Goal: Task Accomplishment & Management: Complete application form

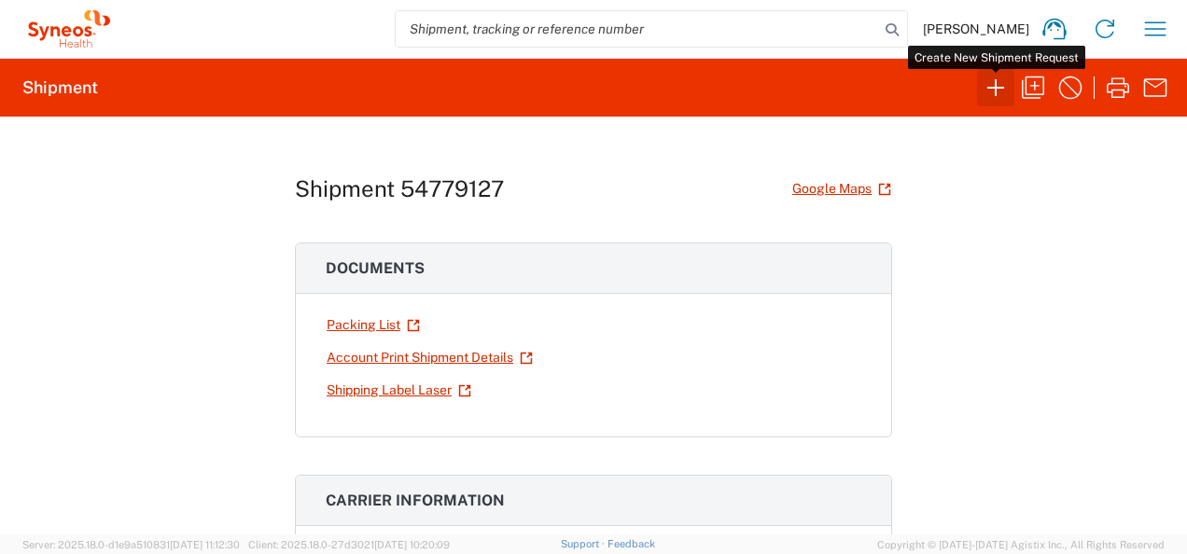
click at [989, 103] on button "button" at bounding box center [995, 87] width 37 height 37
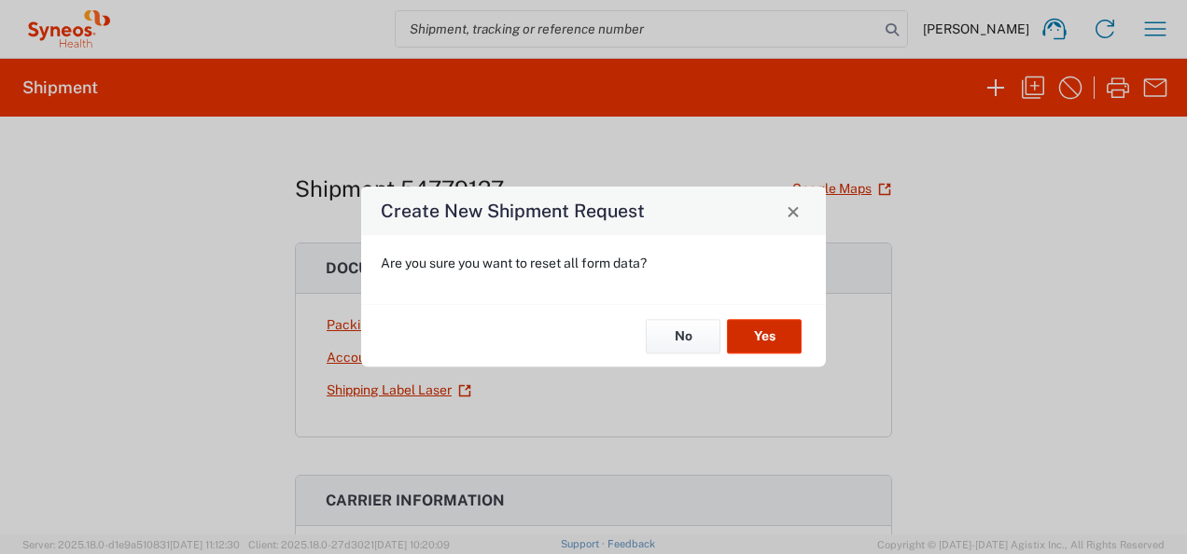
click at [771, 340] on button "Yes" at bounding box center [764, 336] width 75 height 35
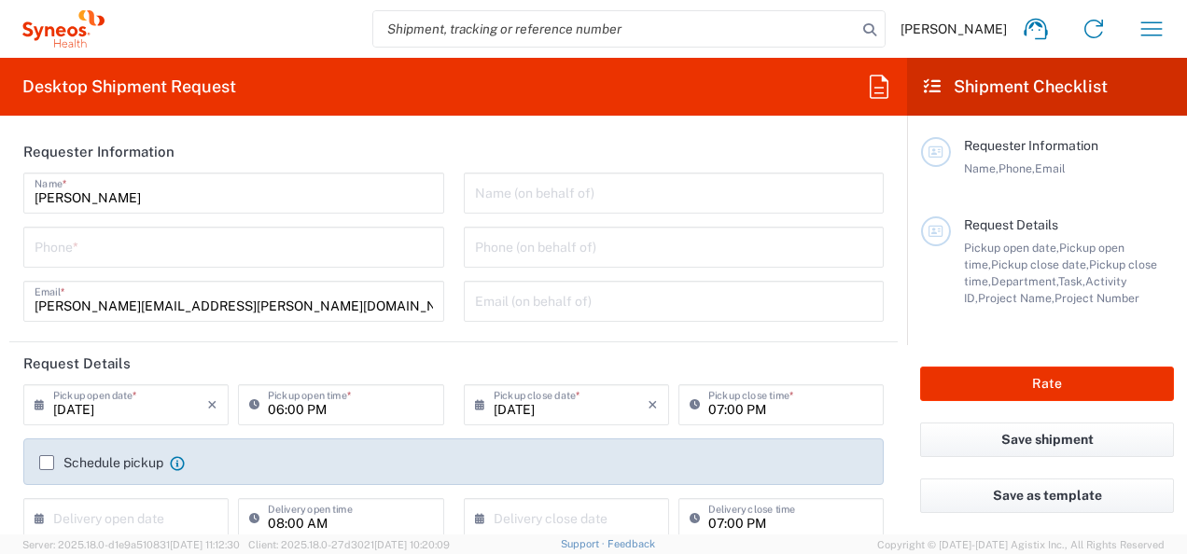
type input "[US_STATE]"
type input "Syneos Health Commercial Servi- [GEOGRAPHIC_DATA] [GEOGRAPHIC_DATA]"
type input "[GEOGRAPHIC_DATA]"
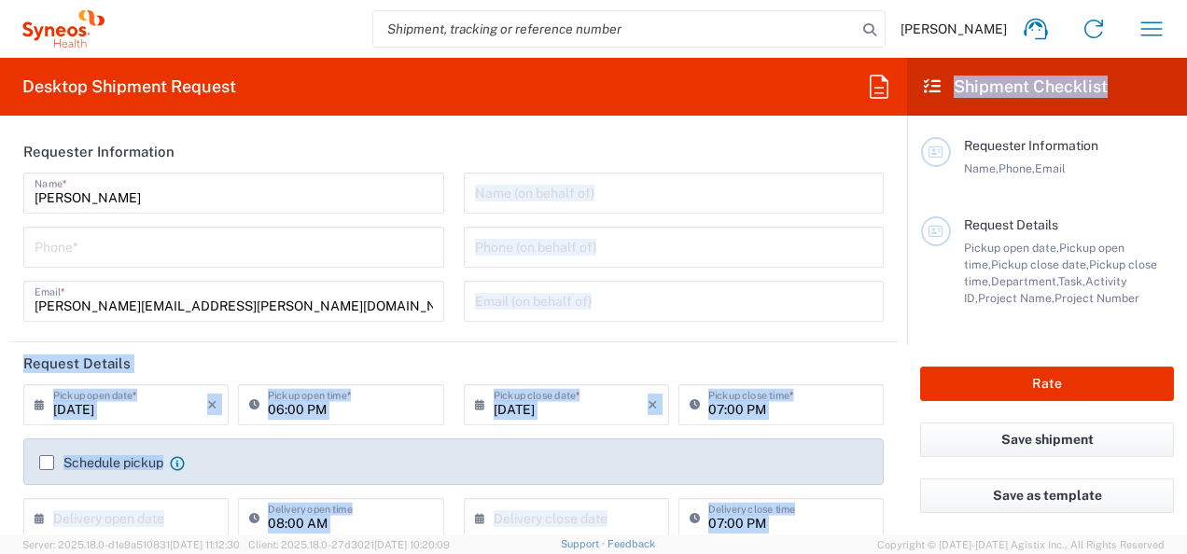
type input "6052"
drag, startPoint x: 905, startPoint y: 194, endPoint x: 905, endPoint y: 220, distance: 26.1
click at [905, 220] on div "Desktop Shipment Request Requester Information Joe Squillaro Name * Phone * jos…" at bounding box center [593, 296] width 1187 height 477
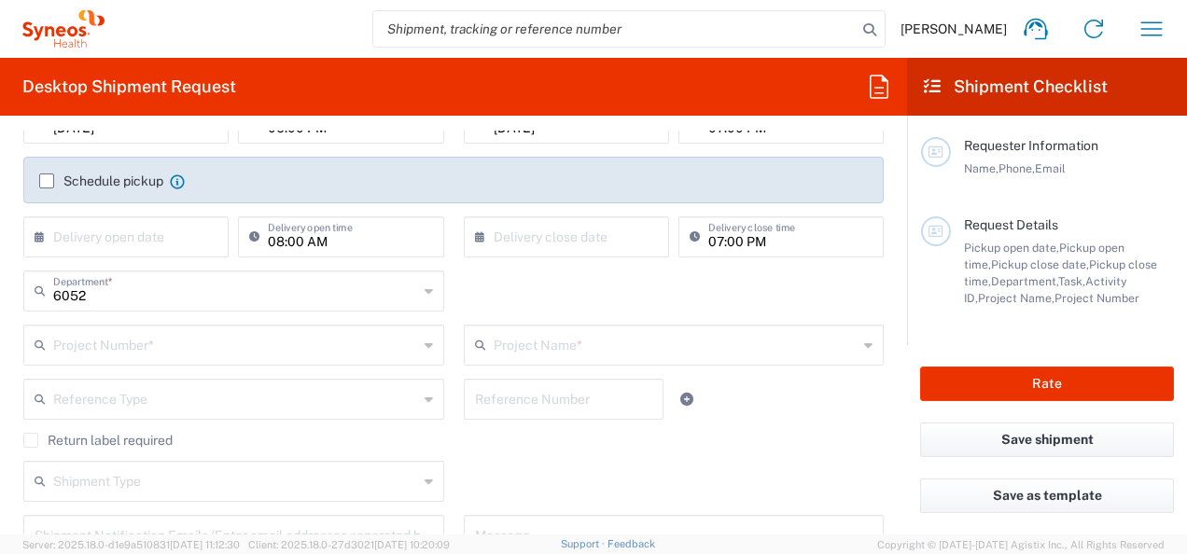
scroll to position [300, 0]
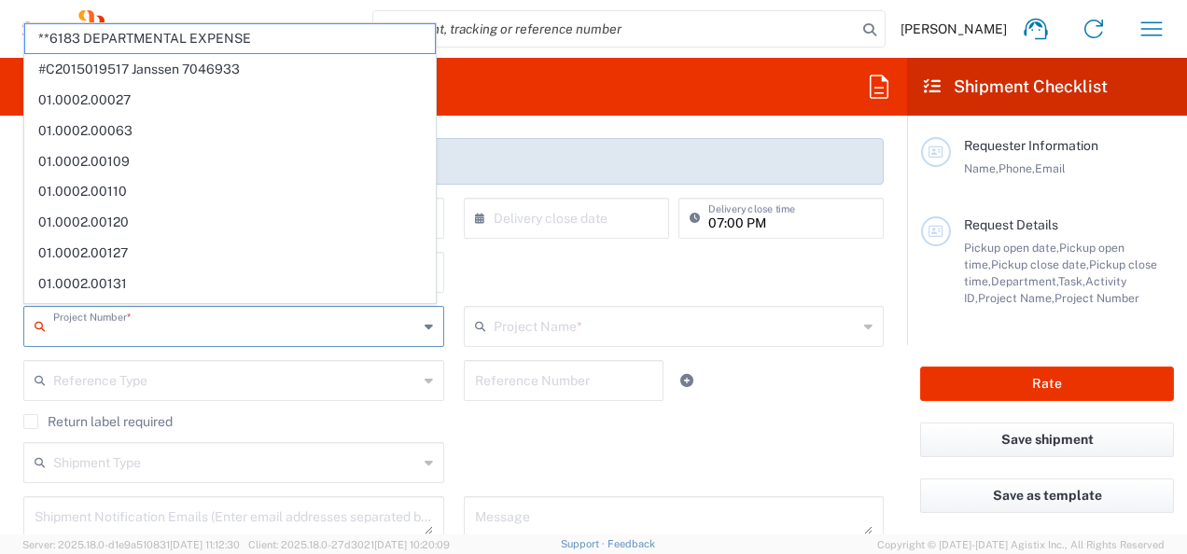
click at [177, 327] on input "text" at bounding box center [235, 325] width 365 height 33
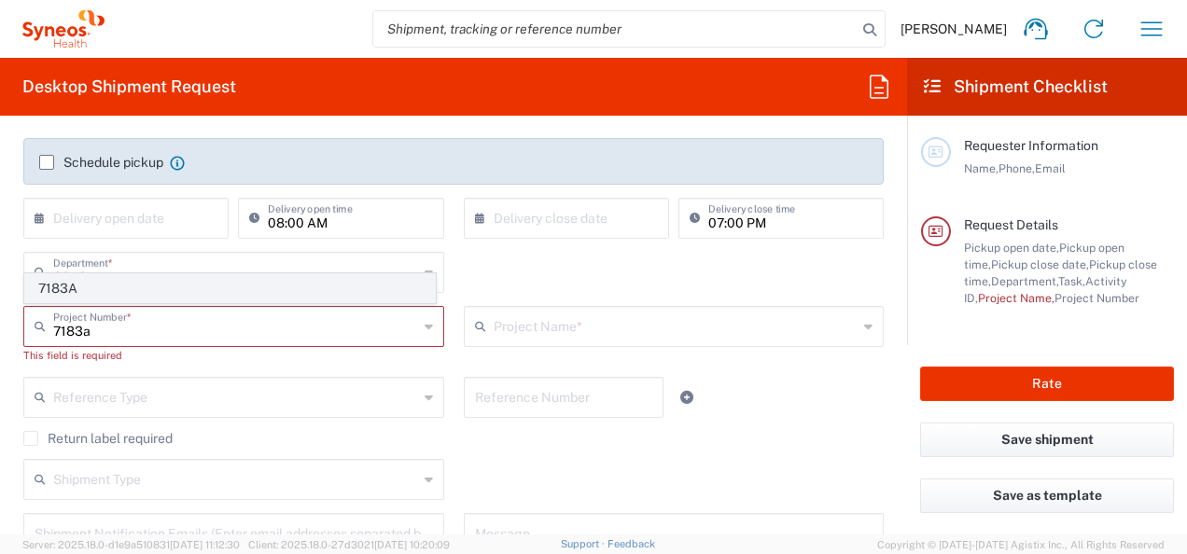
click at [137, 295] on span "7183A" at bounding box center [230, 288] width 410 height 29
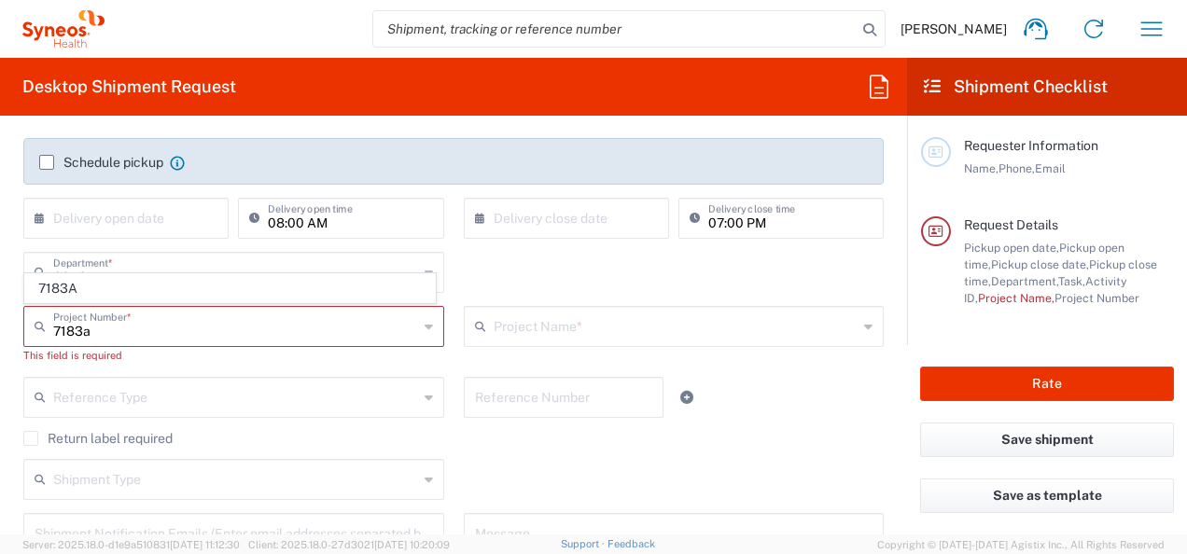
type input "7183A"
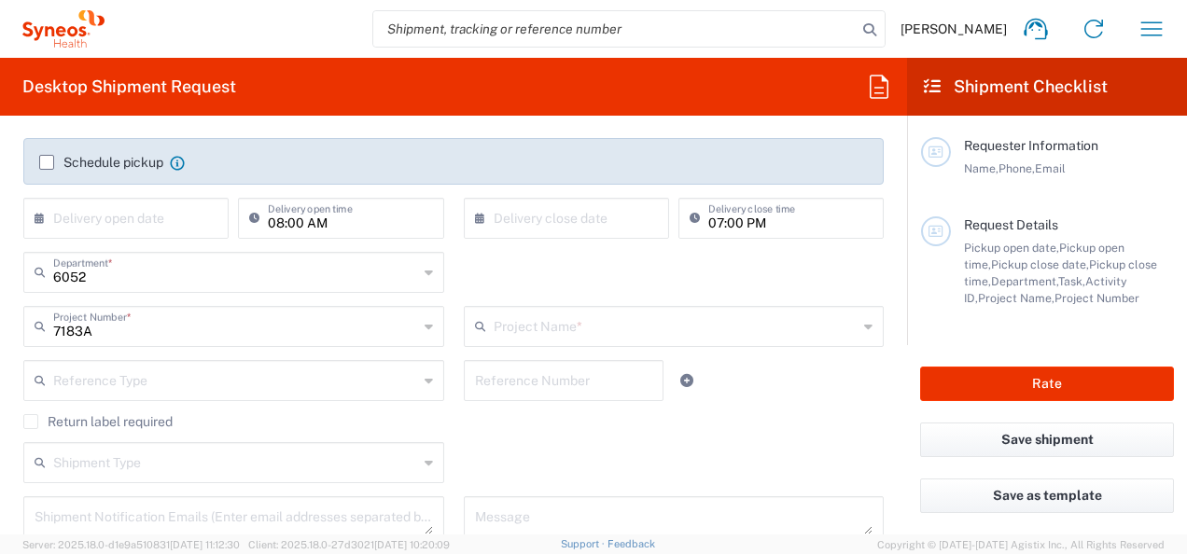
click at [142, 328] on input "7183A" at bounding box center [235, 325] width 365 height 33
type input "Kenvue Pediatric"
click at [140, 383] on input "text" at bounding box center [235, 379] width 365 height 33
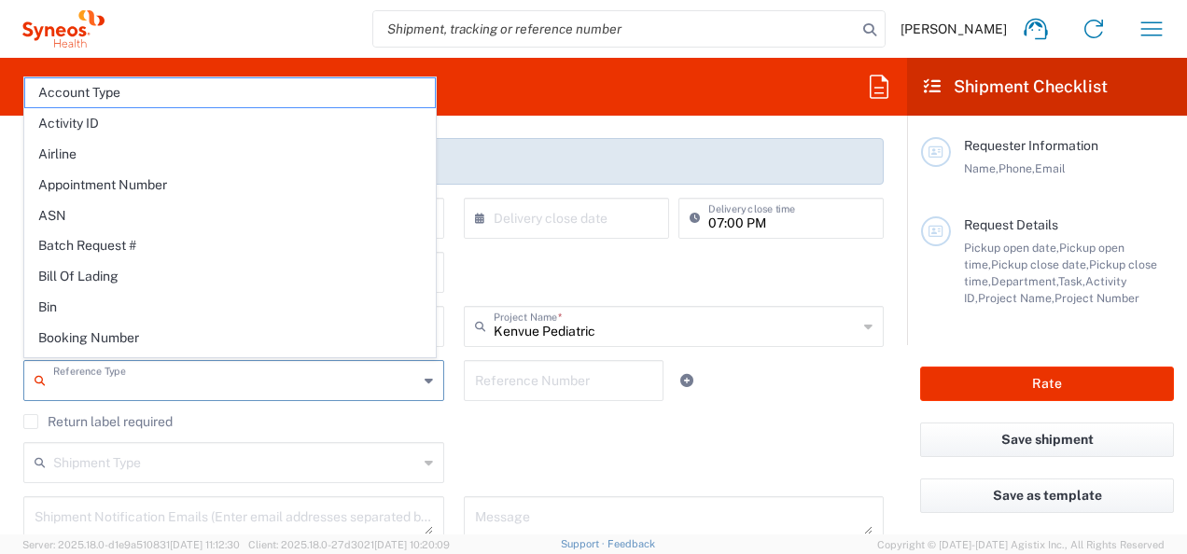
type input "7183A"
click at [457, 429] on div "Return label required" at bounding box center [453, 428] width 860 height 28
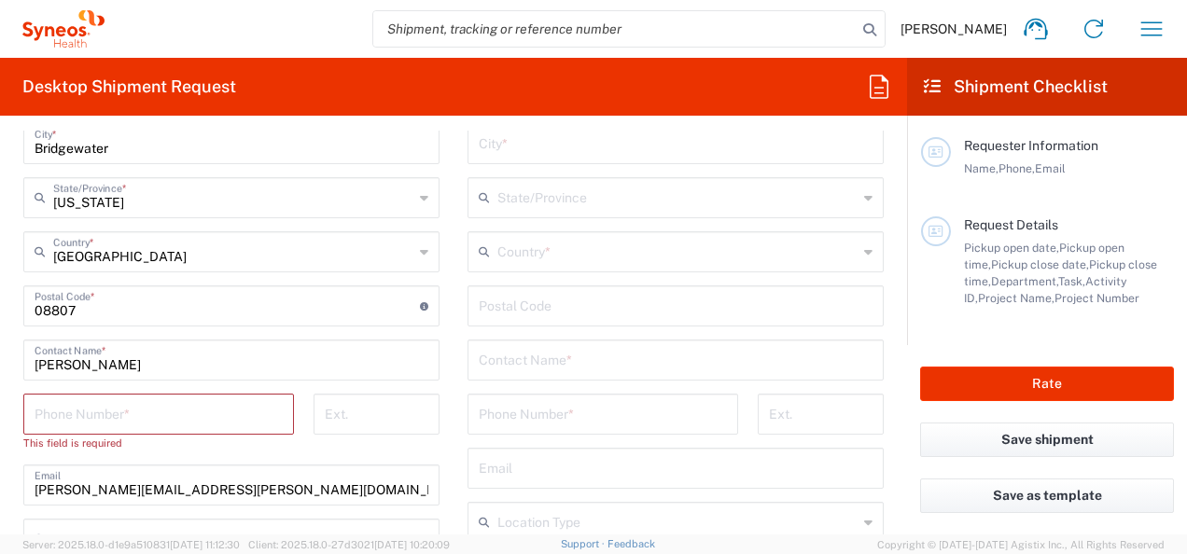
scroll to position [1006, 0]
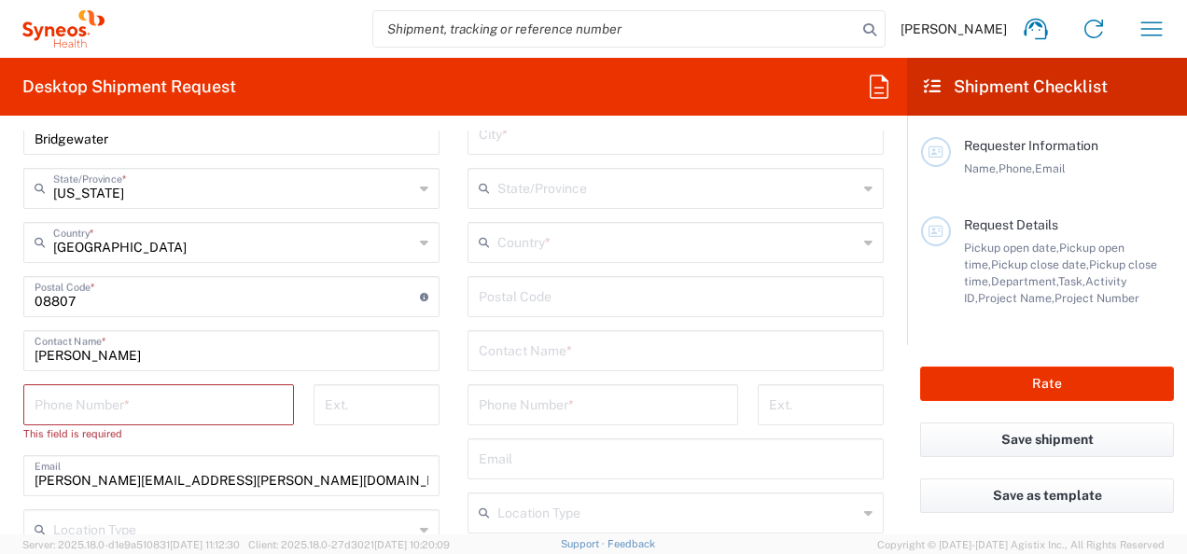
click at [165, 408] on input "tel" at bounding box center [159, 403] width 248 height 33
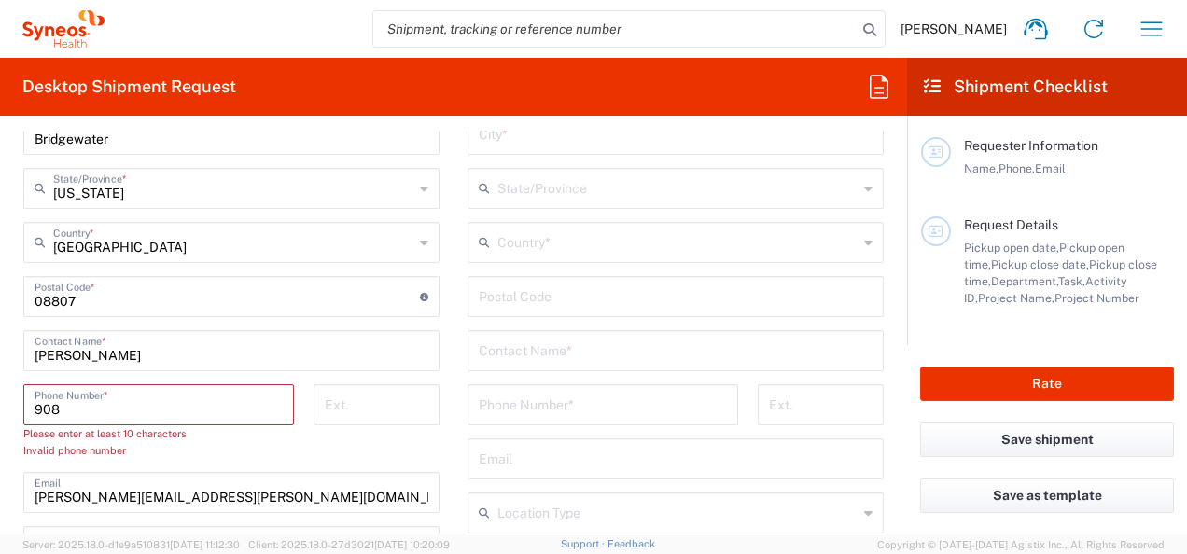
type input "9084513010"
type input "[PERSON_NAME][EMAIL_ADDRESS][PERSON_NAME][DOMAIN_NAME]"
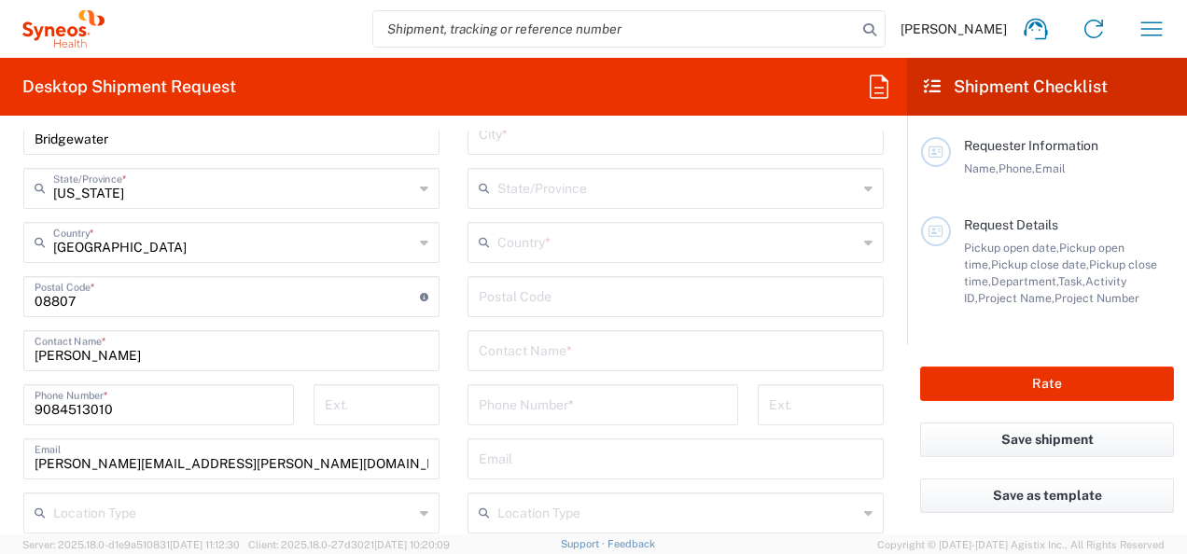
click at [168, 211] on div "Syneos Health Commercial Servi- [GEOGRAPHIC_DATA] [GEOGRAPHIC_DATA] Location Sy…" at bounding box center [231, 289] width 416 height 784
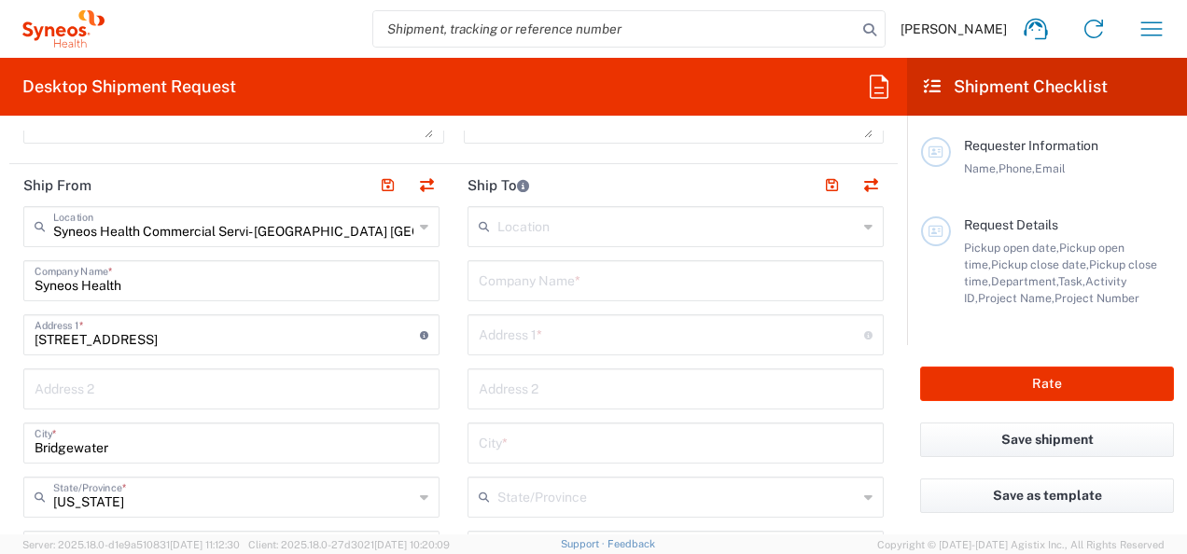
scroll to position [711, 0]
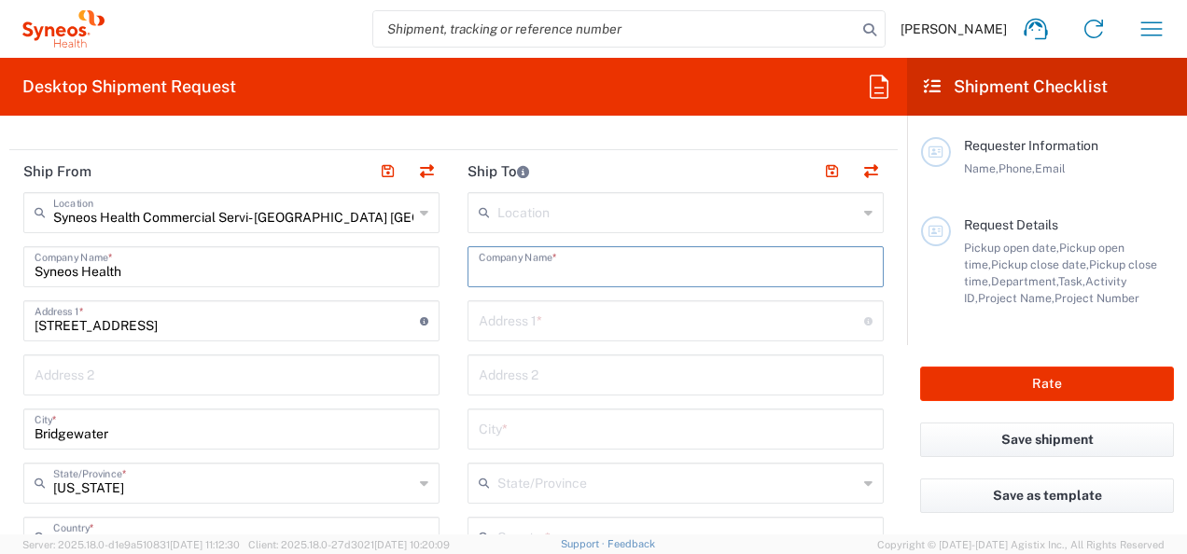
click at [566, 278] on input "text" at bounding box center [676, 265] width 394 height 33
drag, startPoint x: 194, startPoint y: 375, endPoint x: 592, endPoint y: 255, distance: 415.3
click at [194, 375] on input "text" at bounding box center [232, 373] width 394 height 33
drag, startPoint x: 592, startPoint y: 256, endPoint x: 399, endPoint y: 265, distance: 192.4
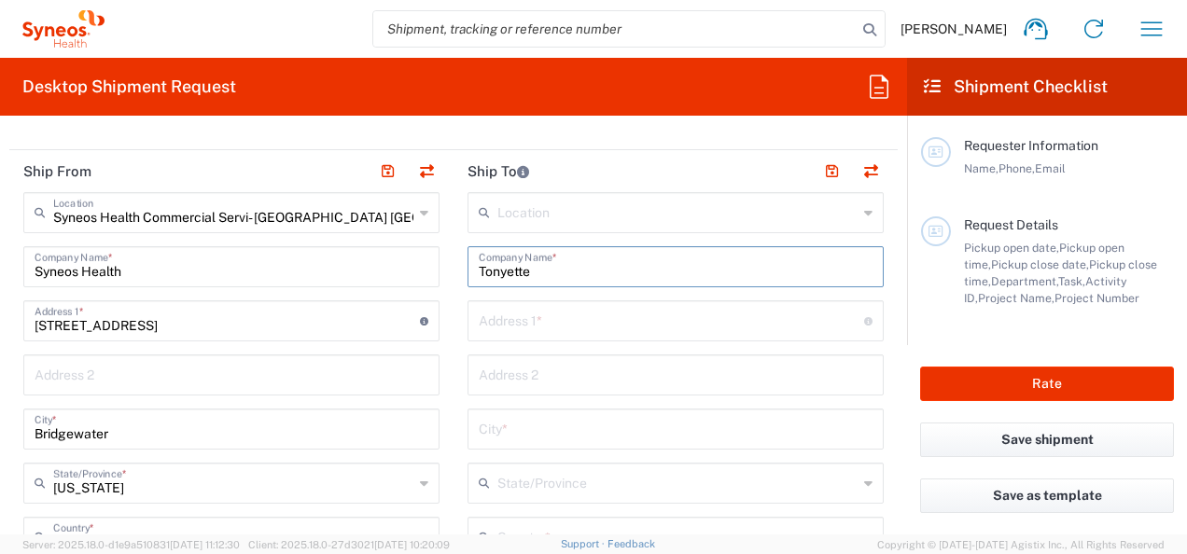
paste input "Valeria Ordonez Mosquera"
type input "Valeria Ordonez Mosquera"
click at [399, 265] on input "Syneos Health" at bounding box center [232, 265] width 394 height 33
drag, startPoint x: 588, startPoint y: 286, endPoint x: 533, endPoint y: 317, distance: 63.5
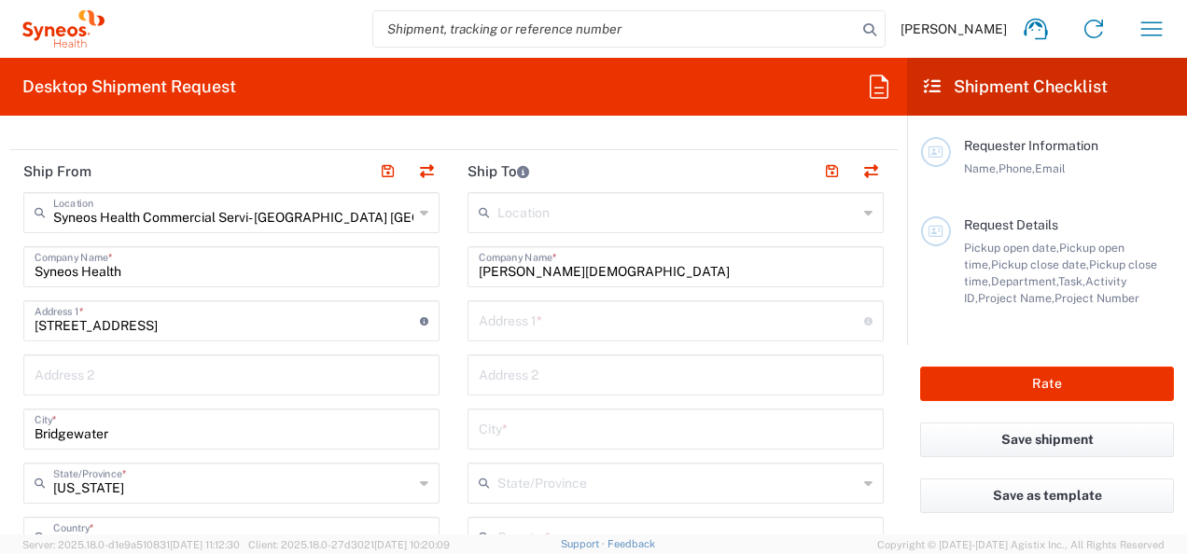
click at [533, 317] on input "text" at bounding box center [671, 319] width 385 height 33
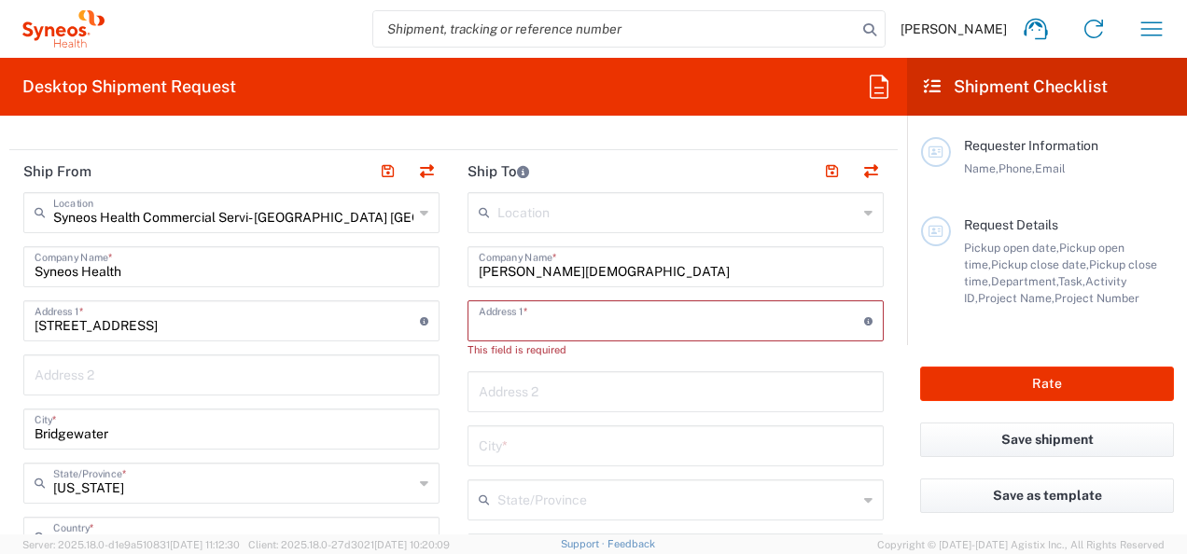
click at [618, 325] on input "text" at bounding box center [671, 319] width 385 height 33
paste input "13630 Elanna Ave"
type input "13630 Elanna Ave"
click at [539, 435] on input "text" at bounding box center [676, 427] width 394 height 33
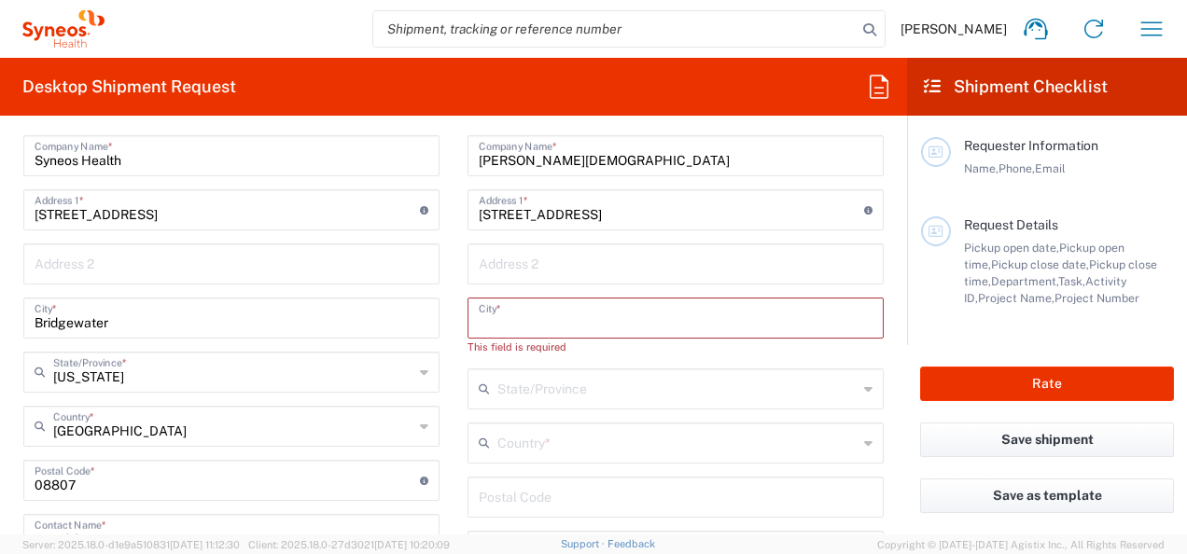
scroll to position [827, 0]
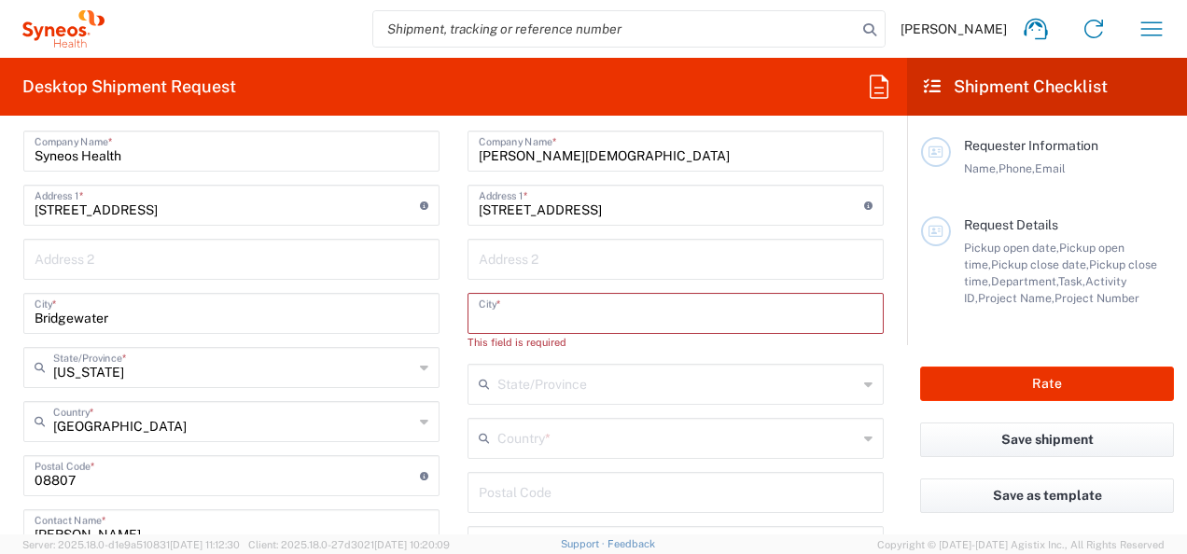
click at [558, 433] on input "text" at bounding box center [677, 437] width 360 height 33
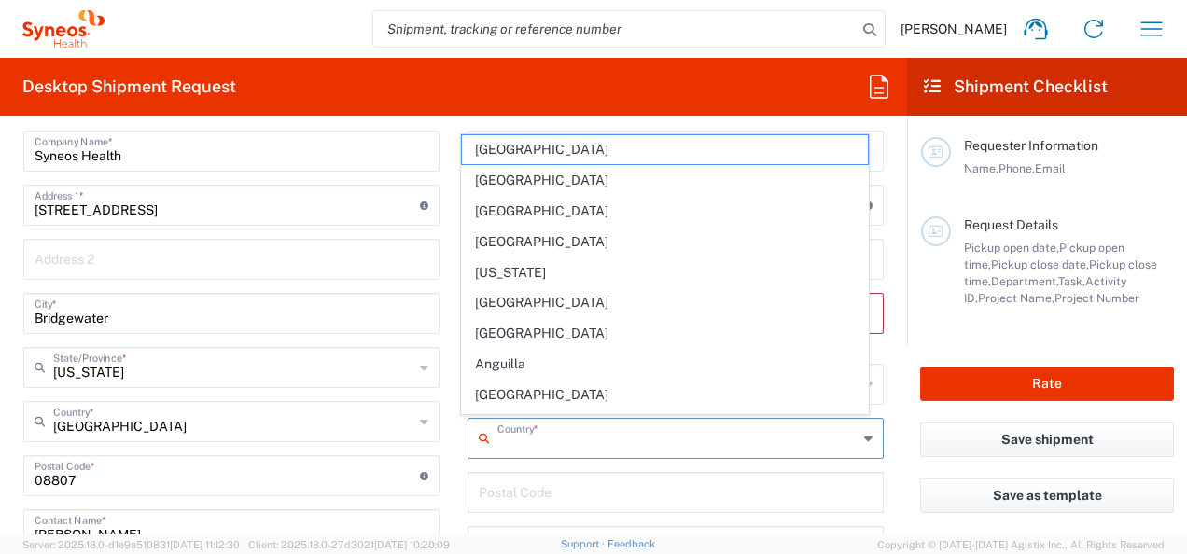
click at [453, 297] on main "Location [PERSON_NAME] LLC-[GEOGRAPHIC_DATA] [GEOGRAPHIC_DATA] [GEOGRAPHIC_DATA…" at bounding box center [675, 477] width 444 height 801
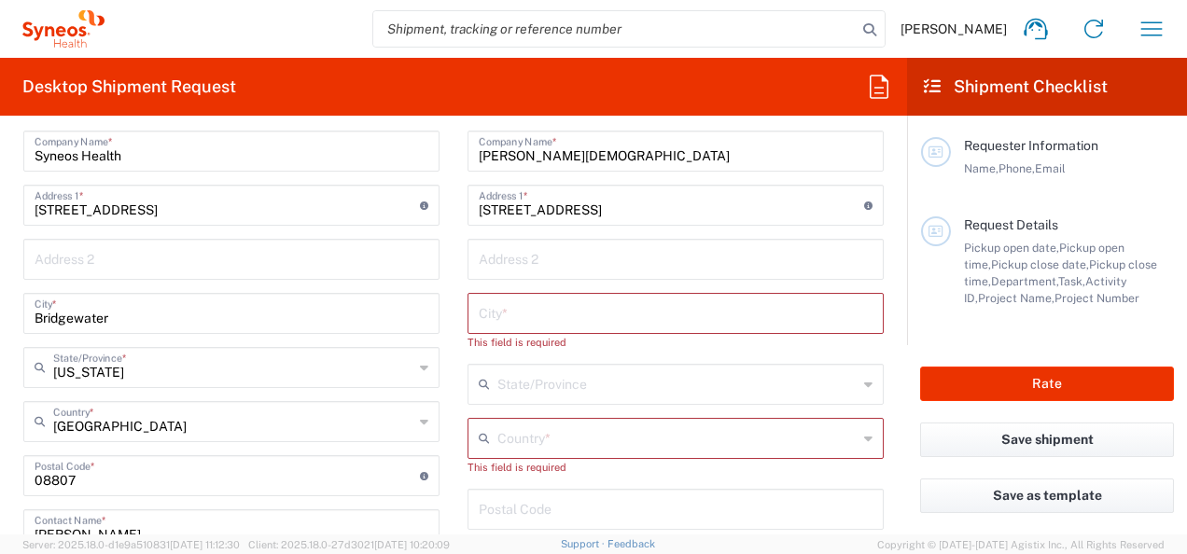
drag, startPoint x: 556, startPoint y: 327, endPoint x: 560, endPoint y: 317, distance: 10.0
click at [556, 327] on div "City *" at bounding box center [675, 313] width 416 height 41
click at [564, 312] on input "text" at bounding box center [676, 312] width 394 height 33
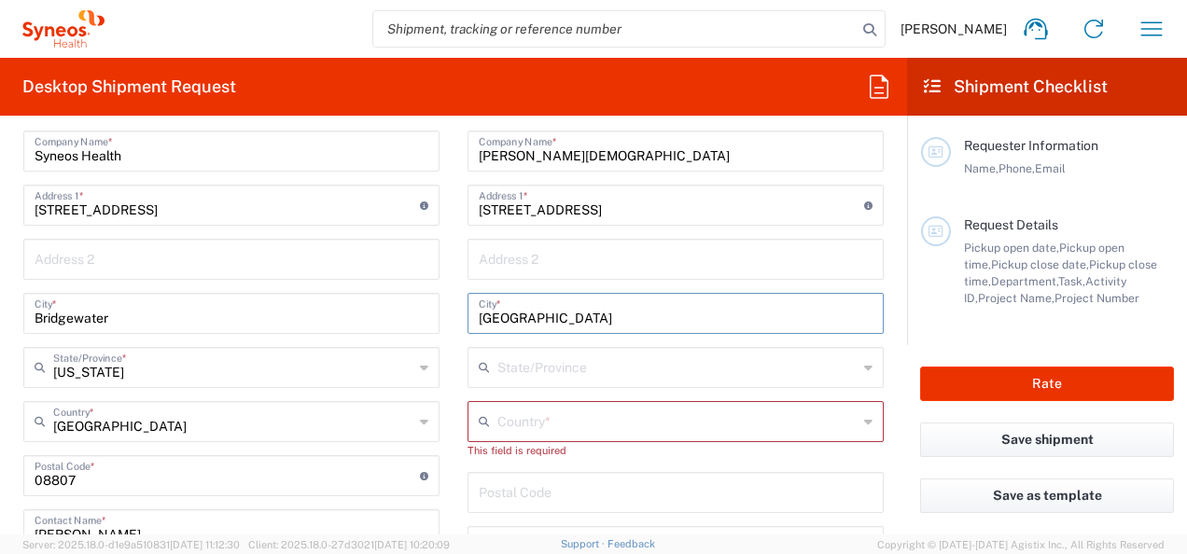
type input "Louisville"
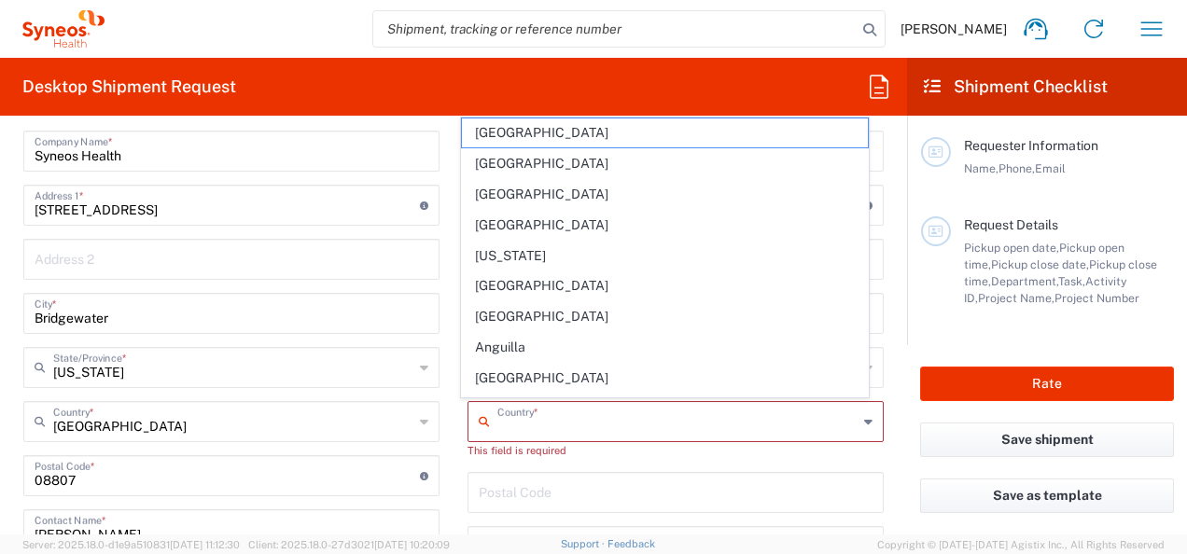
scroll to position [244, 0]
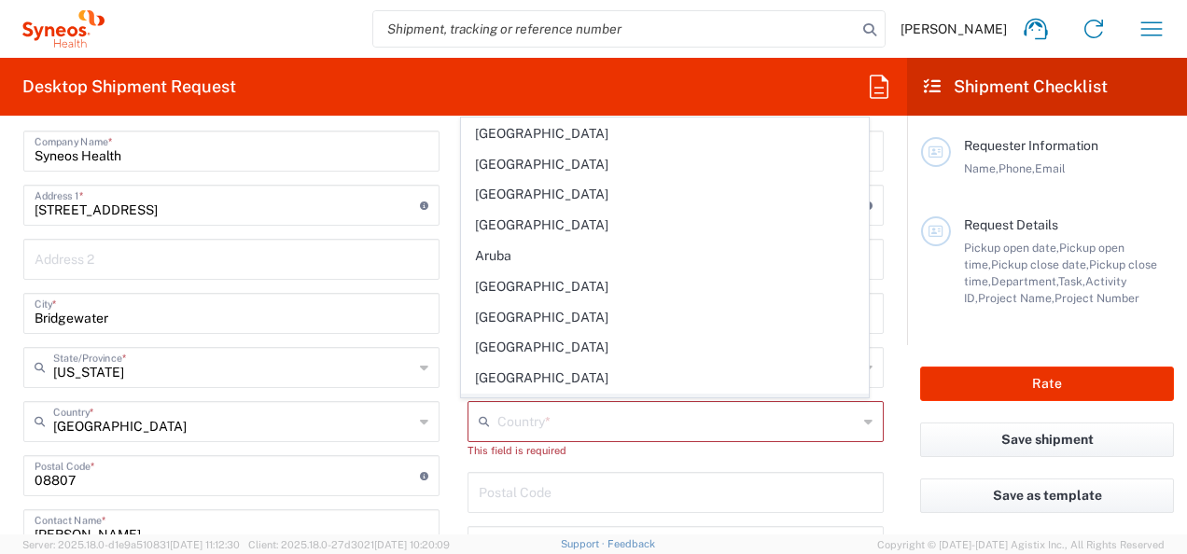
click at [842, 395] on span "[GEOGRAPHIC_DATA]" at bounding box center [664, 409] width 405 height 29
type input "[GEOGRAPHIC_DATA]"
type input "Sender/Shipper"
type input "Delivery Duty Paid"
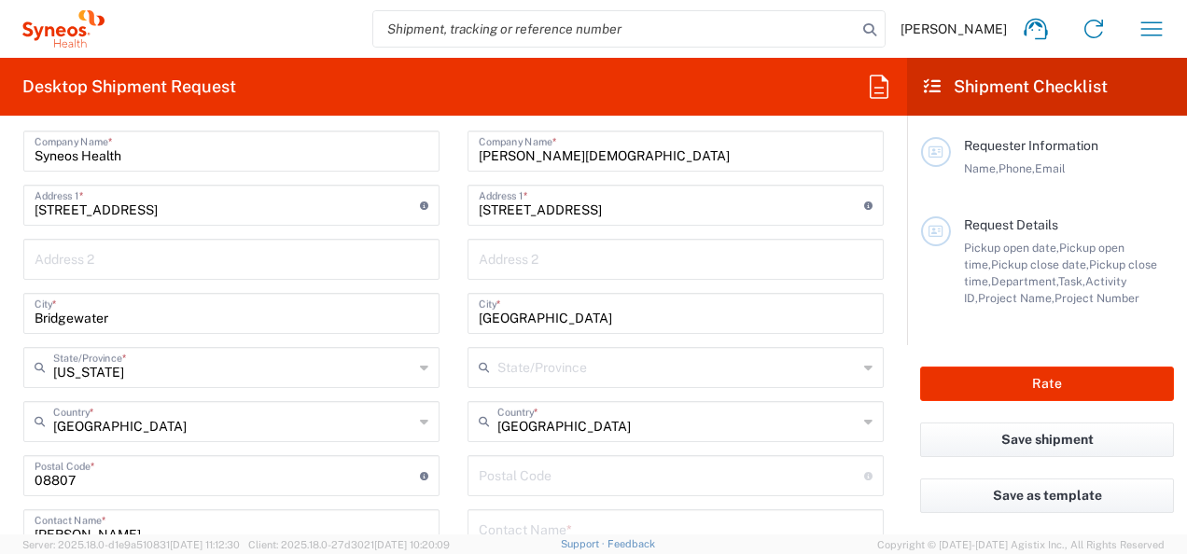
click at [857, 416] on div "Bahrain Country *" at bounding box center [675, 421] width 416 height 41
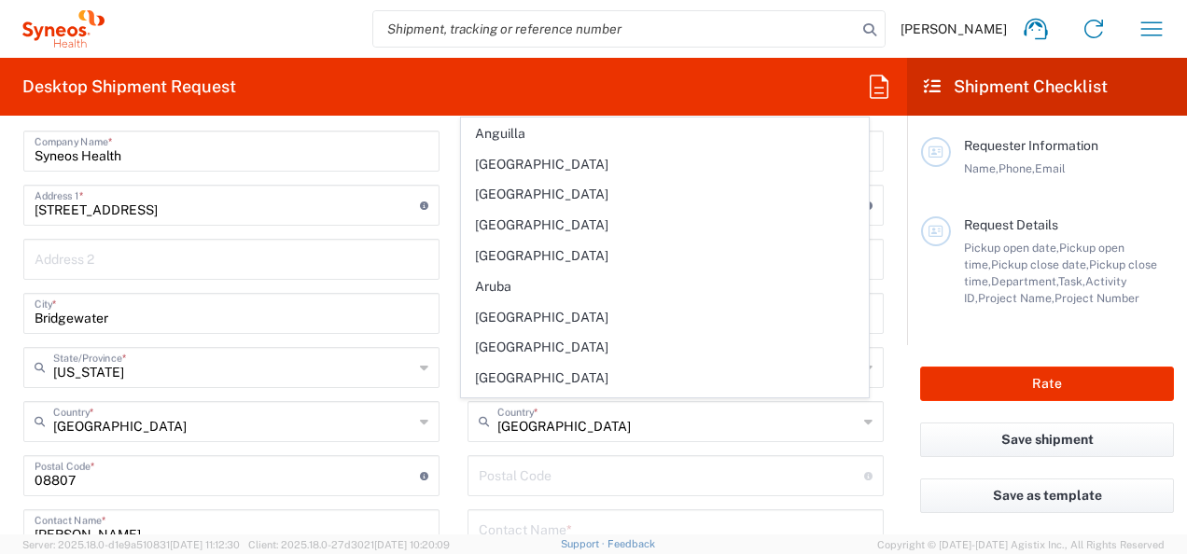
click at [864, 420] on icon at bounding box center [868, 422] width 8 height 30
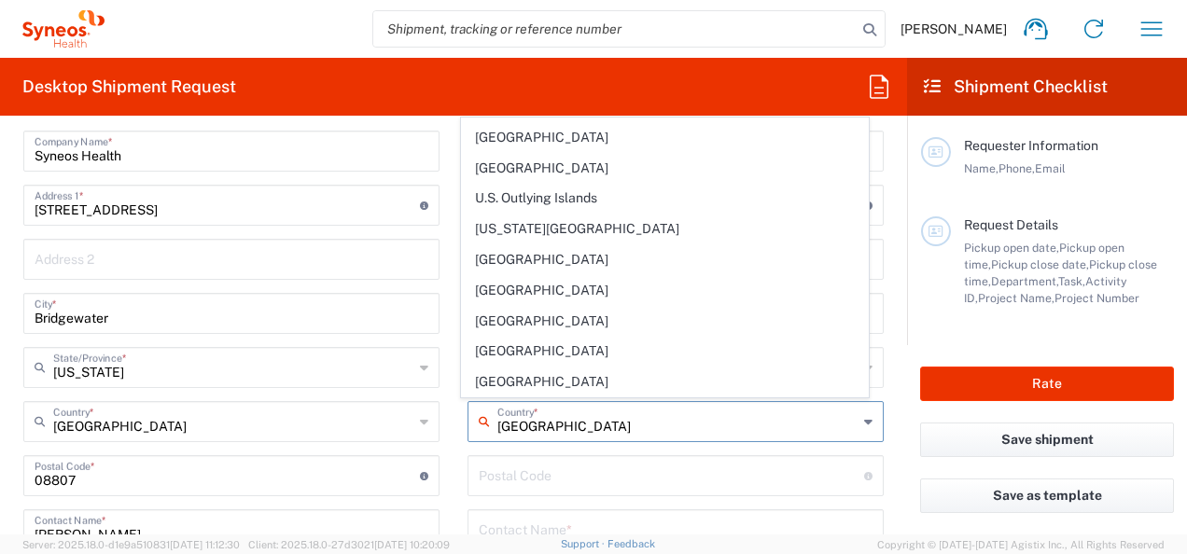
scroll to position [6984, 0]
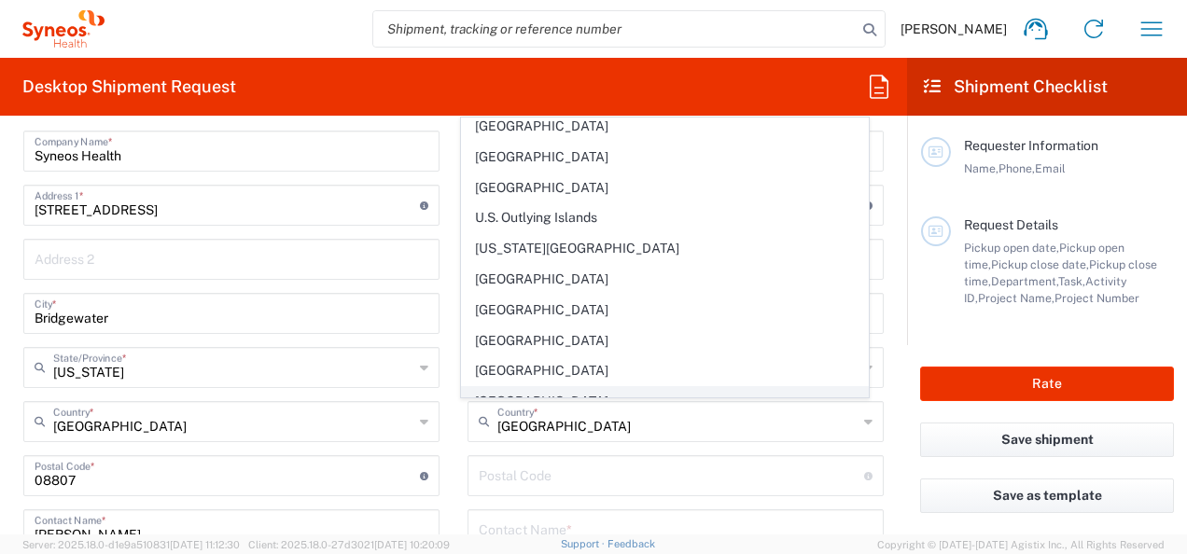
click at [590, 387] on span "[GEOGRAPHIC_DATA]" at bounding box center [664, 401] width 405 height 29
type input "[GEOGRAPHIC_DATA]"
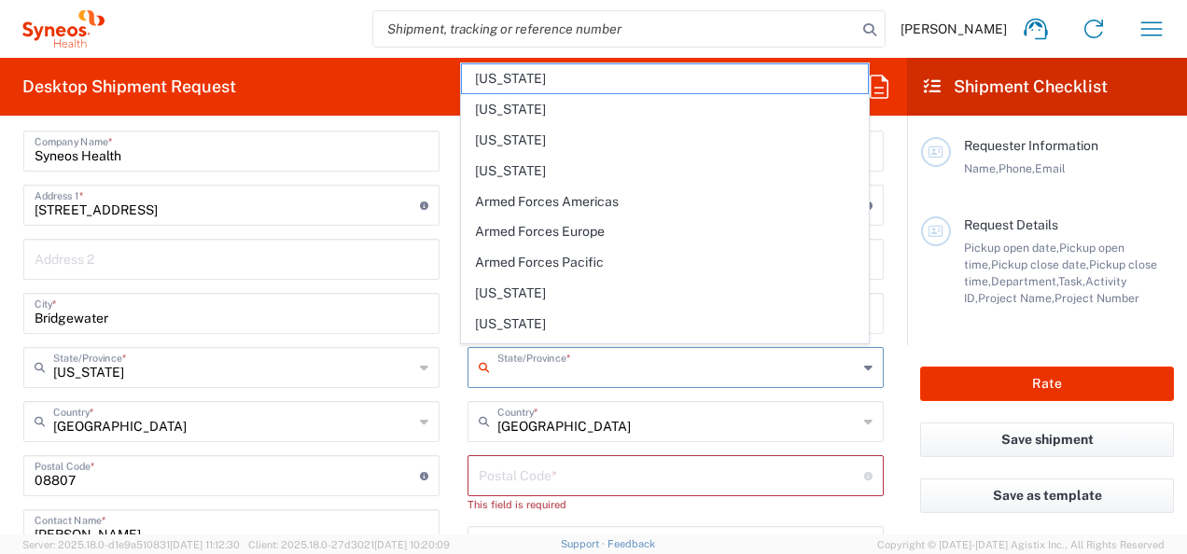
click at [546, 369] on input "text" at bounding box center [677, 366] width 360 height 33
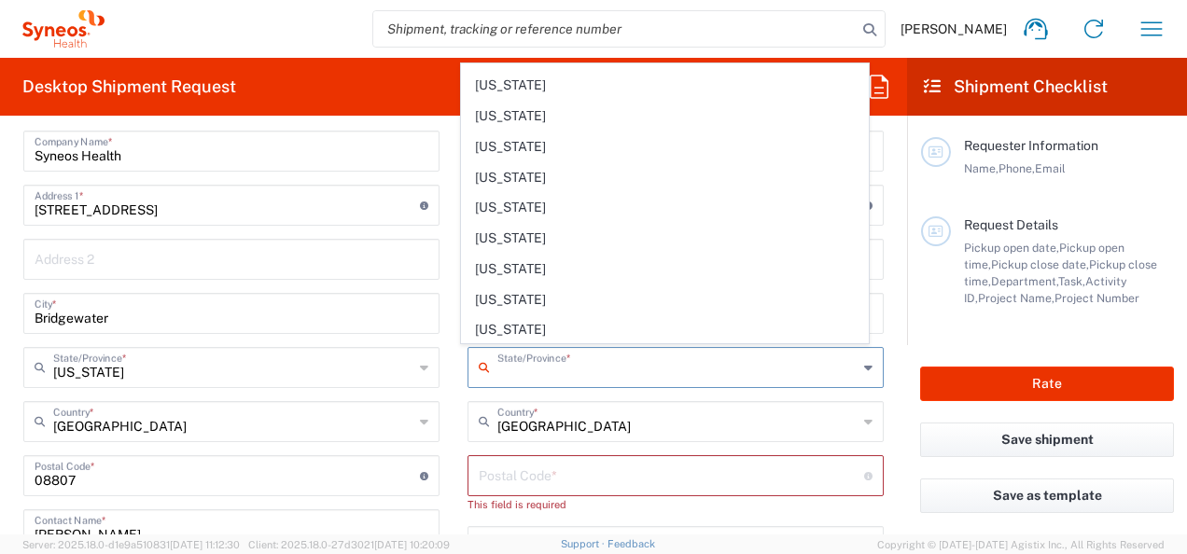
scroll to position [476, 0]
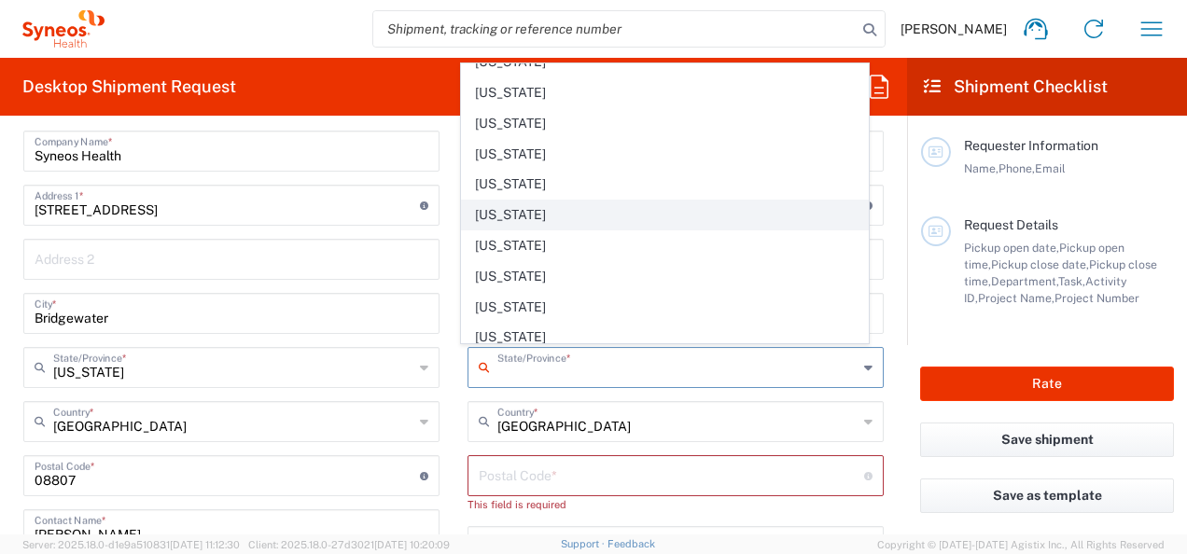
click at [504, 201] on span "[US_STATE]" at bounding box center [664, 215] width 405 height 29
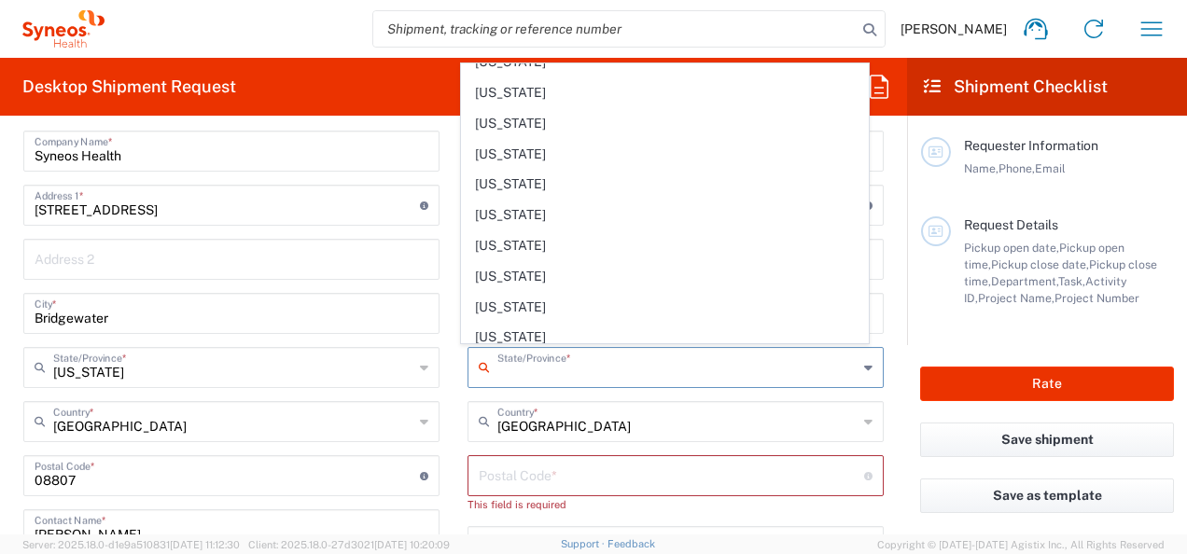
type input "[US_STATE]"
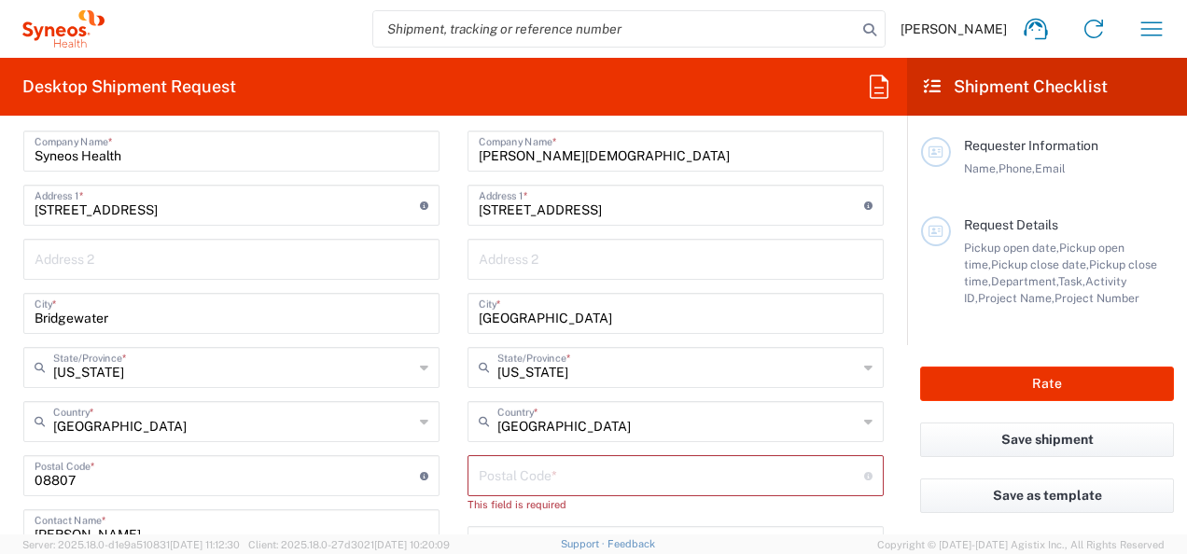
click at [620, 405] on input "[GEOGRAPHIC_DATA]" at bounding box center [677, 420] width 360 height 33
type input "[GEOGRAPHIC_DATA]"
click at [604, 474] on input "undefined" at bounding box center [671, 474] width 385 height 33
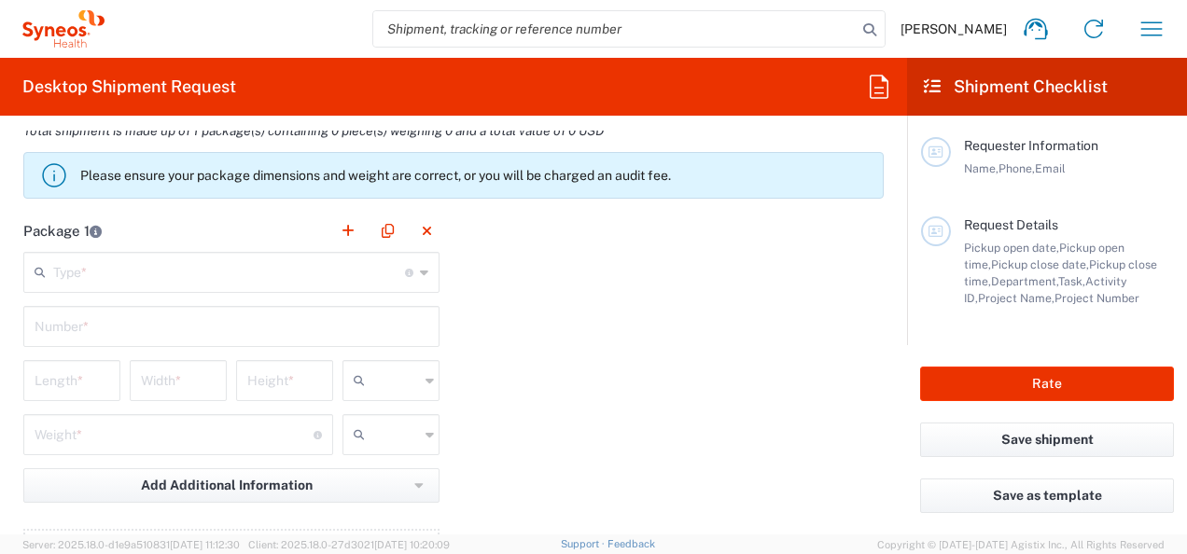
scroll to position [1556, 0]
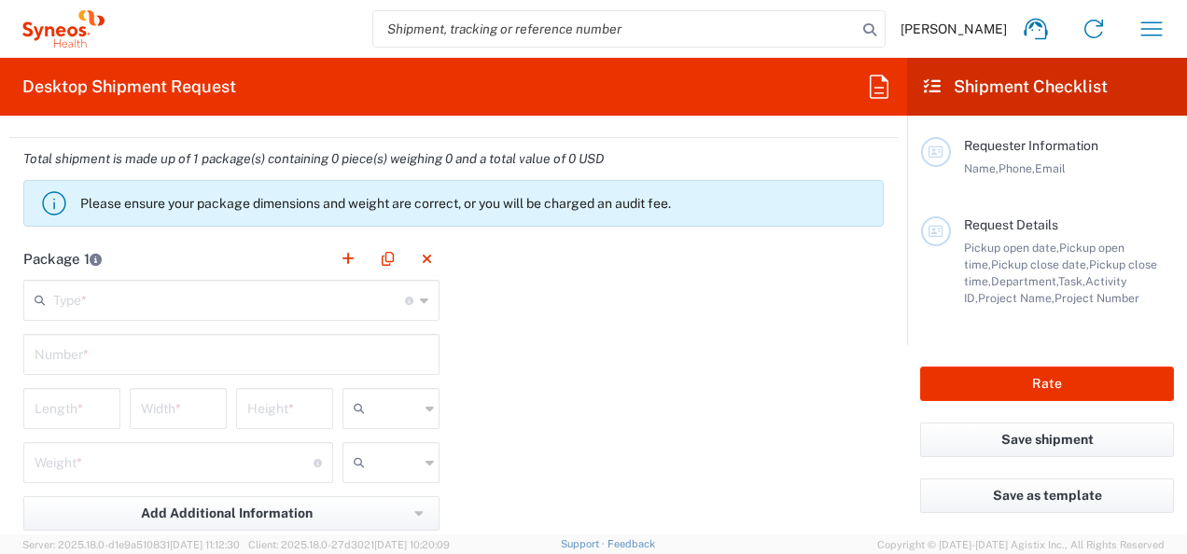
type input "40245"
drag, startPoint x: 889, startPoint y: 404, endPoint x: 502, endPoint y: 379, distance: 388.0
click at [888, 419] on form "Requester Information Joe Squillaro Name * Phone * joseph.squillaro@syneoshealt…" at bounding box center [453, 333] width 907 height 404
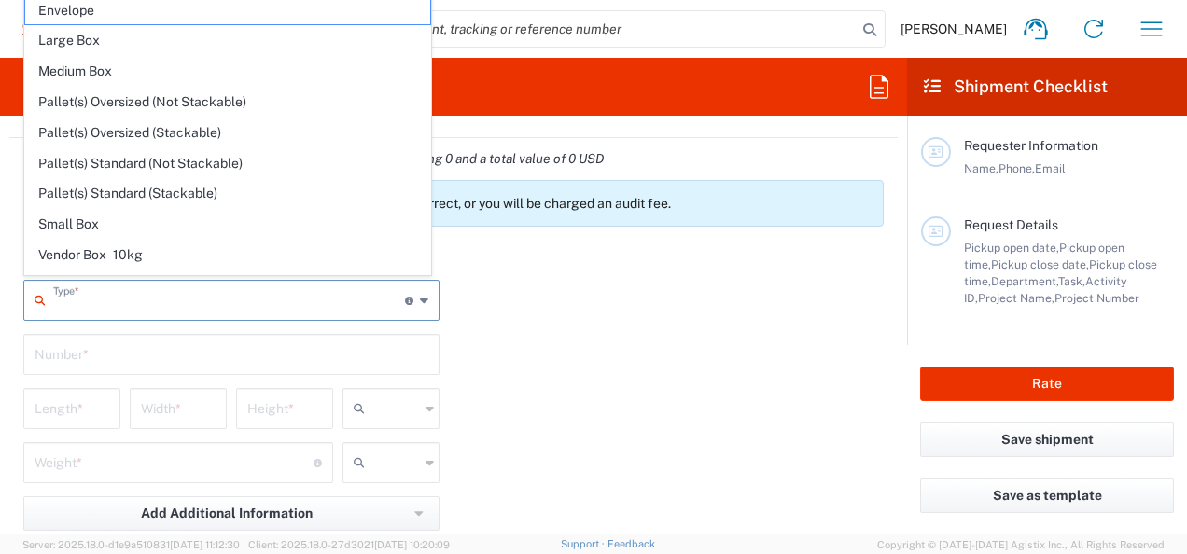
click at [213, 297] on input "text" at bounding box center [229, 299] width 352 height 33
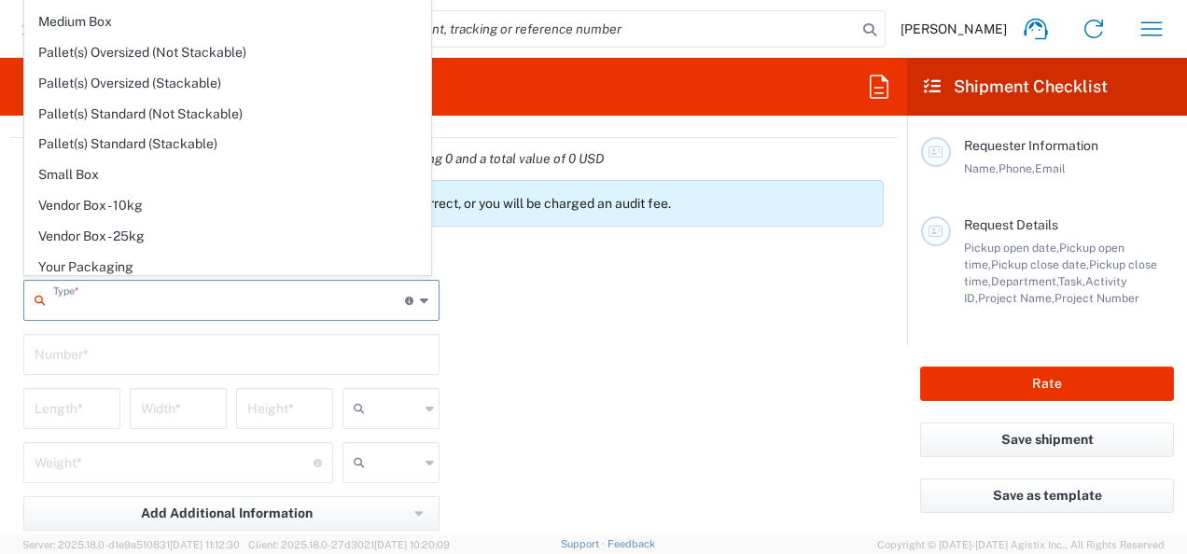
click at [203, 258] on span "Your Packaging" at bounding box center [227, 267] width 405 height 29
type input "Your Packaging"
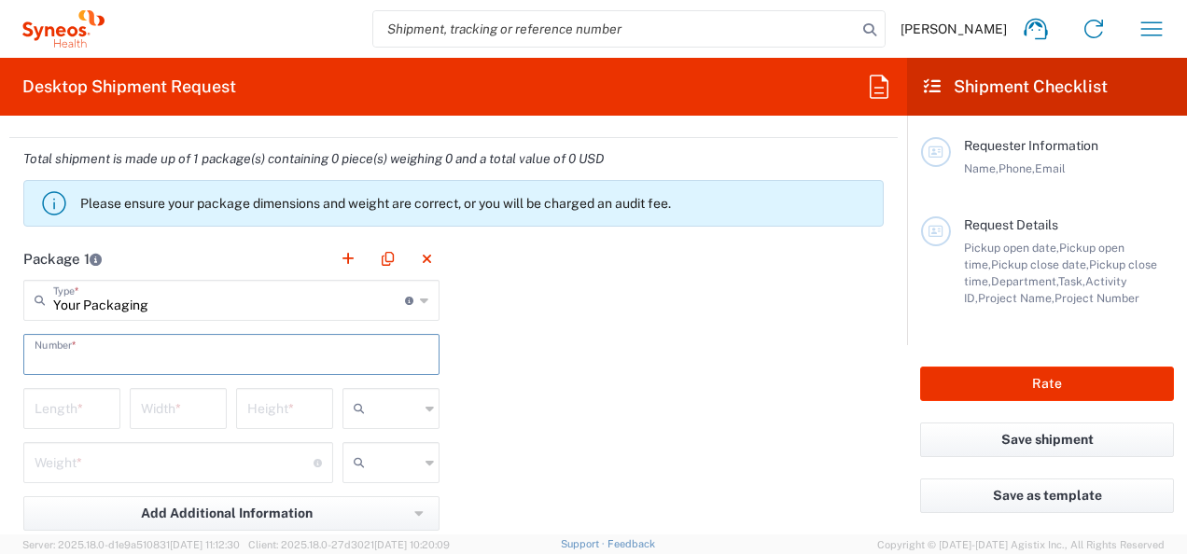
click at [121, 343] on input "text" at bounding box center [232, 353] width 394 height 33
type input "1"
click at [87, 395] on input "number" at bounding box center [72, 407] width 75 height 33
type input "6"
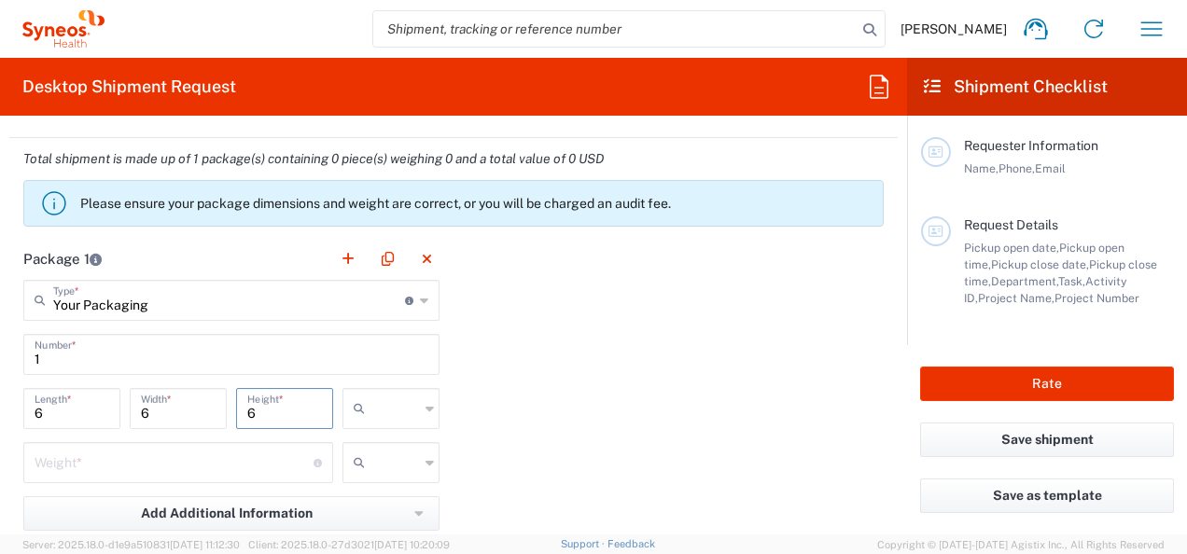
type input "6"
click at [385, 492] on span "in" at bounding box center [384, 506] width 91 height 29
type input "in"
click at [383, 457] on input "text" at bounding box center [395, 463] width 47 height 30
click at [362, 538] on span "lbs" at bounding box center [384, 529] width 91 height 29
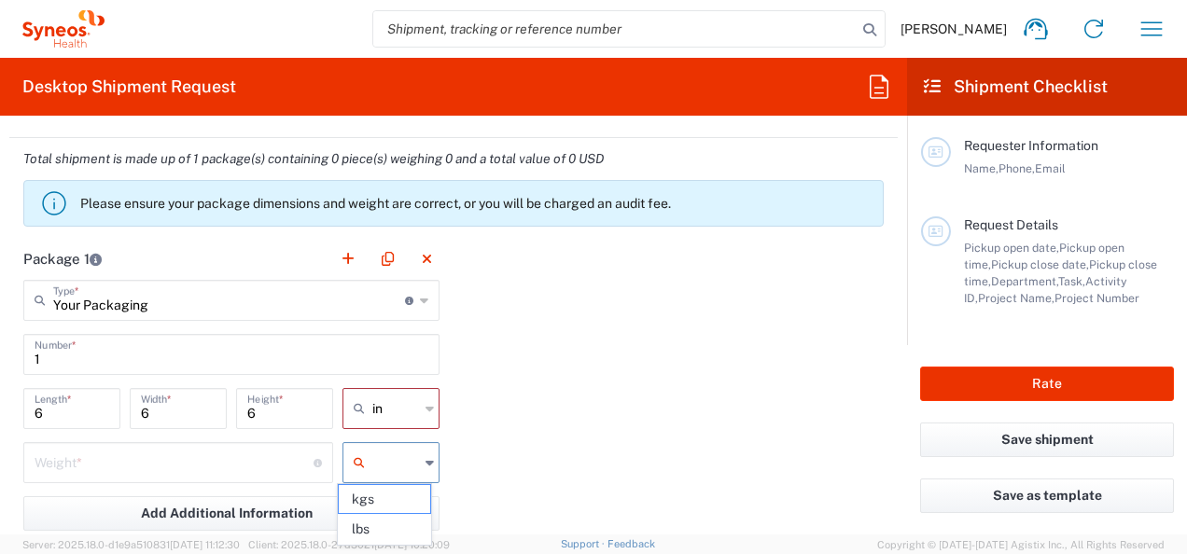
type input "lbs"
click at [362, 530] on div "Add Additional Information Package material Package temperature Temperature dev…" at bounding box center [231, 520] width 416 height 48
click at [200, 467] on input "number" at bounding box center [174, 461] width 279 height 33
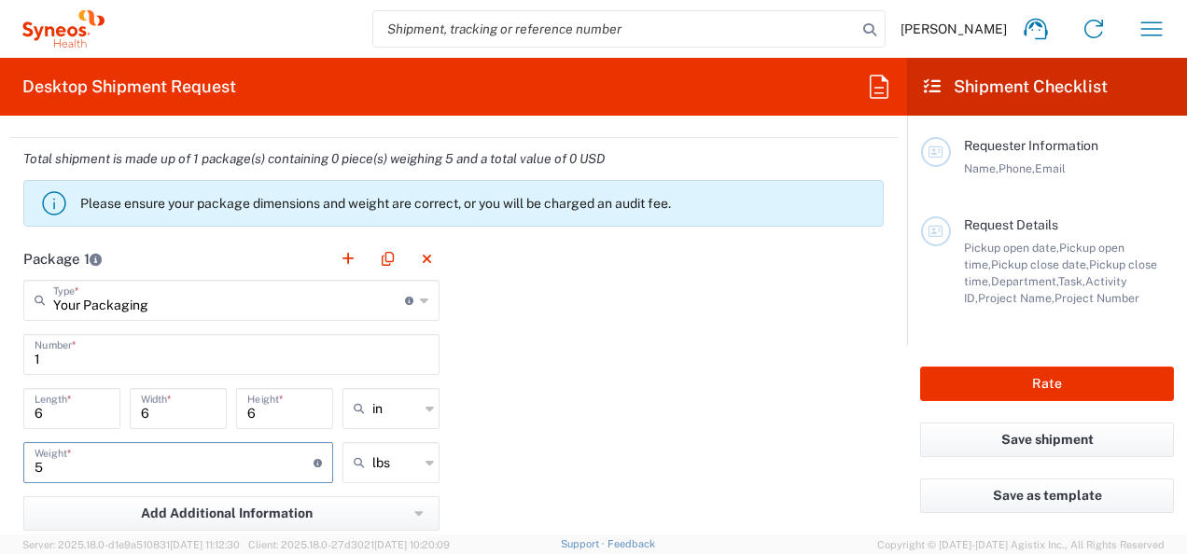
click at [282, 464] on input "5" at bounding box center [174, 461] width 279 height 33
type input "5"
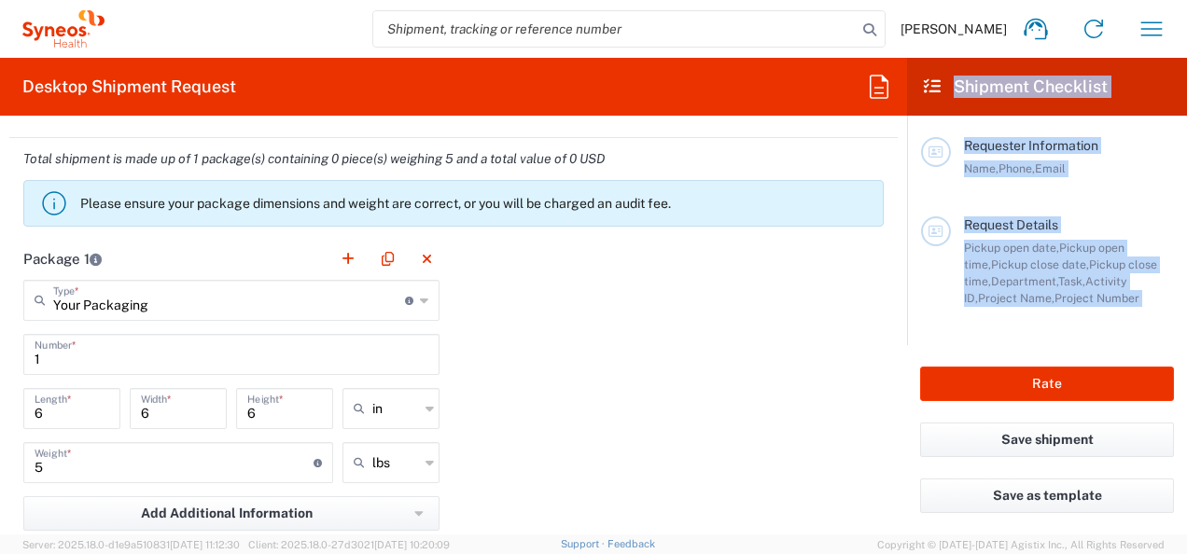
drag, startPoint x: 908, startPoint y: 384, endPoint x: 903, endPoint y: 445, distance: 60.8
click at [903, 445] on div "Desktop Shipment Request Requester Information Joe Squillaro Name * Phone * jos…" at bounding box center [593, 296] width 1187 height 477
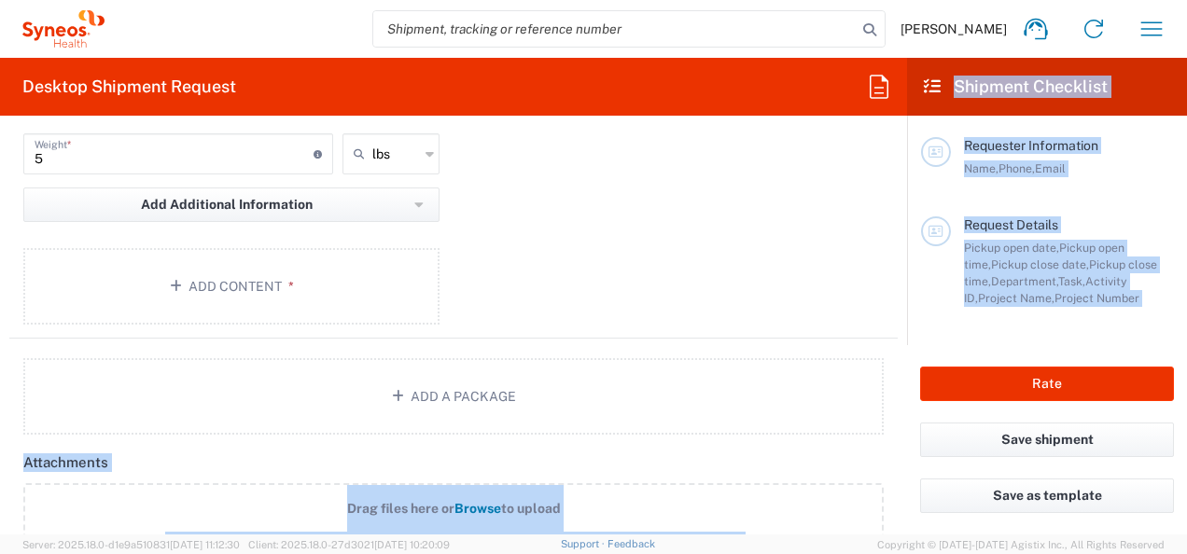
scroll to position [1842, 0]
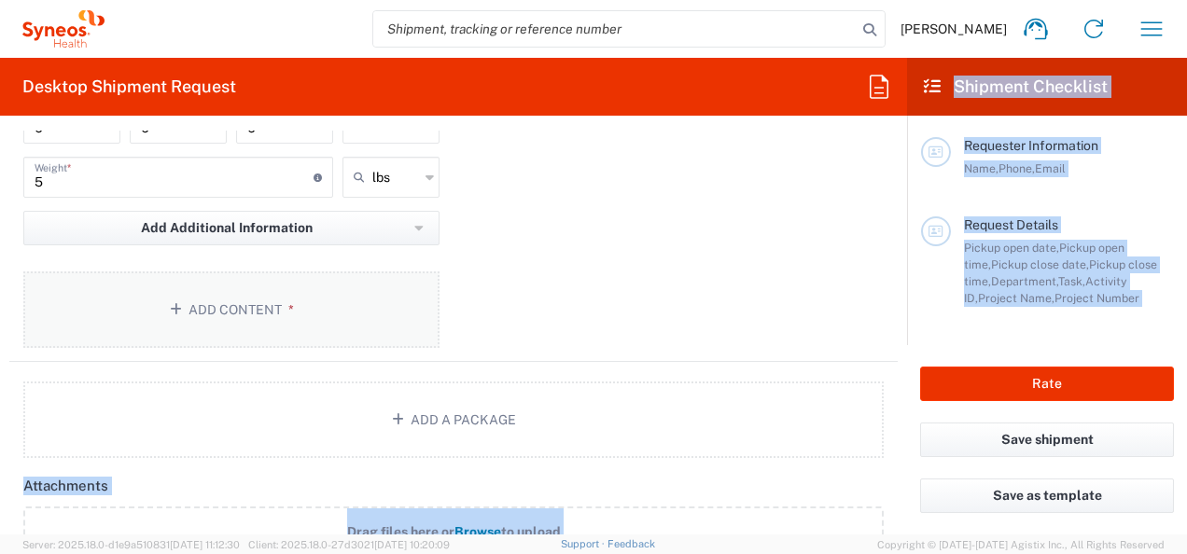
click at [220, 286] on button "Add Content *" at bounding box center [231, 310] width 416 height 77
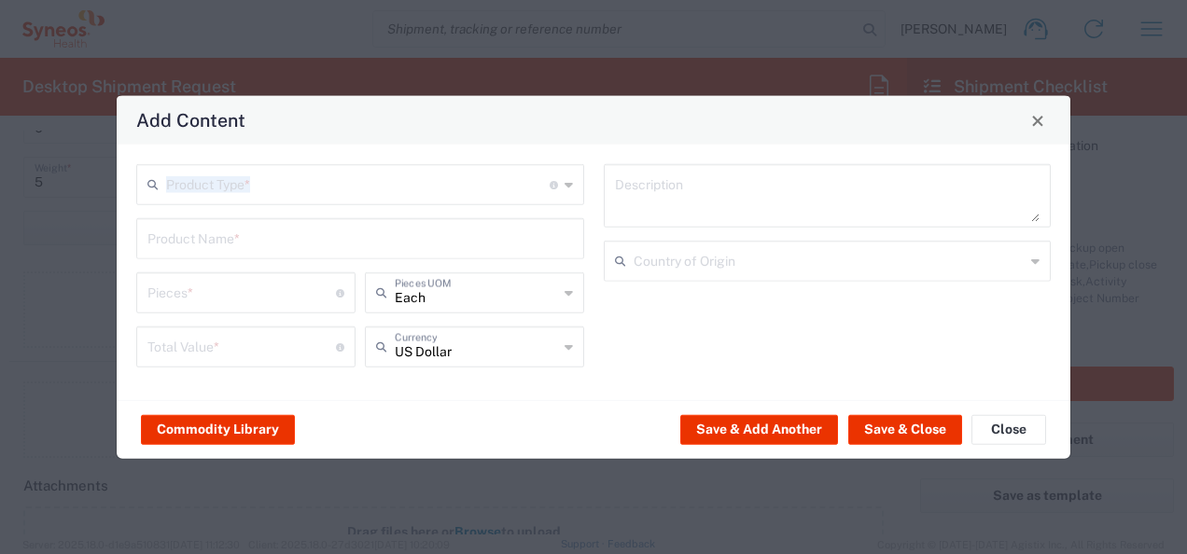
click at [433, 204] on div "Product Type * Document: Paper document generated internally by Syneos, a clien…" at bounding box center [360, 272] width 467 height 216
click at [575, 188] on div "Product Type * Document: Paper document generated internally by Syneos, a clien…" at bounding box center [360, 184] width 448 height 41
click at [570, 184] on icon at bounding box center [568, 185] width 8 height 30
click at [506, 198] on input "text" at bounding box center [357, 183] width 383 height 33
click at [469, 188] on input "text" at bounding box center [357, 183] width 383 height 33
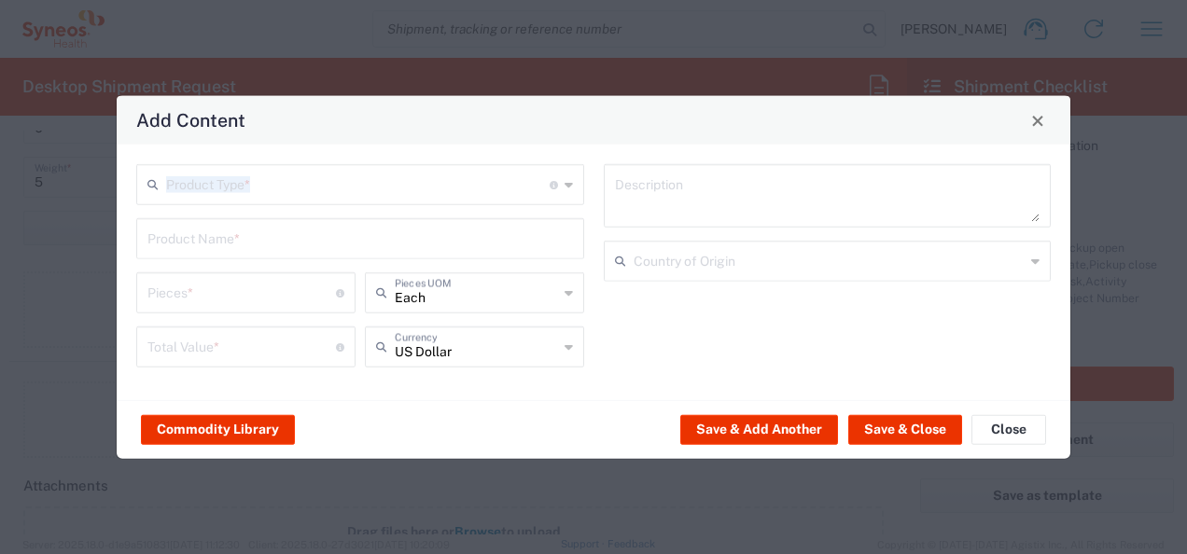
click at [0, 0] on span "General Commodity" at bounding box center [0, 0] width 0 height 0
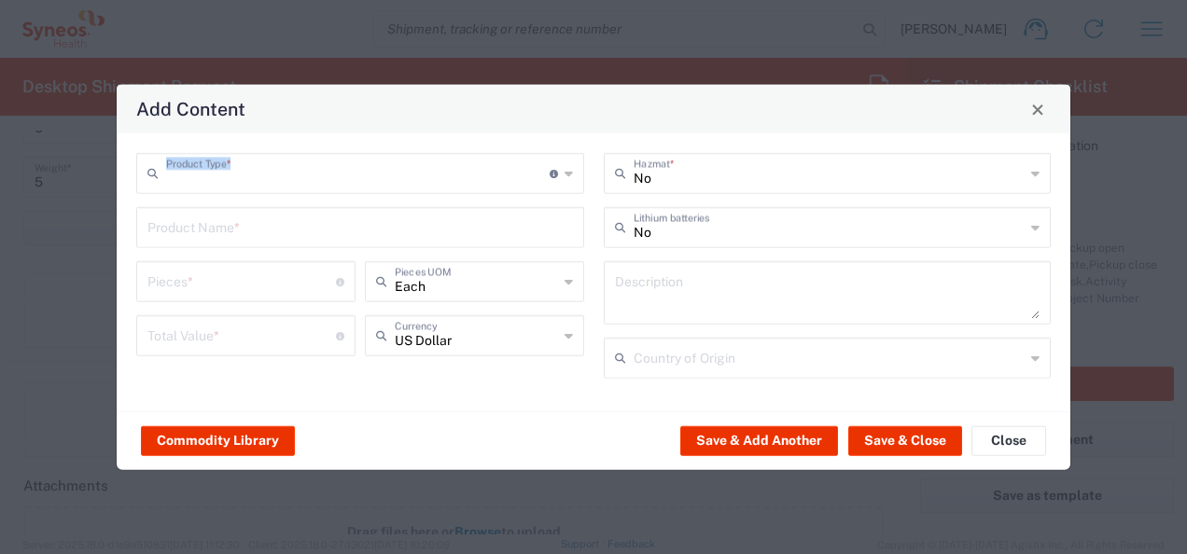
type input "General Commodity"
click at [290, 228] on input "text" at bounding box center [359, 226] width 425 height 33
type input "J"
click at [290, 228] on input "B" at bounding box center [359, 226] width 425 height 33
drag, startPoint x: 314, startPoint y: 234, endPoint x: 316, endPoint y: 272, distance: 38.3
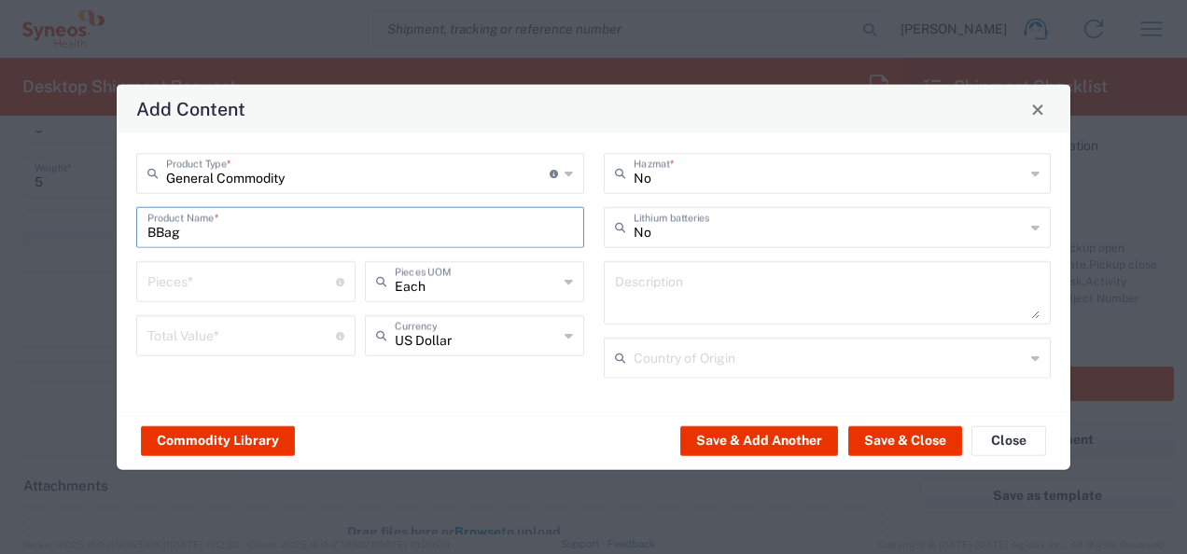
click at [315, 234] on input "BBag" at bounding box center [359, 226] width 425 height 33
type input "B"
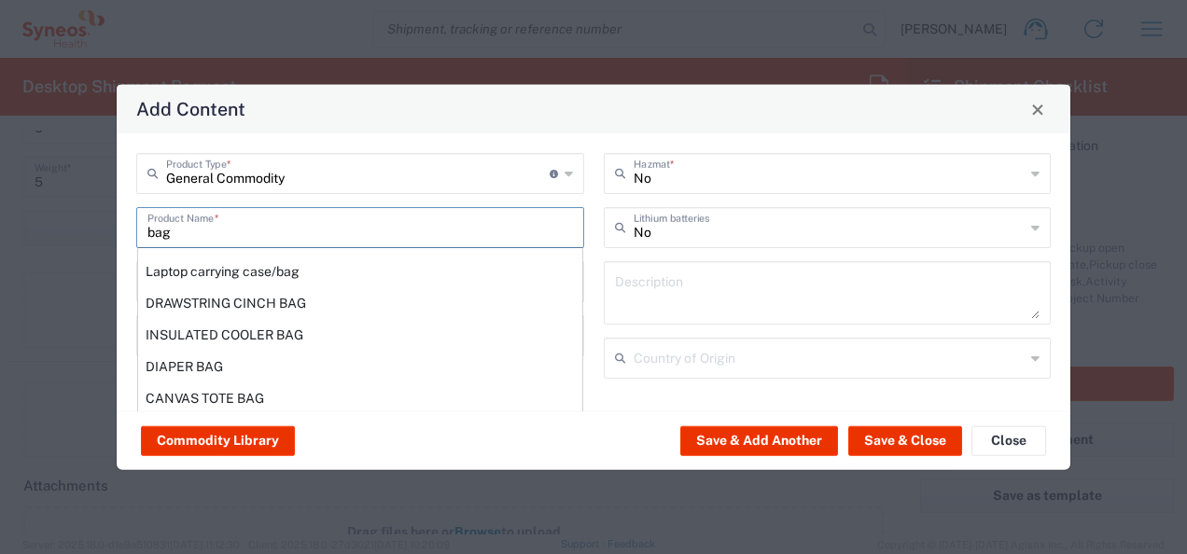
click at [285, 263] on div "Laptop carrying case/bag" at bounding box center [360, 272] width 444 height 32
type input "Laptop carrying case/bag"
type input "1"
type textarea "Polyester"
type input "[GEOGRAPHIC_DATA]"
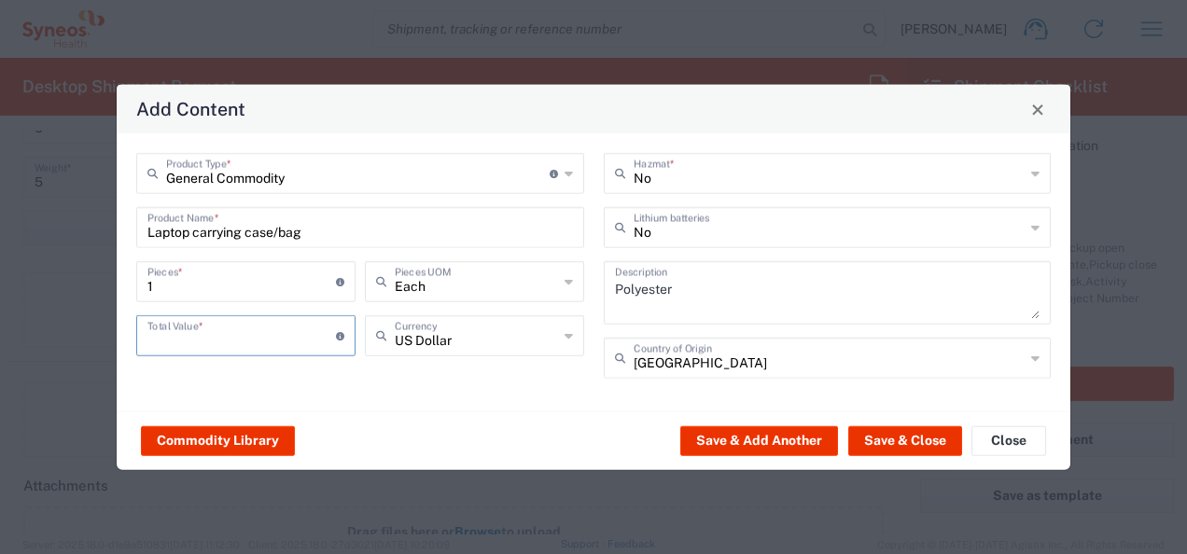
click at [285, 326] on input "number" at bounding box center [241, 334] width 188 height 33
type input "50"
click at [898, 433] on button "Save & Close" at bounding box center [905, 440] width 114 height 30
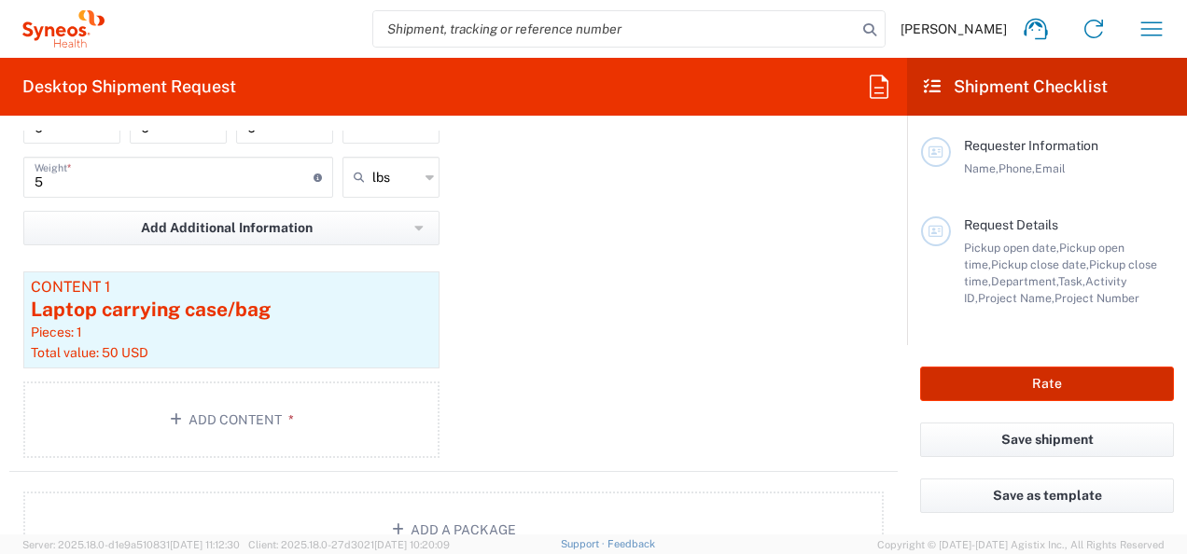
click at [1081, 382] on button "Rate" at bounding box center [1047, 384] width 254 height 35
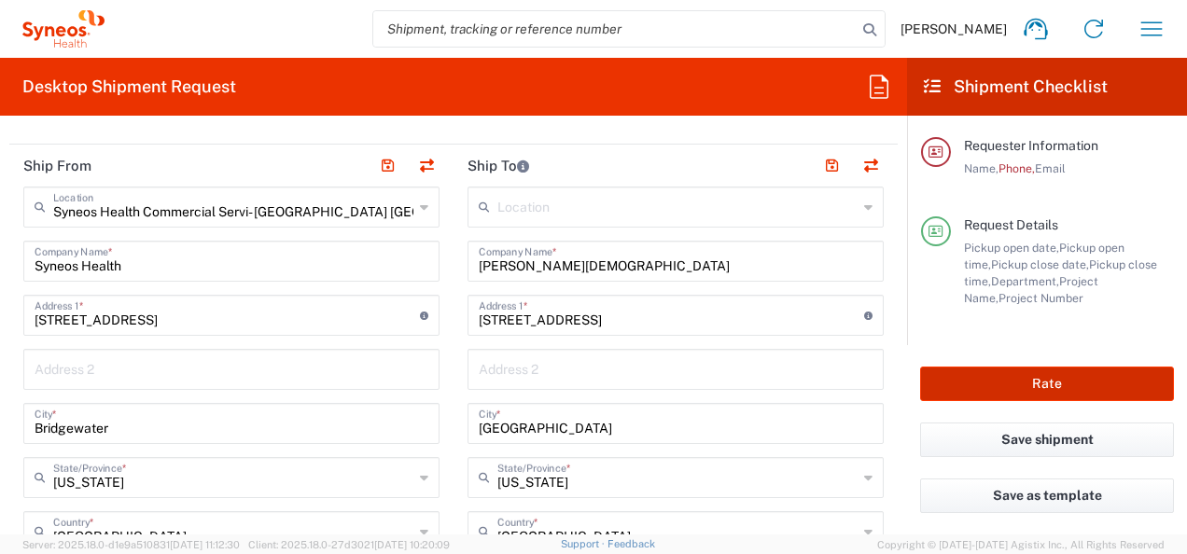
scroll to position [1087, 0]
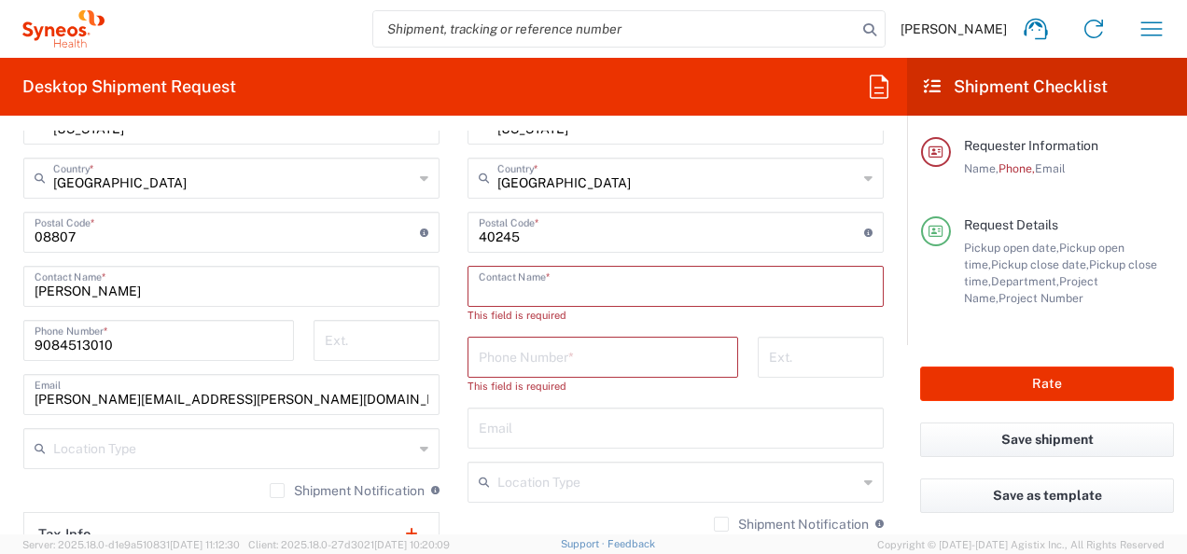
click at [608, 287] on input "text" at bounding box center [676, 285] width 394 height 33
paste input "13630 Elanna Ave"
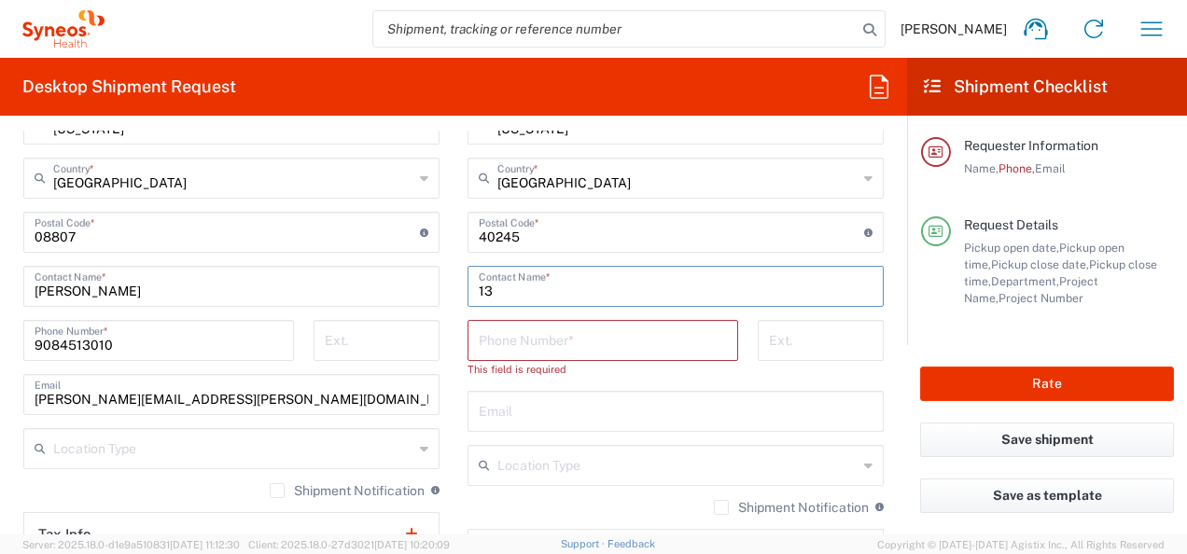
type input "1"
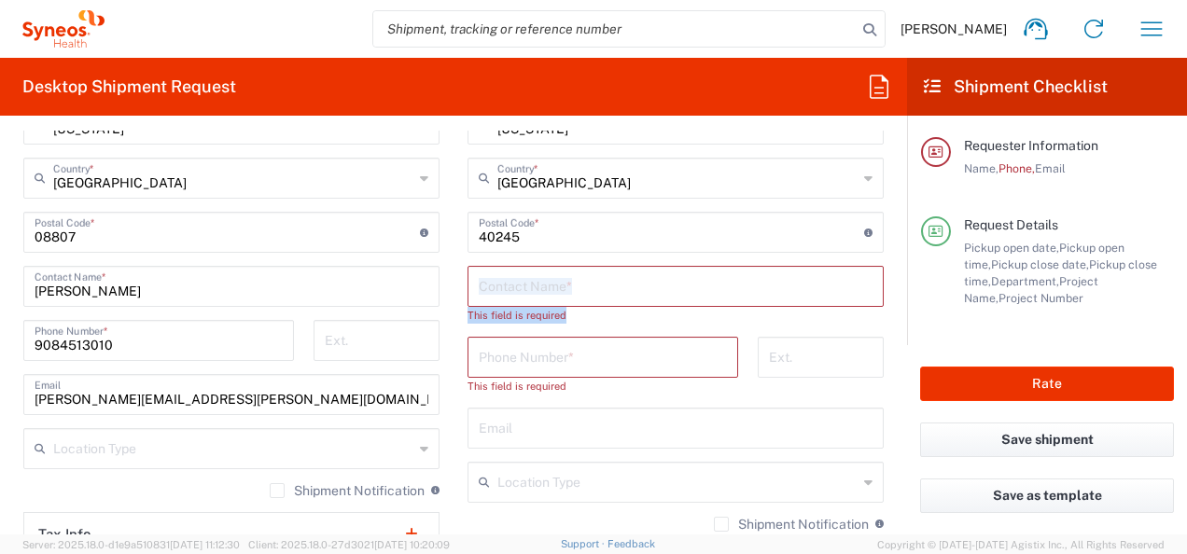
drag, startPoint x: 894, startPoint y: 284, endPoint x: 895, endPoint y: 250, distance: 33.6
click at [895, 250] on form "Requester Information Joe Squillaro Name * Phone * This field is required josep…" at bounding box center [453, 333] width 907 height 404
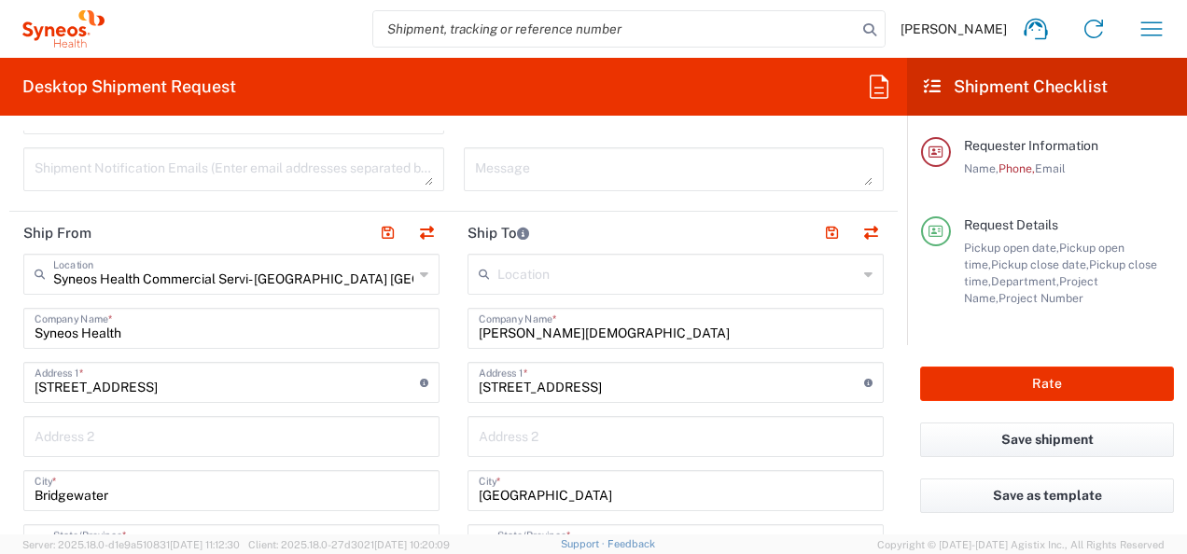
scroll to position [657, 0]
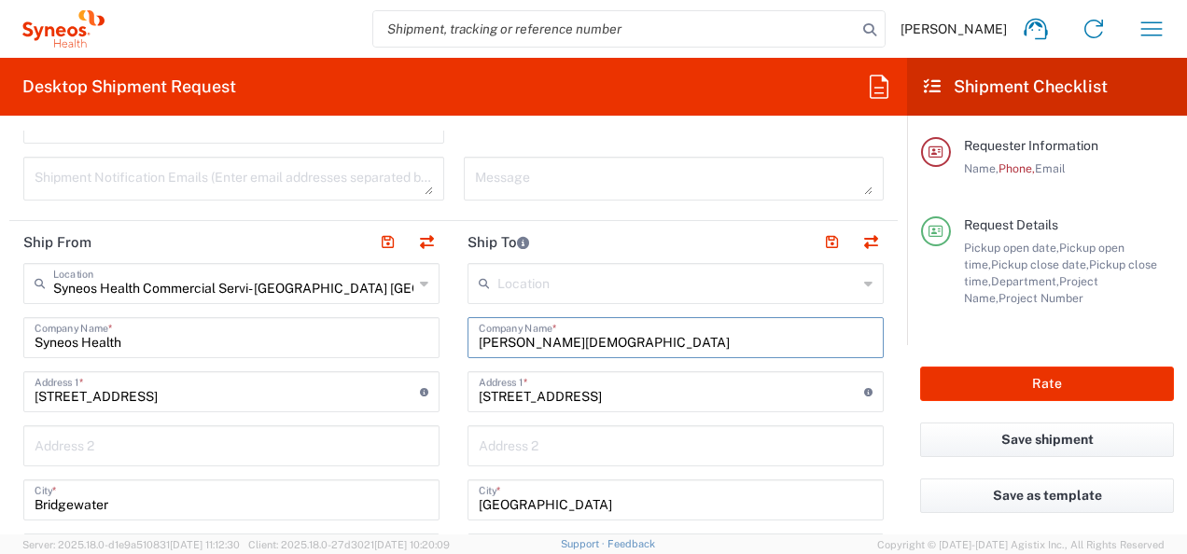
drag, startPoint x: 646, startPoint y: 332, endPoint x: 537, endPoint y: 334, distance: 108.2
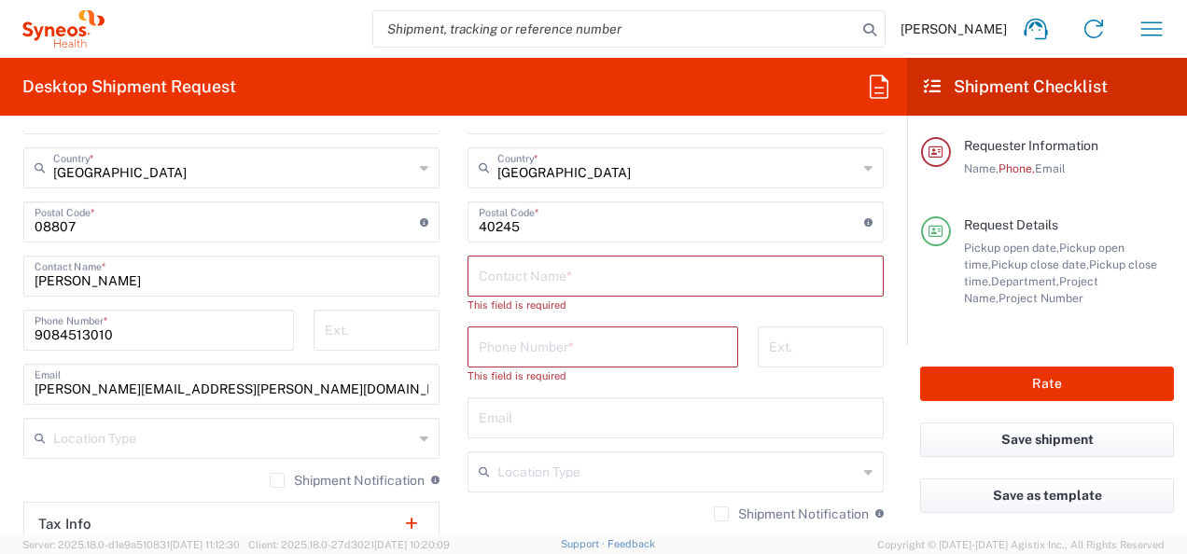
scroll to position [1102, 0]
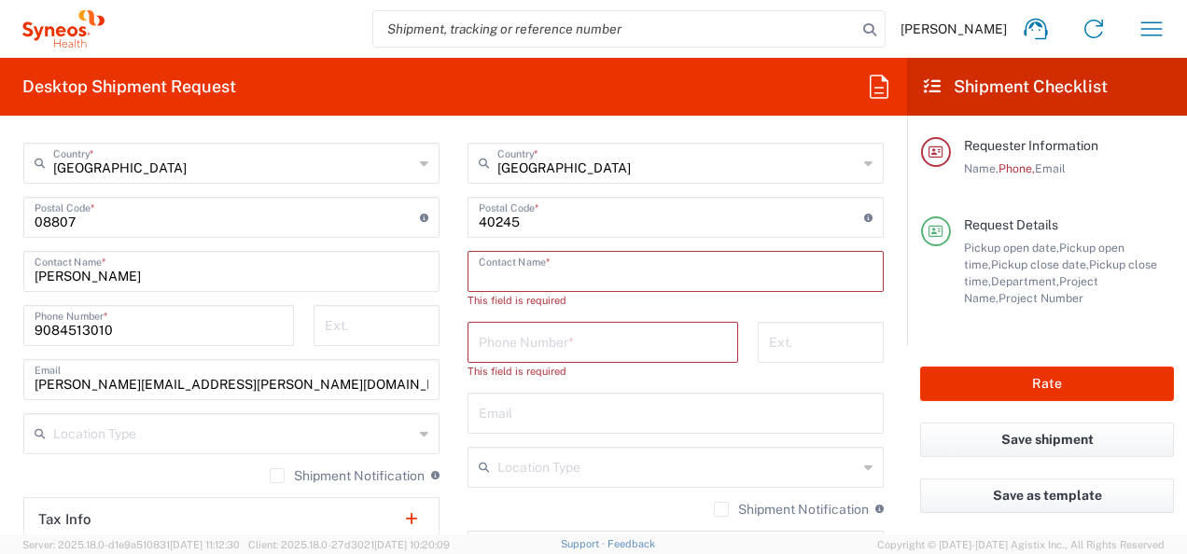
click at [601, 276] on input "text" at bounding box center [676, 270] width 394 height 33
paste input "Valeria Ordonez Mosquera"
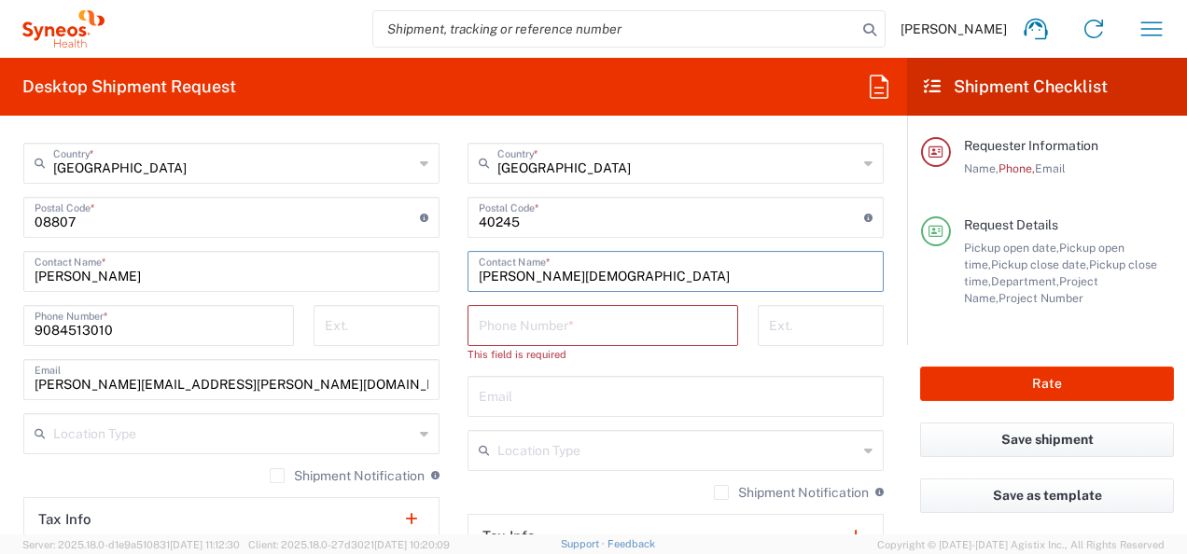
type input "Valeria Ordonez Mosquera"
paste input "(832) 640-1085"
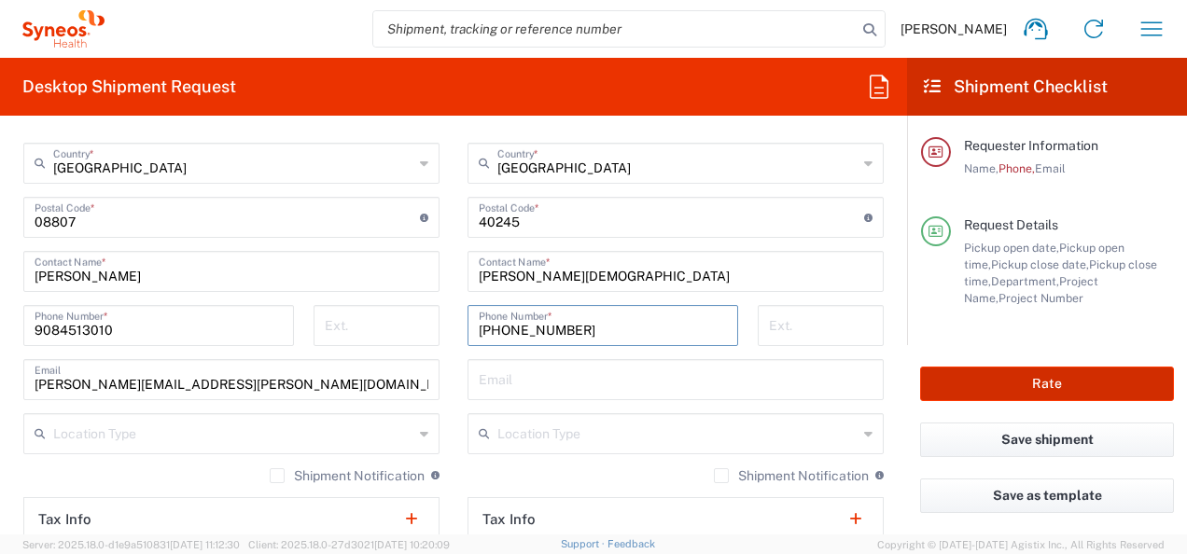
type input "(832) 640-1085"
click at [963, 373] on button "Rate" at bounding box center [1047, 384] width 254 height 35
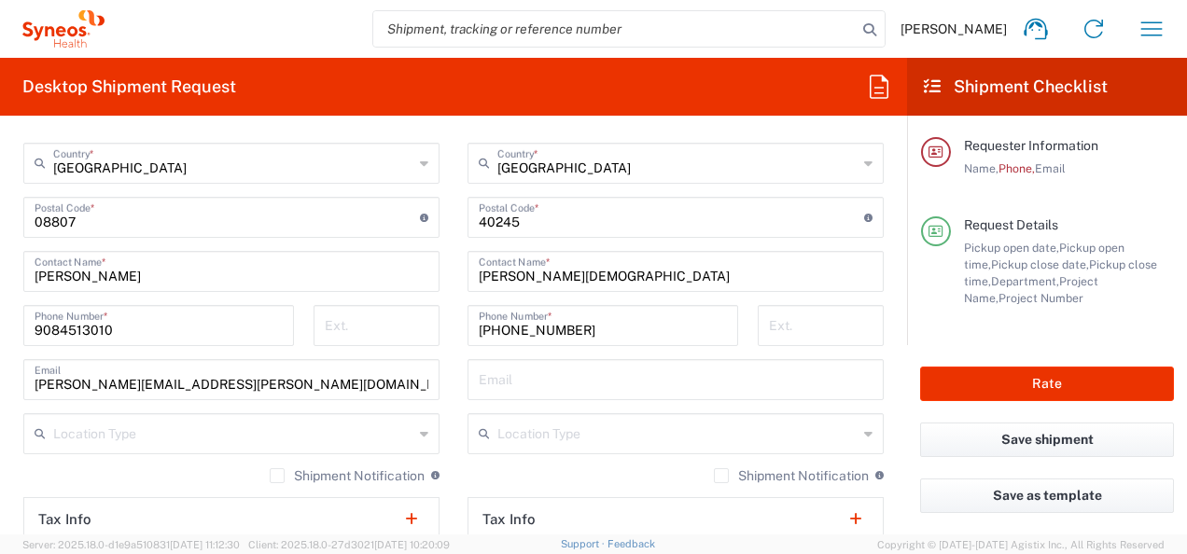
drag, startPoint x: 891, startPoint y: 338, endPoint x: 894, endPoint y: 291, distance: 46.7
click at [894, 291] on form "Requester Information Joe Squillaro Name * Phone * This field is required josep…" at bounding box center [453, 333] width 907 height 404
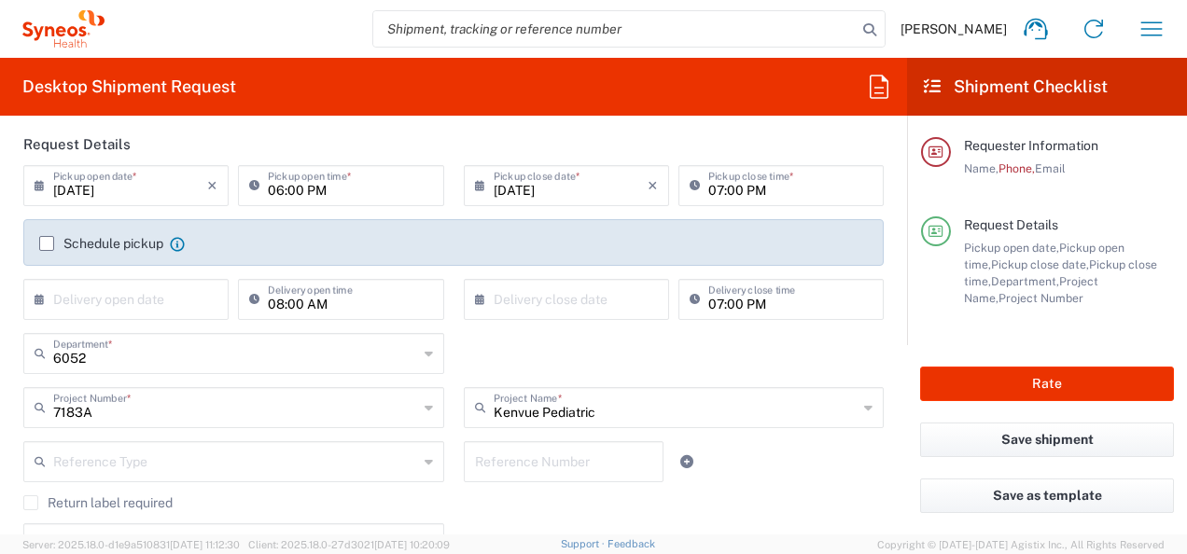
scroll to position [0, 0]
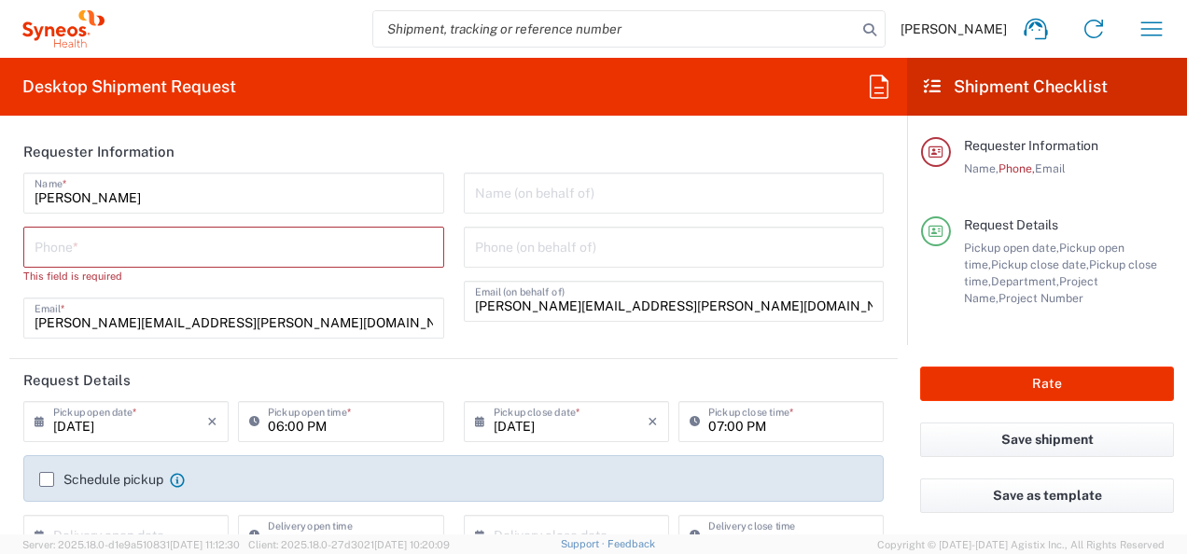
click at [237, 249] on input "tel" at bounding box center [234, 246] width 398 height 33
type input "9084513010"
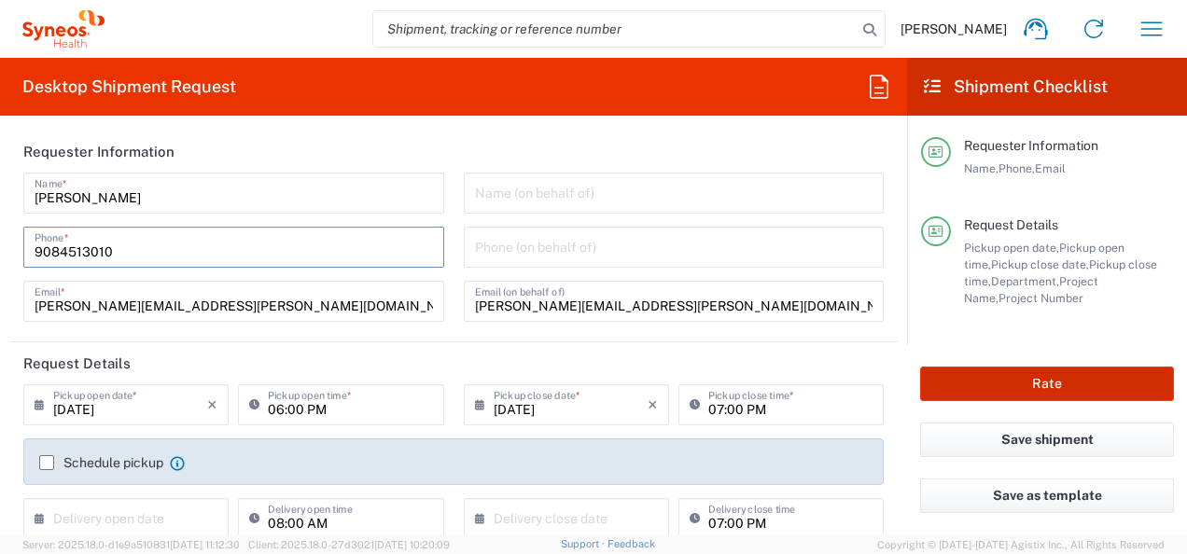
click at [1001, 390] on button "Rate" at bounding box center [1047, 384] width 254 height 35
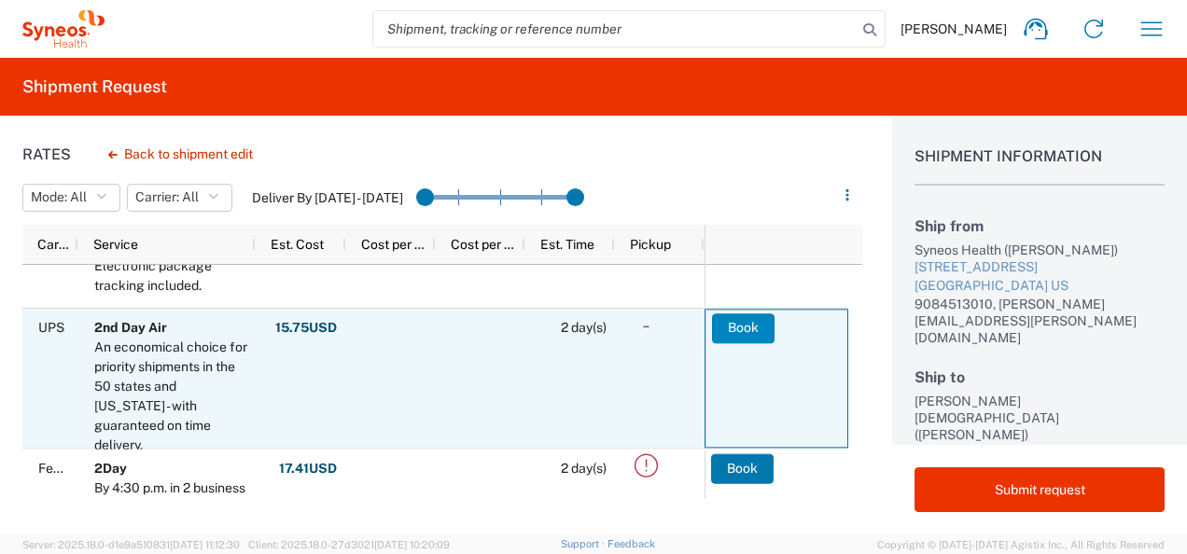
click at [745, 316] on button "Book" at bounding box center [743, 328] width 63 height 30
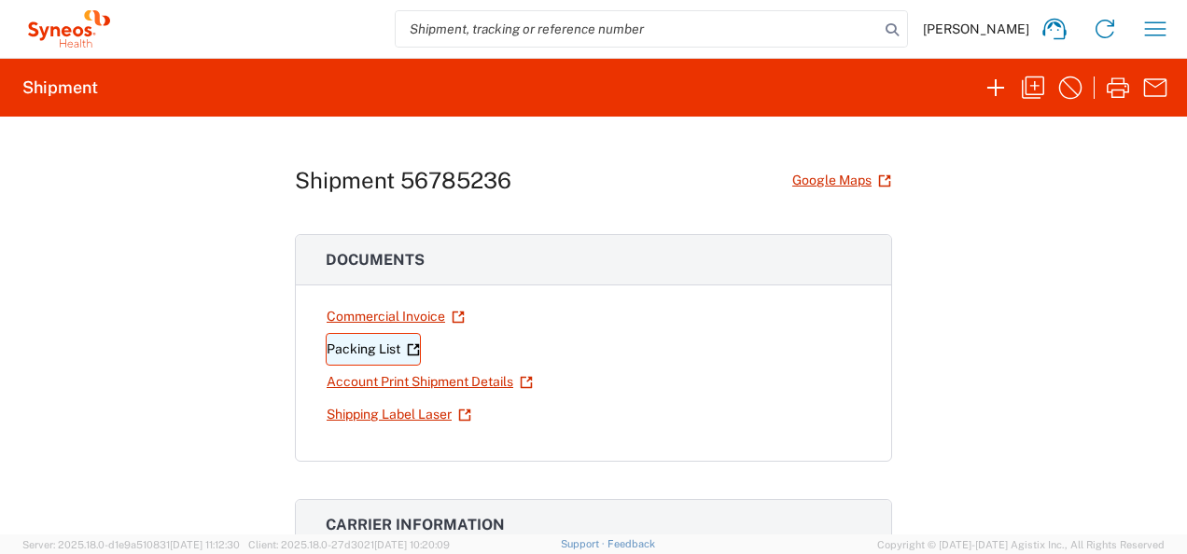
click at [334, 349] on link "Packing List" at bounding box center [373, 349] width 95 height 33
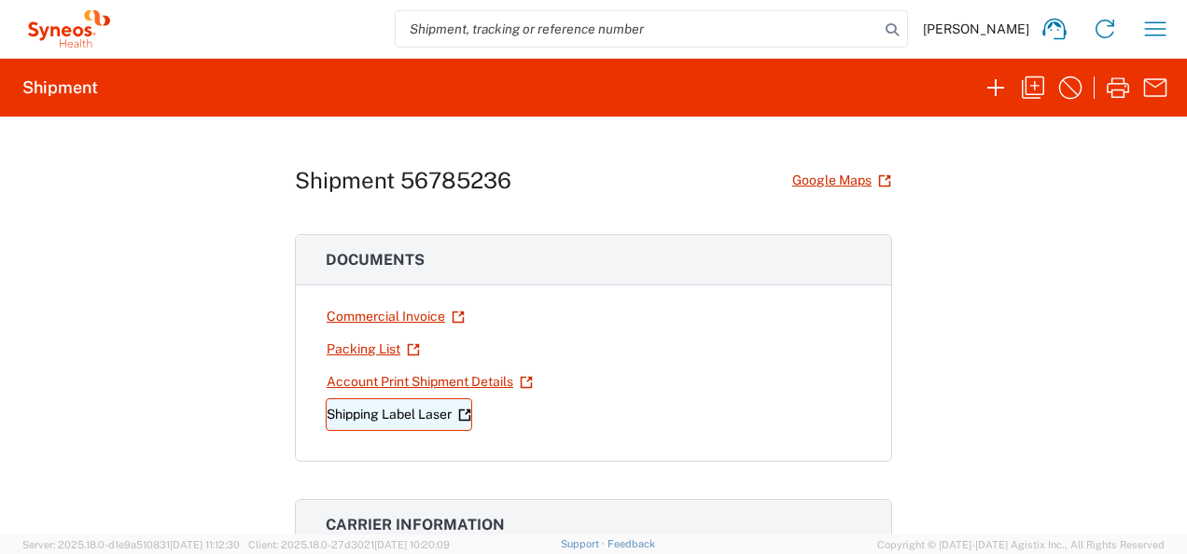
click at [417, 409] on link "Shipping Label Laser" at bounding box center [399, 414] width 146 height 33
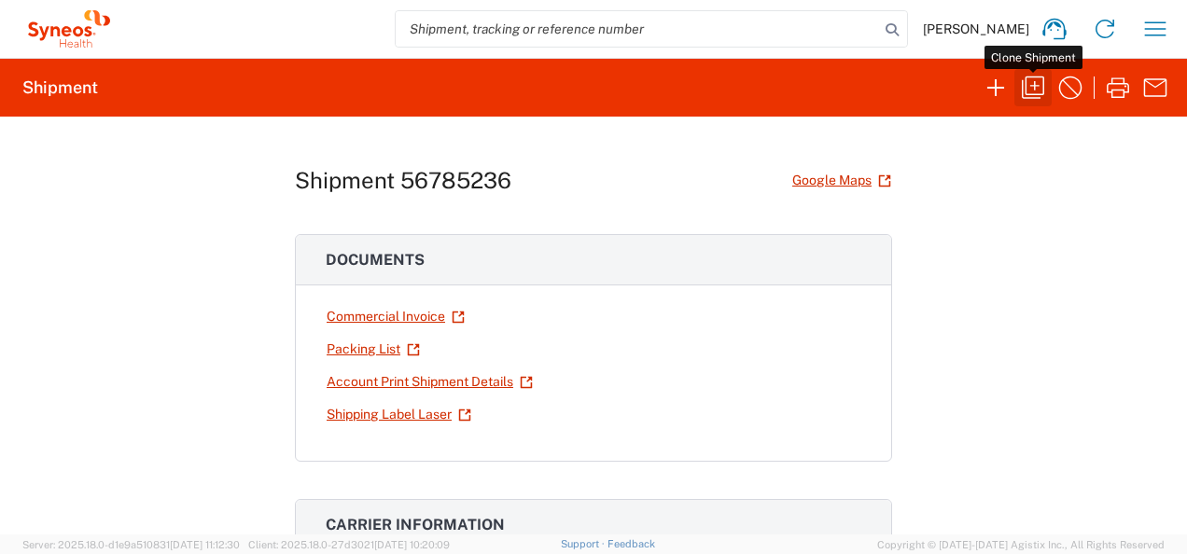
click at [1037, 90] on icon "button" at bounding box center [1033, 88] width 30 height 30
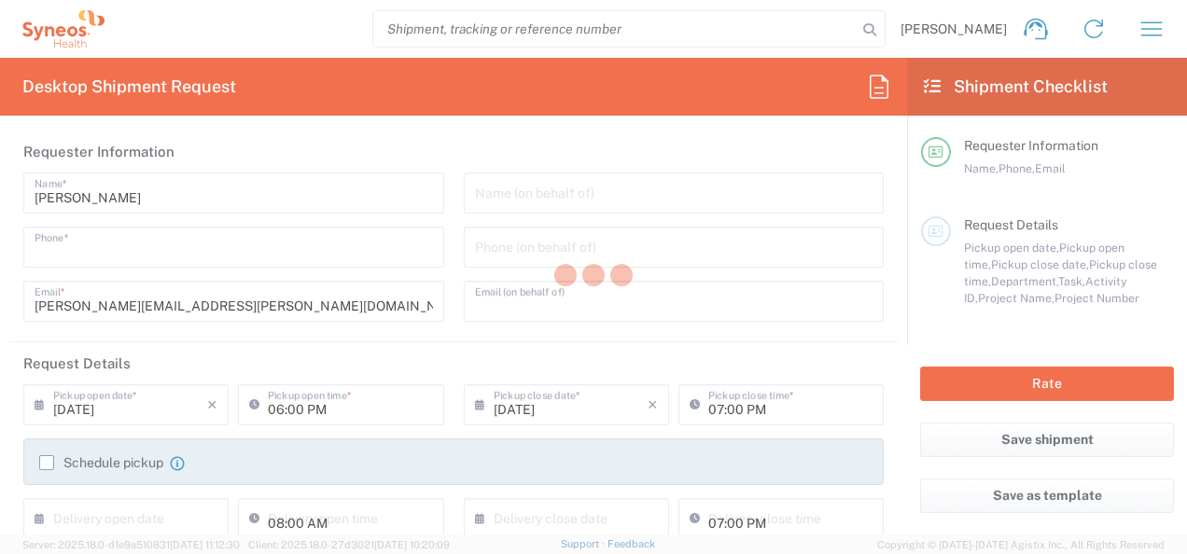
type input "9084513010"
type input "[PERSON_NAME][EMAIL_ADDRESS][PERSON_NAME][DOMAIN_NAME]"
type input "Project"
type input "7183A"
type textarea "[PERSON_NAME][EMAIL_ADDRESS][PERSON_NAME][DOMAIN_NAME]"
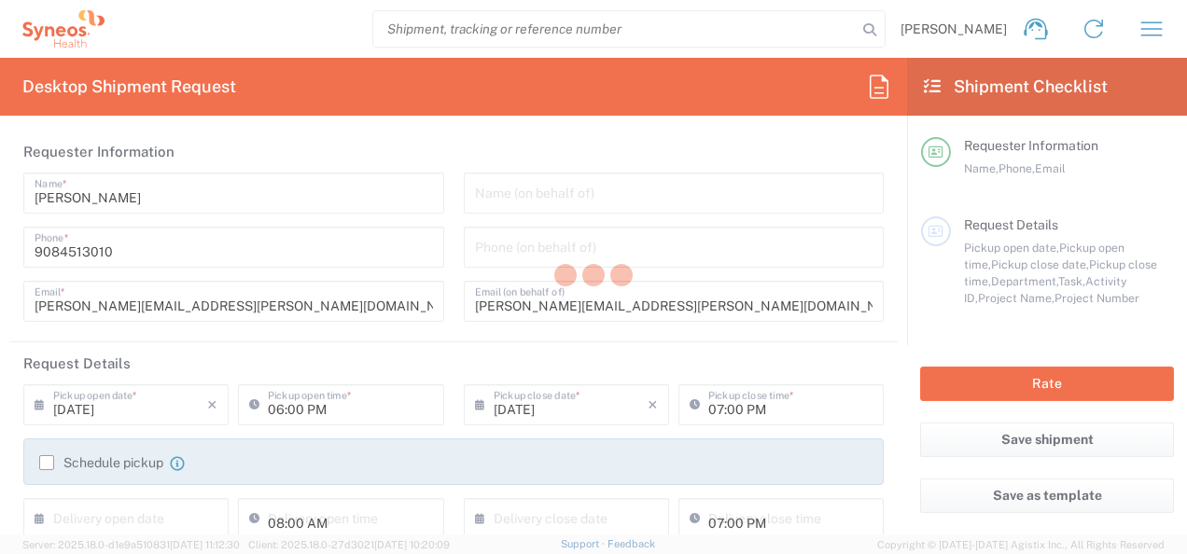
type input "Syneos Health Commercial Servi- [GEOGRAPHIC_DATA] [GEOGRAPHIC_DATA]"
type input "Syneos Health"
type input "[STREET_ADDRESS]"
type input "Bridgewater"
type input "08807"
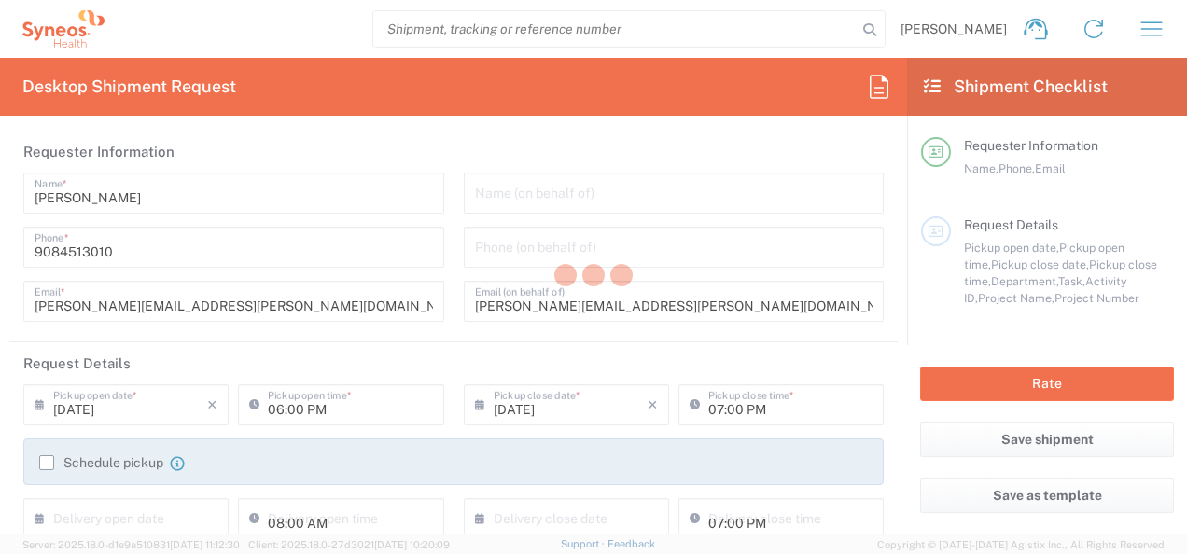
type input "[PERSON_NAME]"
type input "9084513010"
type input "[PERSON_NAME][EMAIL_ADDRESS][PERSON_NAME][DOMAIN_NAME]"
type input "Valeria Ordonez Mosquera"
type input "13630 Elanna Ave"
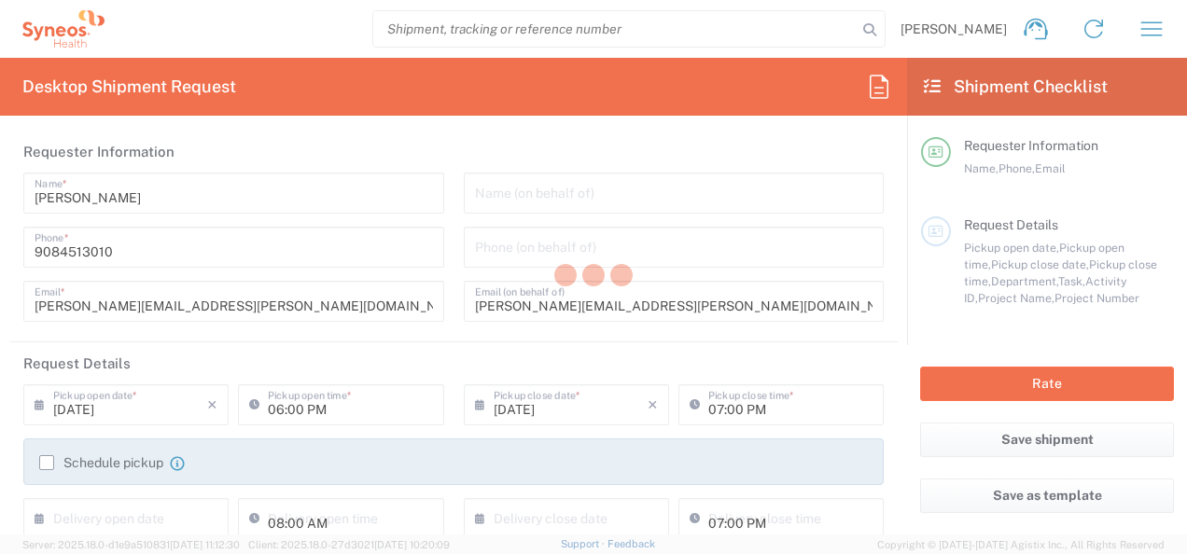
type input "Louisville"
type input "[GEOGRAPHIC_DATA]"
type input "40245"
type input "Valeria Ordonez Mosquera"
type input "(832) 640-1085"
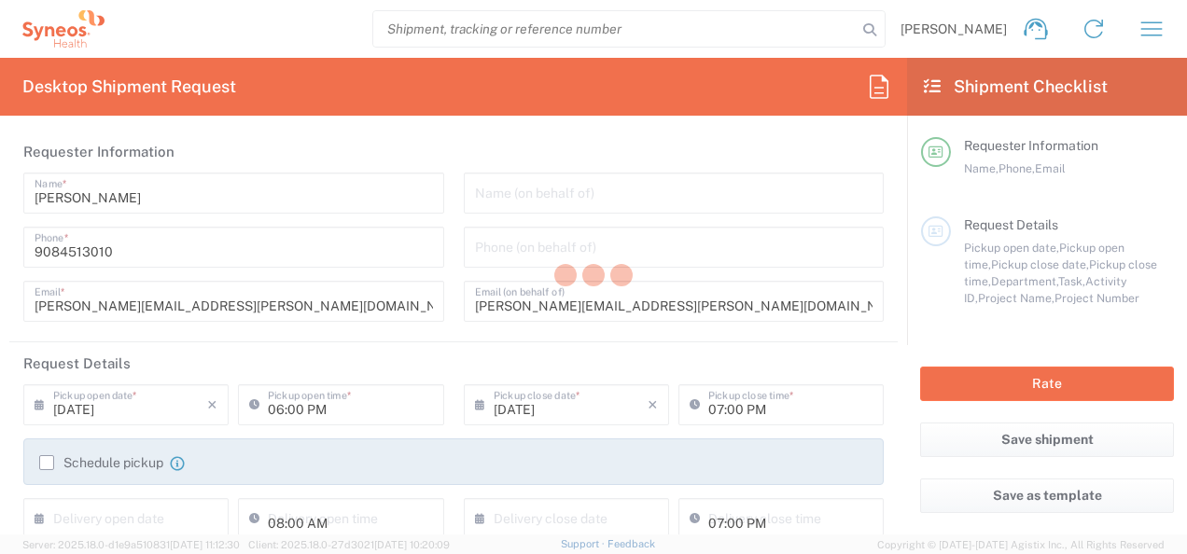
type input "Sender/Shipper"
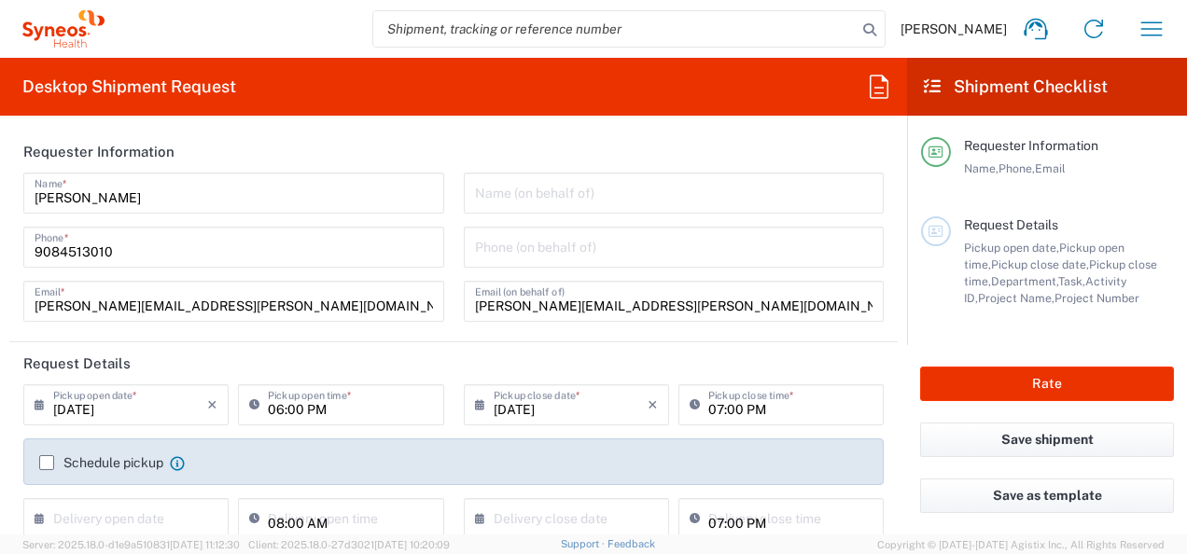
type input "[US_STATE]"
type input "Your Packaging"
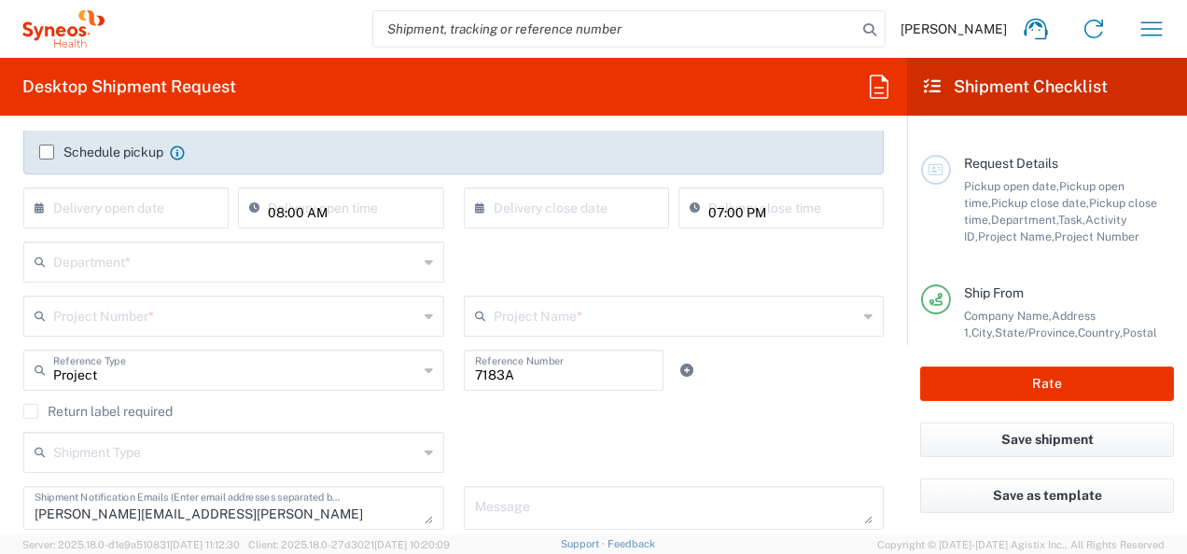
scroll to position [325, 0]
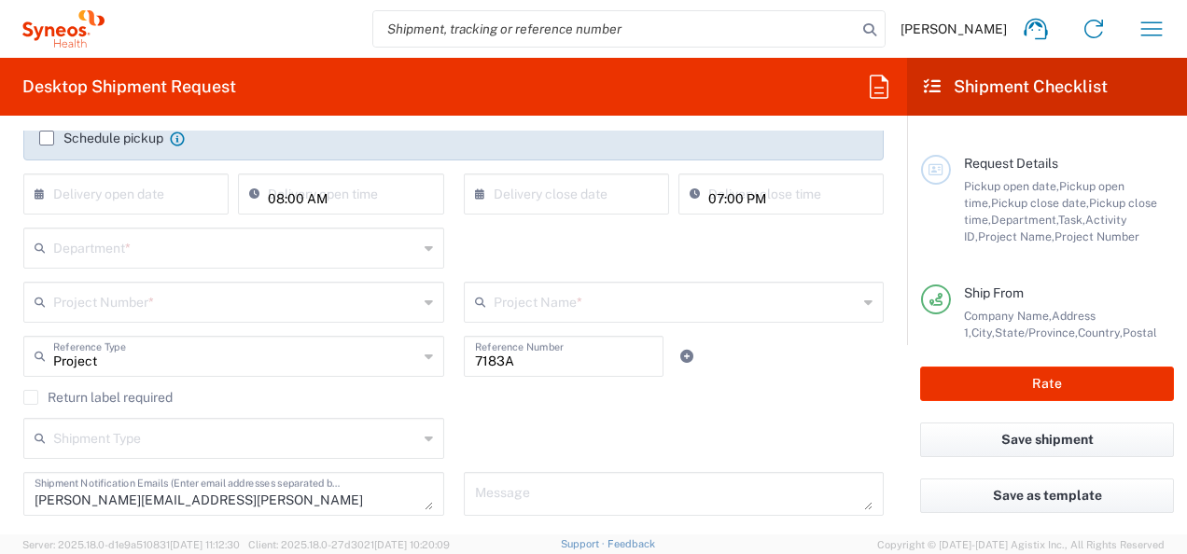
click at [299, 254] on input "text" at bounding box center [235, 246] width 365 height 33
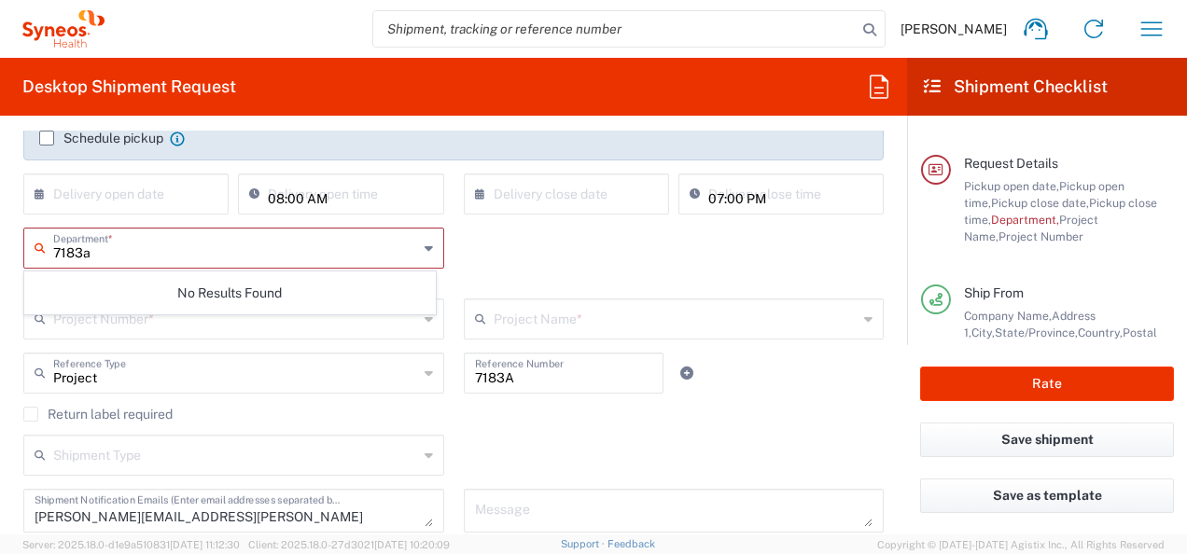
type input "7183a"
click at [248, 274] on div "No Results Found" at bounding box center [229, 293] width 411 height 43
click at [439, 266] on div "7183a Department * No Results Found This field is required" at bounding box center [234, 263] width 440 height 71
click at [416, 256] on div "Department *" at bounding box center [233, 248] width 421 height 41
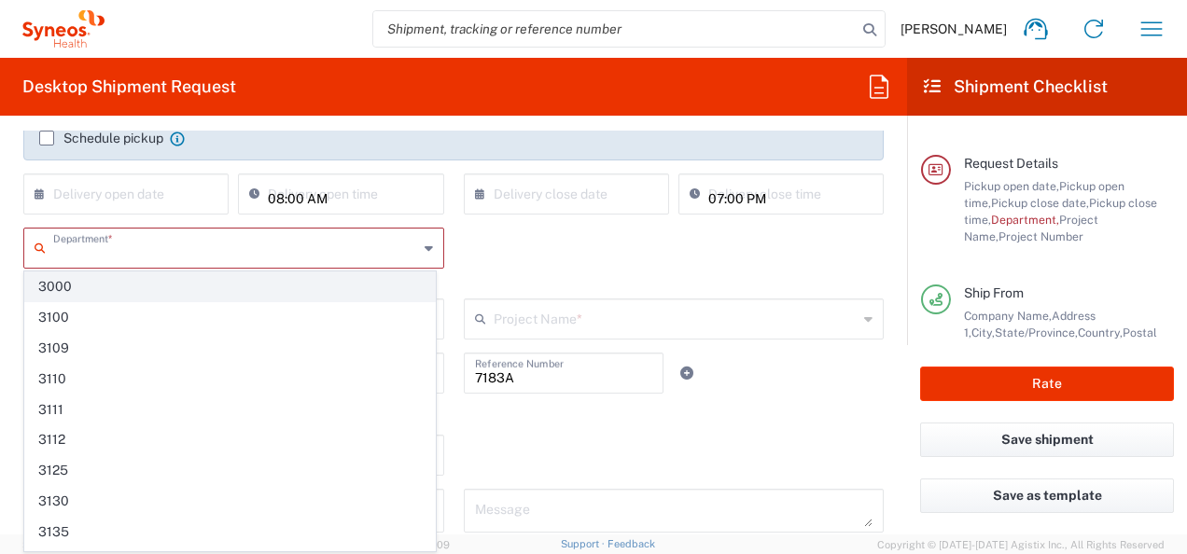
click at [369, 299] on span "3000" at bounding box center [230, 286] width 410 height 29
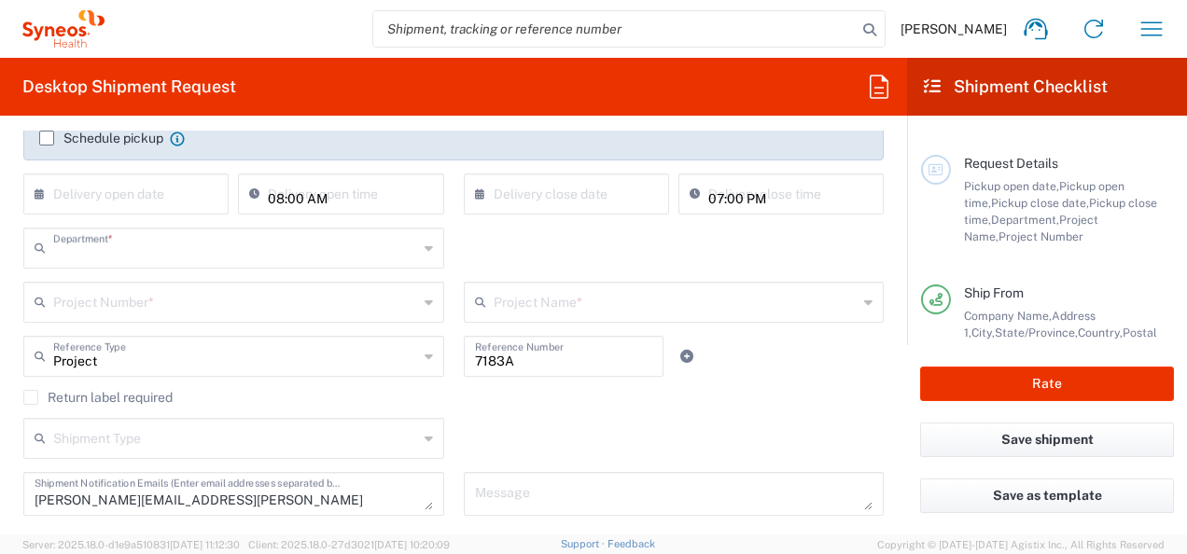
type input "3000"
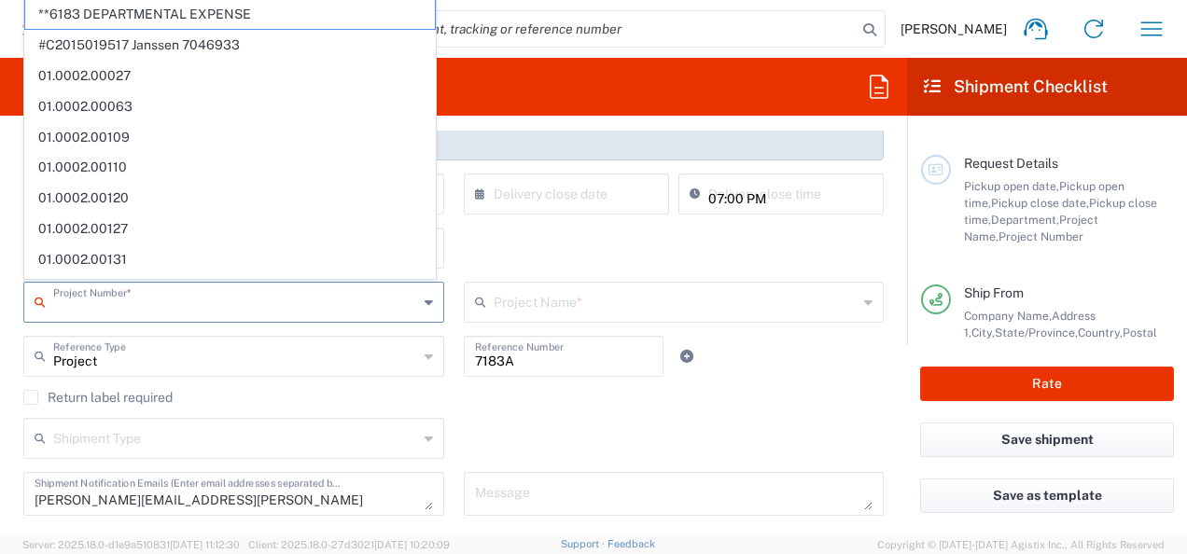
click at [117, 293] on input "text" at bounding box center [235, 301] width 365 height 33
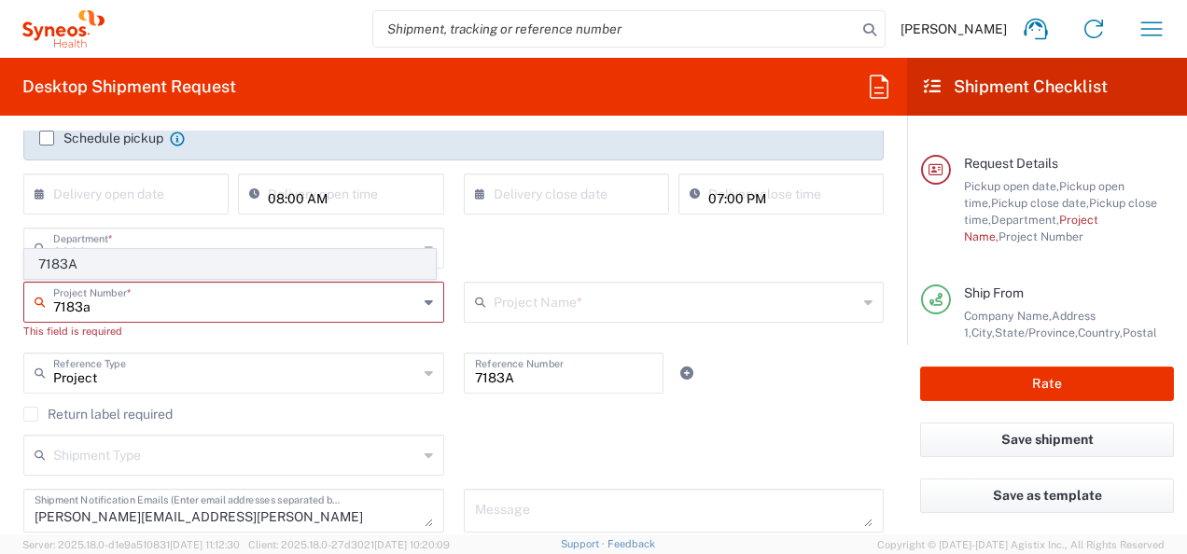
click at [78, 256] on span "7183A" at bounding box center [230, 264] width 410 height 29
type input "7183A"
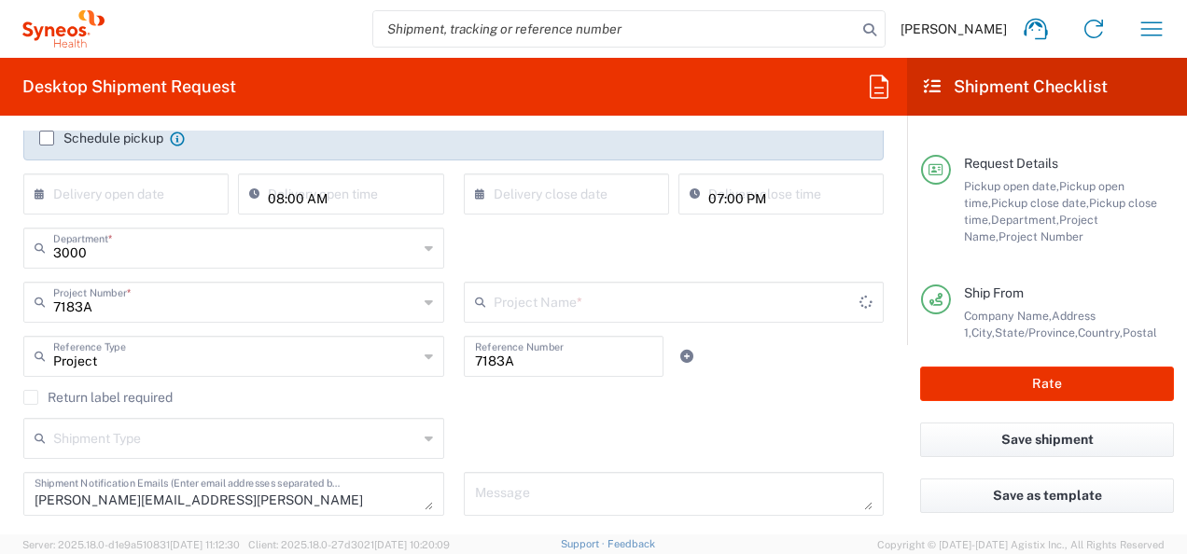
type input "Kenvue Pediatric"
drag, startPoint x: 348, startPoint y: 265, endPoint x: 363, endPoint y: 260, distance: 15.6
click at [348, 264] on div "3000 Department *" at bounding box center [233, 248] width 421 height 41
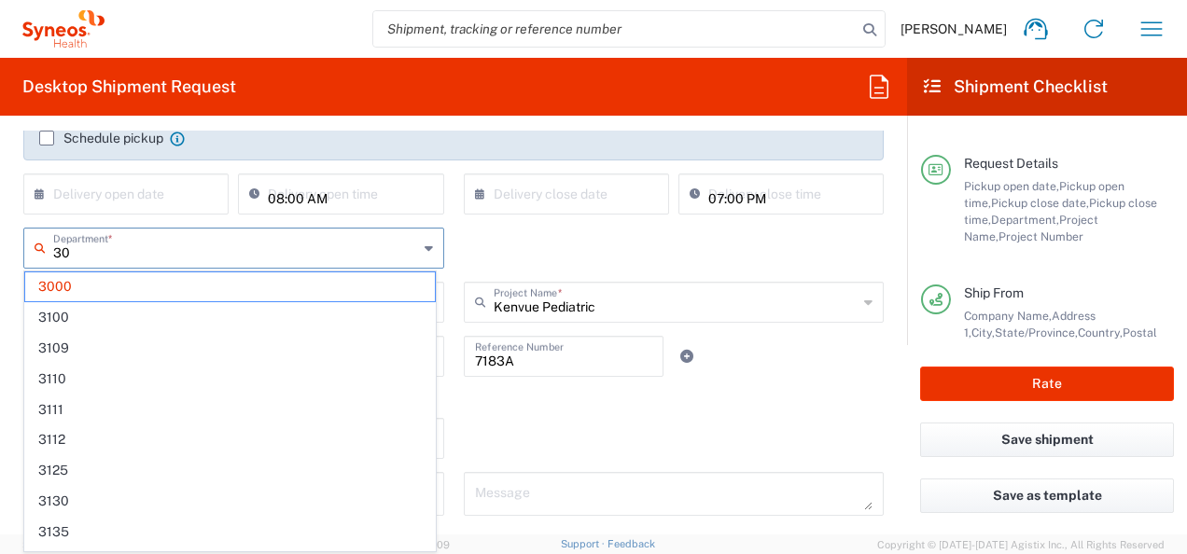
type input "3"
click at [494, 250] on div "Department * 3000 3100 3109 3110 3111 3112 3125 3130 3135 3136 3150 3155 3165 3…" at bounding box center [454, 255] width 880 height 54
type input "3000"
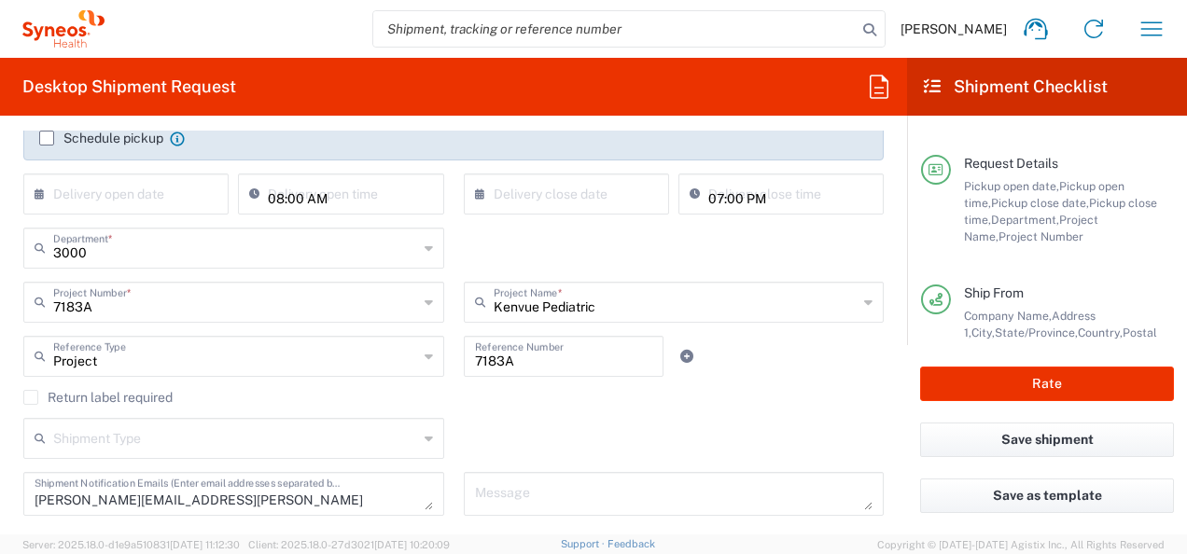
drag, startPoint x: 890, startPoint y: 230, endPoint x: 890, endPoint y: 245, distance: 15.9
click at [890, 245] on form "Requester Information Joe Squillaro Name * 9084513010 Phone * joseph.squillaro@…" at bounding box center [453, 333] width 907 height 404
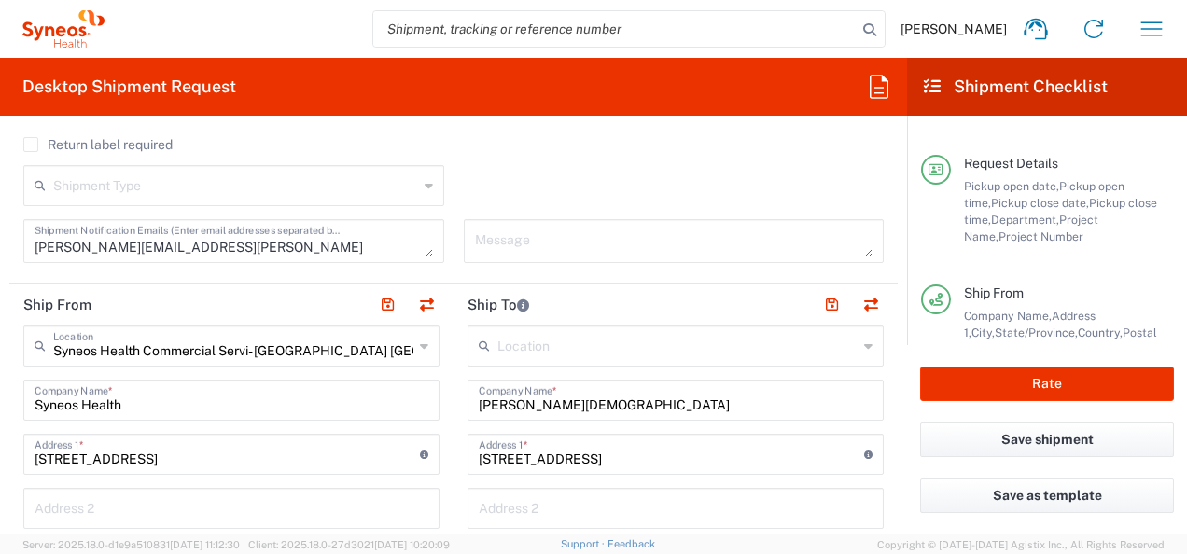
scroll to position [621, 0]
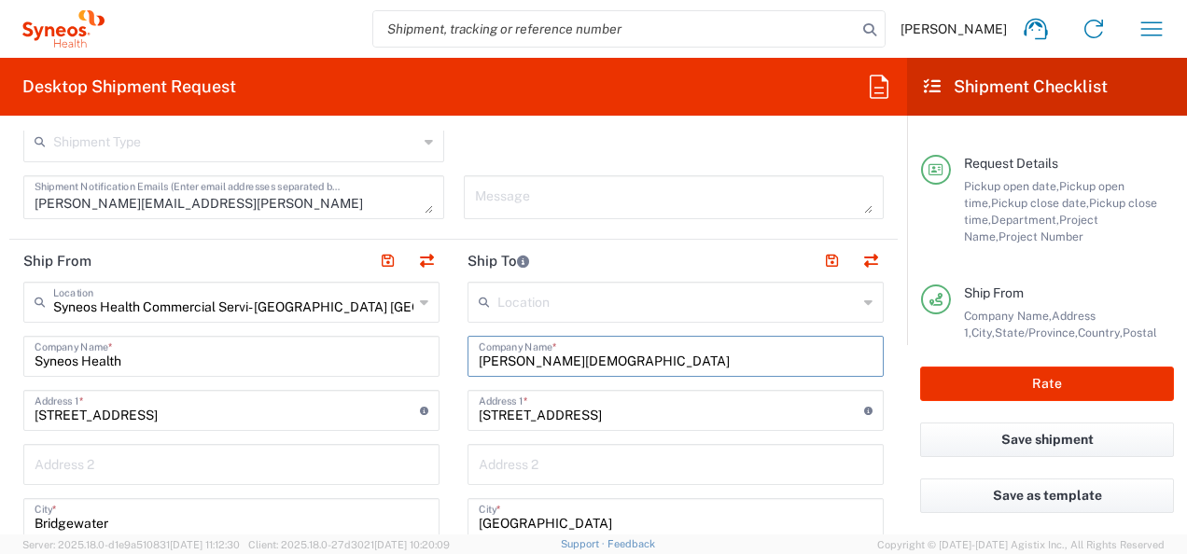
drag, startPoint x: 651, startPoint y: 346, endPoint x: 304, endPoint y: 321, distance: 348.0
paste input "Kimberly Seira Spears"
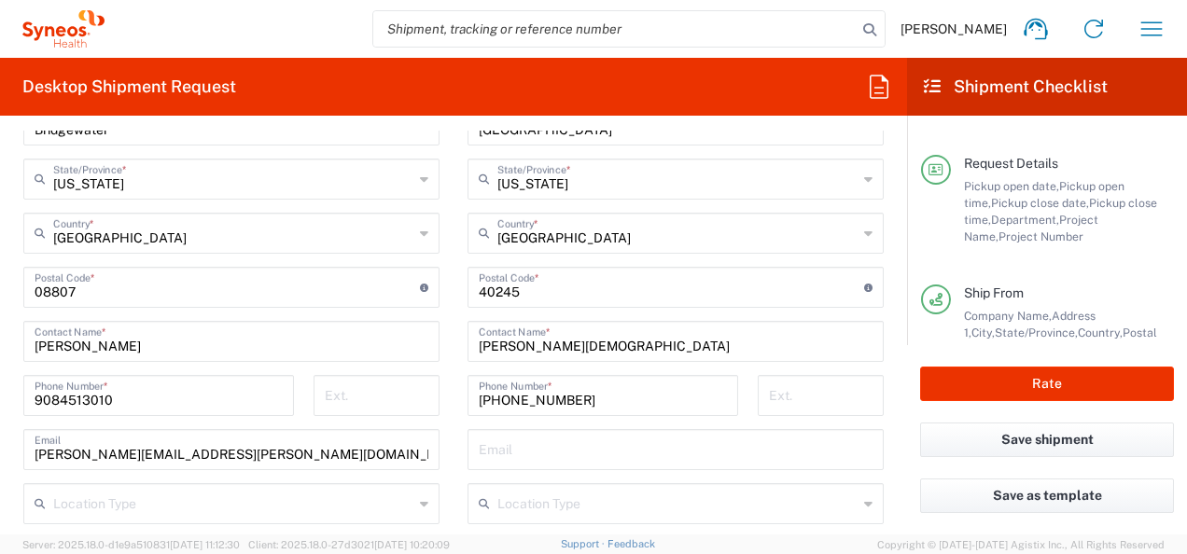
scroll to position [1030, 0]
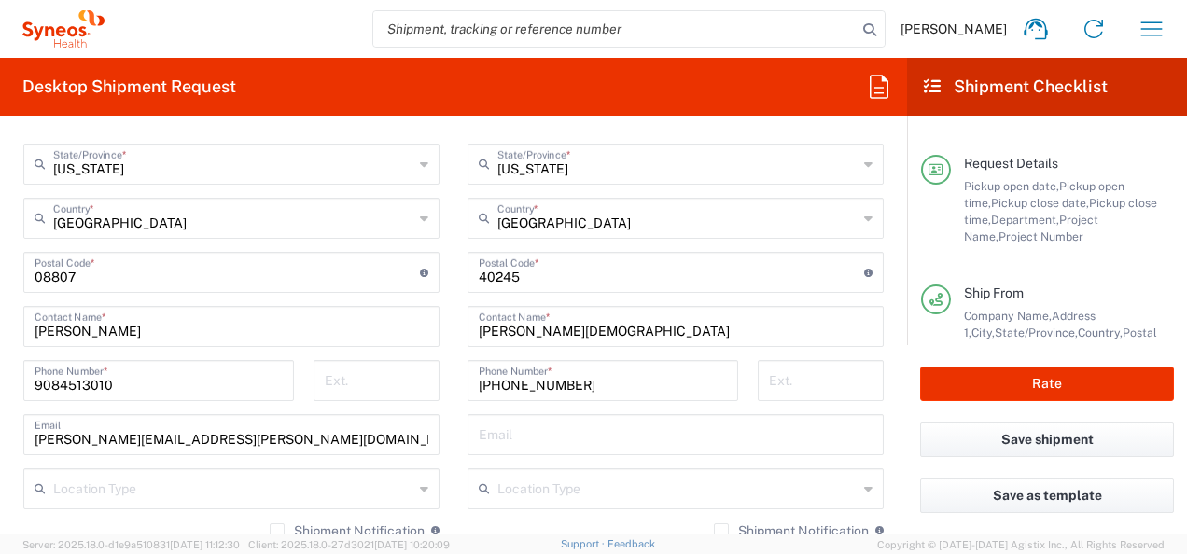
type input "Kimberly Seira Spears"
drag, startPoint x: 638, startPoint y: 332, endPoint x: 347, endPoint y: 336, distance: 291.1
click at [353, 336] on div "Ship From Syneos Health Commercial Servi- NJ US Location Syneos Health Commerci…" at bounding box center [453, 247] width 888 height 833
paste input "Kimberly Seira Spears"
type input "Kimberly Seira Spears"
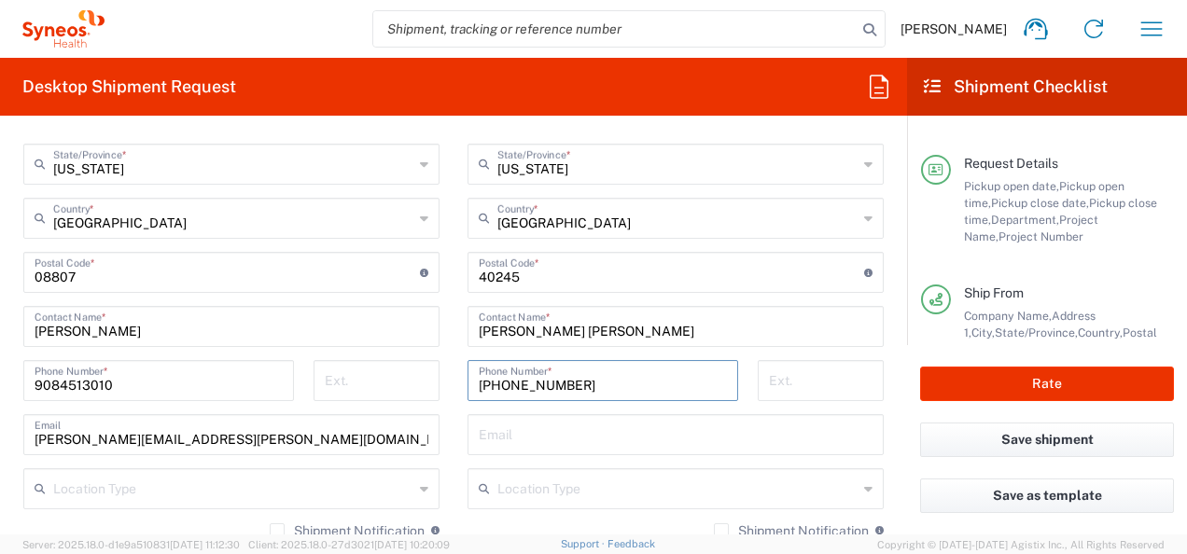
drag, startPoint x: 620, startPoint y: 386, endPoint x: 313, endPoint y: 383, distance: 307.0
click at [313, 383] on div "Ship From Syneos Health Commercial Servi- NJ US Location Syneos Health Commerci…" at bounding box center [453, 247] width 888 height 833
paste input "469) 233-3732"
type input "(469) 233-3732"
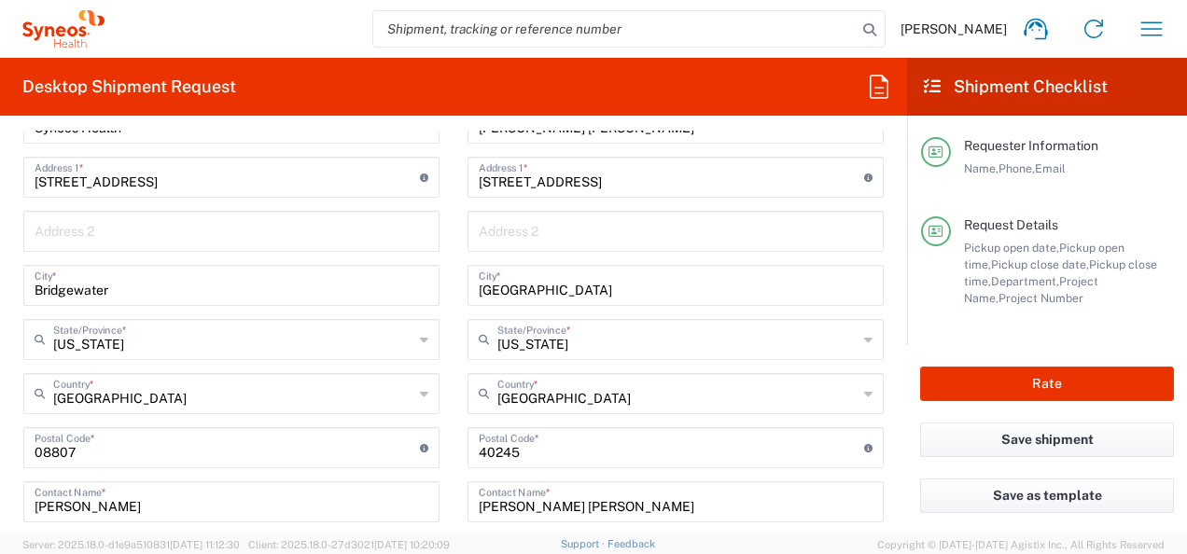
scroll to position [850, 0]
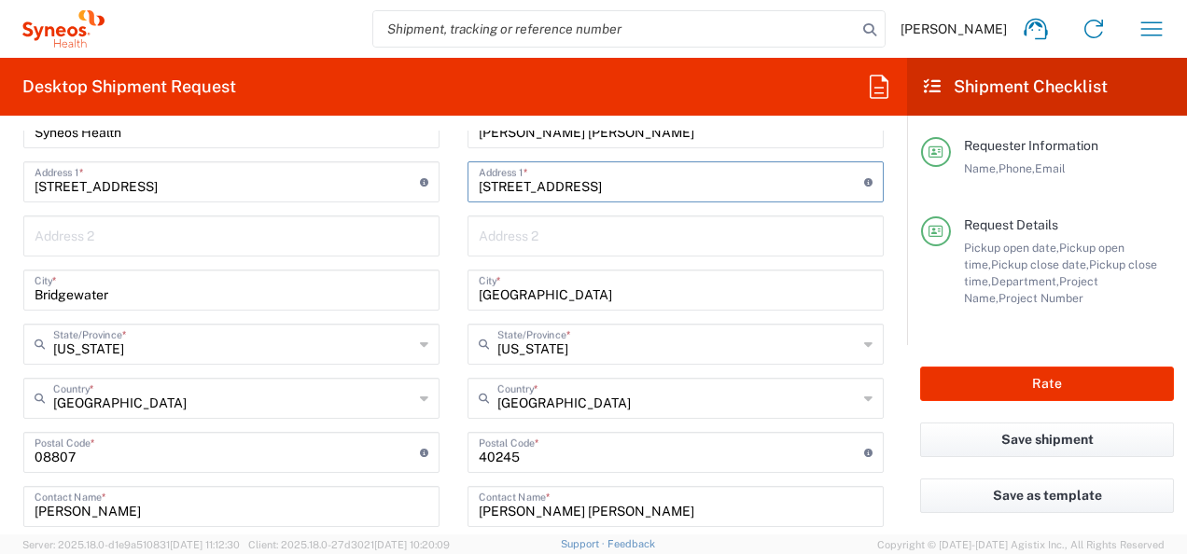
drag, startPoint x: 648, startPoint y: 194, endPoint x: 415, endPoint y: 197, distance: 232.3
click at [415, 197] on div "Ship From Syneos Health Commercial Servi- NJ US Location Syneos Health Commerci…" at bounding box center [453, 427] width 888 height 833
paste input "2700 Gabriel Dri"
type input "2700 Gabriel Drive"
drag, startPoint x: 550, startPoint y: 288, endPoint x: 410, endPoint y: 312, distance: 141.9
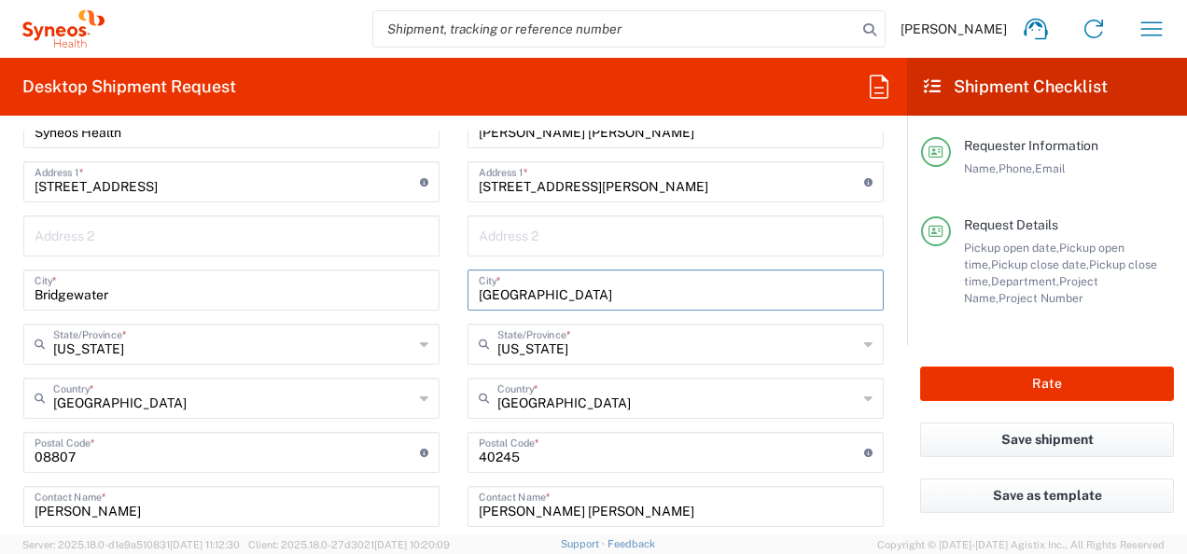
click at [410, 312] on div "Ship From Syneos Health Commercial Servi- NJ US Location Syneos Health Commerci…" at bounding box center [453, 427] width 888 height 833
paste input "Mckinney"
type input "Mckinney"
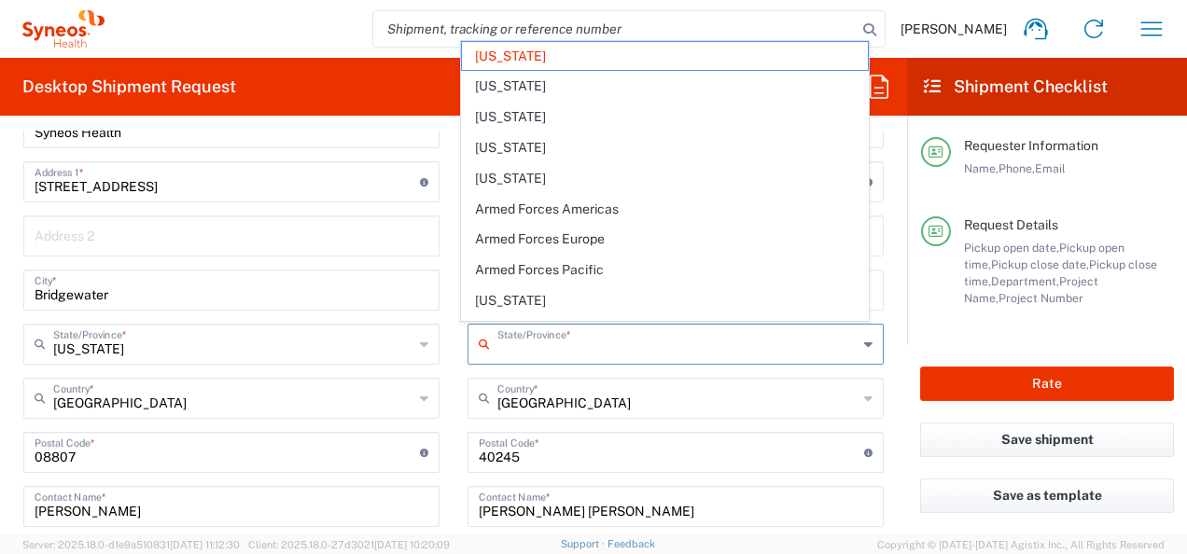
click at [592, 353] on input "text" at bounding box center [677, 343] width 360 height 33
click at [592, 352] on input "text" at bounding box center [677, 343] width 360 height 33
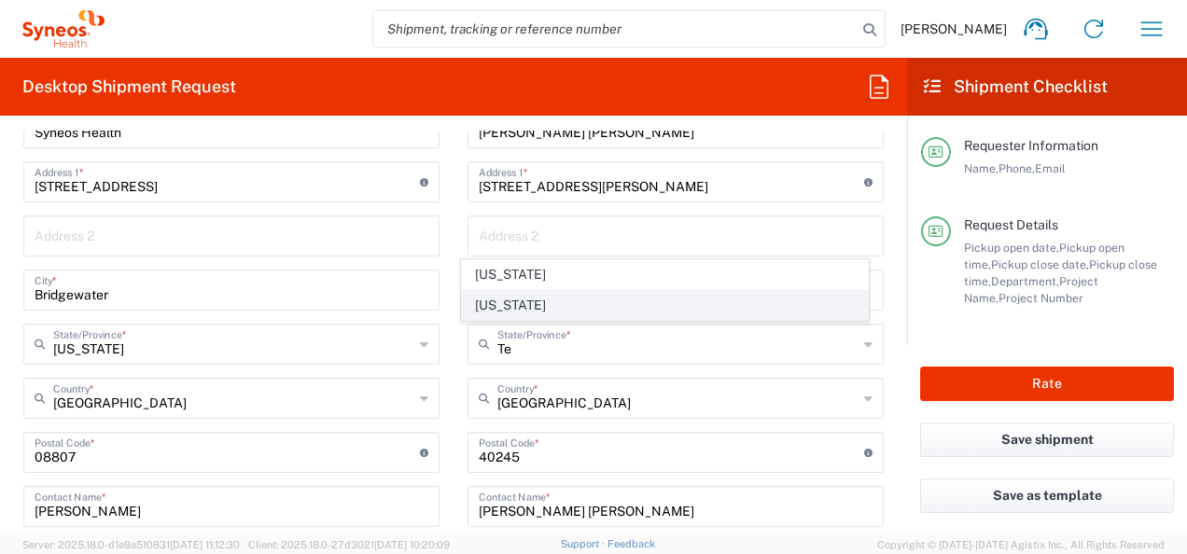
click at [501, 306] on span "[US_STATE]" at bounding box center [664, 305] width 405 height 29
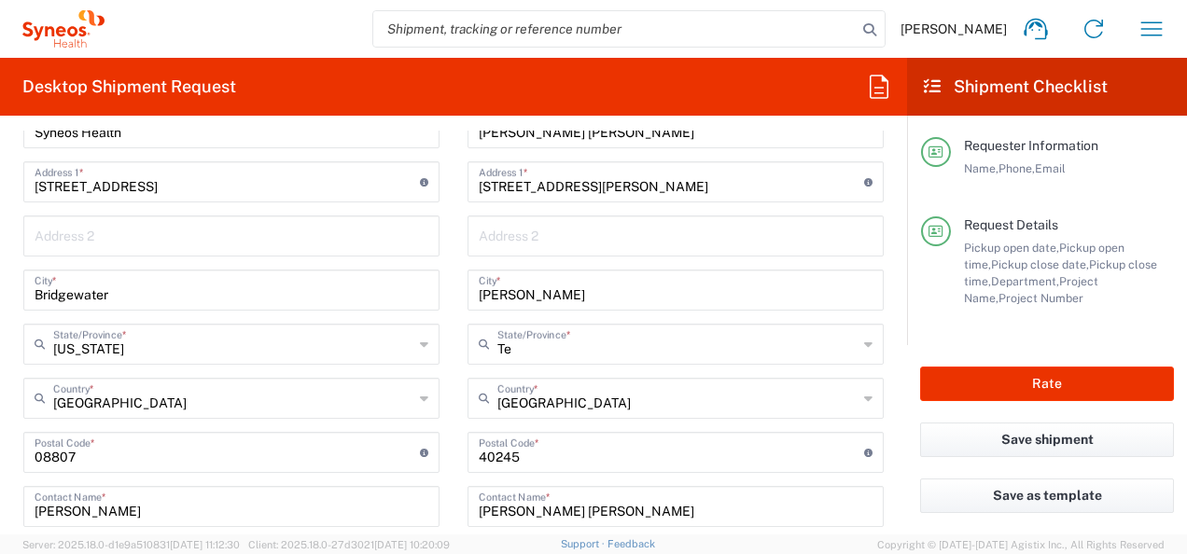
type input "[US_STATE]"
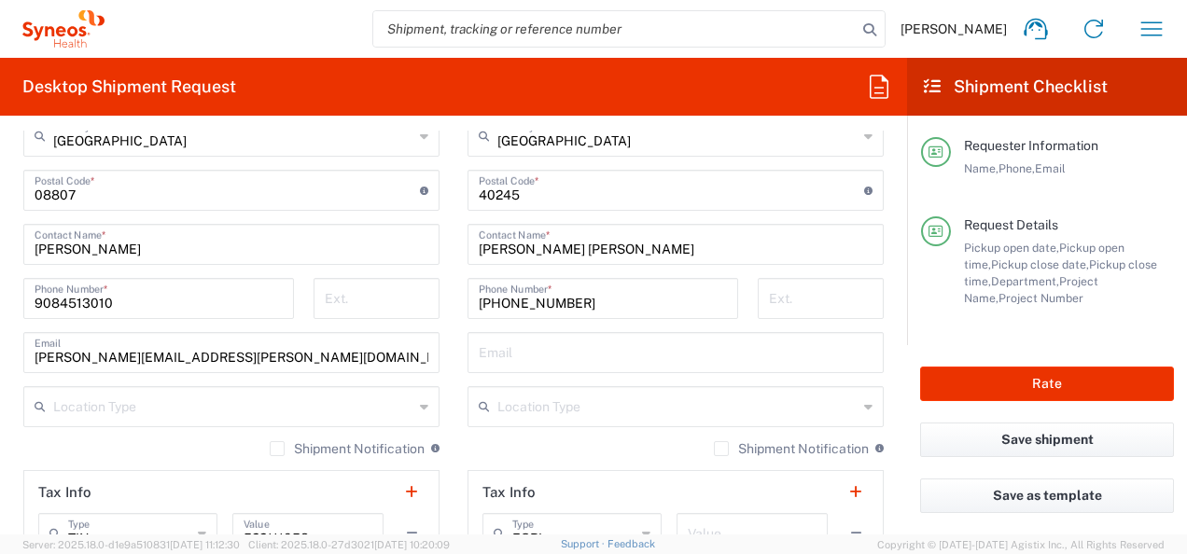
scroll to position [1132, 0]
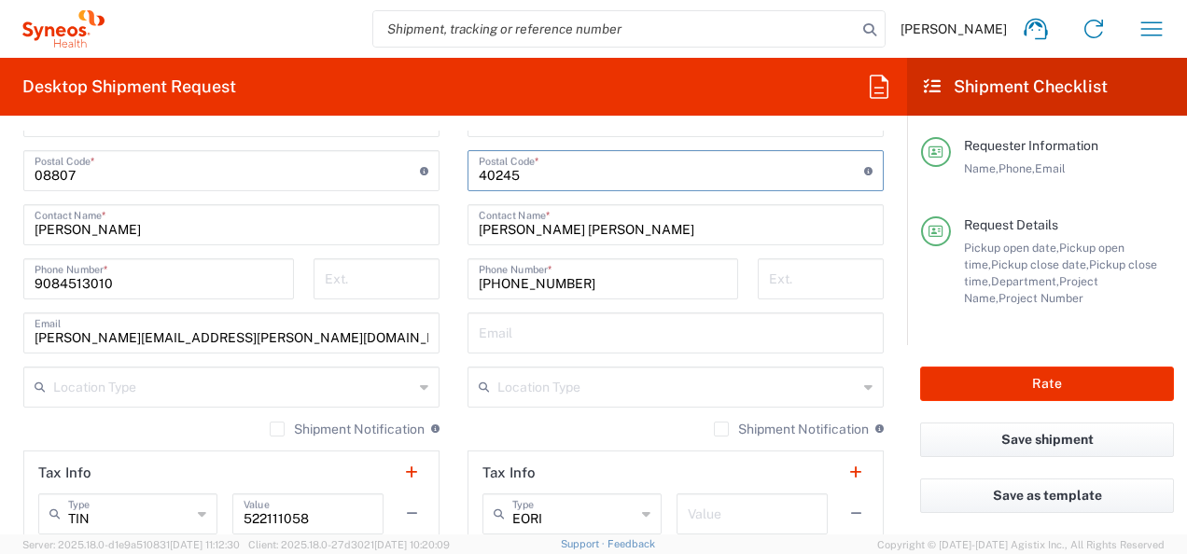
click at [567, 175] on input "undefined" at bounding box center [671, 169] width 385 height 33
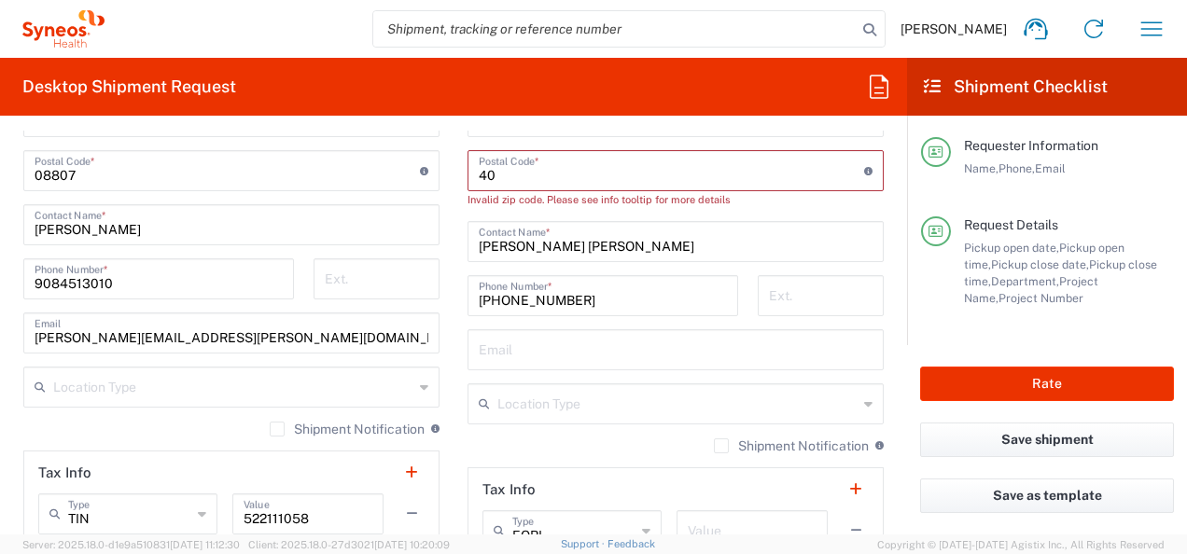
type input "4"
click at [553, 164] on input "undefined" at bounding box center [671, 169] width 385 height 33
paste input "75071"
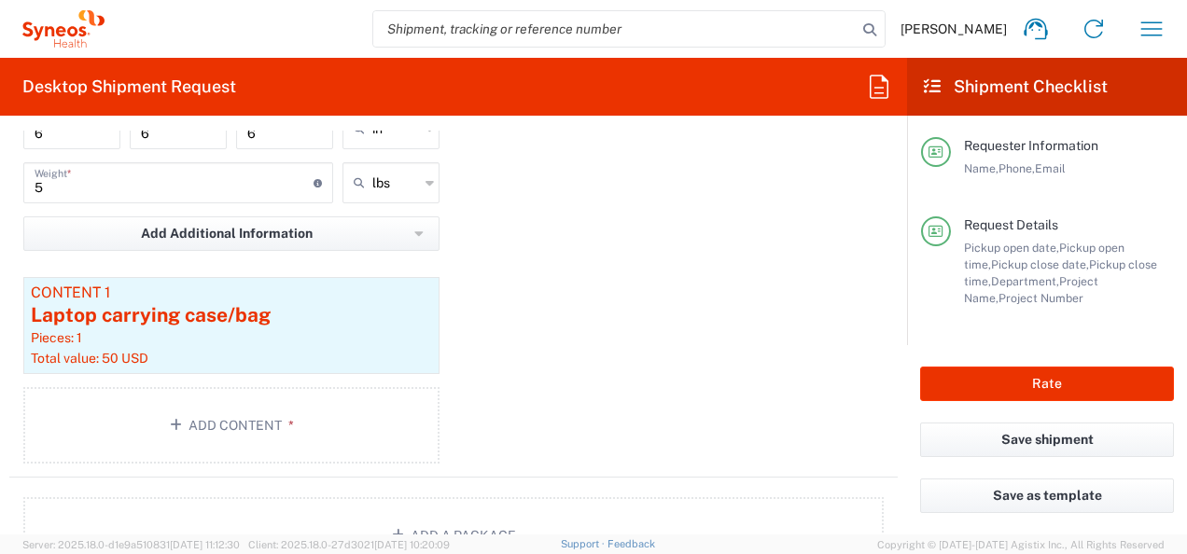
scroll to position [1851, 0]
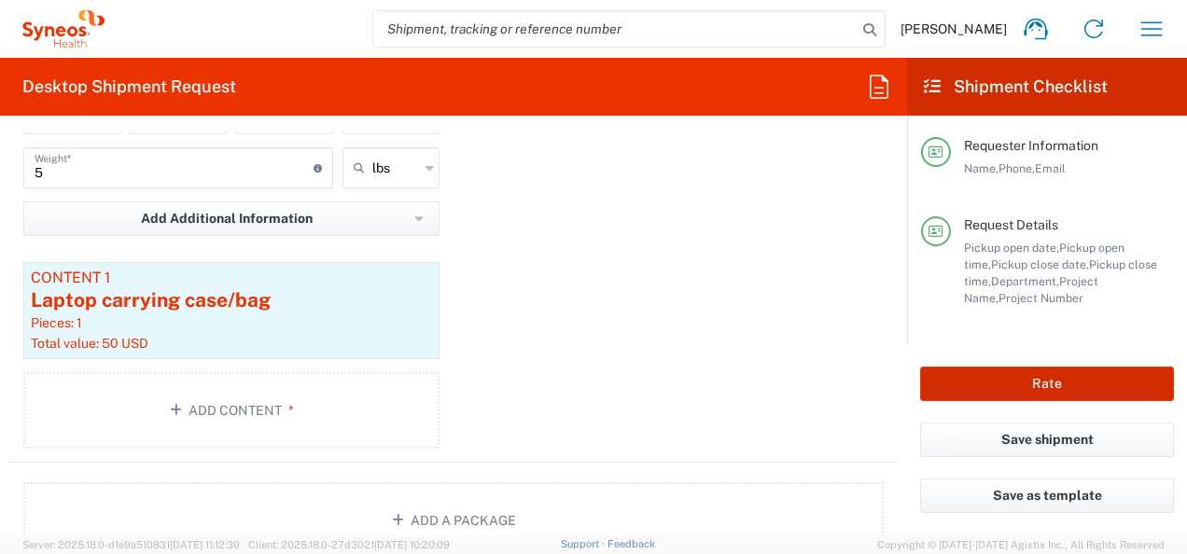
type input "75071"
click at [1046, 383] on button "Rate" at bounding box center [1047, 384] width 254 height 35
type input "7183A"
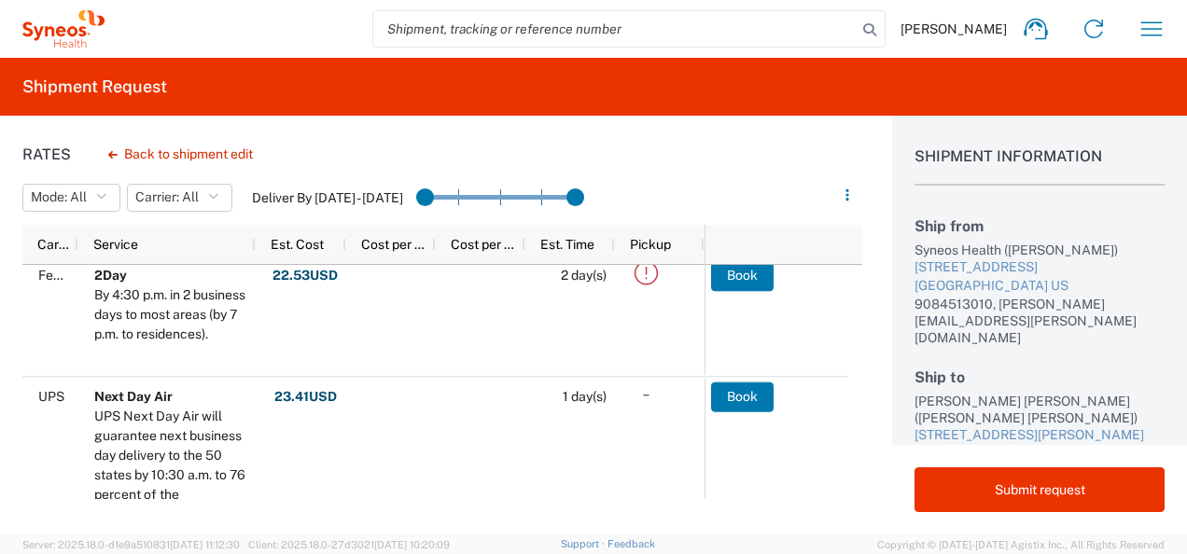
scroll to position [1022, 0]
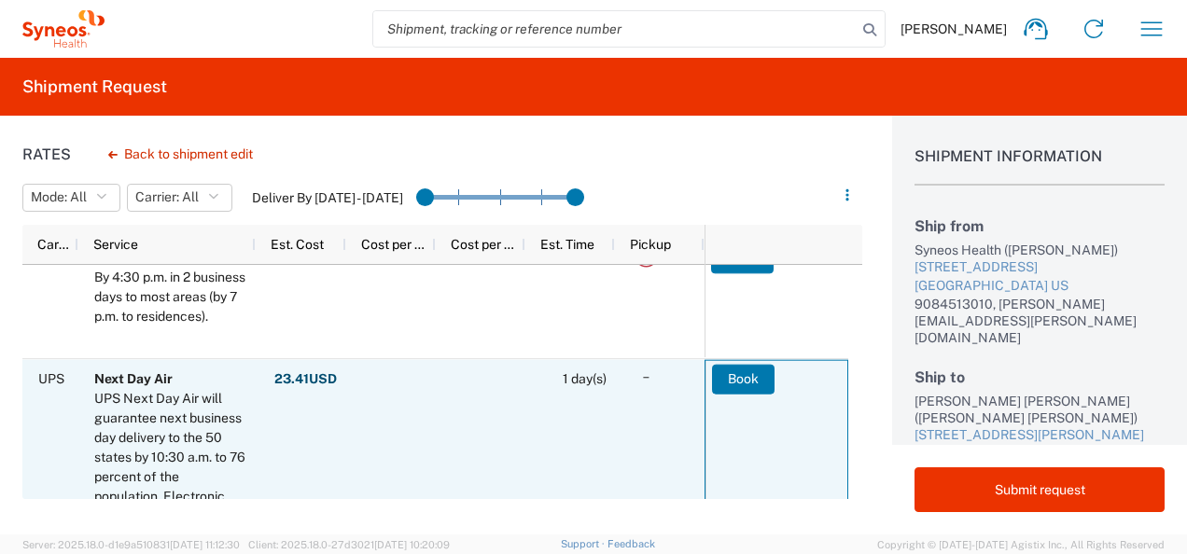
drag, startPoint x: 841, startPoint y: 412, endPoint x: 843, endPoint y: 383, distance: 29.9
click at [843, 383] on agx-ag-table-action-cell "Book" at bounding box center [776, 459] width 142 height 196
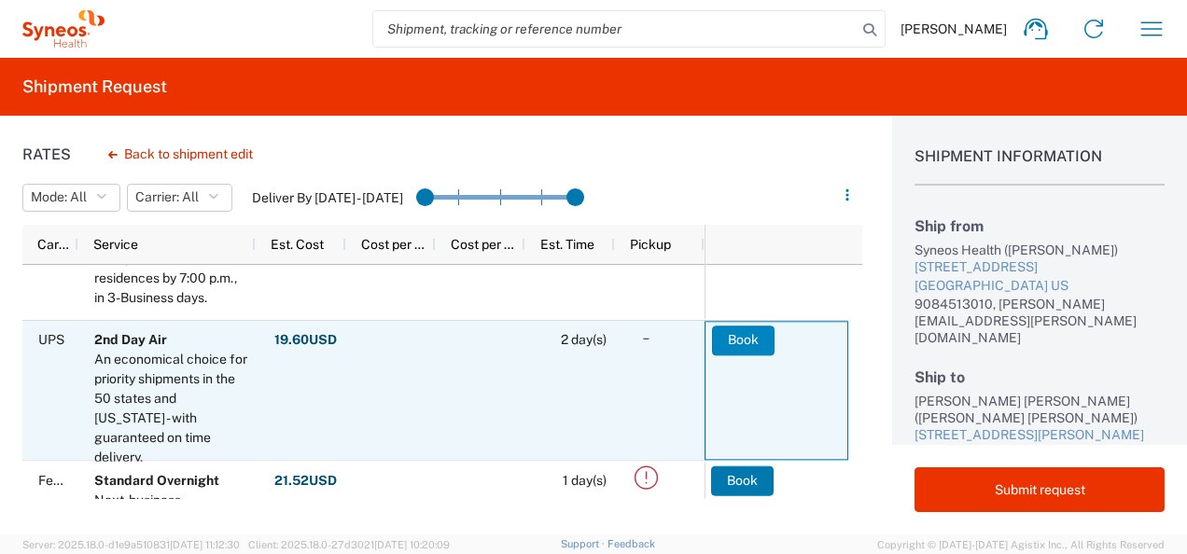
click at [739, 340] on button "Book" at bounding box center [743, 341] width 63 height 30
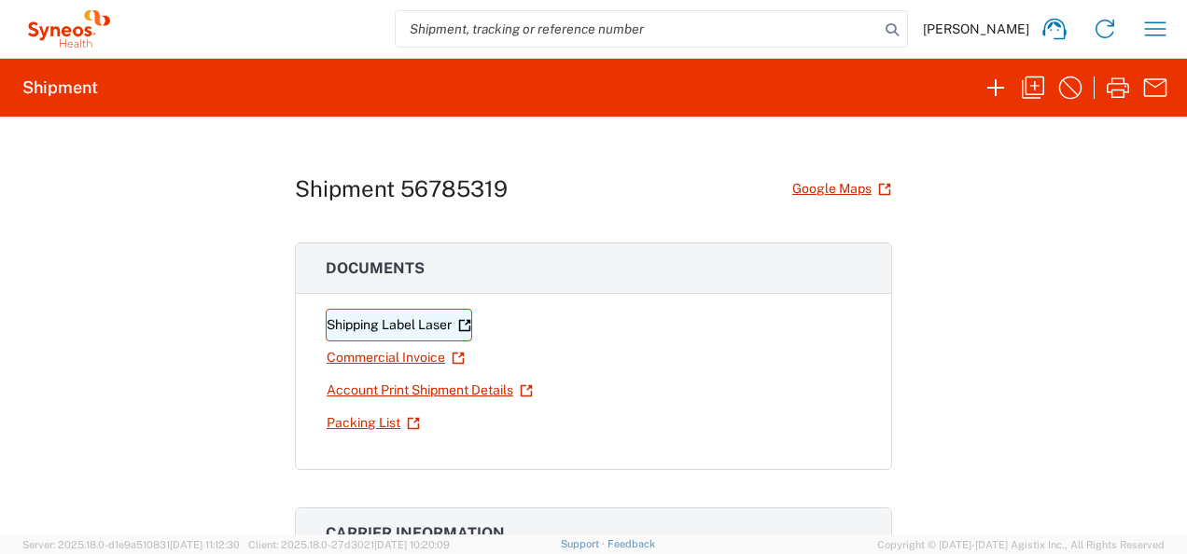
click at [393, 319] on link "Shipping Label Laser" at bounding box center [399, 325] width 146 height 33
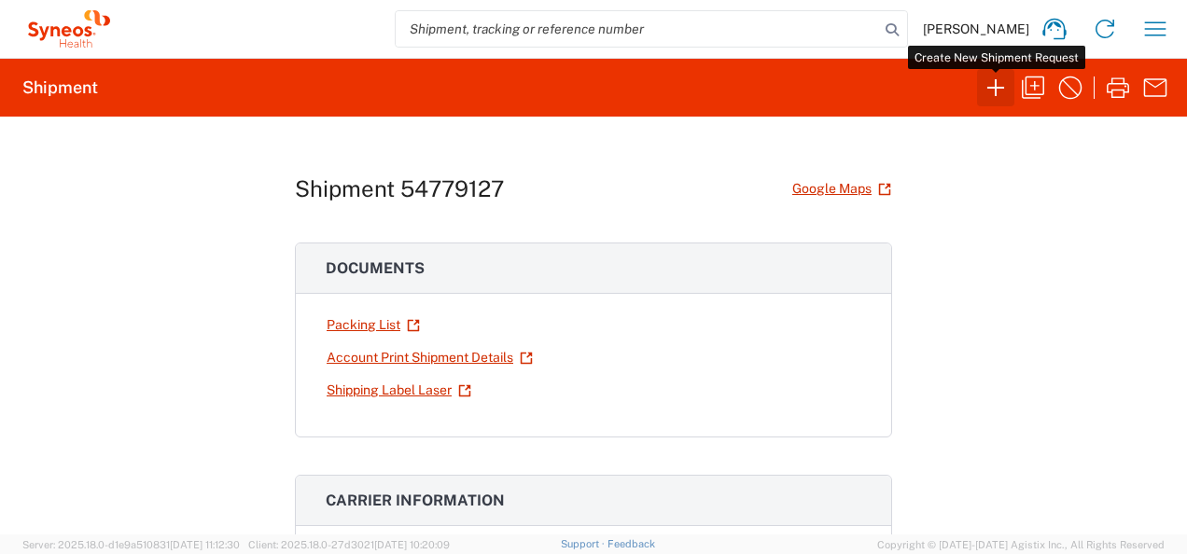
click at [993, 89] on icon "button" at bounding box center [996, 88] width 30 height 30
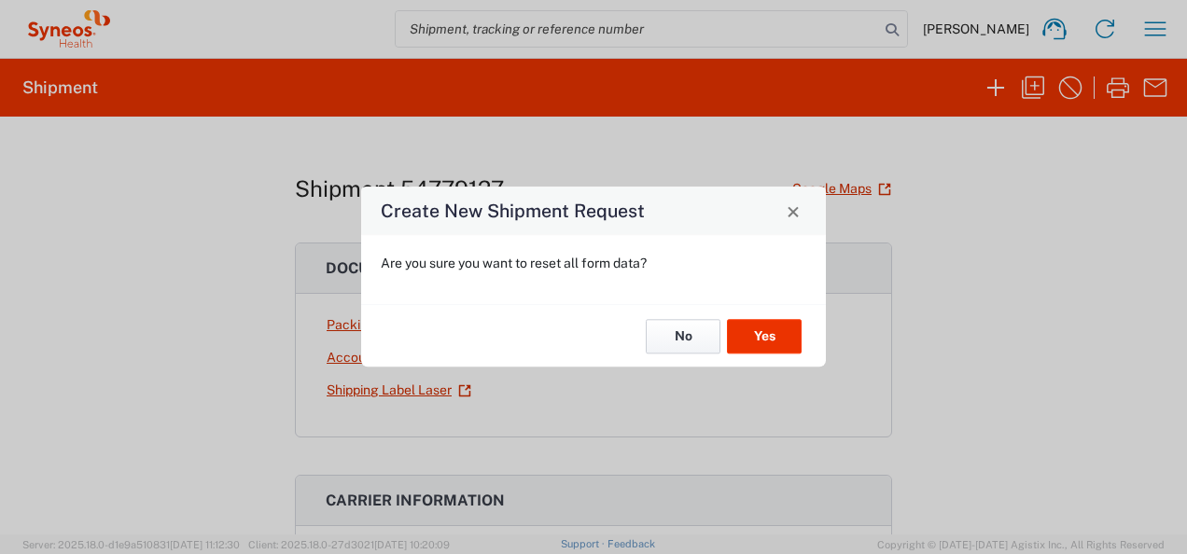
click at [701, 347] on button "No" at bounding box center [683, 336] width 75 height 35
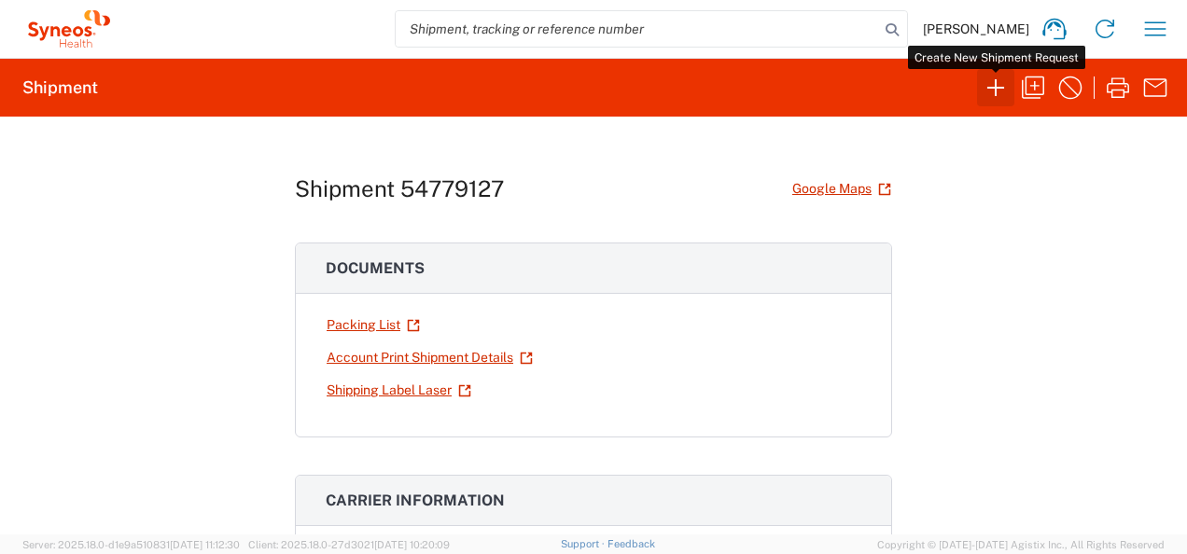
click at [998, 94] on icon "button" at bounding box center [996, 88] width 30 height 30
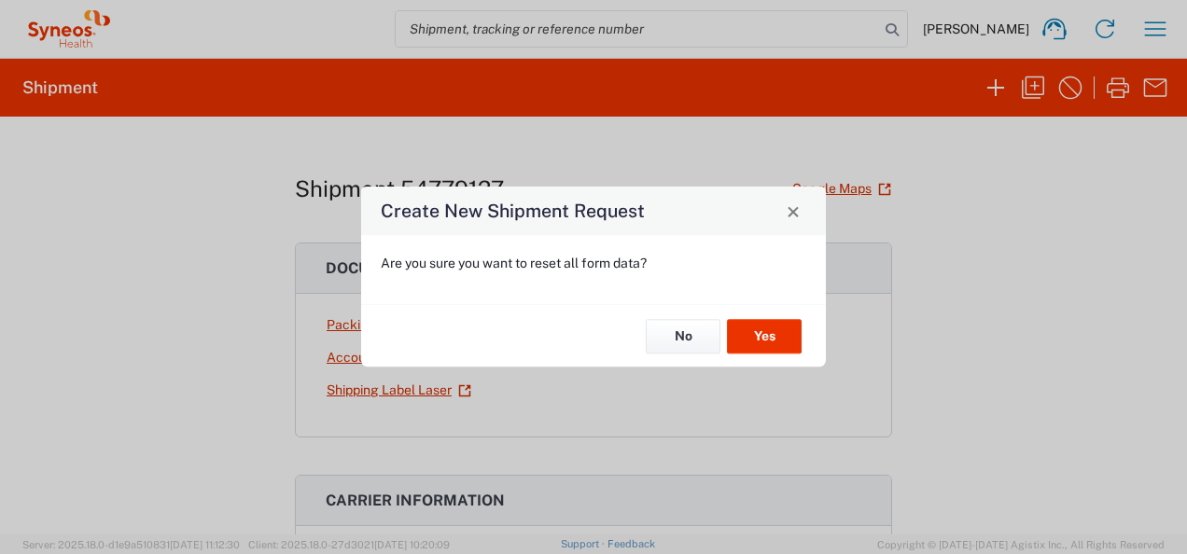
click at [789, 358] on div "No Yes" at bounding box center [593, 335] width 465 height 63
click at [787, 349] on button "Yes" at bounding box center [764, 336] width 75 height 35
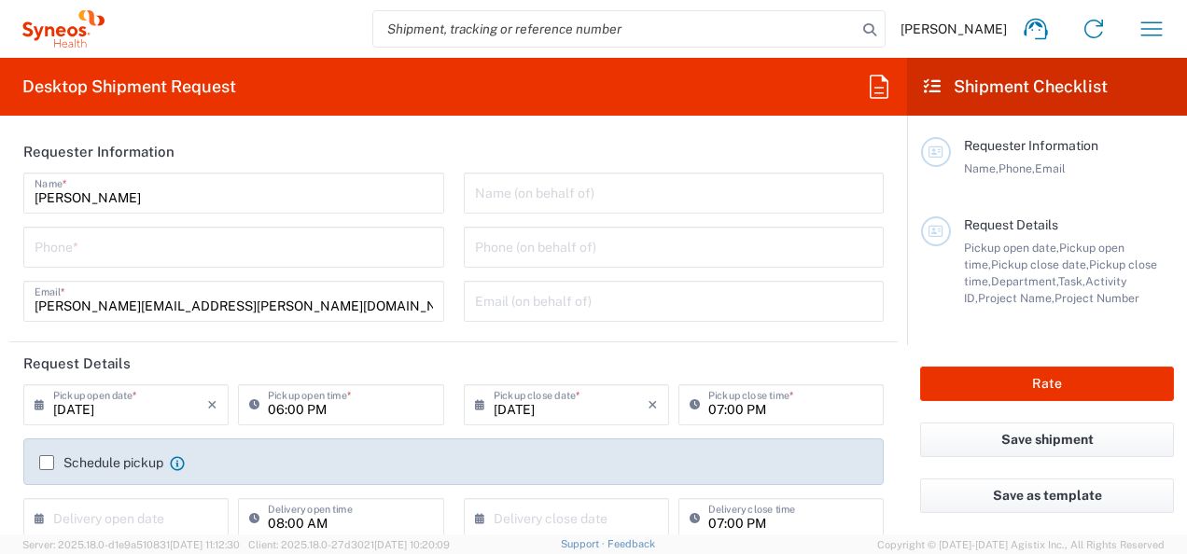
type input "6052"
type input "[US_STATE]"
type input "[GEOGRAPHIC_DATA]"
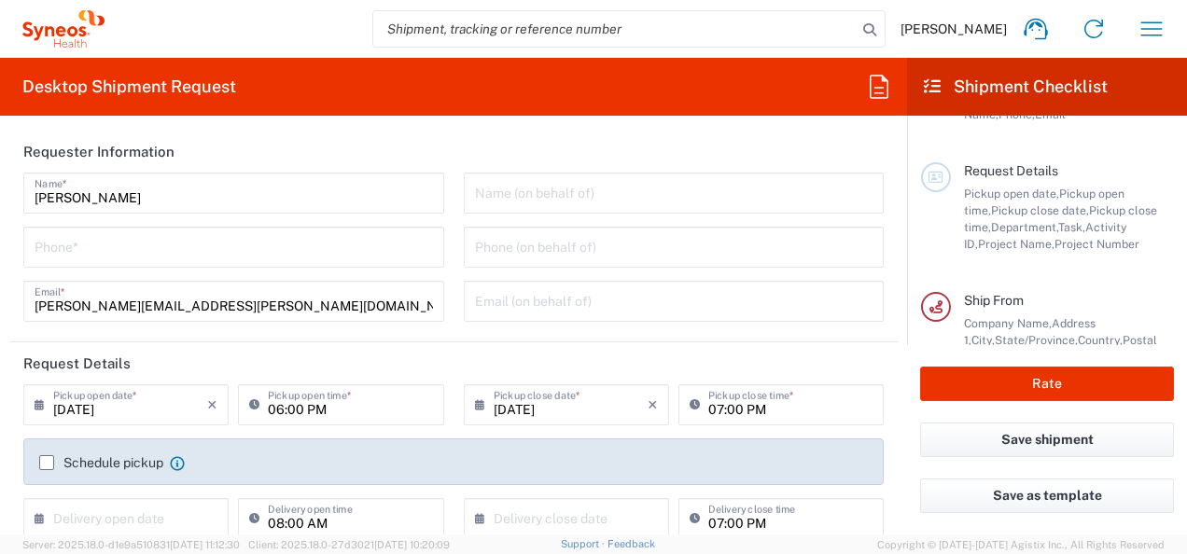
type input "Syneos Health Commercial Servi- [GEOGRAPHIC_DATA] [GEOGRAPHIC_DATA]"
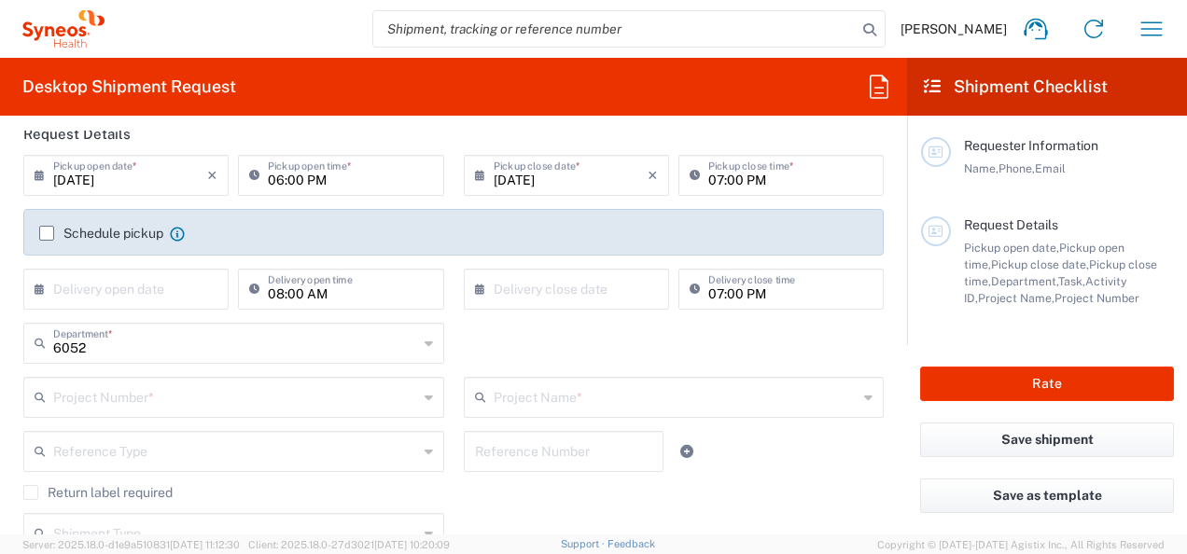
scroll to position [37, 0]
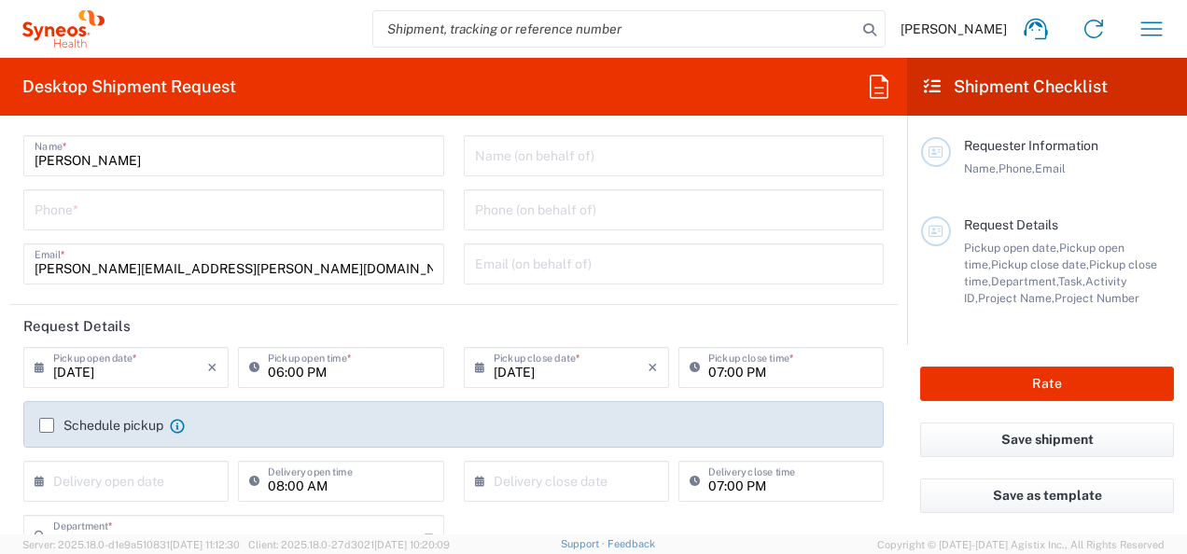
click at [203, 190] on div "[PERSON_NAME] Name * Phone * [PERSON_NAME][EMAIL_ADDRESS][PERSON_NAME][DOMAIN_N…" at bounding box center [234, 216] width 440 height 162
click at [195, 210] on input "tel" at bounding box center [234, 208] width 398 height 33
type input "9084513010"
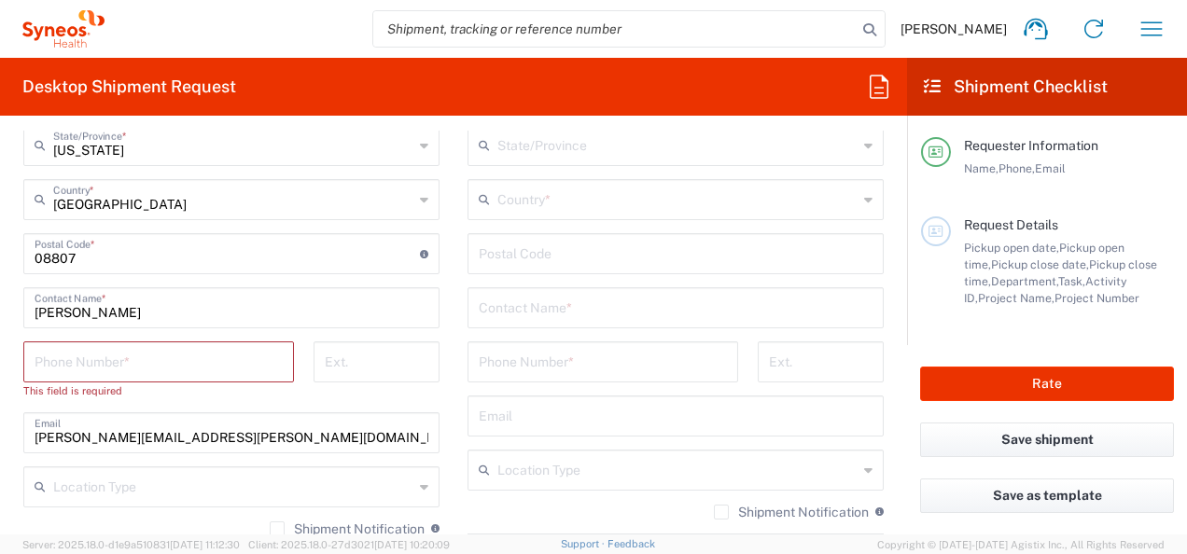
scroll to position [1072, 0]
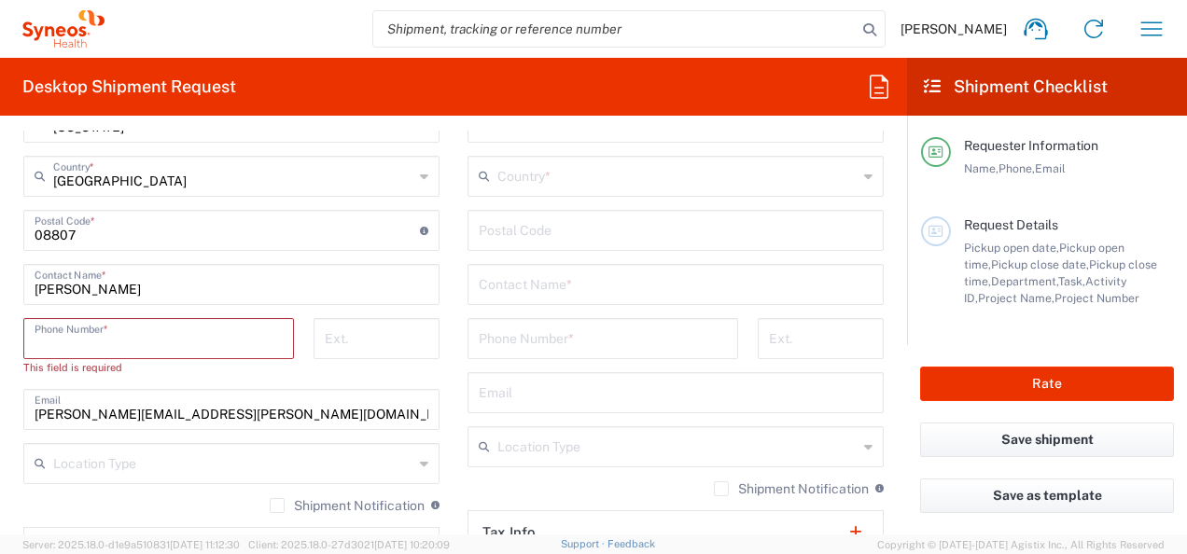
click at [90, 329] on input "tel" at bounding box center [159, 337] width 248 height 33
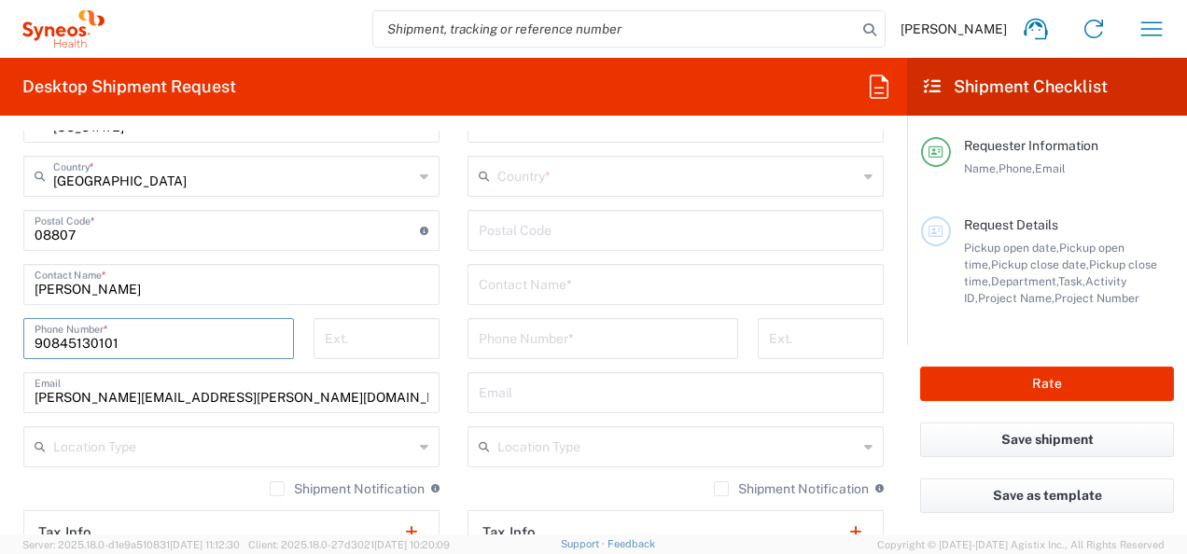
type input "9084513010"
type input "[PERSON_NAME][EMAIL_ADDRESS][PERSON_NAME][DOMAIN_NAME]"
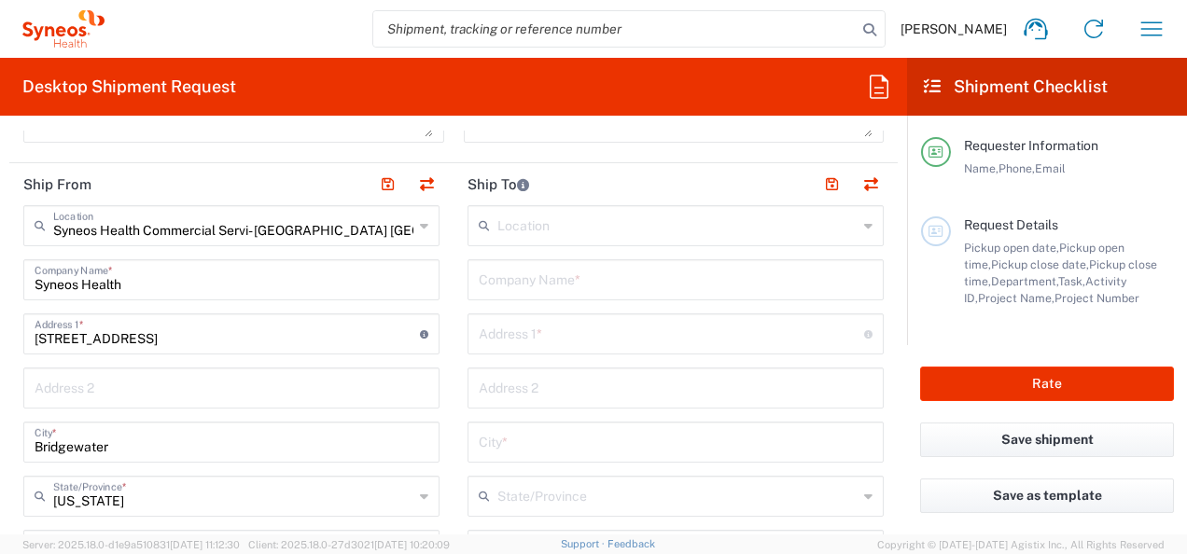
scroll to position [726, 0]
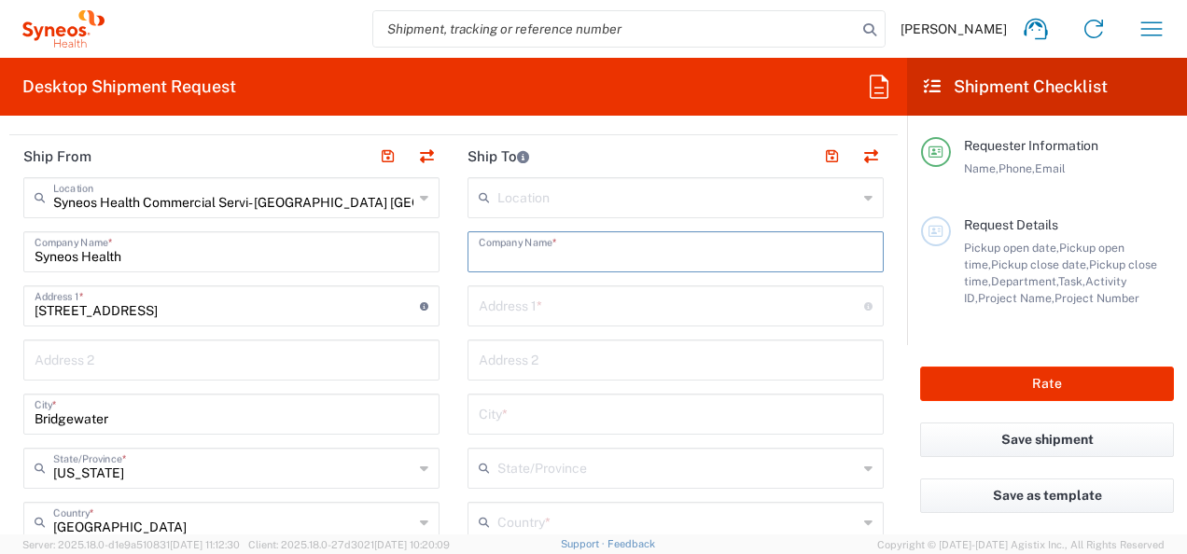
click at [646, 258] on input "text" at bounding box center [676, 250] width 394 height 33
click at [612, 251] on input "[PERSON_NAME]" at bounding box center [676, 250] width 394 height 33
type input "[PERSON_NAME]"
click at [543, 296] on input "text" at bounding box center [671, 304] width 385 height 33
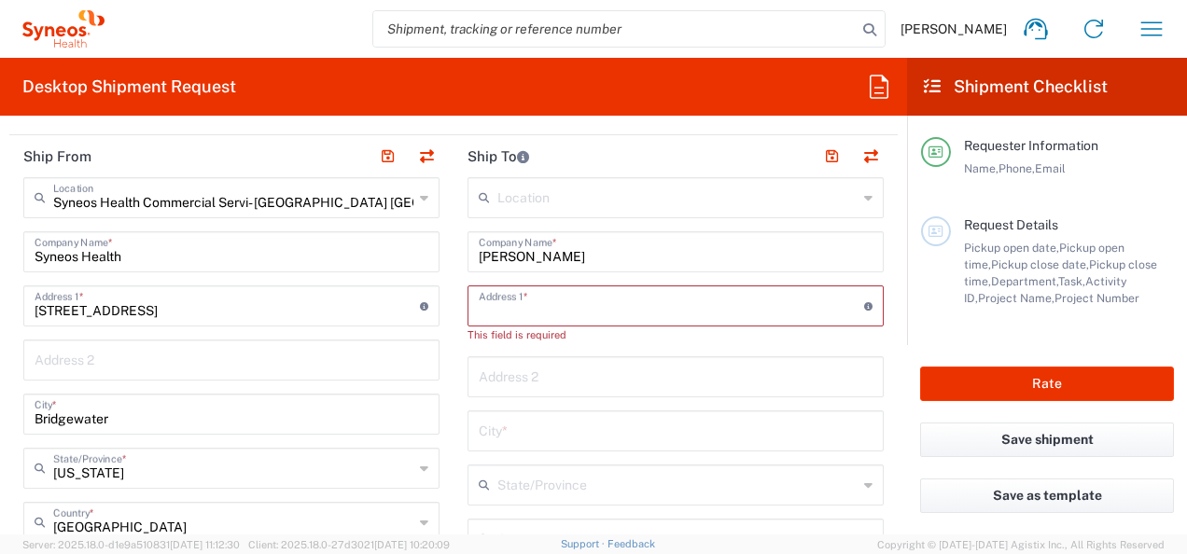
click at [496, 309] on input "text" at bounding box center [671, 304] width 385 height 33
paste input "[STREET_ADDRESS][PERSON_NAME]"
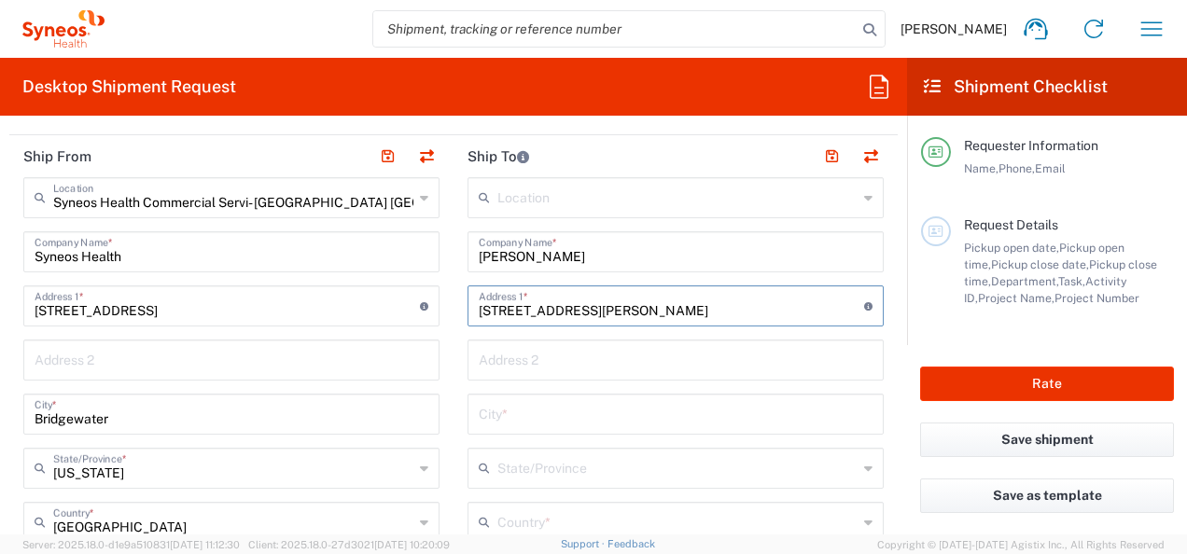
type input "[STREET_ADDRESS][PERSON_NAME]"
click at [533, 407] on input "text" at bounding box center [676, 413] width 394 height 33
paste input "Charlotte"
type input "Charlotte"
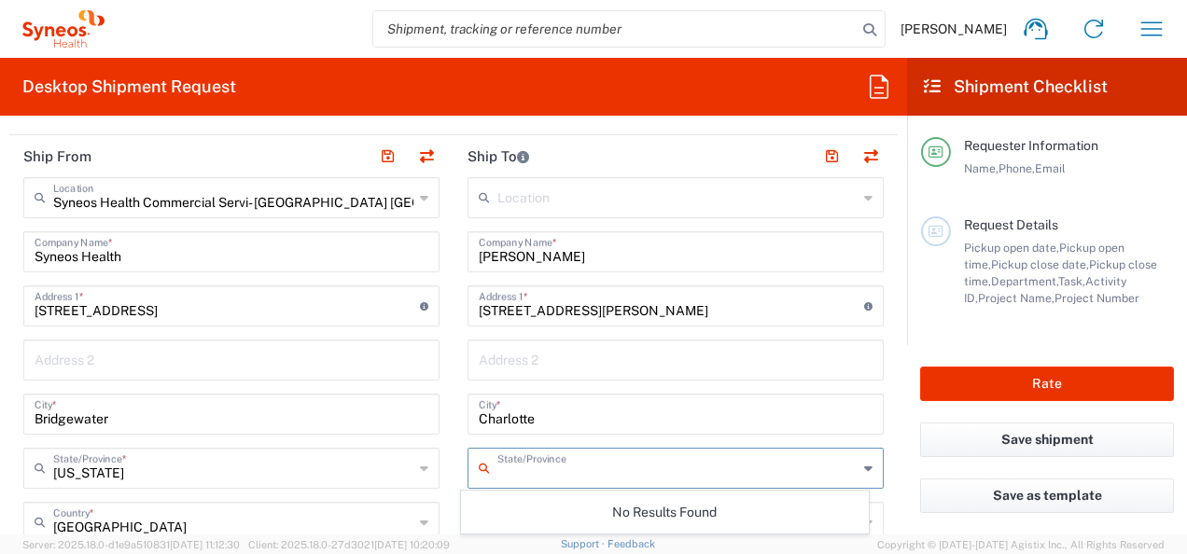
click at [532, 470] on input "text" at bounding box center [677, 467] width 360 height 33
click at [556, 461] on input "NC" at bounding box center [677, 467] width 360 height 33
type input "NC"
click at [848, 476] on div "NC State/Province" at bounding box center [675, 468] width 416 height 41
click at [864, 468] on icon at bounding box center [868, 468] width 8 height 30
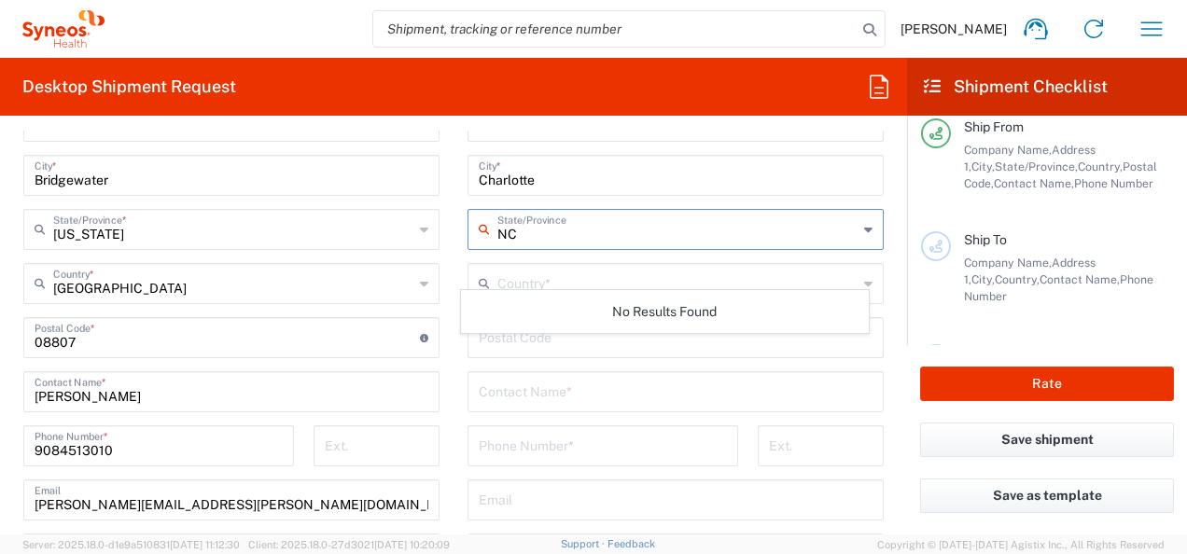
scroll to position [913, 0]
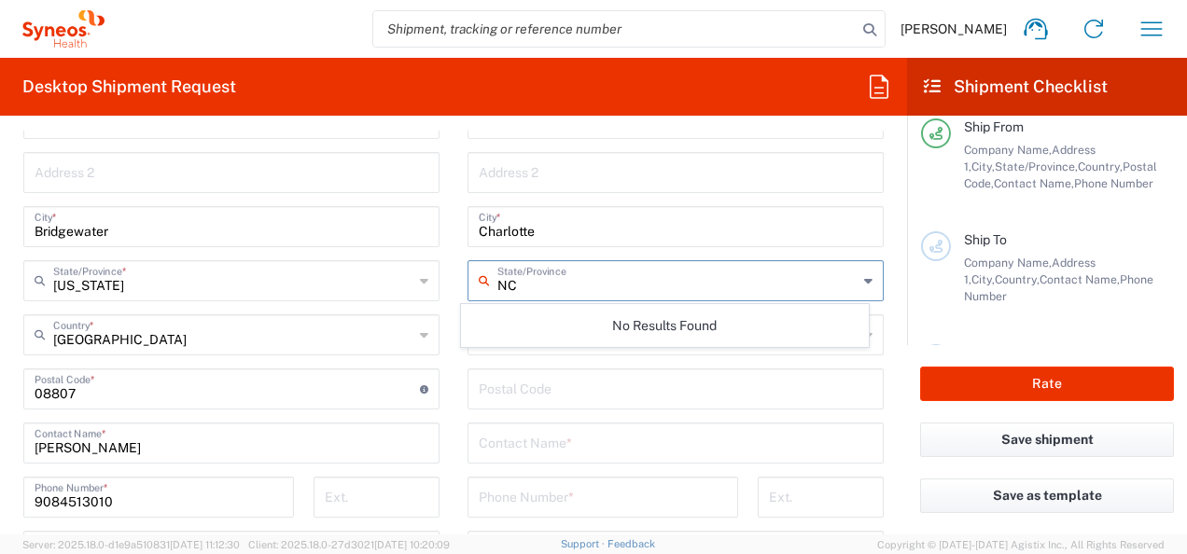
click at [864, 279] on icon at bounding box center [868, 281] width 8 height 30
click at [864, 278] on icon at bounding box center [868, 281] width 8 height 30
click at [453, 345] on main "Location [PERSON_NAME] LLC-[GEOGRAPHIC_DATA] [GEOGRAPHIC_DATA] [GEOGRAPHIC_DATA…" at bounding box center [675, 382] width 444 height 784
click at [565, 291] on input "text" at bounding box center [677, 279] width 360 height 33
type input "north"
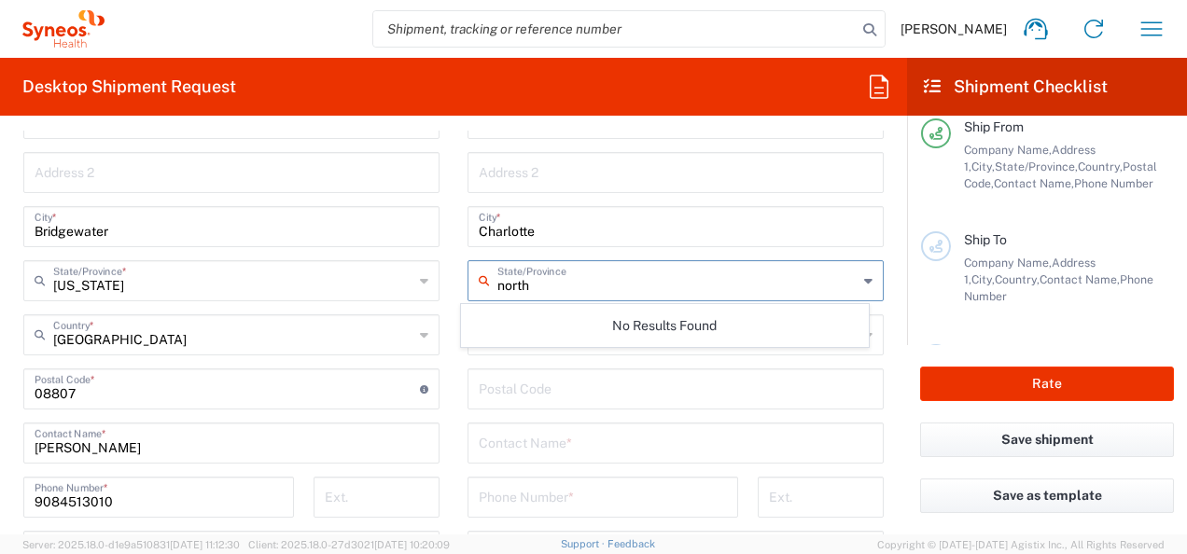
click at [524, 280] on input "north" at bounding box center [677, 279] width 360 height 33
click at [630, 279] on input "north" at bounding box center [677, 279] width 360 height 33
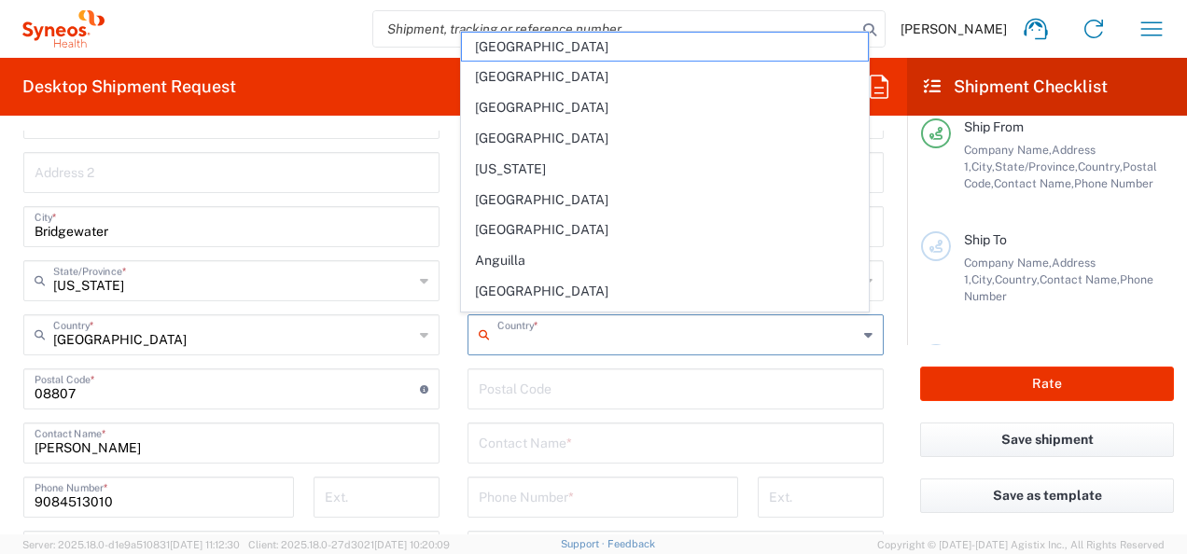
click at [608, 334] on input "text" at bounding box center [677, 333] width 360 height 33
type input "uni"
click at [568, 337] on input "text" at bounding box center [677, 333] width 360 height 33
type input "uni"
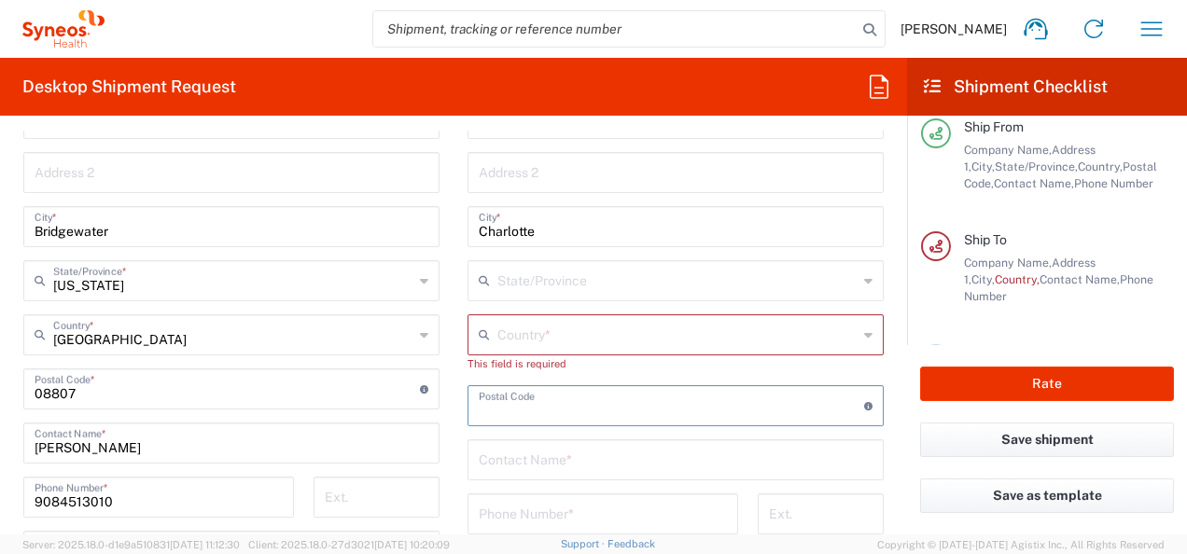
click at [610, 342] on input "text" at bounding box center [677, 333] width 360 height 33
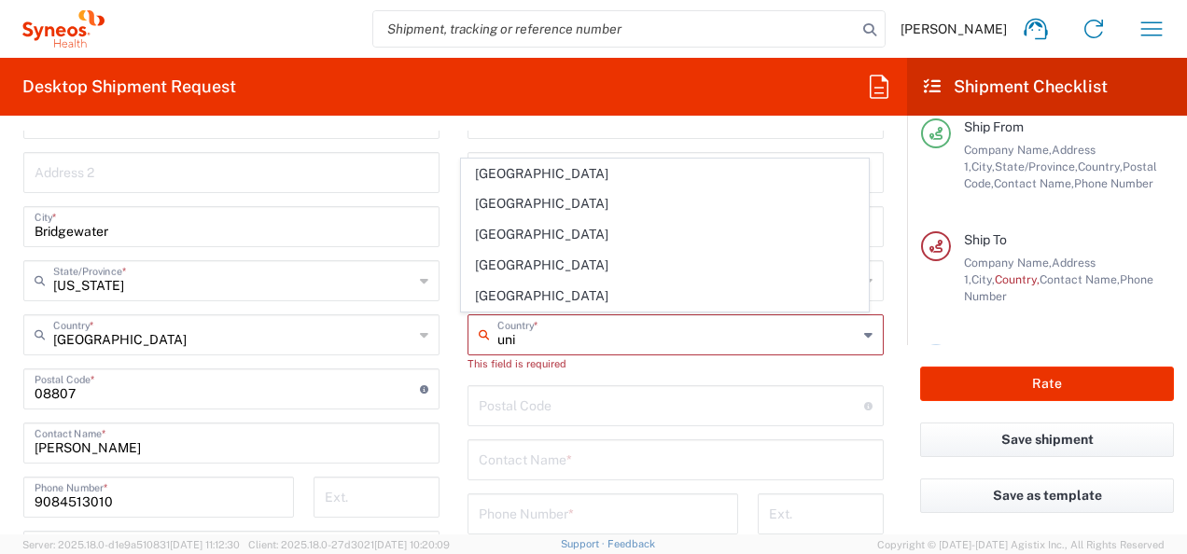
type input "[GEOGRAPHIC_DATA]"
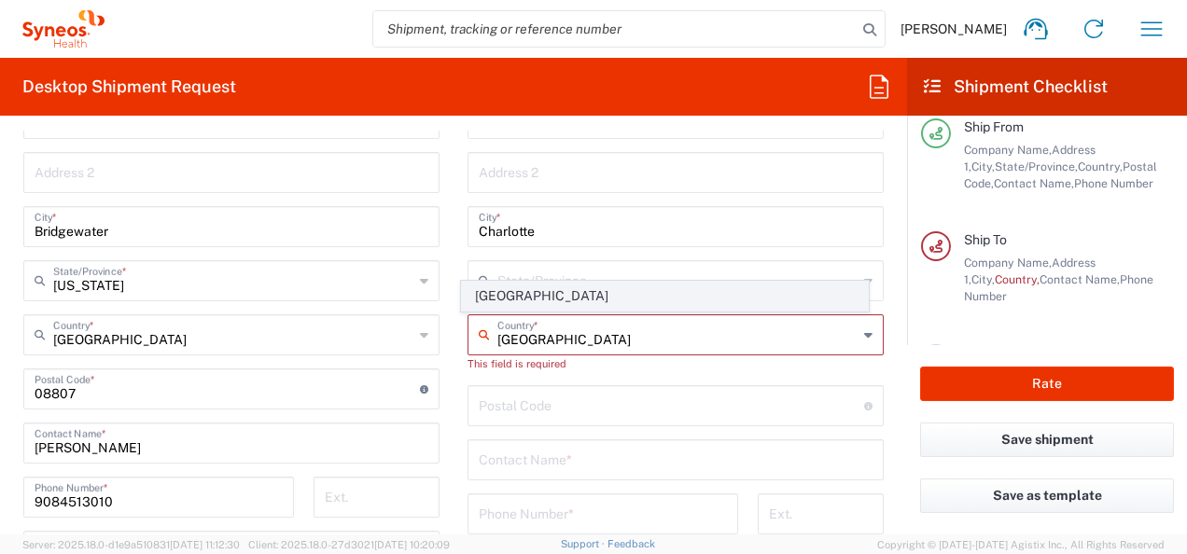
click at [571, 302] on span "[GEOGRAPHIC_DATA]" at bounding box center [664, 296] width 405 height 29
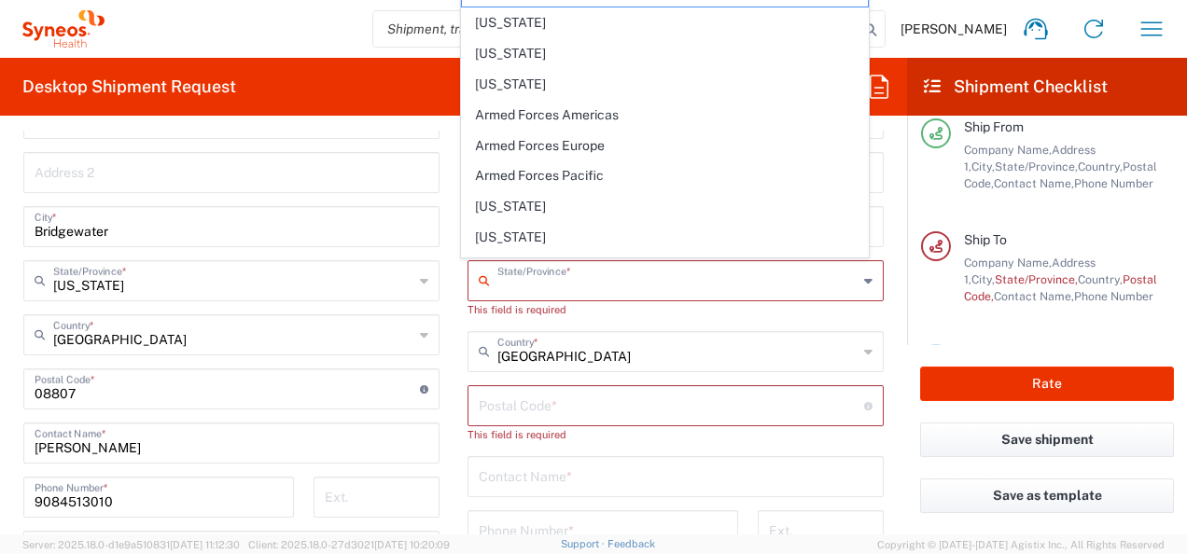
click at [571, 274] on input "text" at bounding box center [677, 279] width 360 height 33
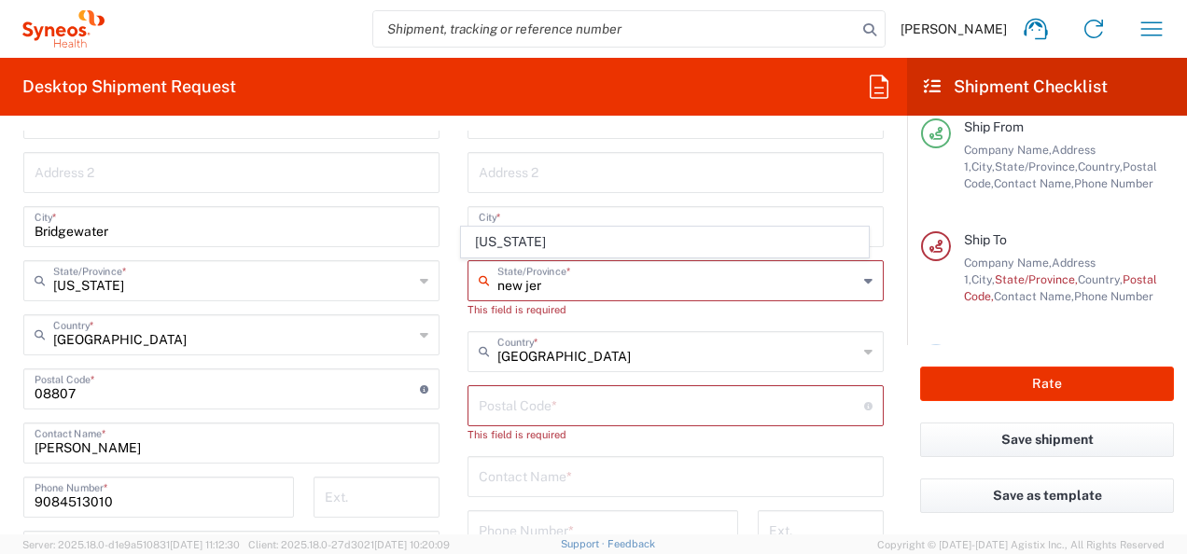
click at [599, 286] on input "new jer" at bounding box center [677, 279] width 360 height 33
click at [510, 282] on input "new jer" at bounding box center [677, 279] width 360 height 33
type input "[US_STATE]"
click at [609, 411] on input "undefined" at bounding box center [671, 404] width 385 height 33
click at [496, 307] on div "This field is required" at bounding box center [675, 309] width 416 height 17
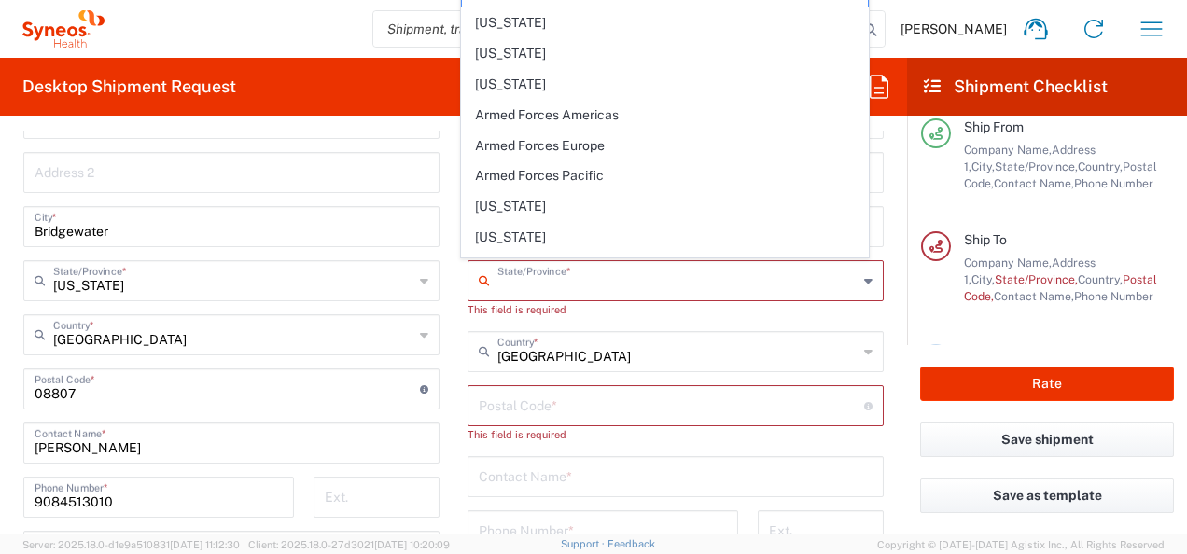
click at [537, 291] on input "text" at bounding box center [677, 279] width 360 height 33
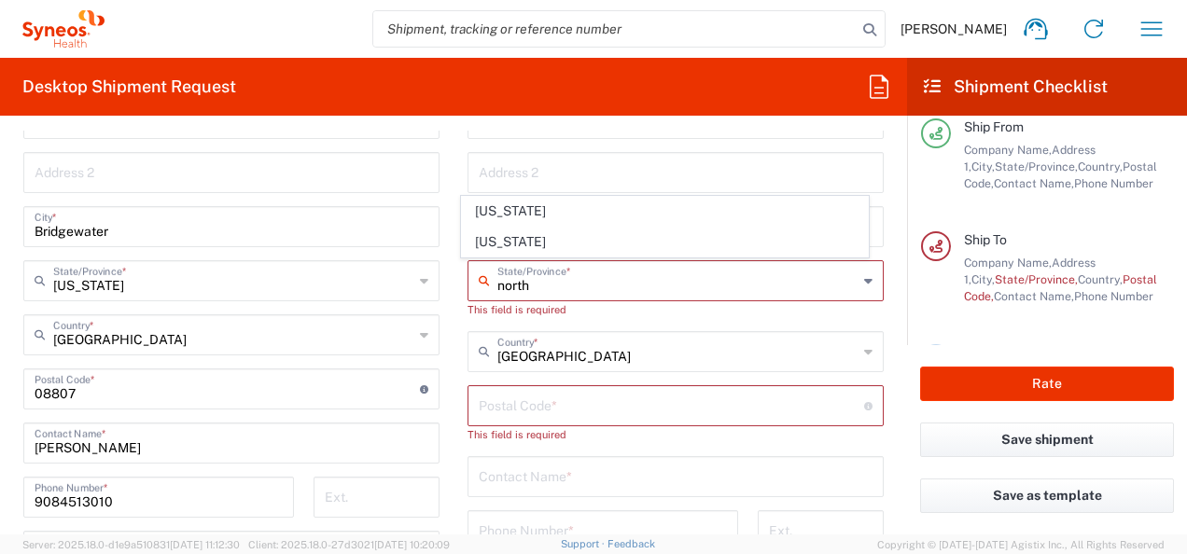
type input "[US_STATE]"
type input "[GEOGRAPHIC_DATA]"
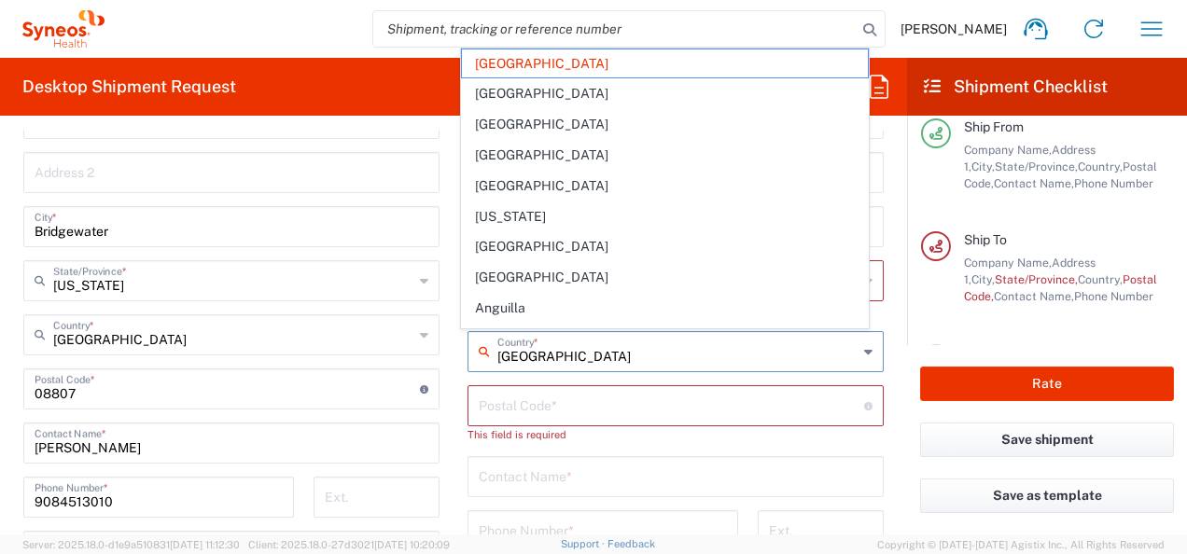
click at [601, 360] on input "[GEOGRAPHIC_DATA]" at bounding box center [677, 350] width 360 height 33
click at [578, 395] on input "undefined" at bounding box center [671, 404] width 385 height 33
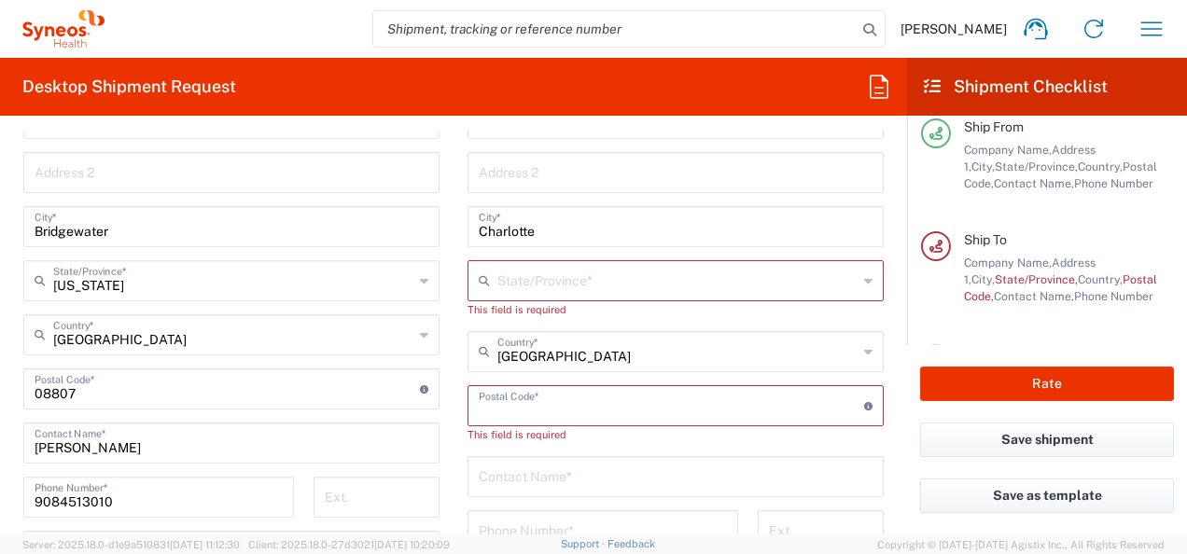
click at [556, 409] on input "undefined" at bounding box center [671, 404] width 385 height 33
paste input "28209"
type input "28209"
click at [564, 273] on input "text" at bounding box center [677, 279] width 360 height 33
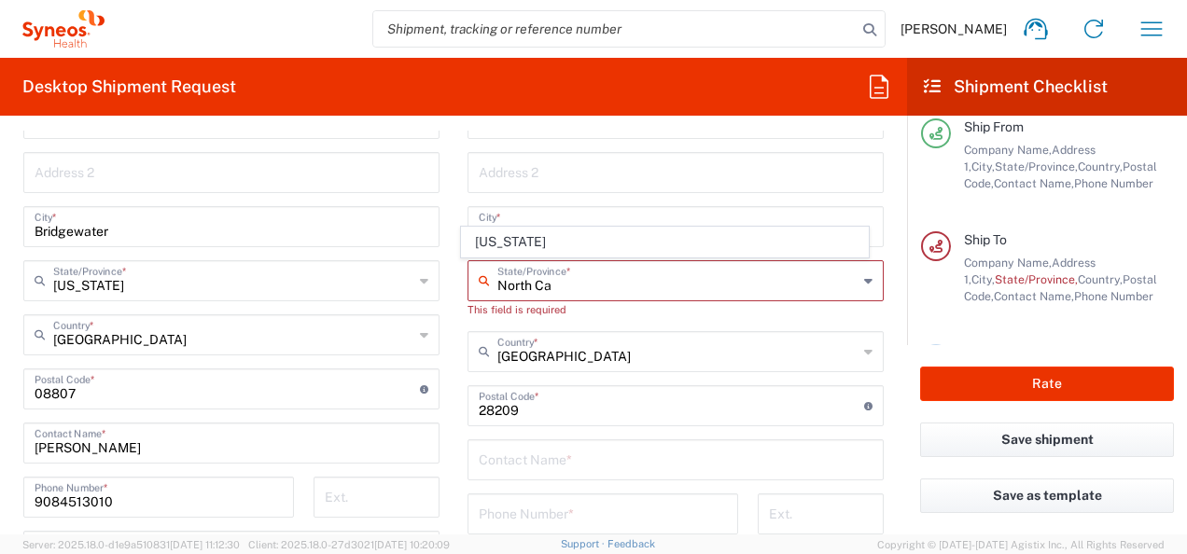
type input "[US_STATE]"
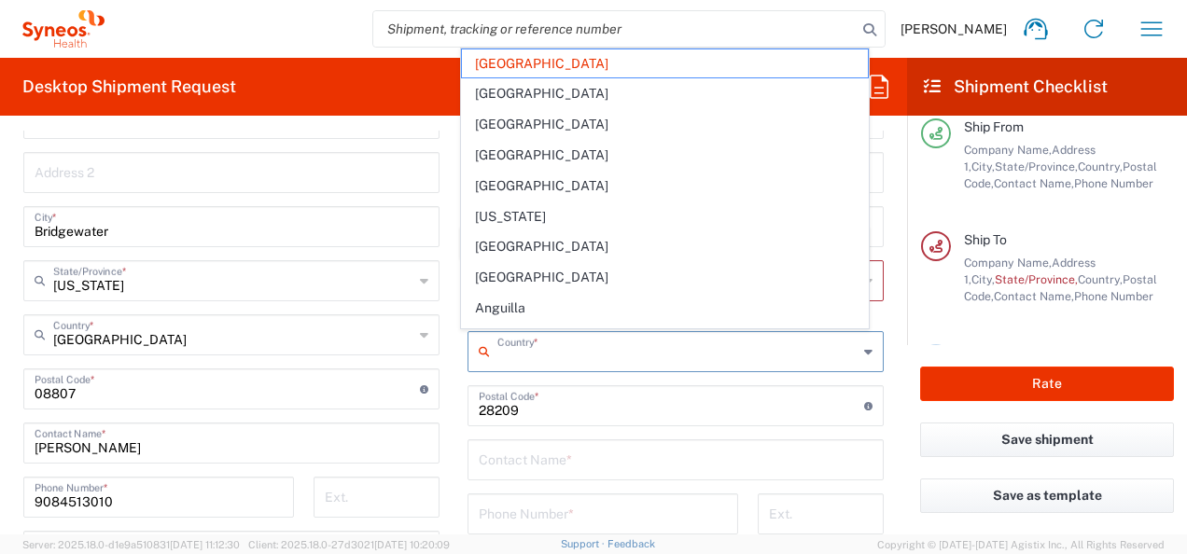
click at [601, 355] on input "text" at bounding box center [677, 350] width 360 height 33
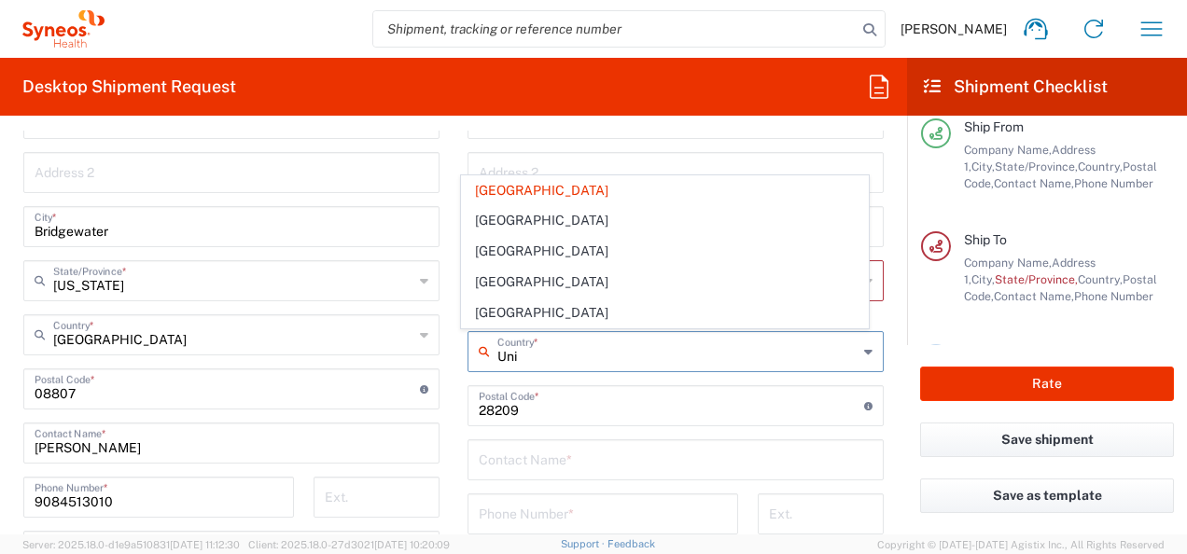
type input "[GEOGRAPHIC_DATA]"
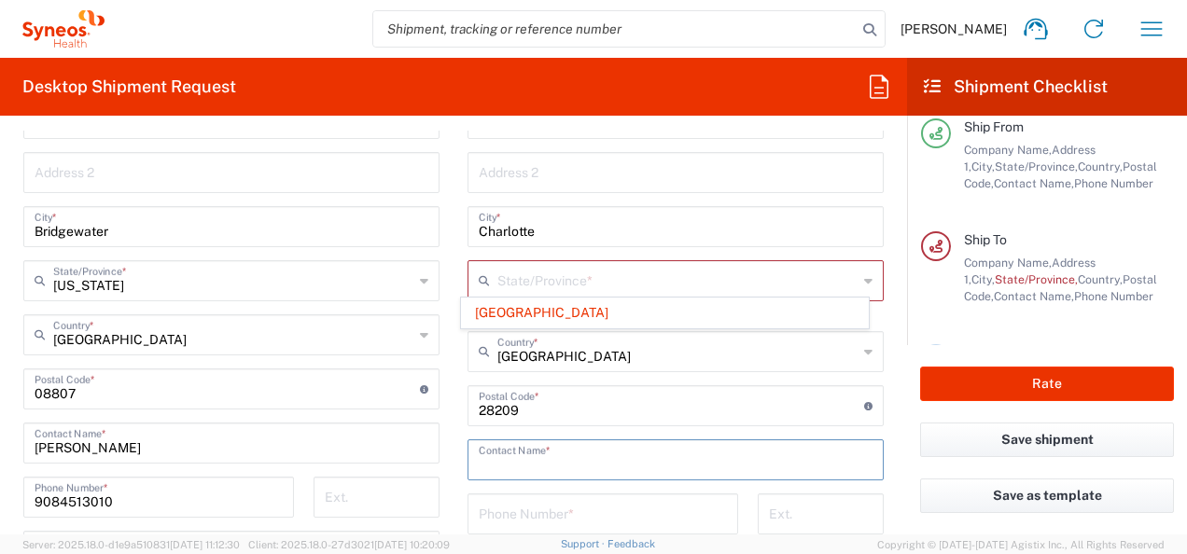
click at [575, 458] on input "text" at bounding box center [676, 458] width 394 height 33
type input "Tonyette"
click at [588, 500] on input "tel" at bounding box center [603, 512] width 248 height 33
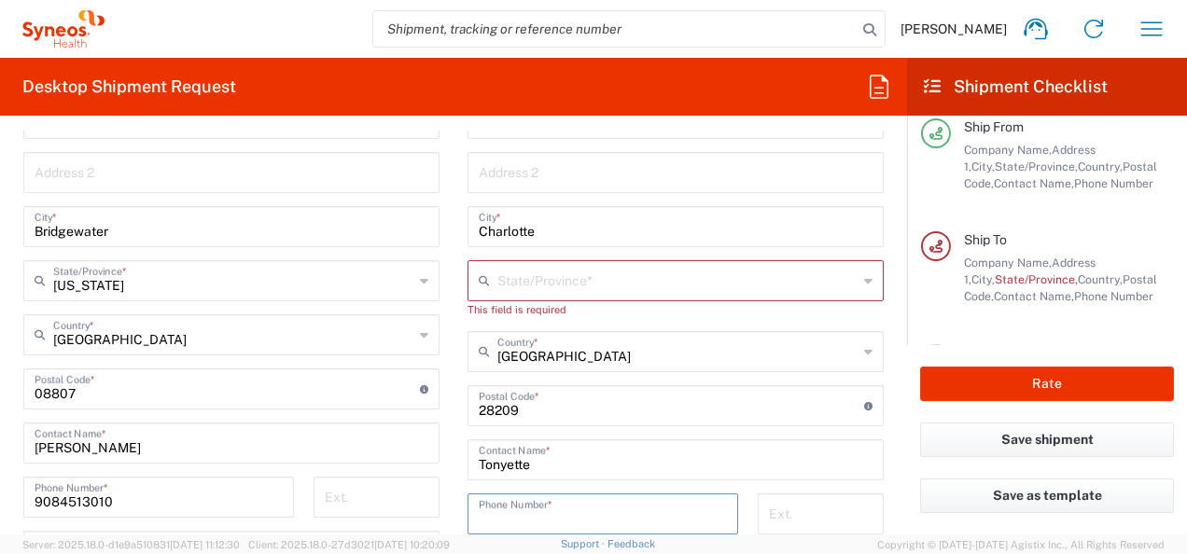
click at [571, 508] on input "tel" at bounding box center [603, 512] width 248 height 33
paste input "[PHONE_NUMBER]"
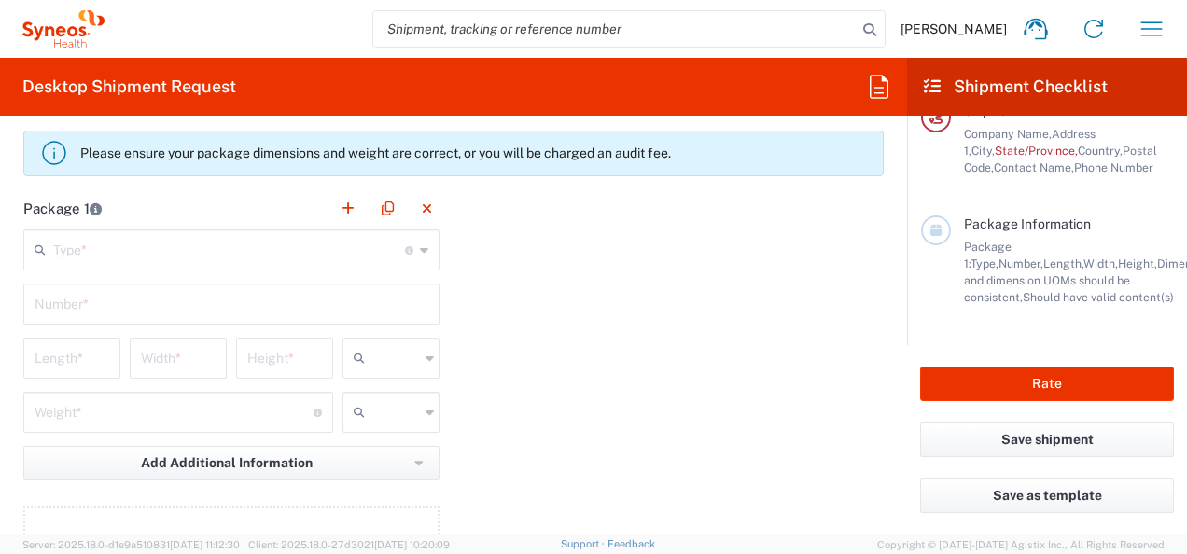
scroll to position [1637, 0]
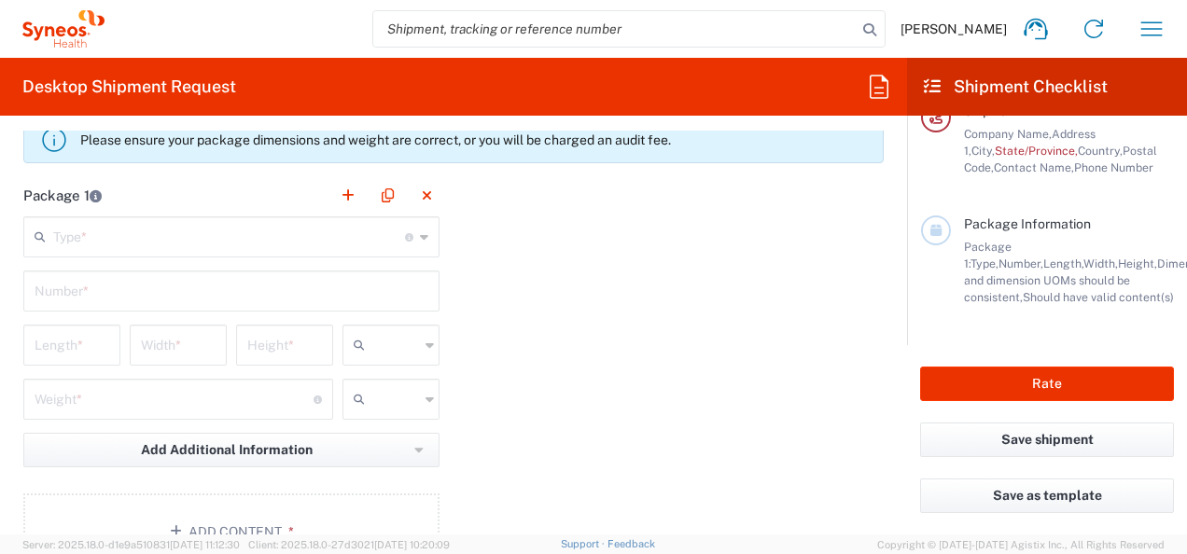
type input "[PHONE_NUMBER]"
click at [125, 256] on main "Type * Material used to package goods Envelope Large Box Medium Box Pallet(s) O…" at bounding box center [231, 396] width 444 height 360
click at [420, 233] on icon at bounding box center [424, 237] width 8 height 30
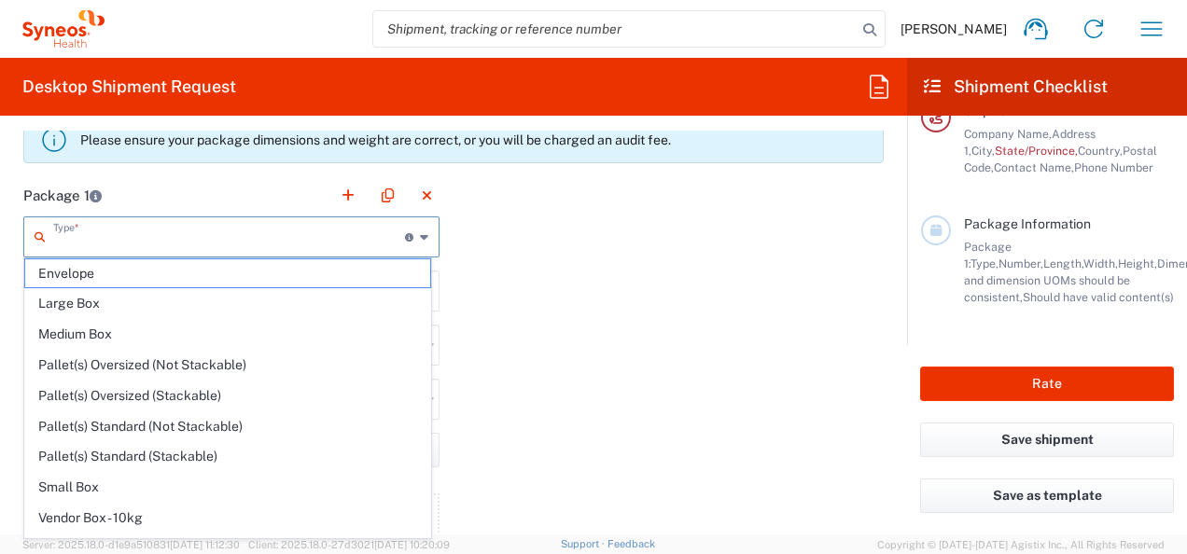
scroll to position [49, 0]
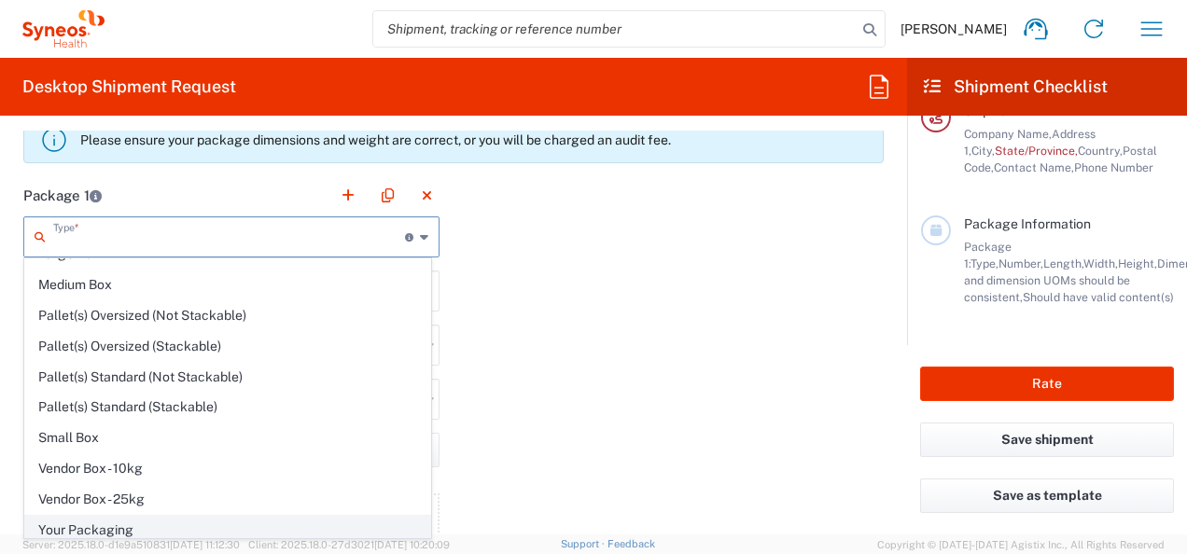
click at [168, 519] on span "Your Packaging" at bounding box center [227, 530] width 405 height 29
type input "Your Packaging"
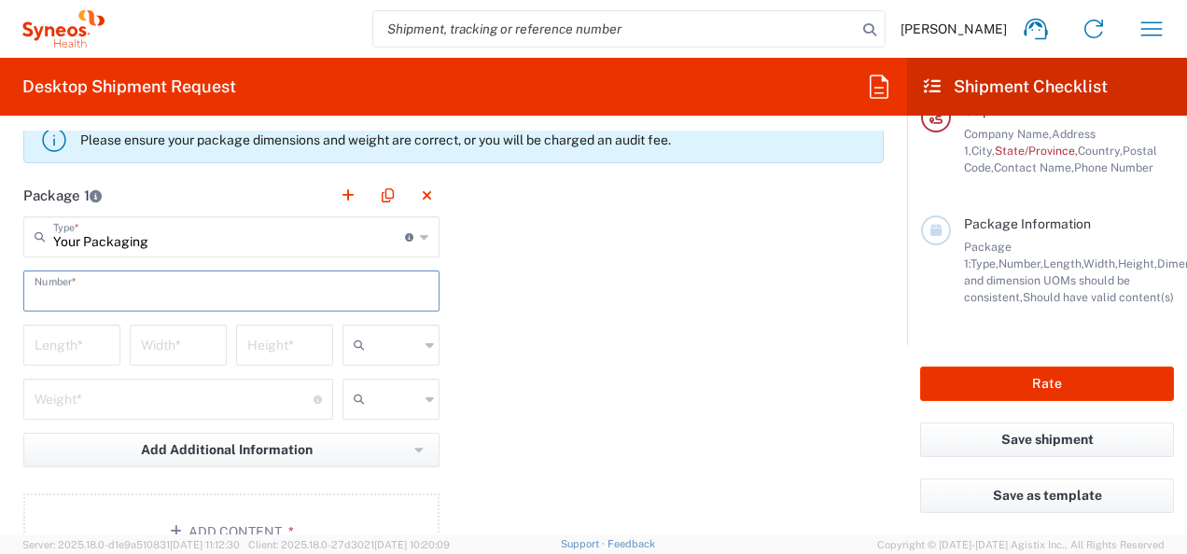
click at [196, 296] on input "text" at bounding box center [232, 289] width 394 height 33
type input "1"
click at [100, 341] on input "number" at bounding box center [72, 343] width 75 height 33
type input "6"
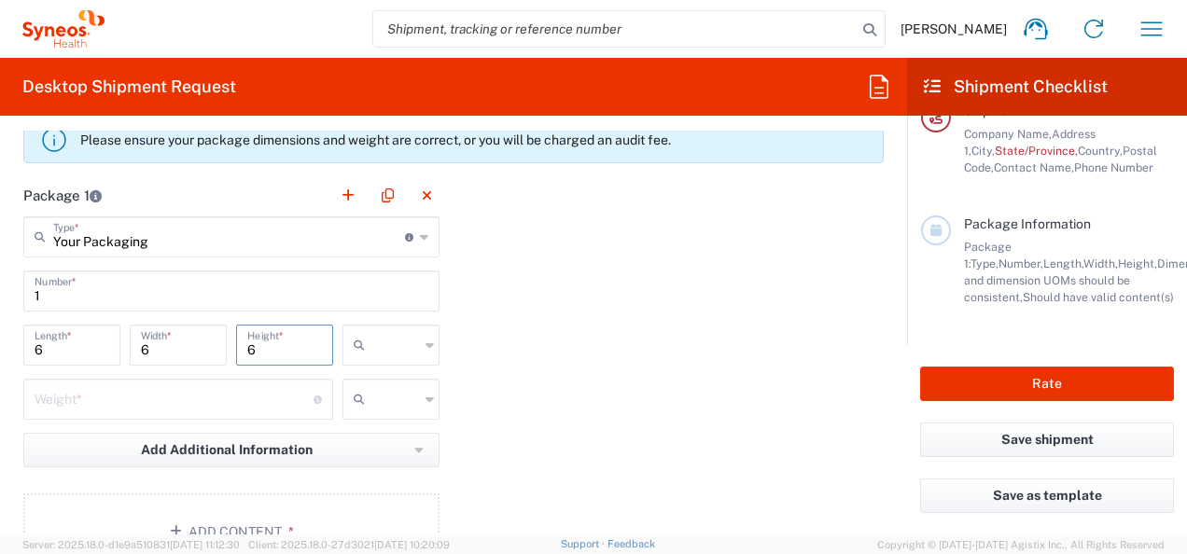
type input "6"
click at [118, 403] on input "number" at bounding box center [174, 398] width 279 height 33
type input "5"
click at [425, 397] on icon at bounding box center [429, 399] width 8 height 30
click at [394, 453] on span "lbs" at bounding box center [384, 466] width 91 height 29
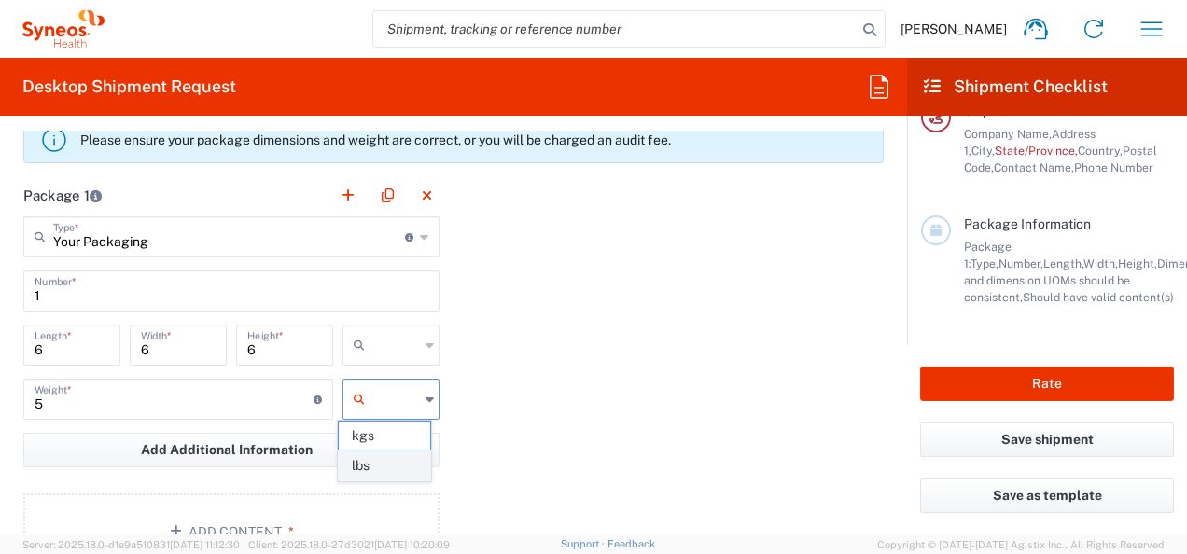
type input "lbs"
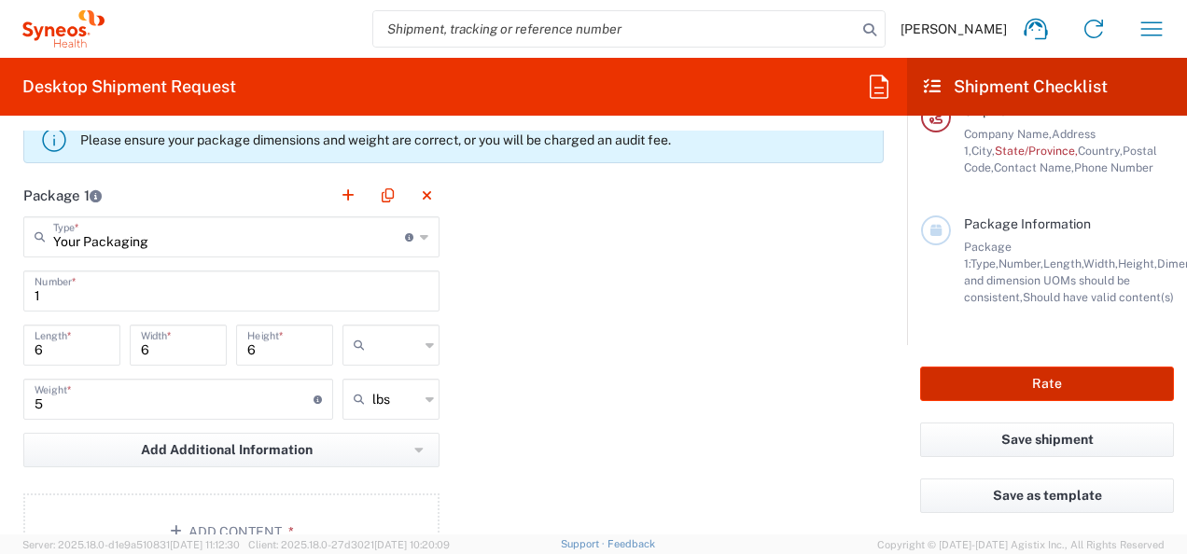
click at [1092, 373] on button "Rate" at bounding box center [1047, 384] width 254 height 35
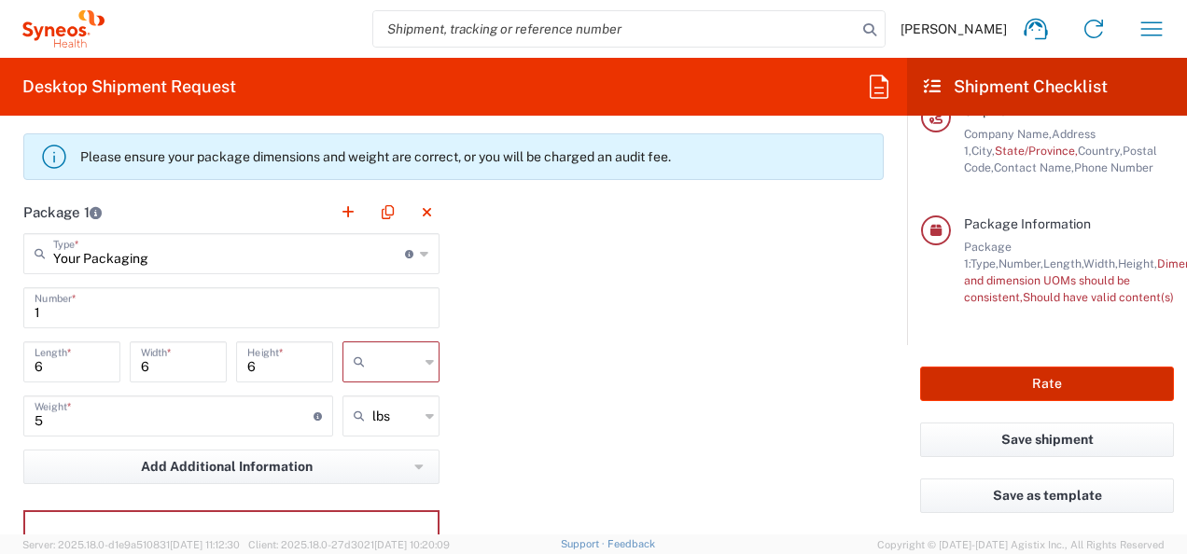
scroll to position [1653, 0]
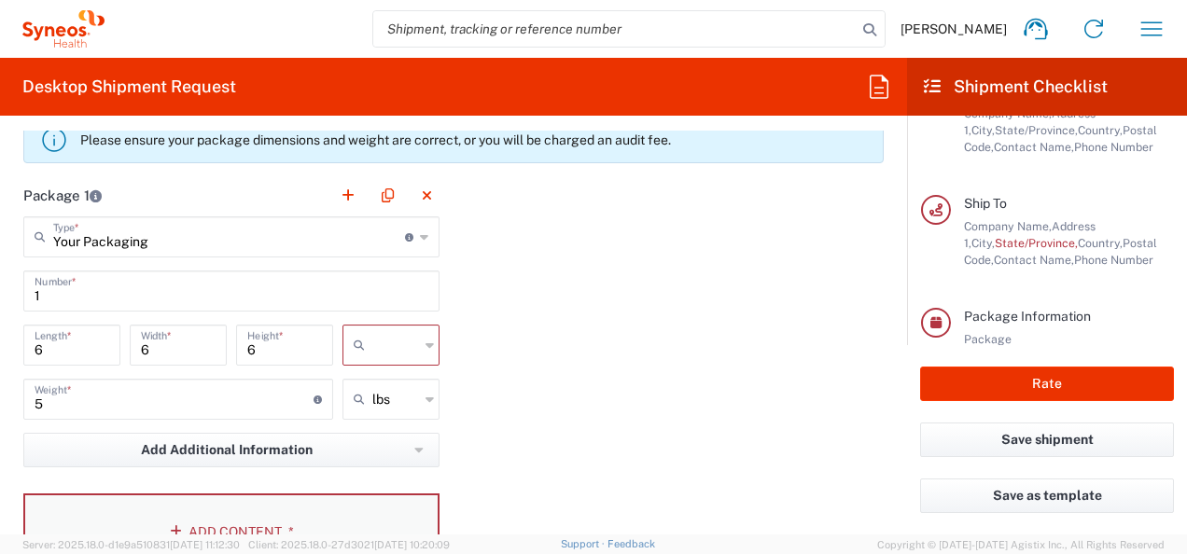
click at [168, 515] on button "Add Content *" at bounding box center [231, 532] width 416 height 77
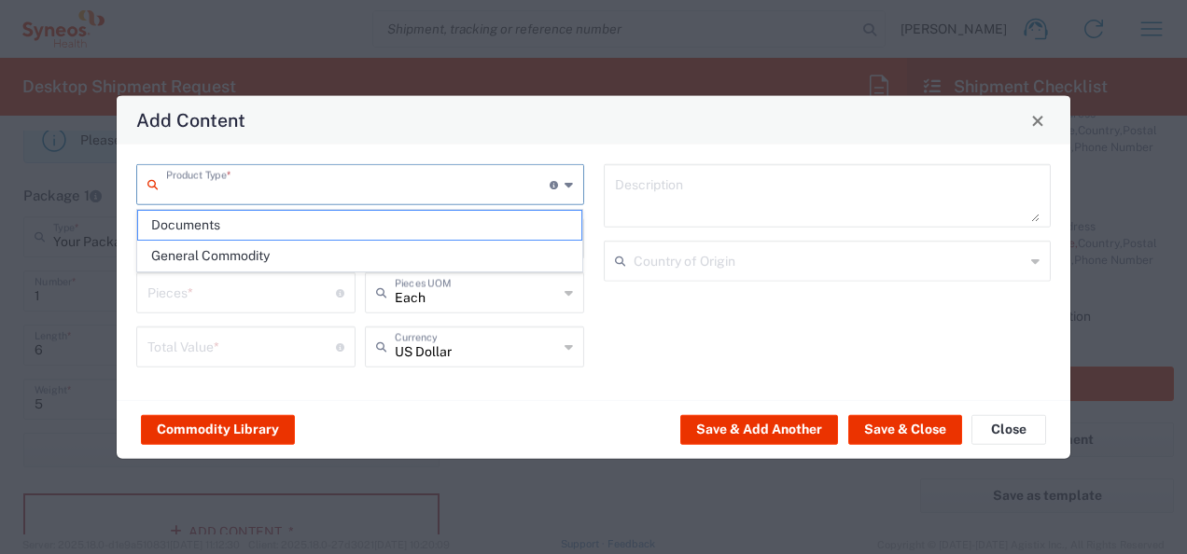
click at [313, 198] on input "text" at bounding box center [357, 183] width 383 height 33
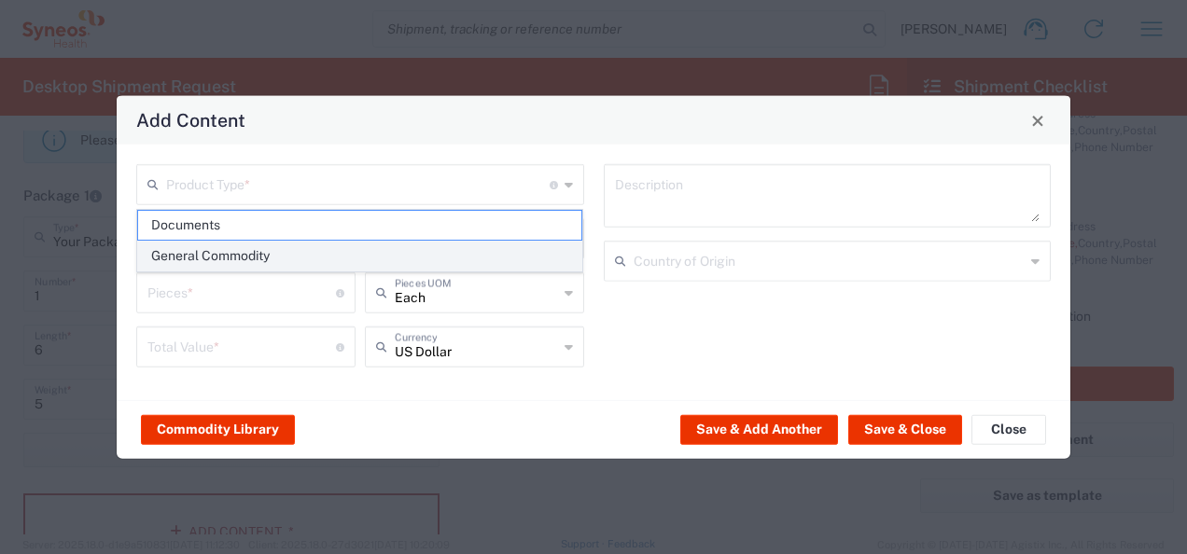
click at [287, 249] on span "General Commodity" at bounding box center [360, 256] width 444 height 29
type input "General Commodity"
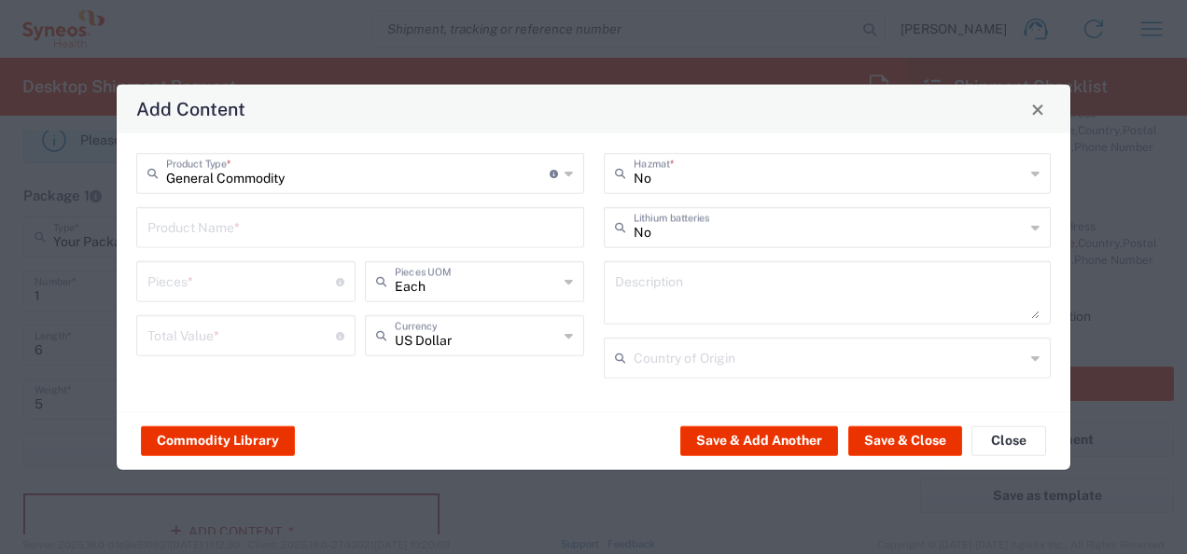
click at [287, 230] on input "text" at bounding box center [359, 226] width 425 height 33
type input "jacket"
click at [258, 300] on div "Pieces * Number of pieces inside all the packages" at bounding box center [245, 281] width 219 height 41
type input "1"
click at [289, 338] on input "number" at bounding box center [241, 334] width 188 height 33
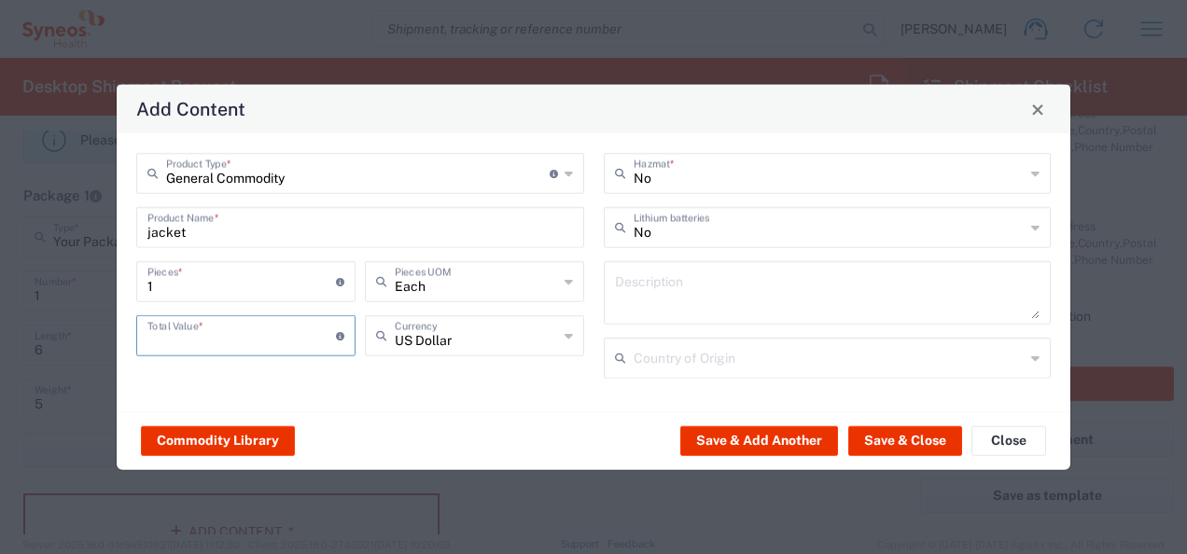
click at [289, 338] on input "number" at bounding box center [241, 334] width 188 height 33
type input "50"
click at [899, 435] on button "Save & Close" at bounding box center [905, 440] width 114 height 30
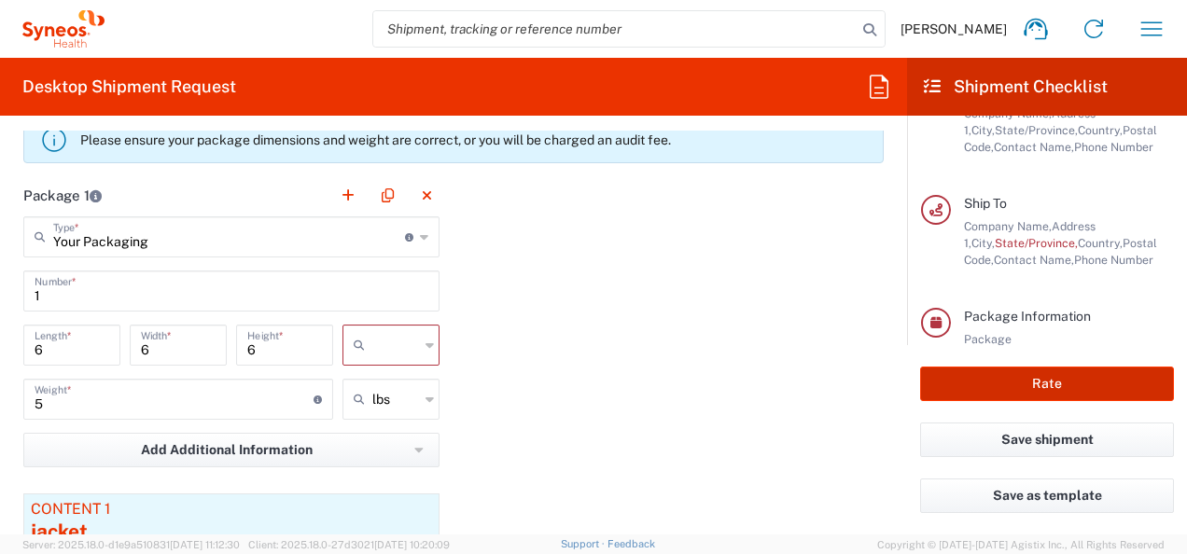
click at [1035, 376] on button "Rate" at bounding box center [1047, 384] width 254 height 35
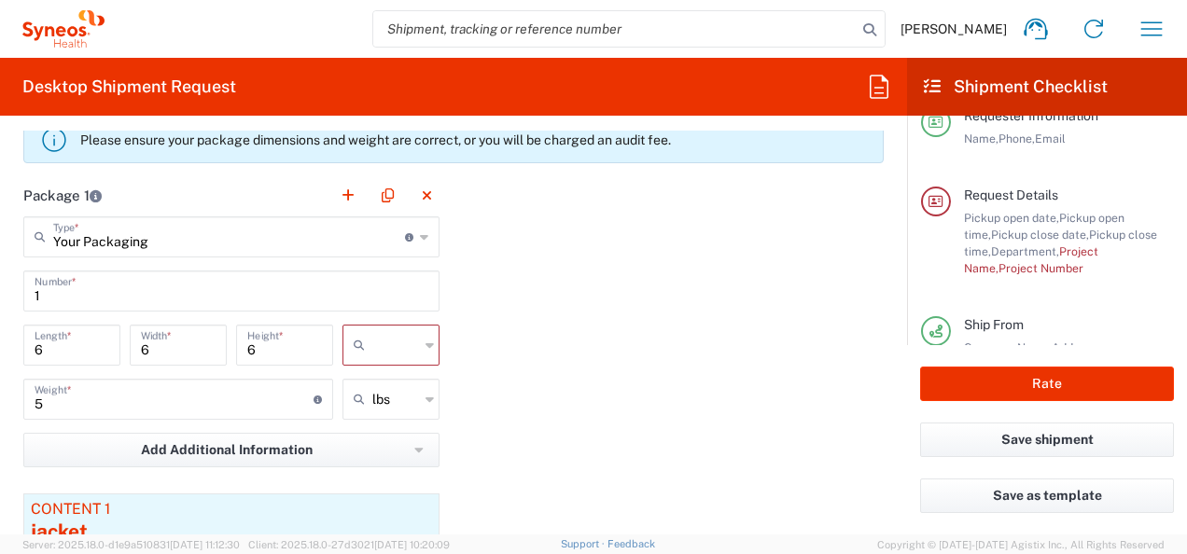
click at [496, 338] on div "Package 1 Your Packaging Type * Material used to package goods Envelope Large B…" at bounding box center [453, 434] width 888 height 520
click at [395, 351] on input "text" at bounding box center [395, 345] width 47 height 30
click at [360, 440] on span "in" at bounding box center [384, 442] width 91 height 29
type input "in"
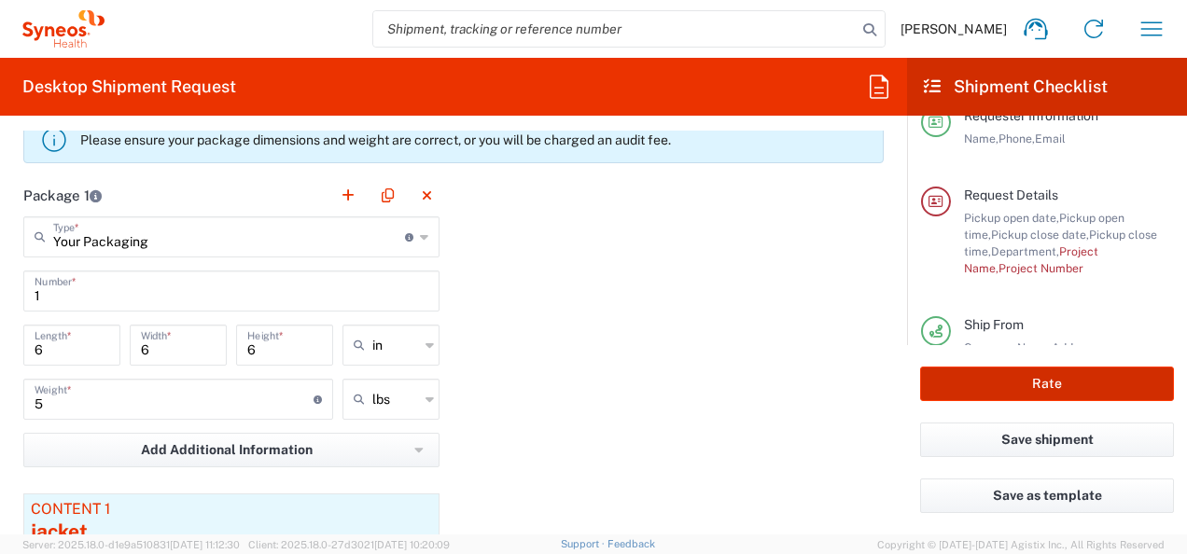
click at [989, 376] on button "Rate" at bounding box center [1047, 384] width 254 height 35
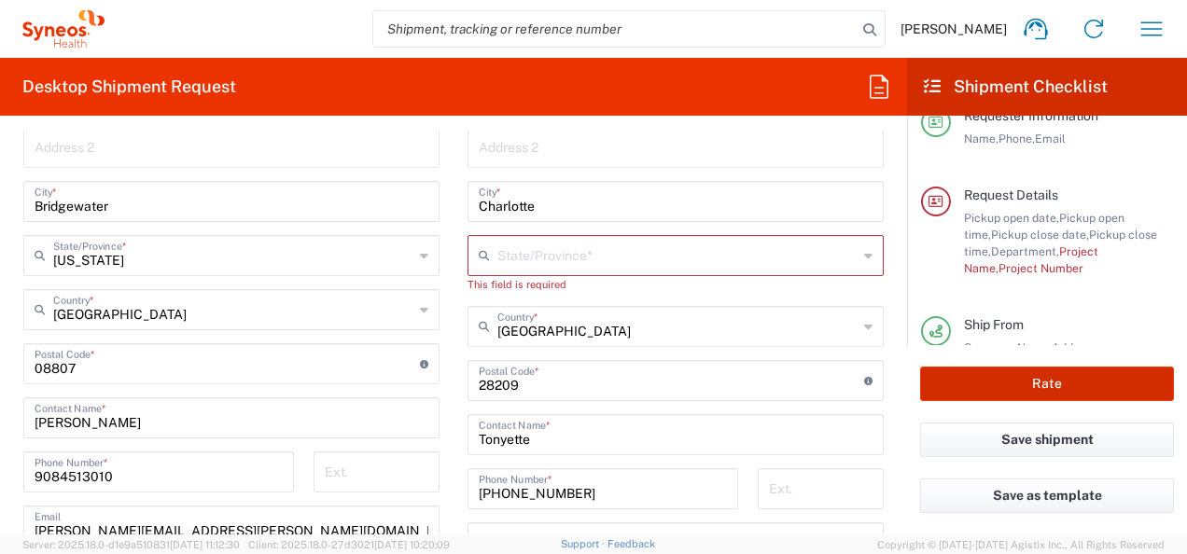
scroll to position [976, 0]
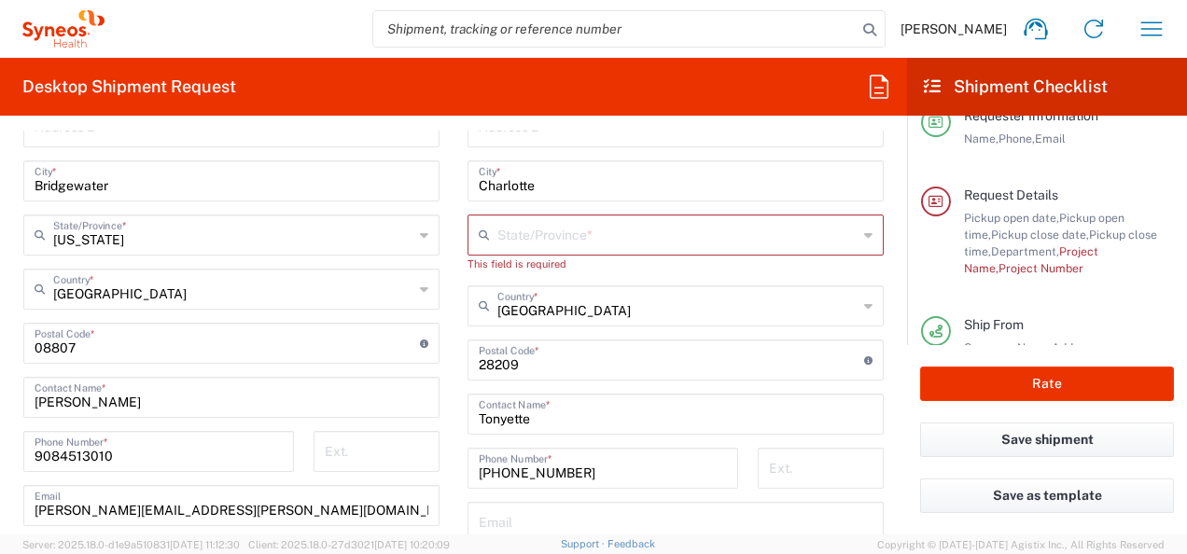
click at [651, 246] on input "text" at bounding box center [677, 233] width 360 height 33
type input "[US_STATE]"
type input "[GEOGRAPHIC_DATA]"
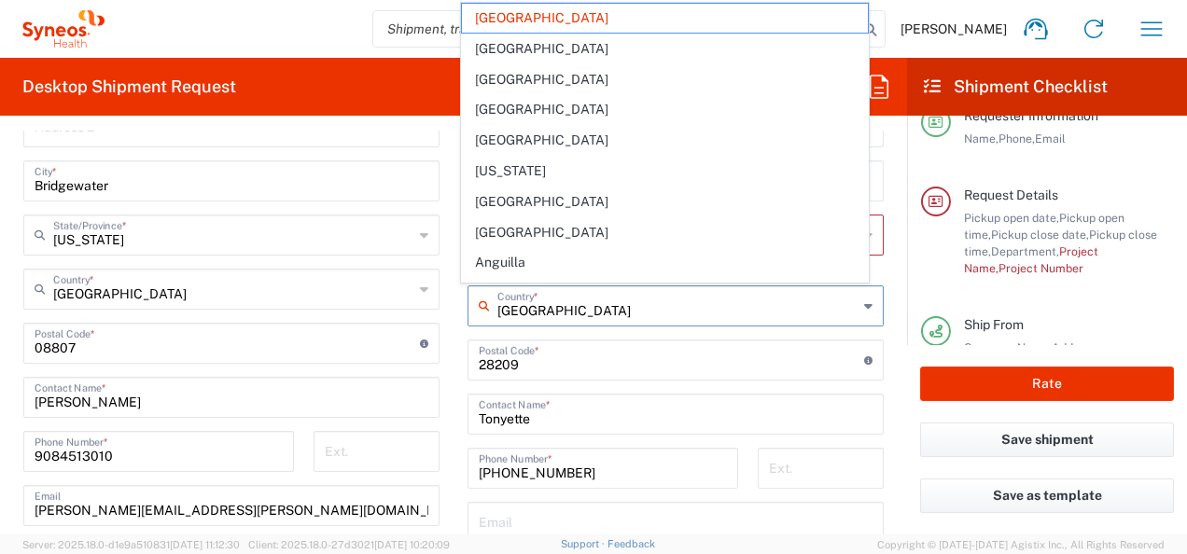
click at [634, 300] on input "[GEOGRAPHIC_DATA]" at bounding box center [677, 304] width 360 height 33
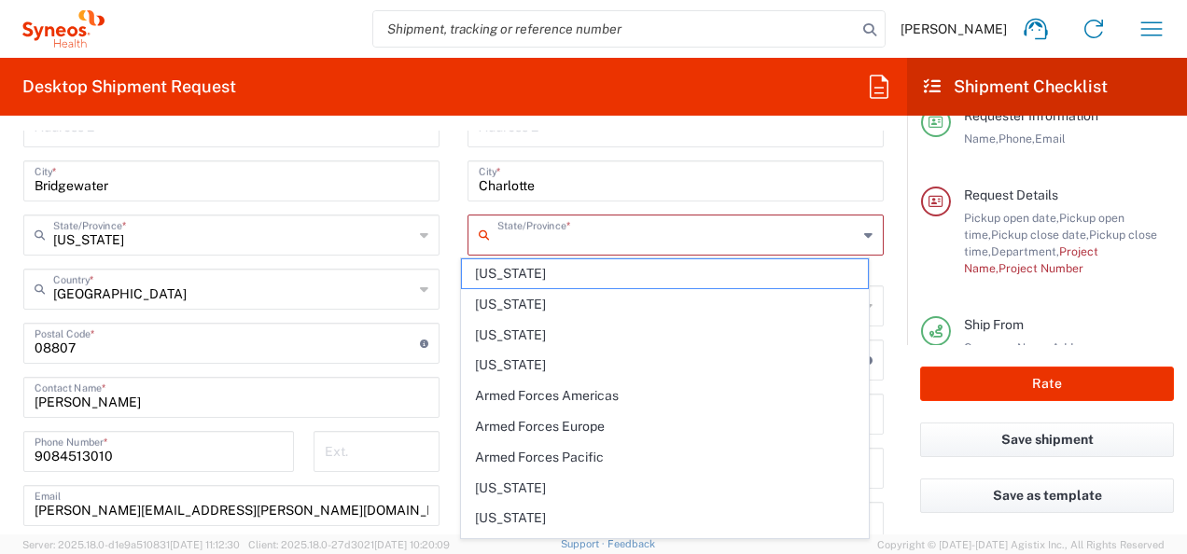
drag, startPoint x: 616, startPoint y: 246, endPoint x: 620, endPoint y: 237, distance: 10.4
click at [616, 245] on input "text" at bounding box center [677, 233] width 360 height 33
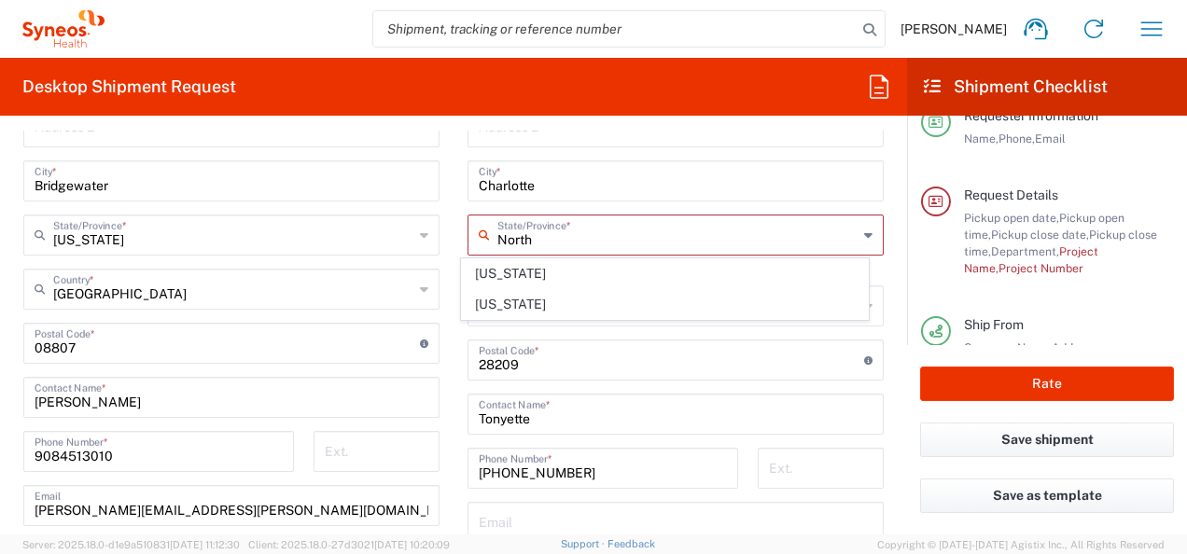
type input "[US_STATE]"
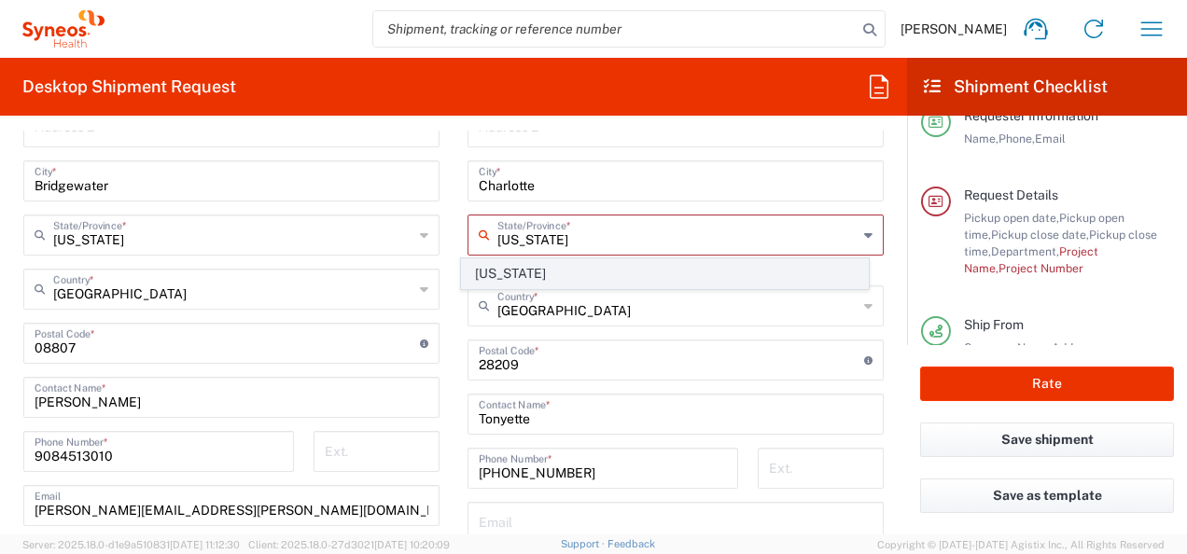
click at [580, 272] on span "[US_STATE]" at bounding box center [664, 273] width 405 height 29
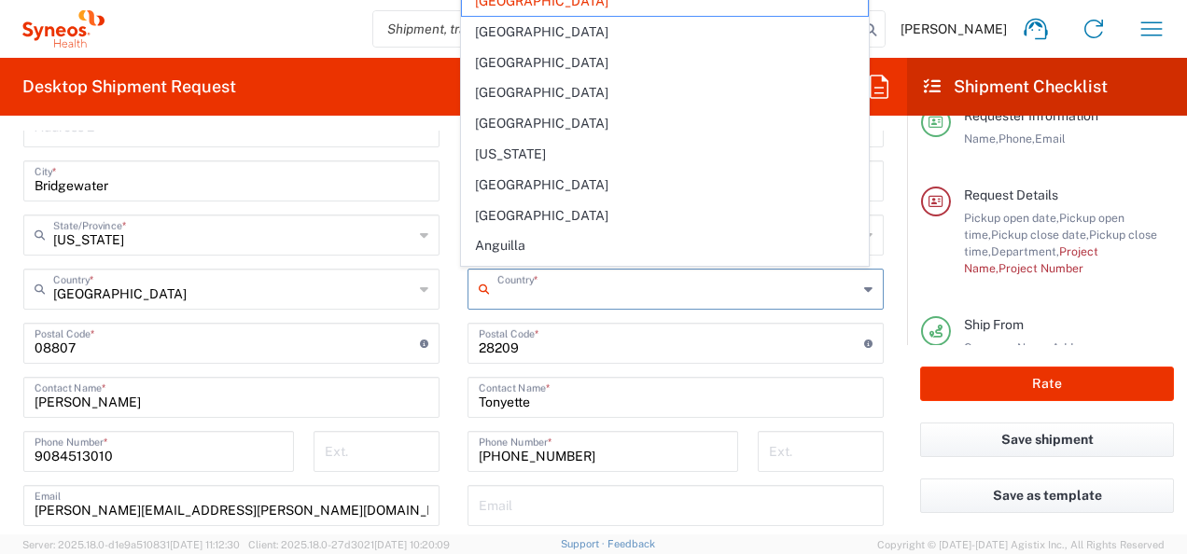
click at [603, 296] on input "text" at bounding box center [677, 288] width 360 height 33
type input "[GEOGRAPHIC_DATA]"
click at [428, 269] on div "United States Country *" at bounding box center [231, 289] width 416 height 41
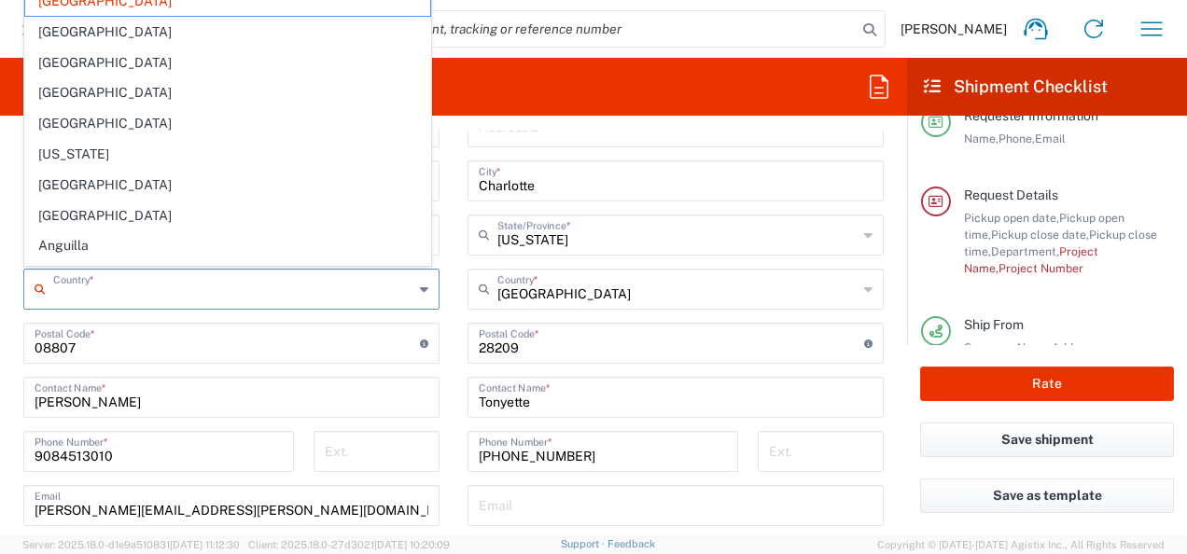
click at [441, 269] on main "Syneos Health Commercial Servi- [GEOGRAPHIC_DATA] [GEOGRAPHIC_DATA] Location Sy…" at bounding box center [231, 336] width 444 height 784
type input "[GEOGRAPHIC_DATA]"
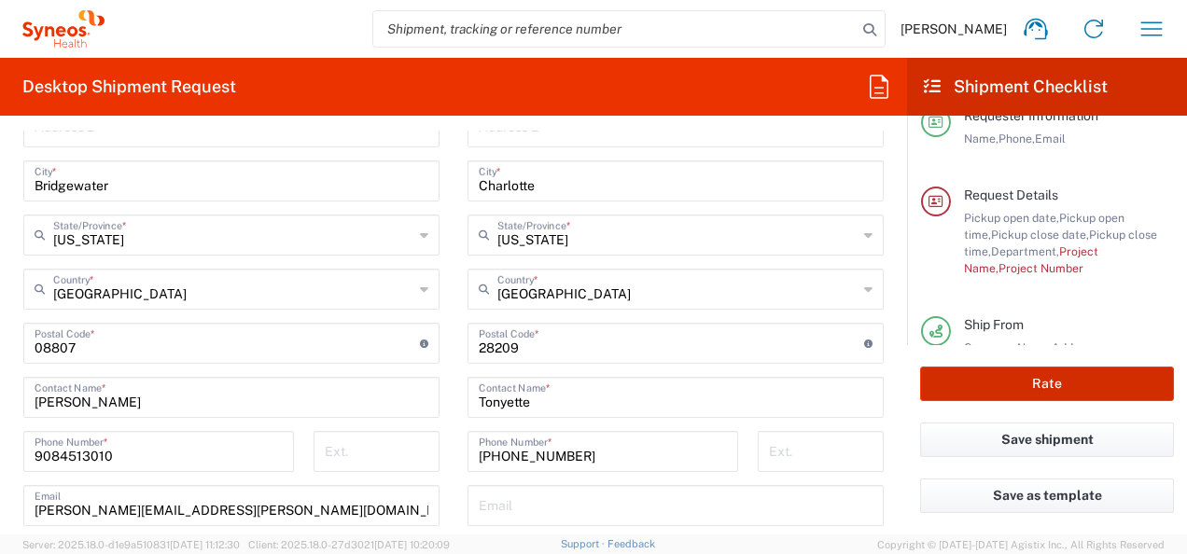
click at [1036, 392] on button "Rate" at bounding box center [1047, 384] width 254 height 35
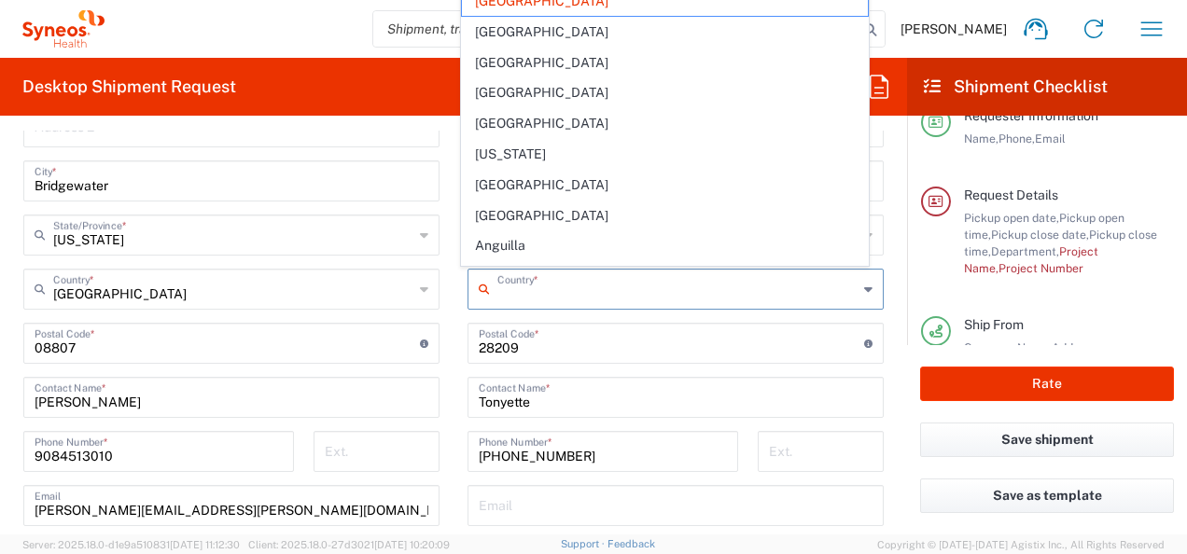
click at [766, 293] on input "text" at bounding box center [677, 288] width 360 height 33
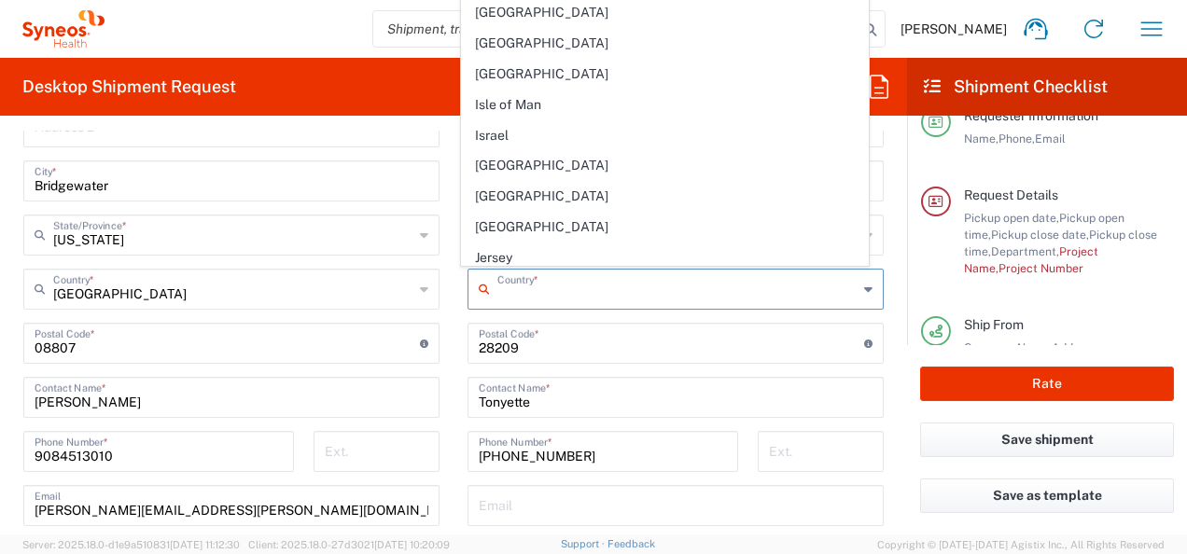
scroll to position [0, 0]
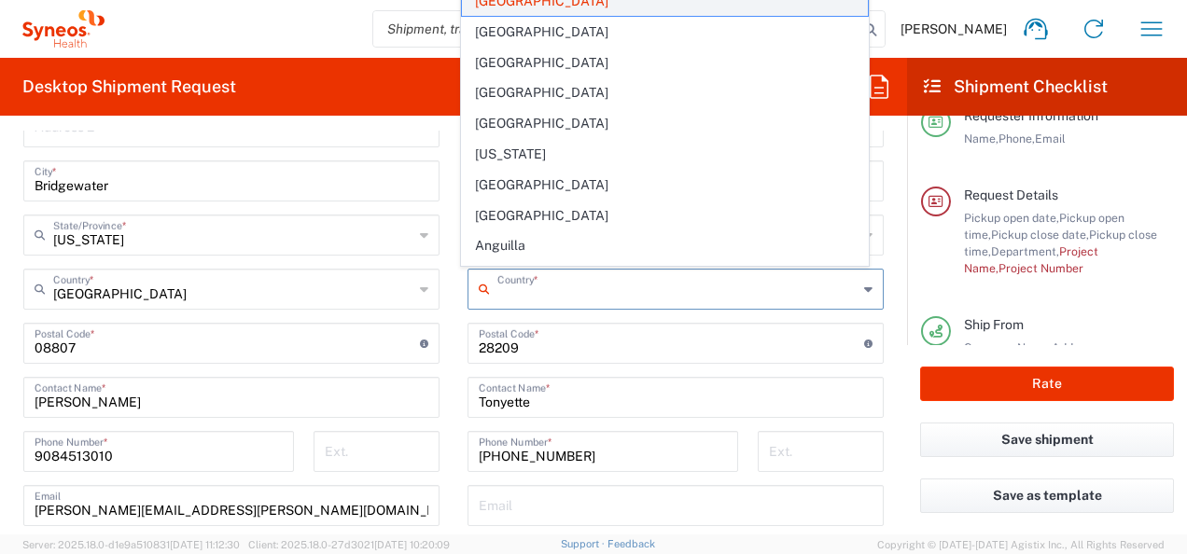
click at [590, 3] on span "[GEOGRAPHIC_DATA]" at bounding box center [664, 1] width 405 height 29
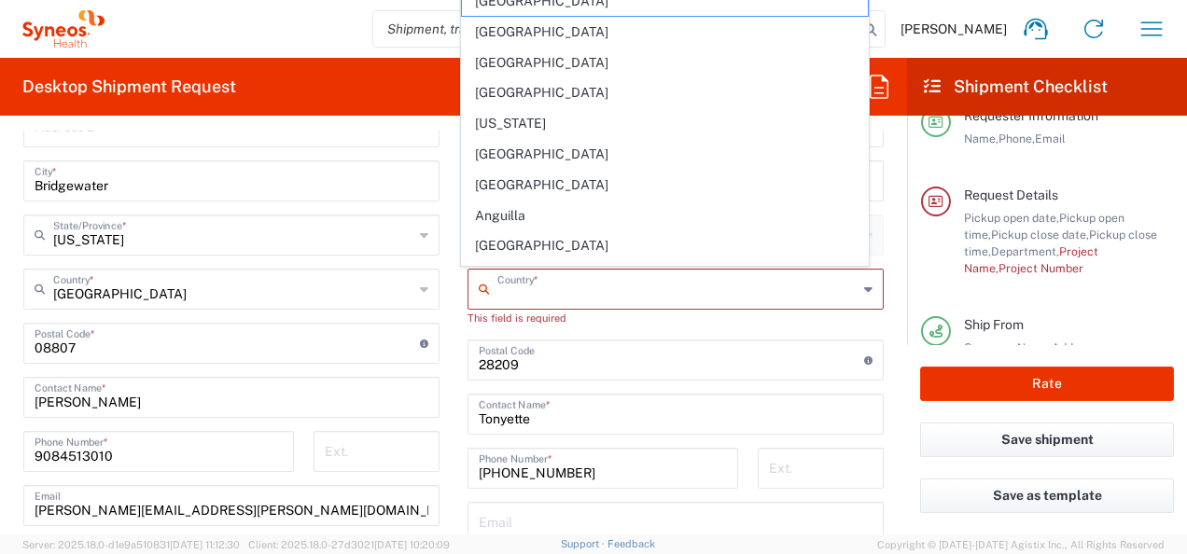
click at [614, 287] on input "text" at bounding box center [677, 288] width 360 height 33
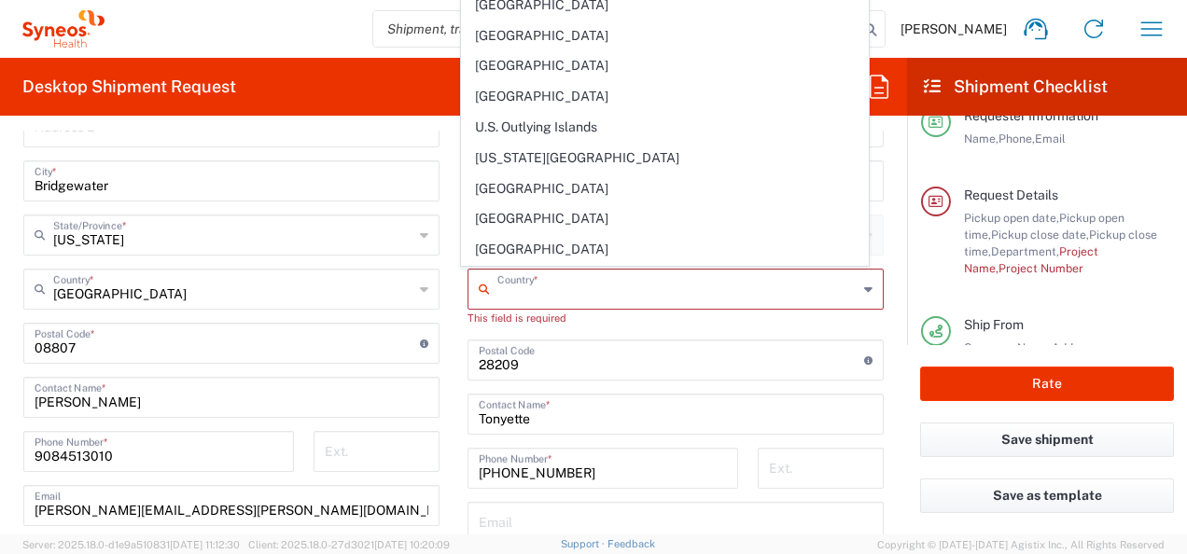
scroll to position [6984, 0]
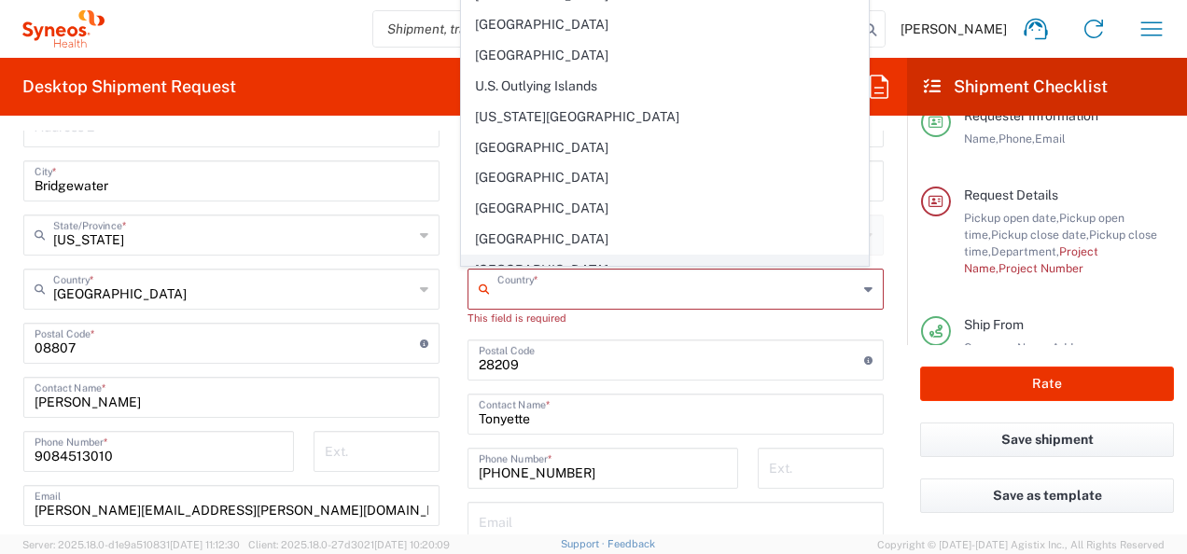
click at [512, 256] on span "[GEOGRAPHIC_DATA]" at bounding box center [664, 270] width 405 height 29
type input "[GEOGRAPHIC_DATA]"
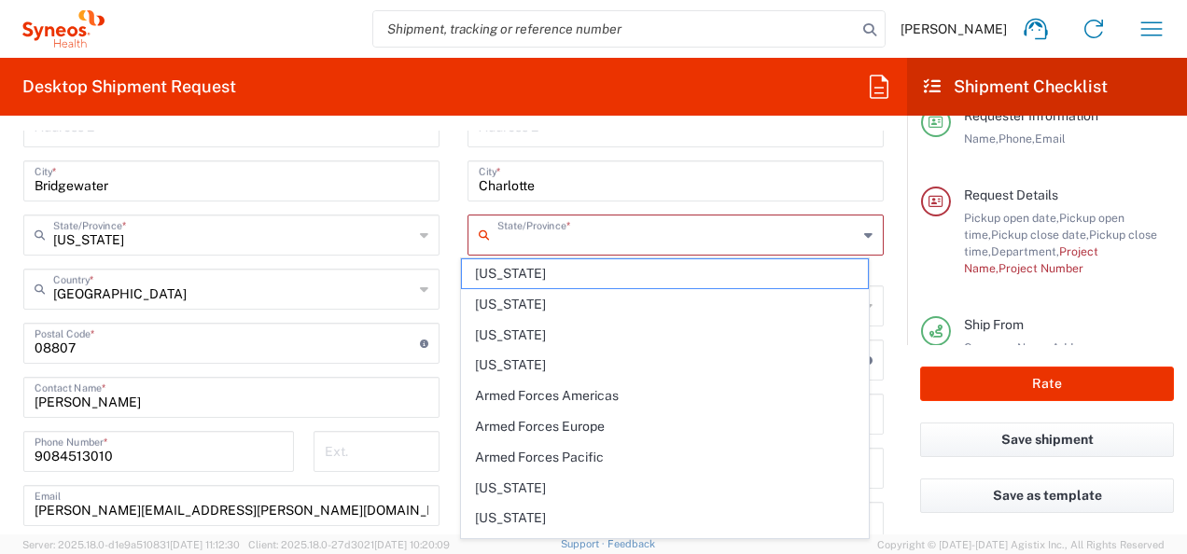
click at [564, 235] on input "text" at bounding box center [677, 233] width 360 height 33
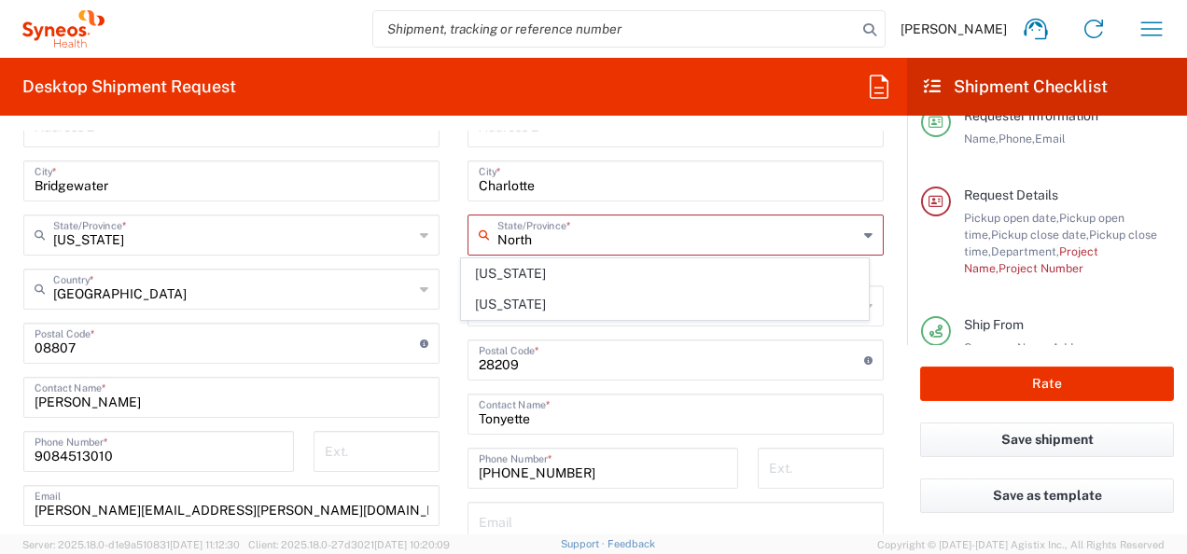
click at [497, 276] on span "[US_STATE]" at bounding box center [664, 273] width 405 height 29
type input "[US_STATE]"
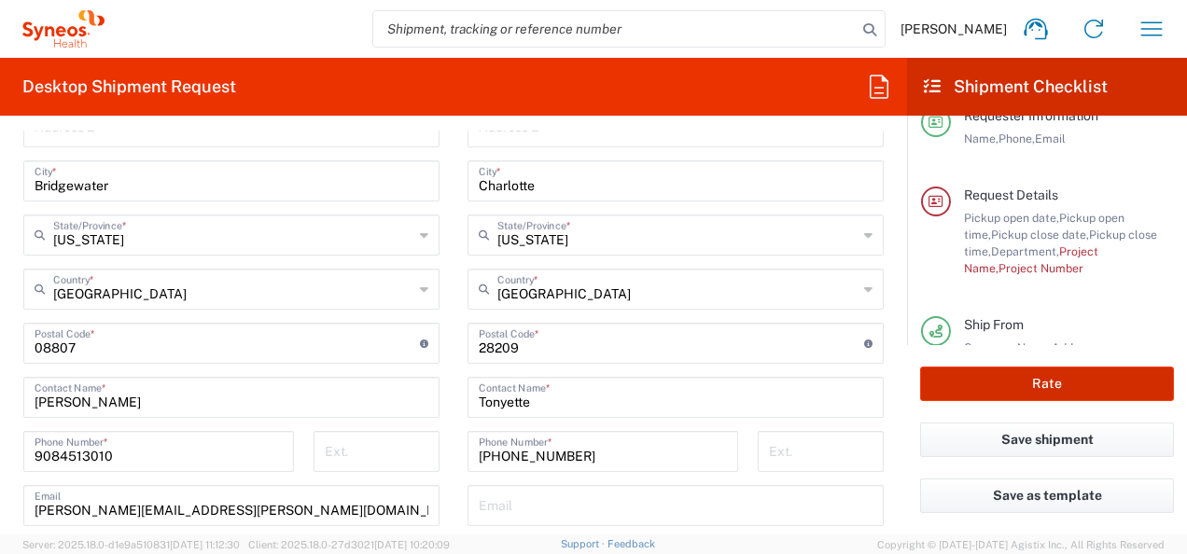
click at [1107, 393] on button "Rate" at bounding box center [1047, 384] width 254 height 35
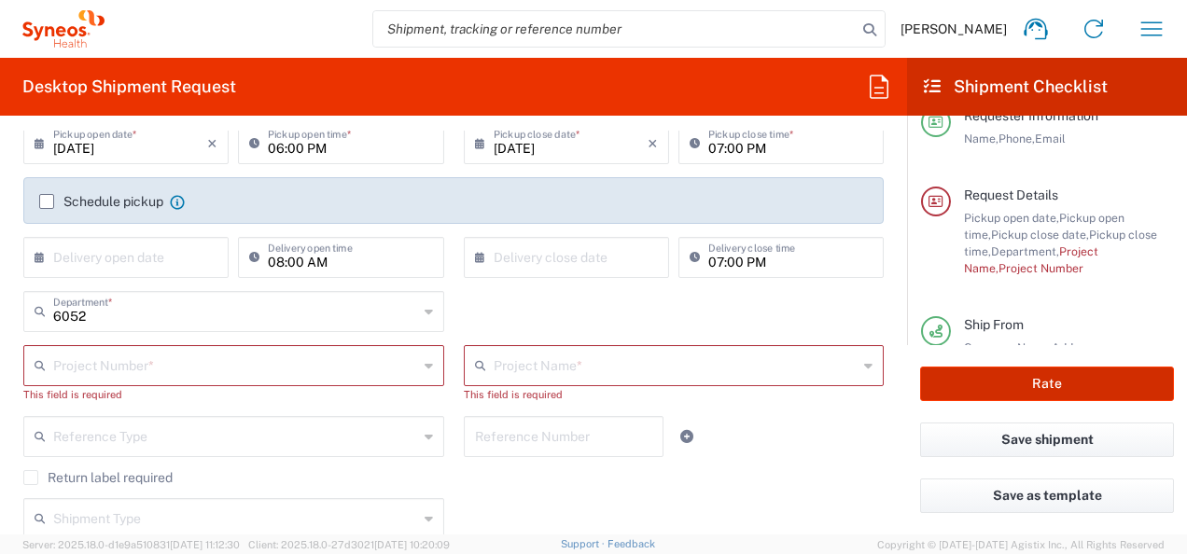
scroll to position [246, 0]
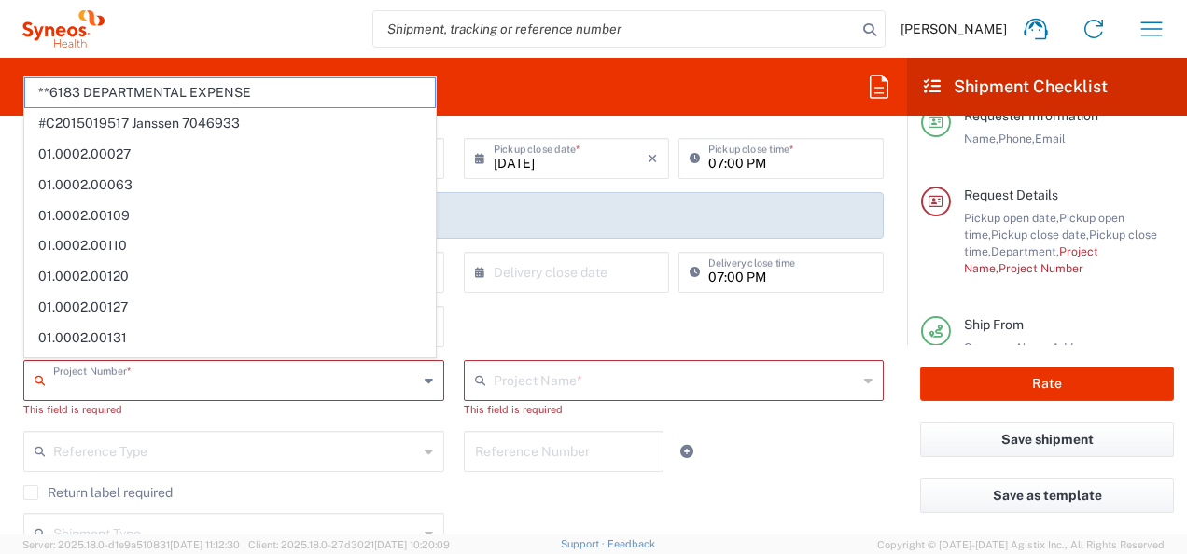
click at [123, 376] on input "text" at bounding box center [235, 379] width 365 height 33
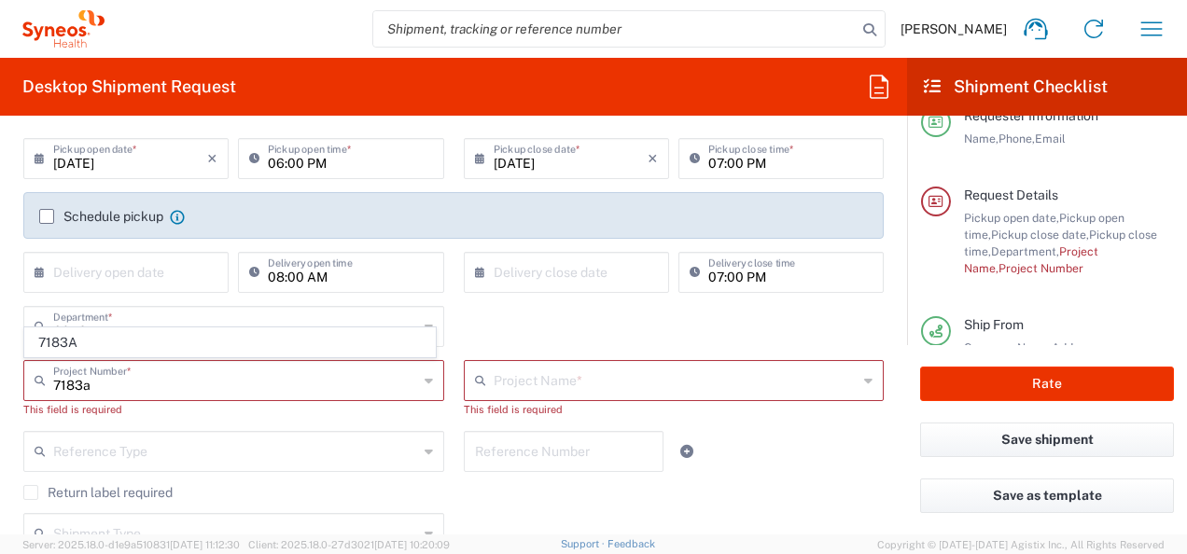
click at [81, 341] on span "7183A" at bounding box center [230, 342] width 410 height 29
type input "7183A"
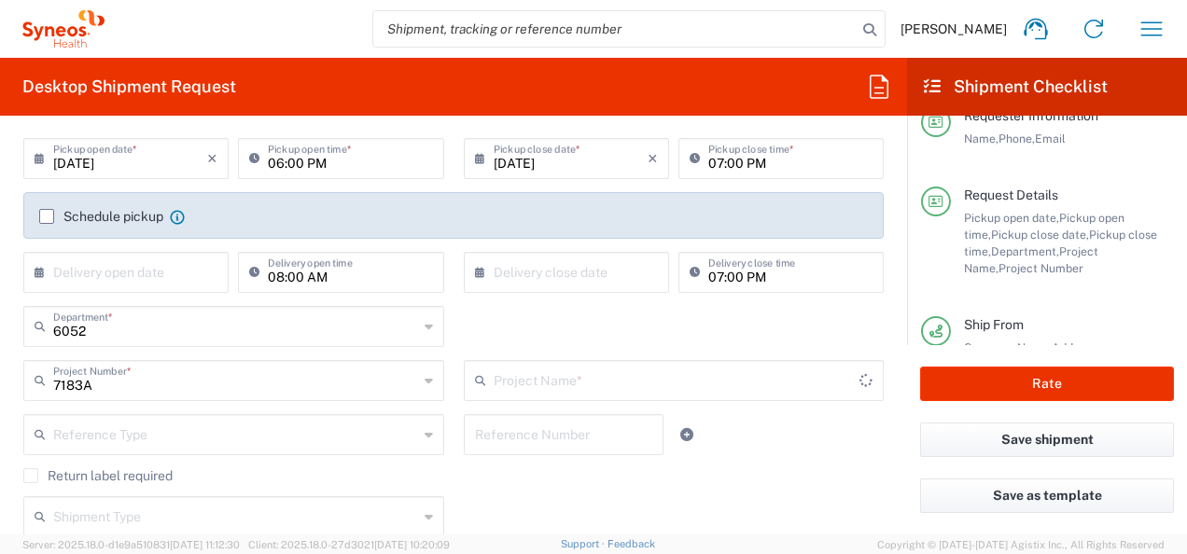
type input "Kenvue Pediatric"
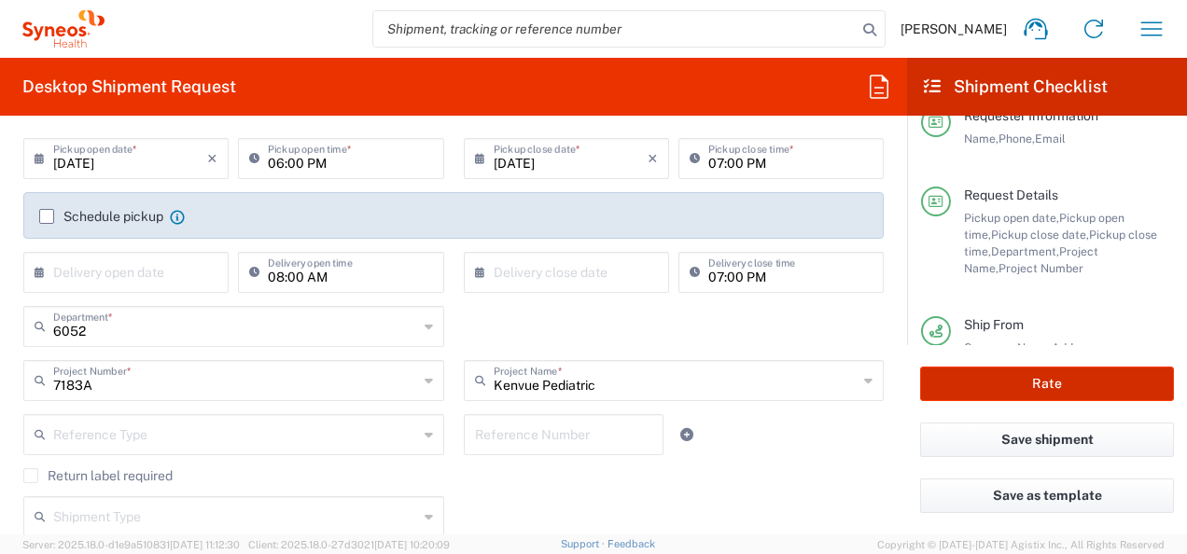
click at [1043, 384] on button "Rate" at bounding box center [1047, 384] width 254 height 35
type input "7183A"
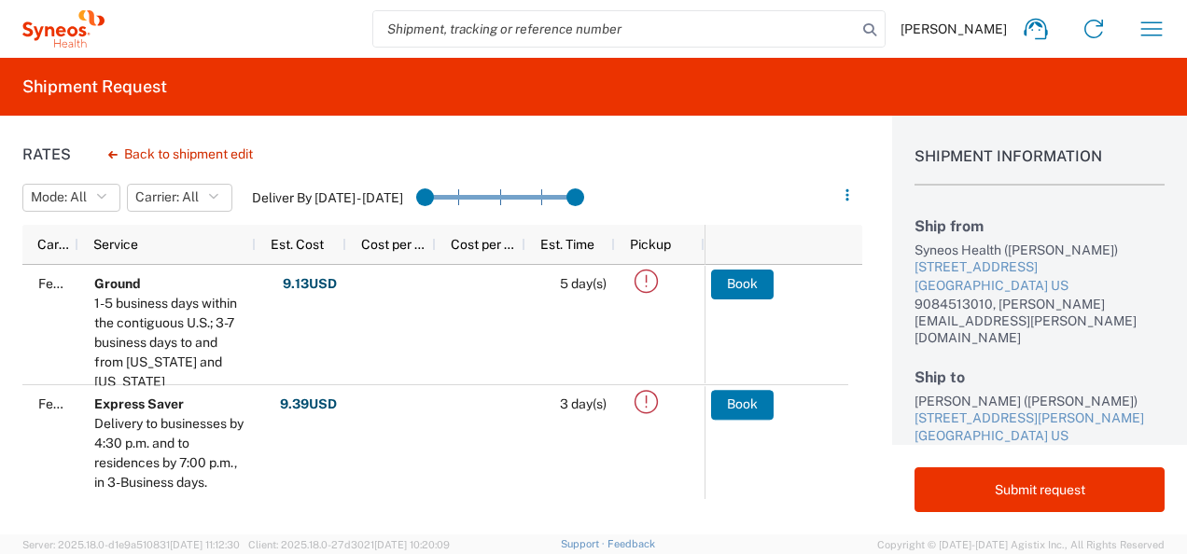
click at [866, 302] on div "Rates Back to shipment edit Mode: All All SMAL Carrier: All All DHL FedEx Expre…" at bounding box center [593, 325] width 1187 height 419
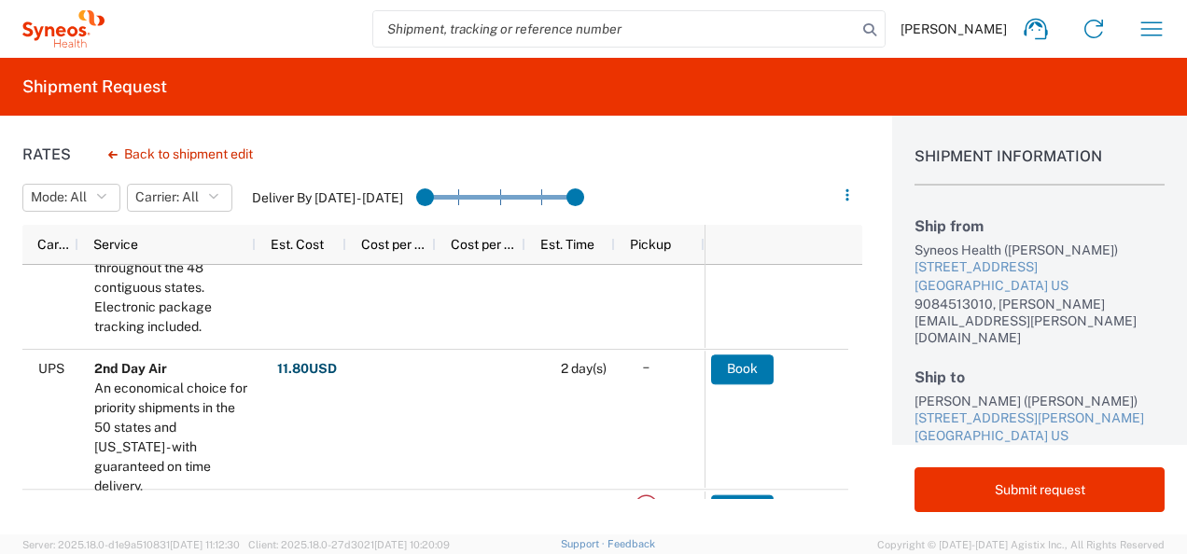
scroll to position [563, 0]
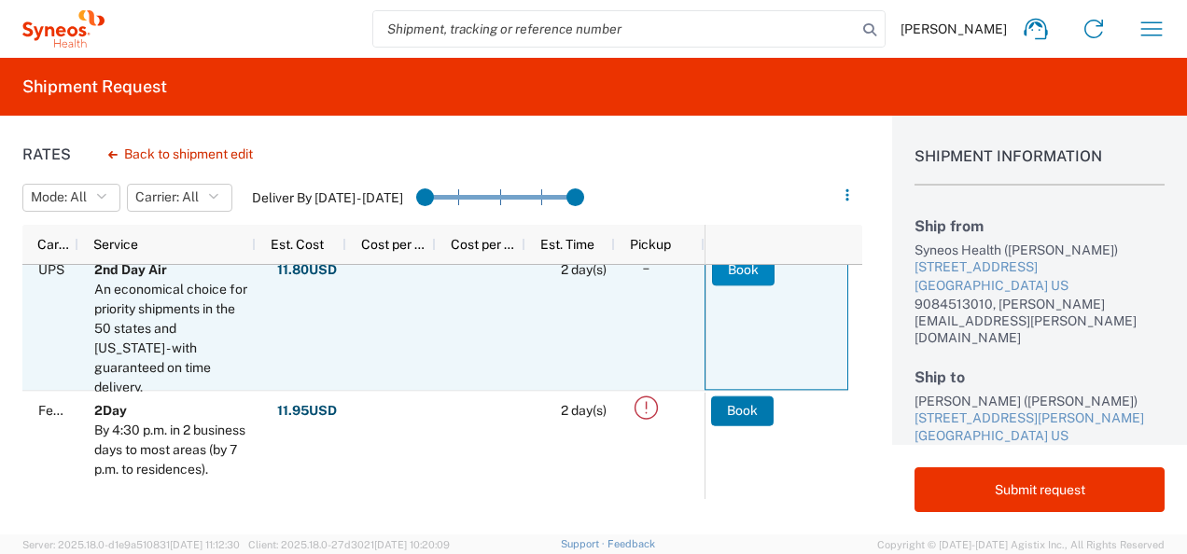
click at [745, 274] on button "Book" at bounding box center [743, 271] width 63 height 30
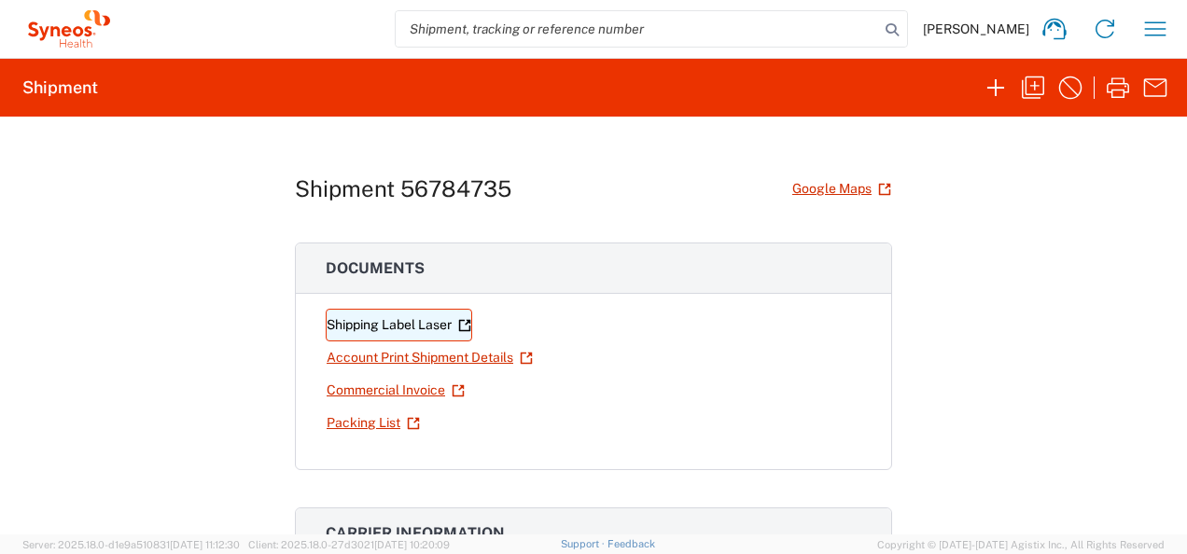
click at [388, 320] on link "Shipping Label Laser" at bounding box center [399, 325] width 146 height 33
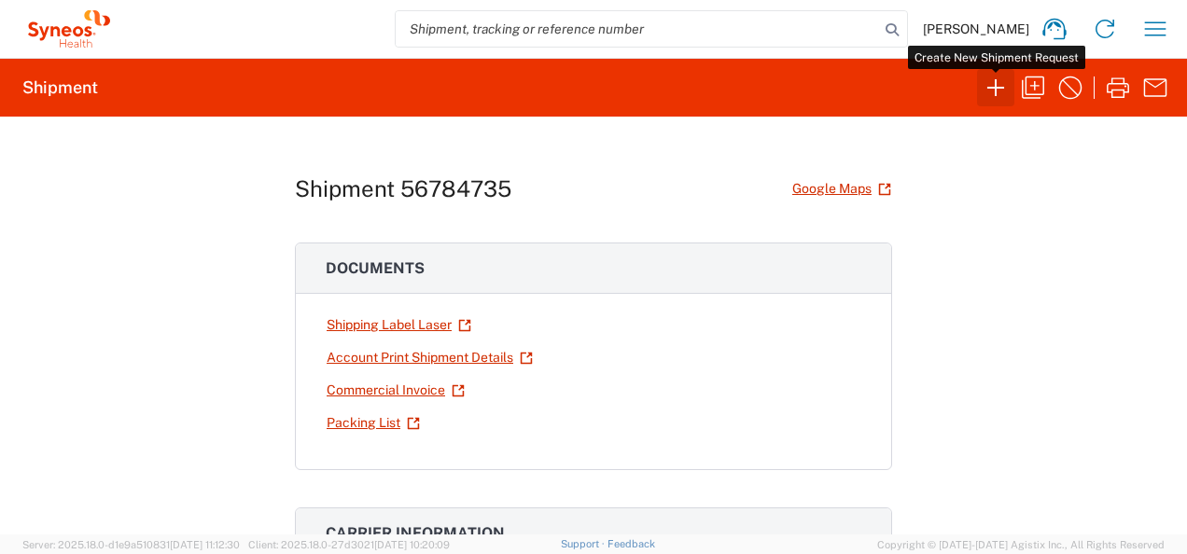
click at [996, 92] on icon "button" at bounding box center [996, 88] width 30 height 30
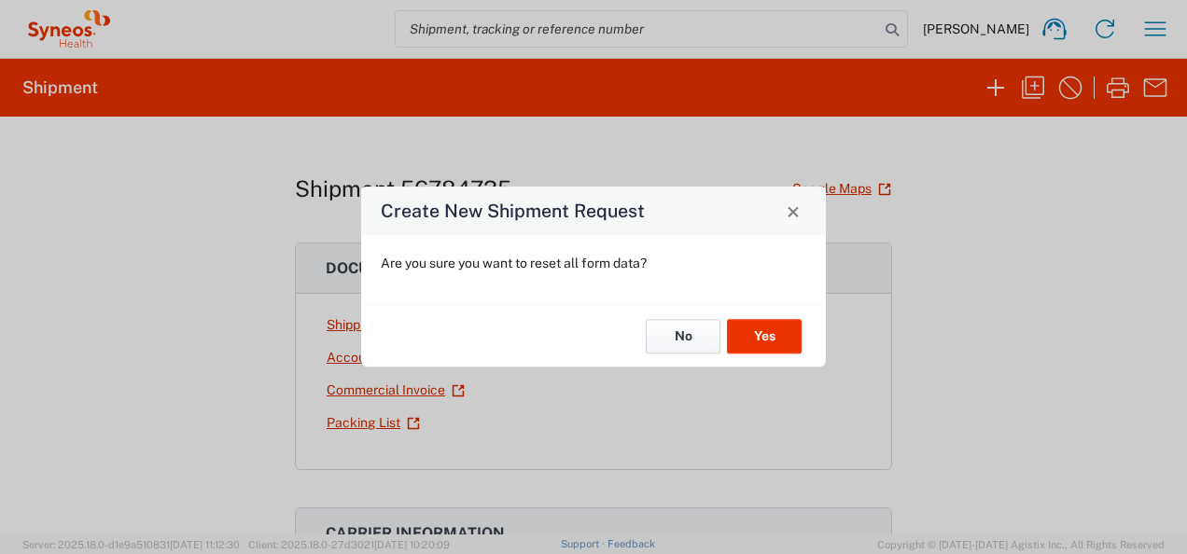
click at [705, 330] on button "No" at bounding box center [683, 336] width 75 height 35
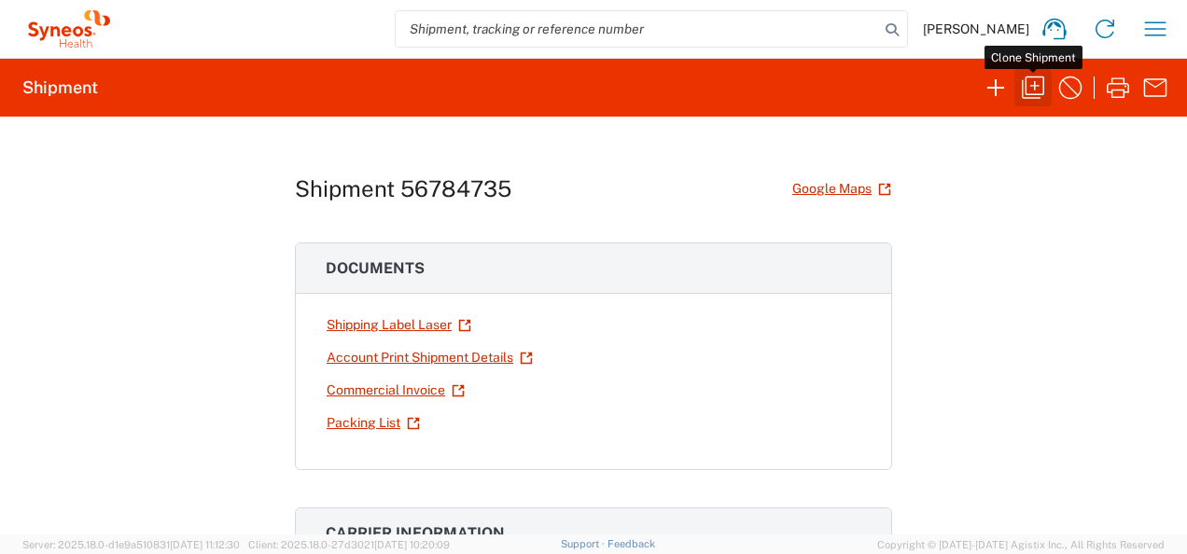
click at [1032, 83] on icon "button" at bounding box center [1033, 88] width 30 height 30
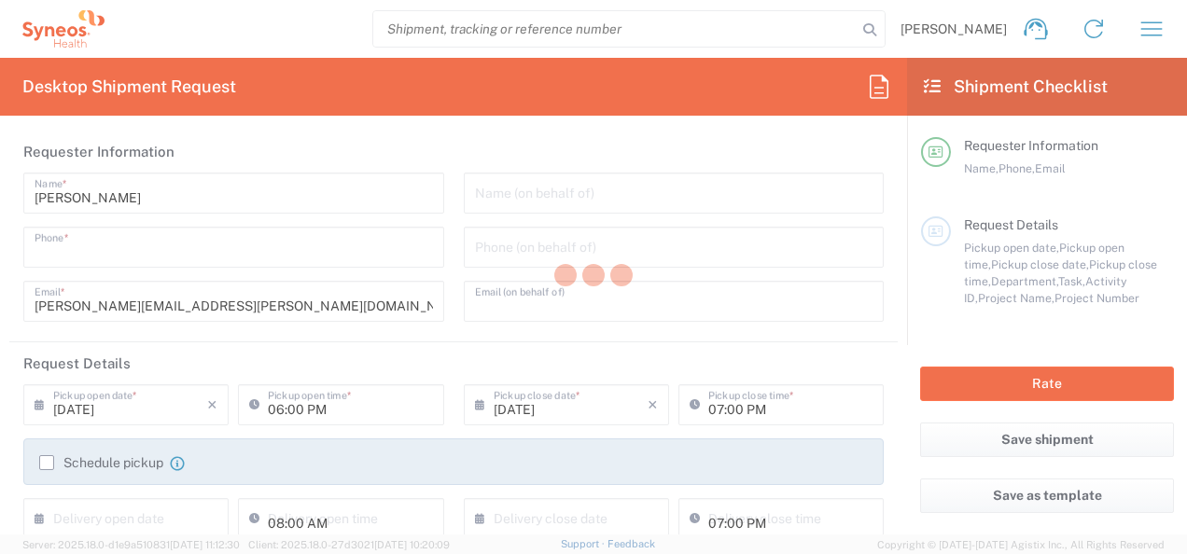
type input "9084513010"
type input "[PERSON_NAME][EMAIL_ADDRESS][PERSON_NAME][DOMAIN_NAME]"
type input "Project"
type input "7183A"
type textarea "[PERSON_NAME][EMAIL_ADDRESS][PERSON_NAME][DOMAIN_NAME]"
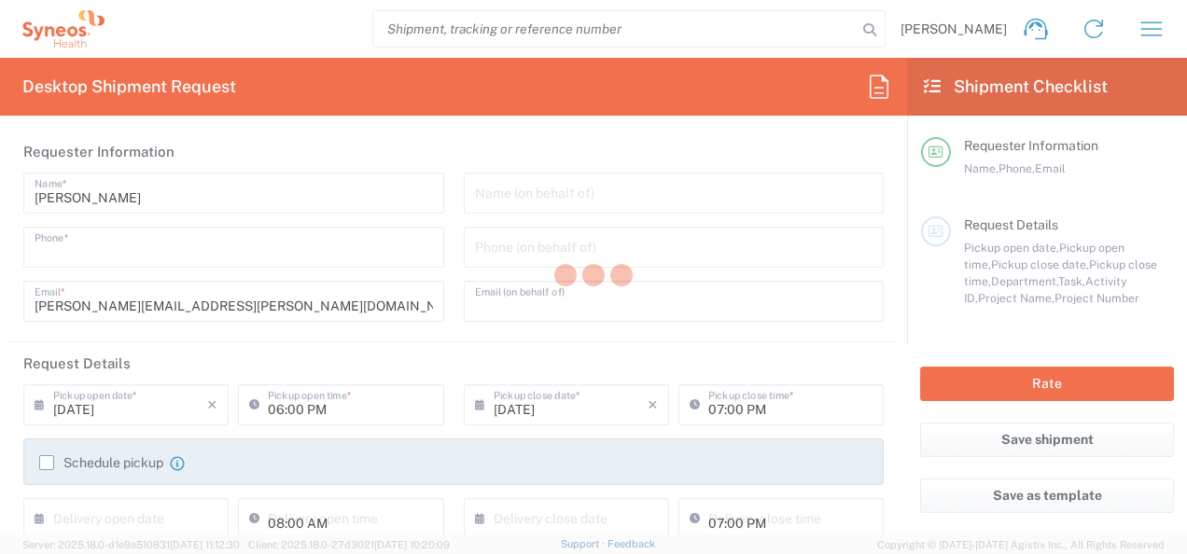
type input "Syneos Health Commercial Servi- [GEOGRAPHIC_DATA] [GEOGRAPHIC_DATA]"
type input "Syneos Health"
type input "[STREET_ADDRESS]"
type input "Bridgewater"
type input "08807"
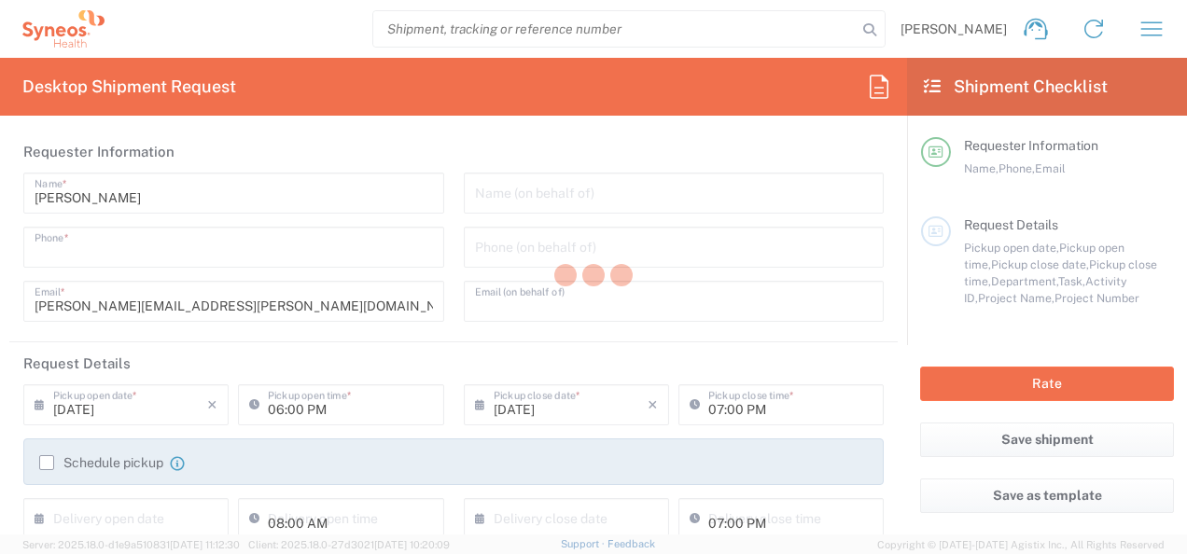
type input "[PERSON_NAME]"
type input "9084513010"
type input "[PERSON_NAME][EMAIL_ADDRESS][PERSON_NAME][DOMAIN_NAME]"
type input "[PERSON_NAME]"
type input "[STREET_ADDRESS][PERSON_NAME]"
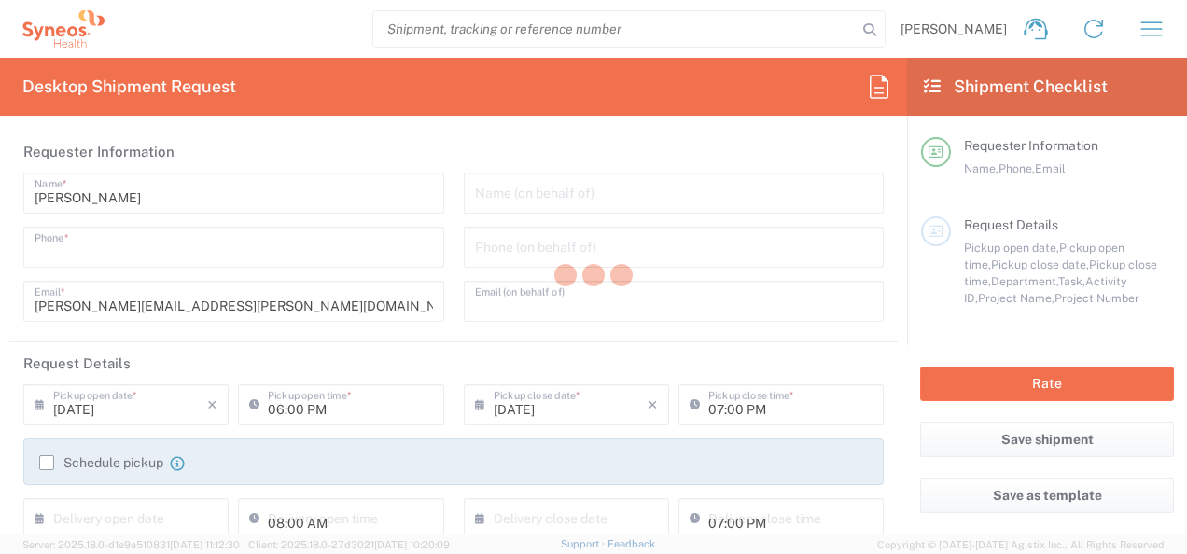
type input "Charlotte"
type input "[GEOGRAPHIC_DATA]"
type input "28209"
type input "Tonyette"
type input "[PHONE_NUMBER]"
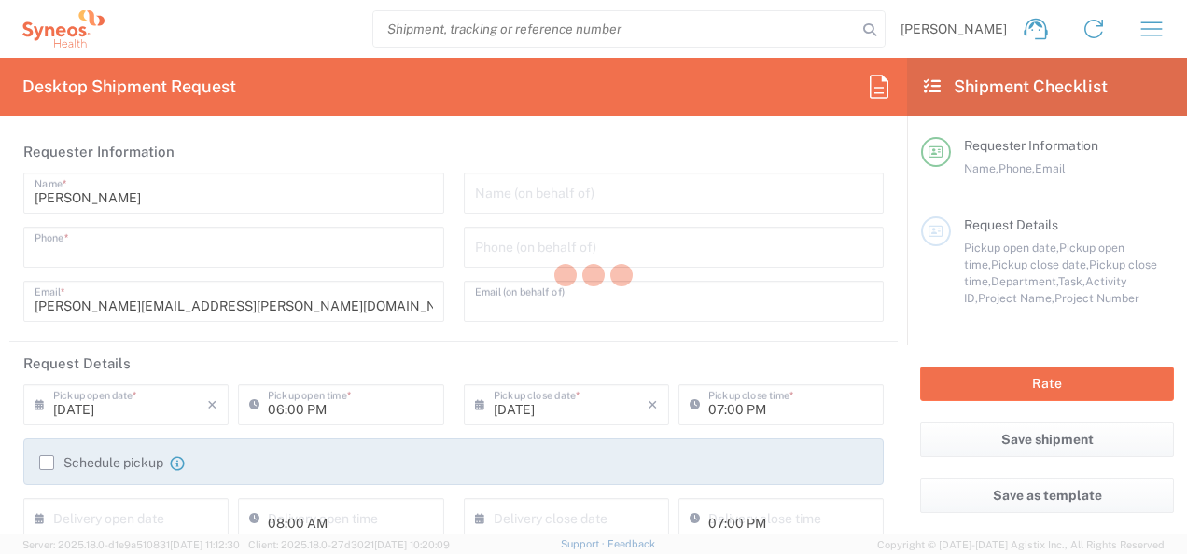
type input "Sender/Shipper"
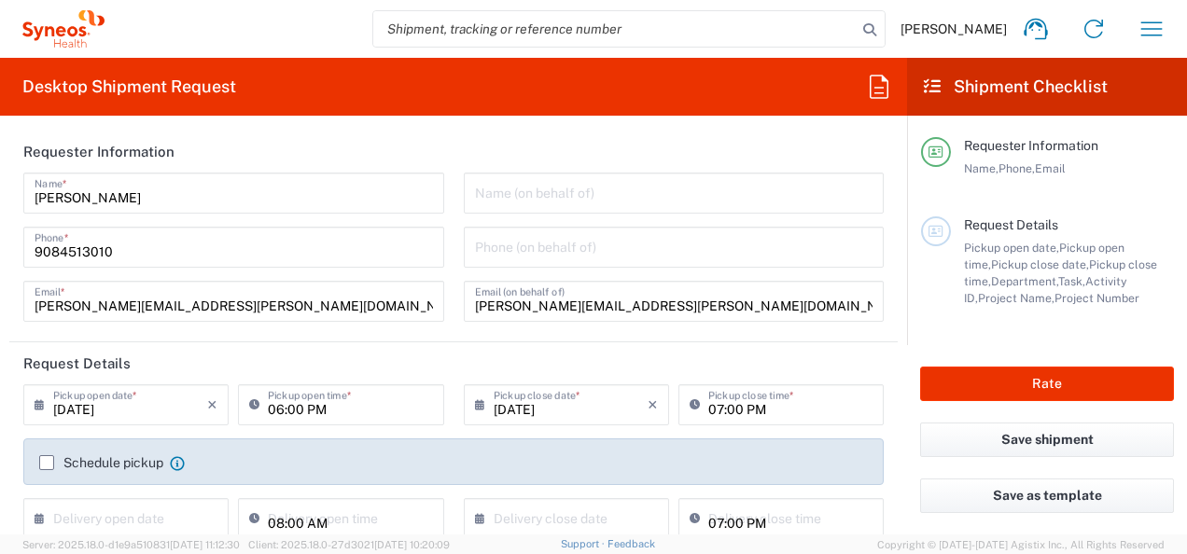
type input "[US_STATE]"
type input "Your Packaging"
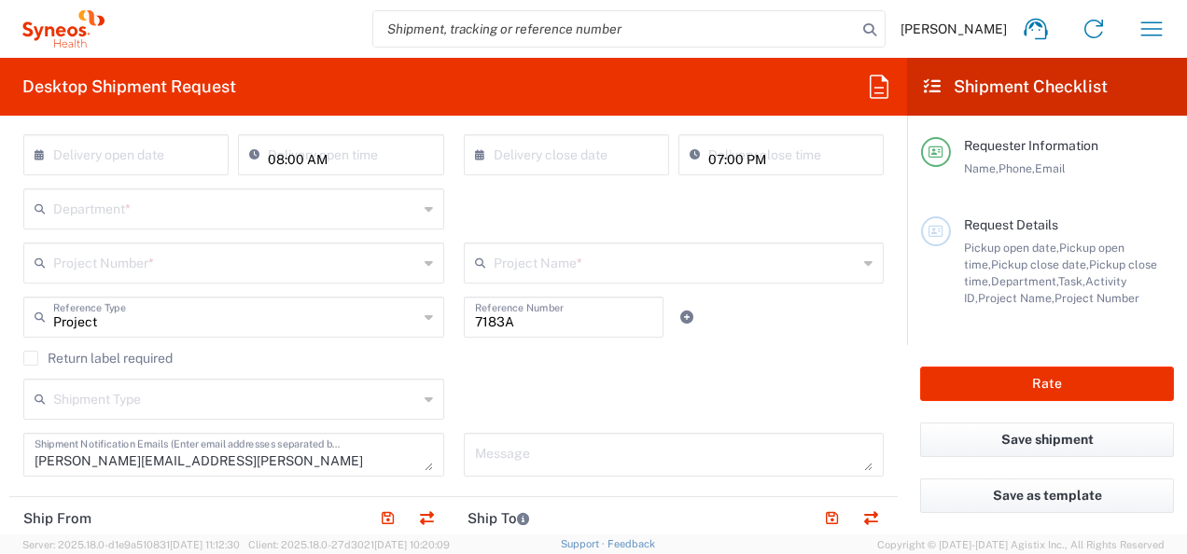
scroll to position [345, 0]
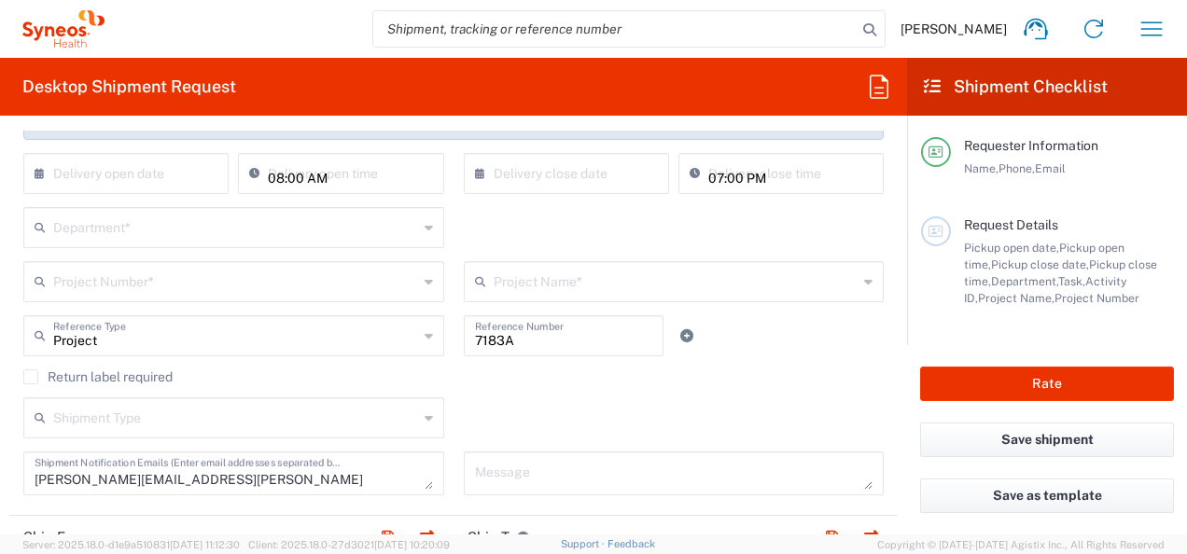
click at [277, 278] on input "text" at bounding box center [235, 280] width 365 height 33
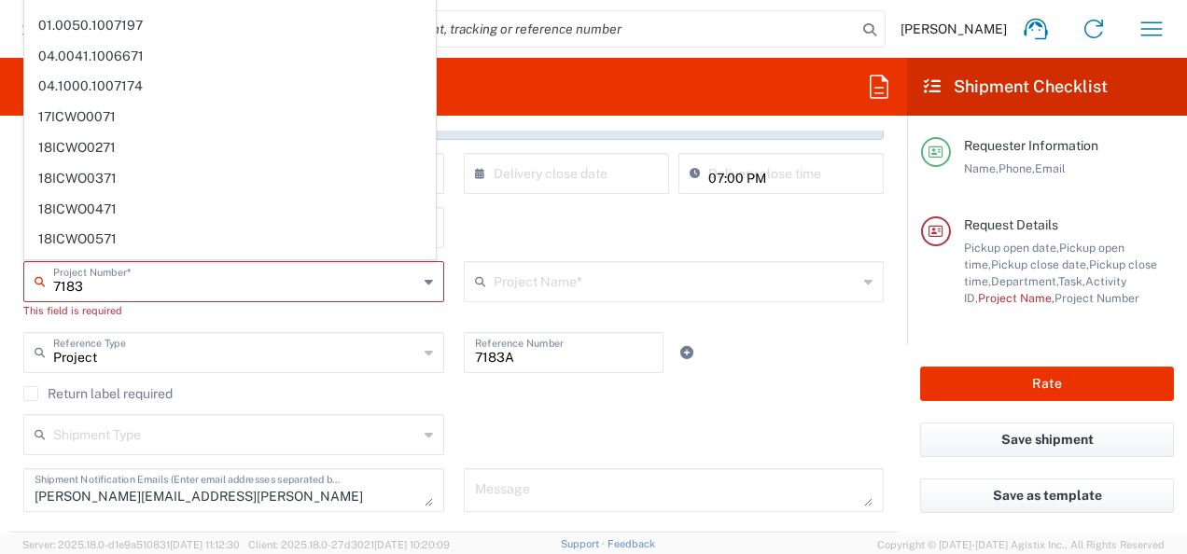
type input "7183a"
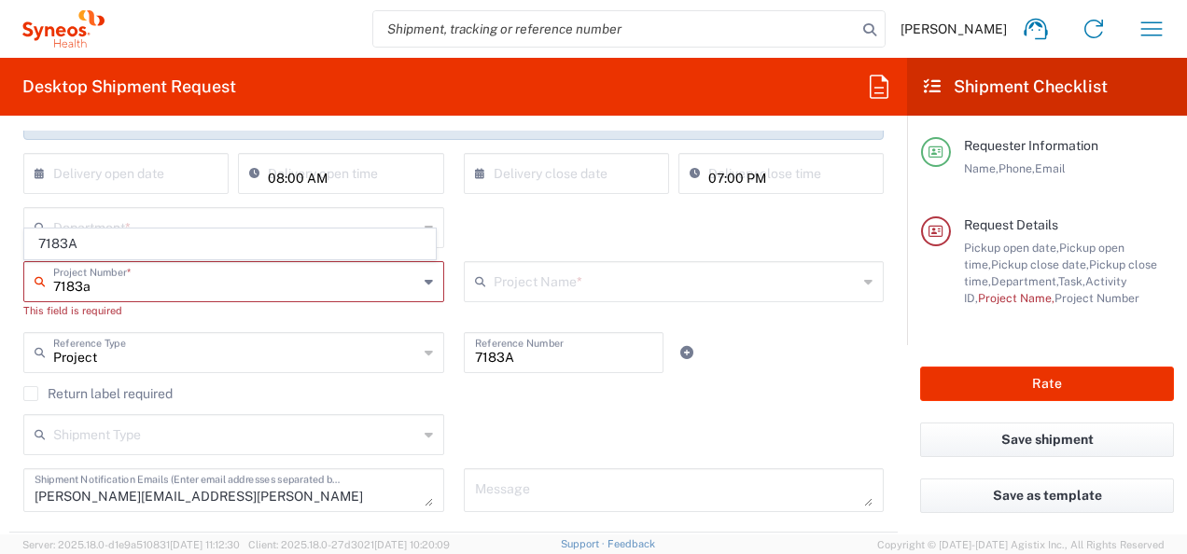
click at [123, 289] on input "7183a" at bounding box center [235, 280] width 365 height 33
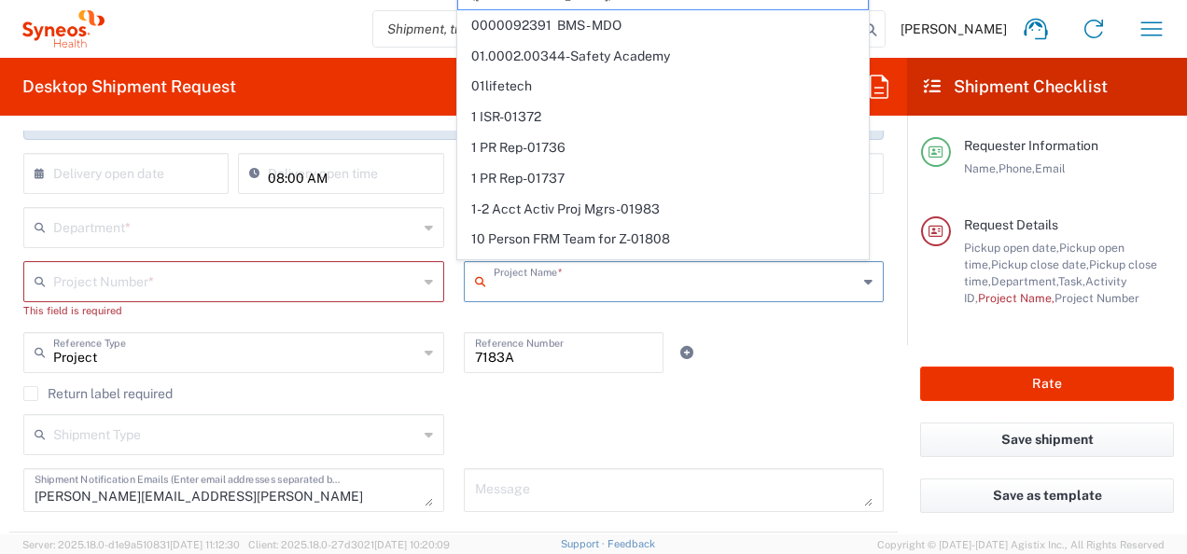
click at [358, 267] on input "text" at bounding box center [235, 280] width 365 height 33
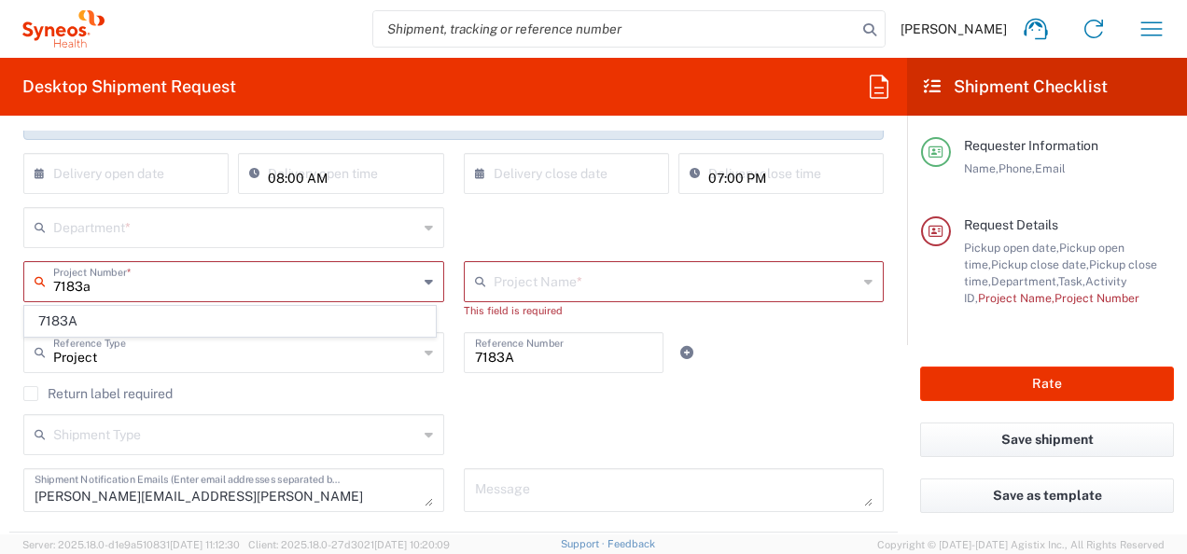
click at [173, 316] on span "7183A" at bounding box center [230, 321] width 410 height 29
type input "7183A"
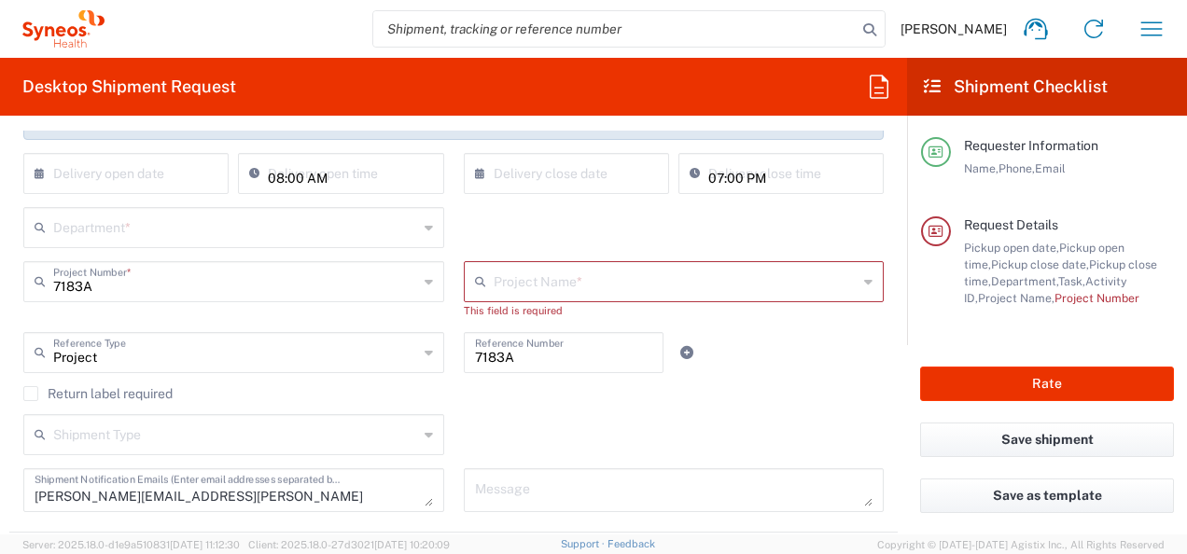
type input "Kenvue Pediatric"
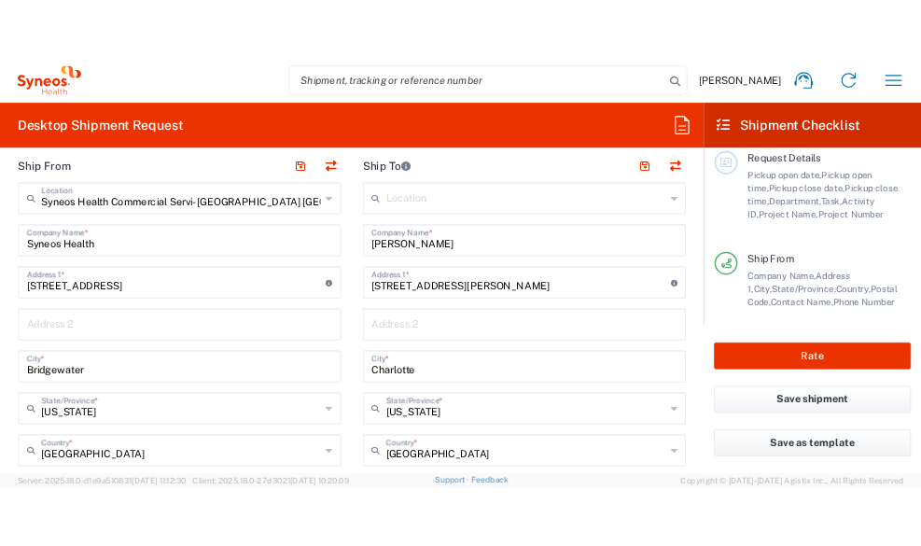
scroll to position [773, 0]
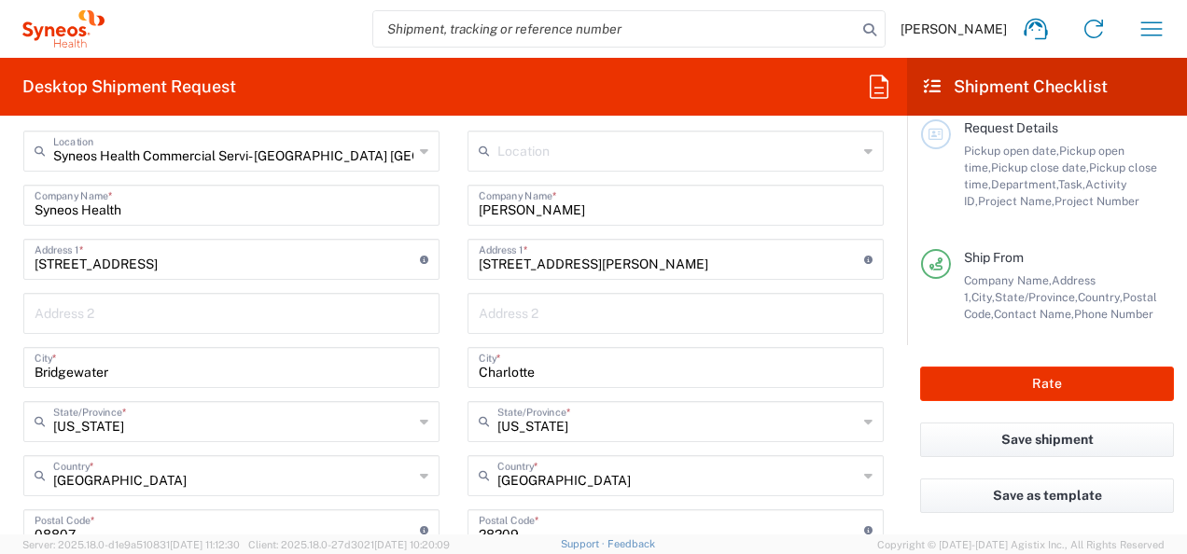
click at [616, 221] on div "[PERSON_NAME] Company Name *" at bounding box center [675, 205] width 416 height 41
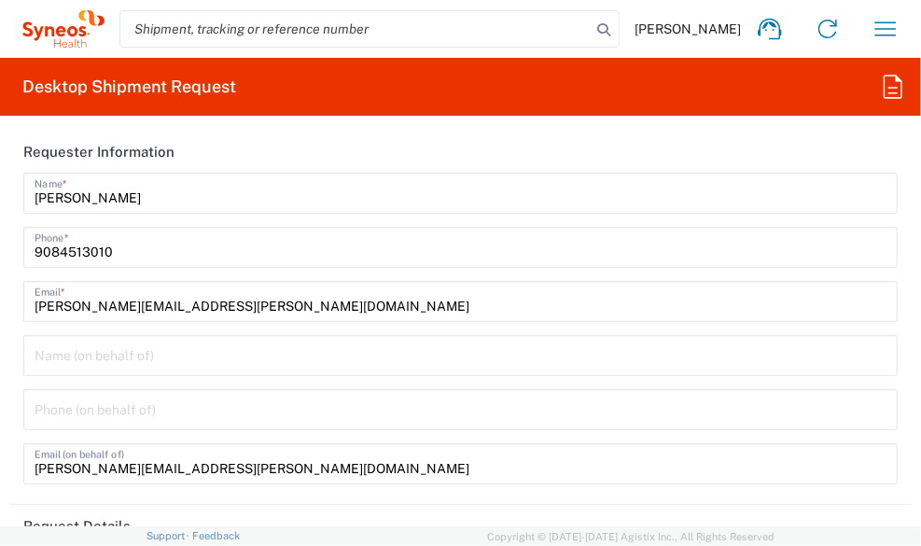
scroll to position [0, 0]
